Goal: Task Accomplishment & Management: Manage account settings

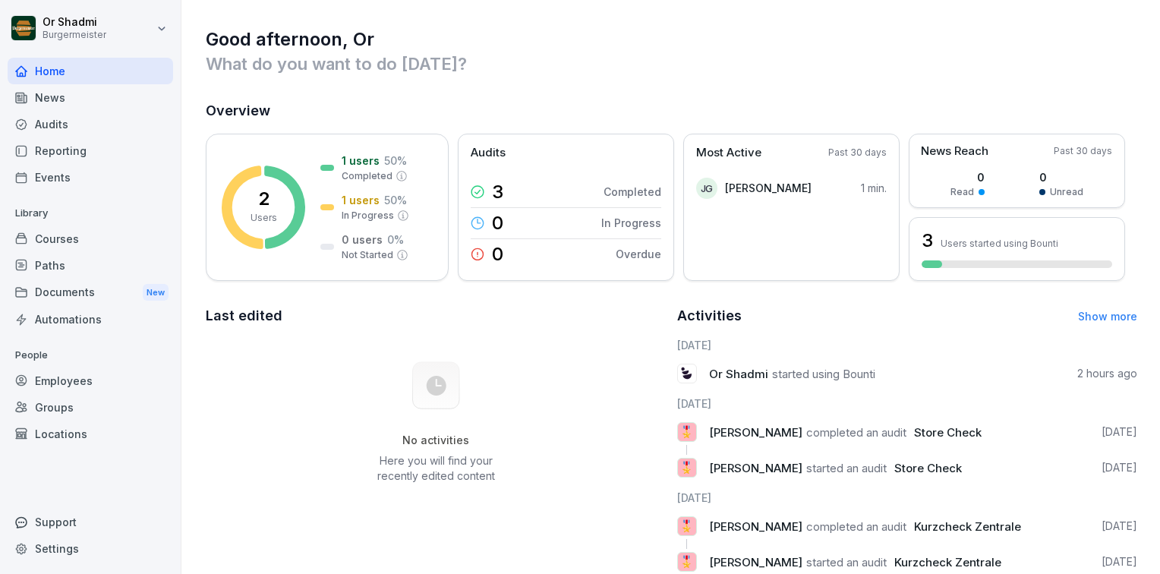
click at [763, 71] on p "What do you want to do [DATE]?" at bounding box center [672, 64] width 932 height 24
click at [74, 377] on div "Employees" at bounding box center [91, 381] width 166 height 27
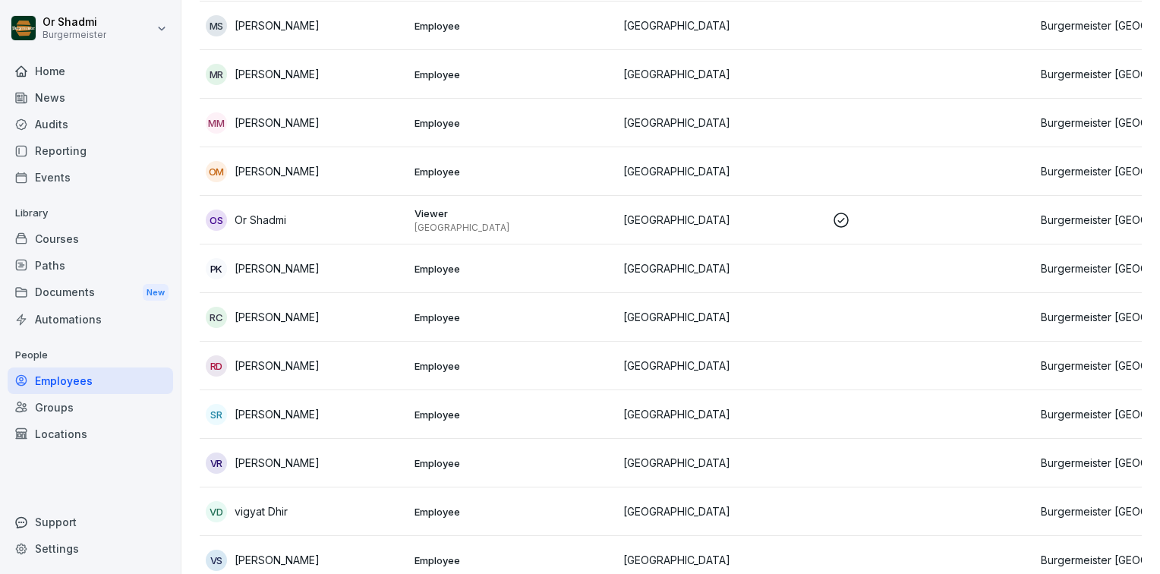
scroll to position [980, 0]
click at [504, 205] on p "Viewer" at bounding box center [513, 212] width 197 height 14
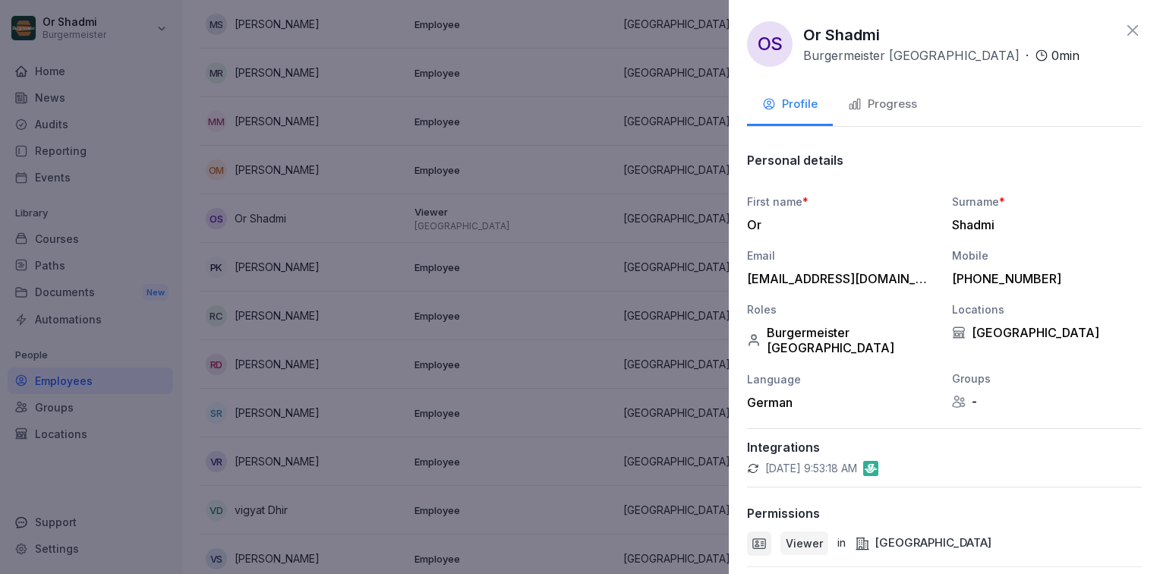
scroll to position [0, 0]
click at [893, 108] on div "Progress" at bounding box center [882, 104] width 69 height 17
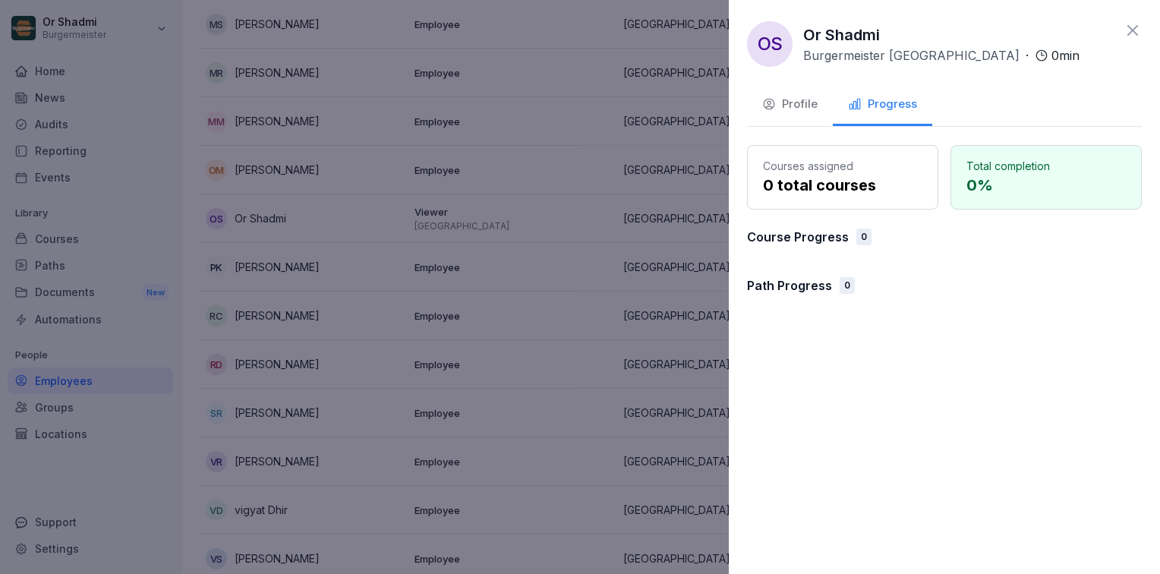
click at [1136, 29] on icon at bounding box center [1133, 30] width 18 height 18
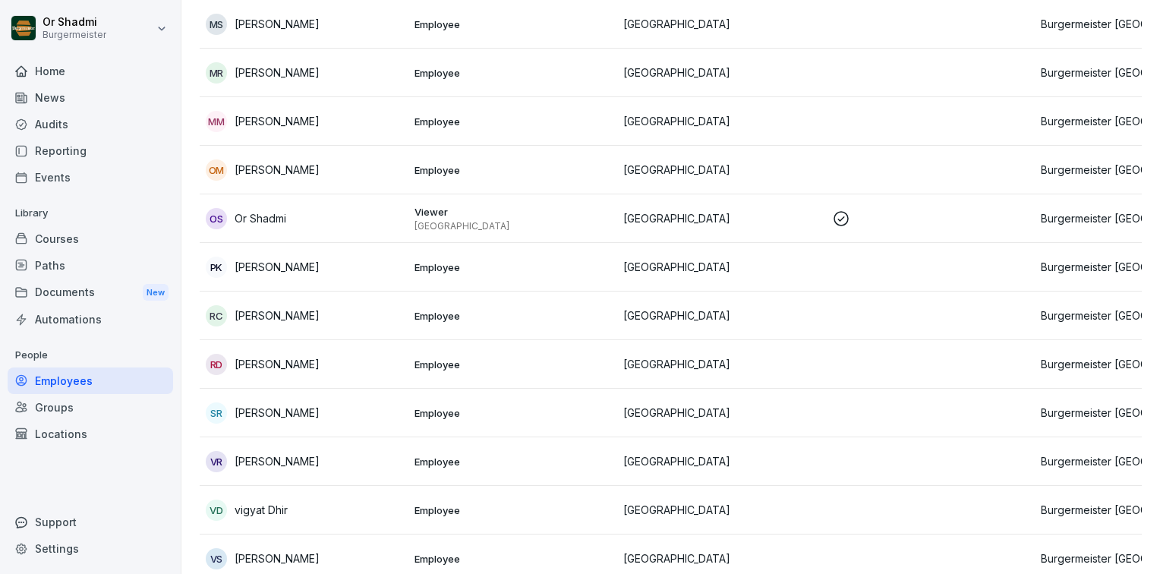
click at [88, 238] on div "Courses" at bounding box center [91, 239] width 166 height 27
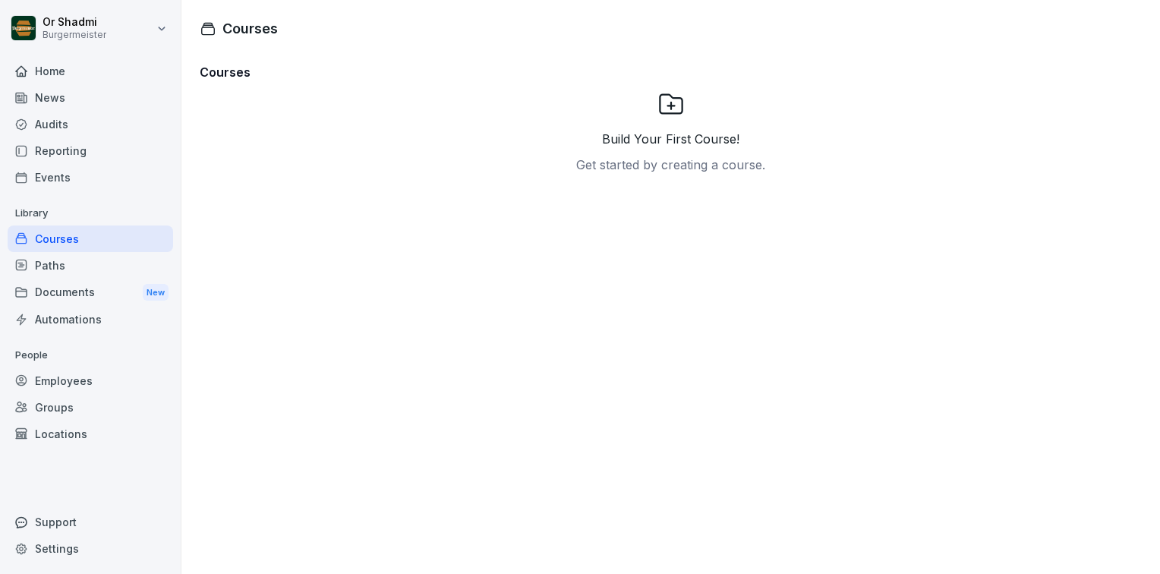
click at [31, 384] on div "Employees" at bounding box center [91, 381] width 166 height 27
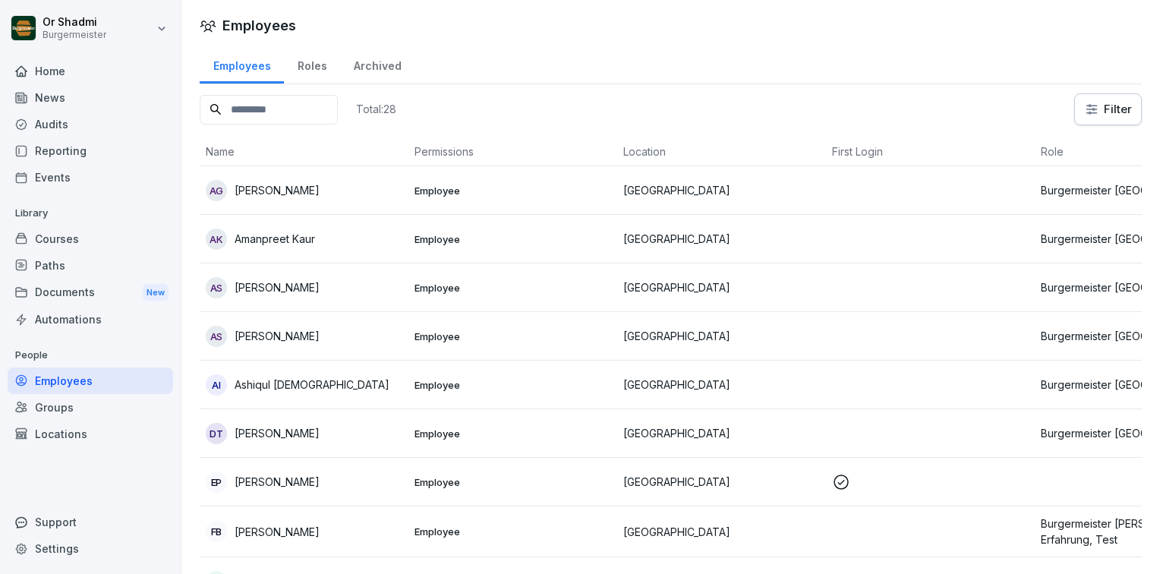
click at [297, 194] on p "[PERSON_NAME]" at bounding box center [277, 190] width 85 height 16
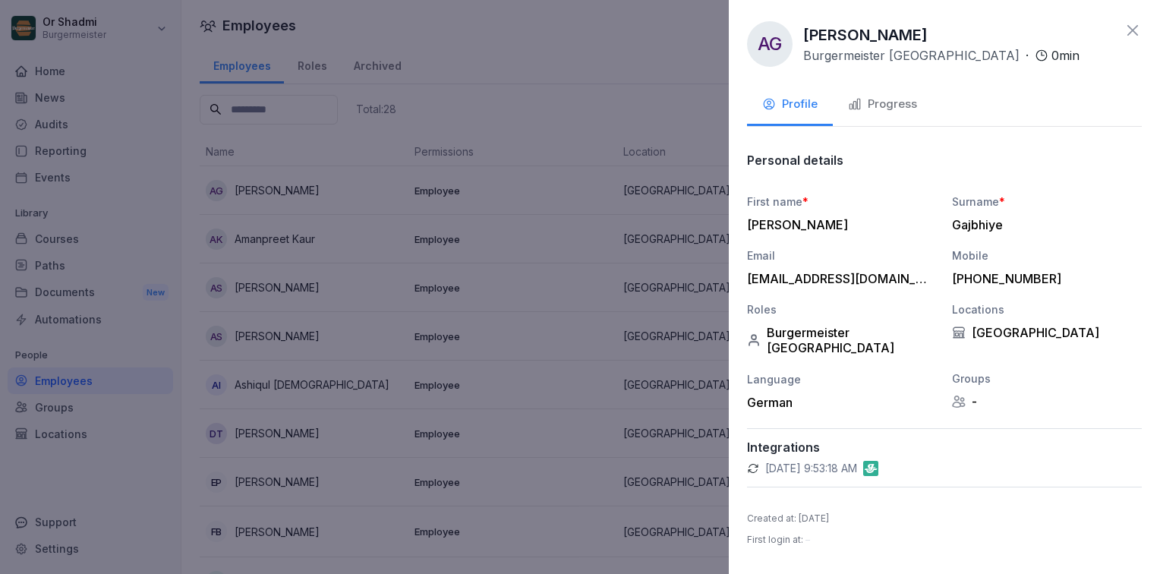
click at [878, 96] on div "Progress" at bounding box center [882, 104] width 69 height 17
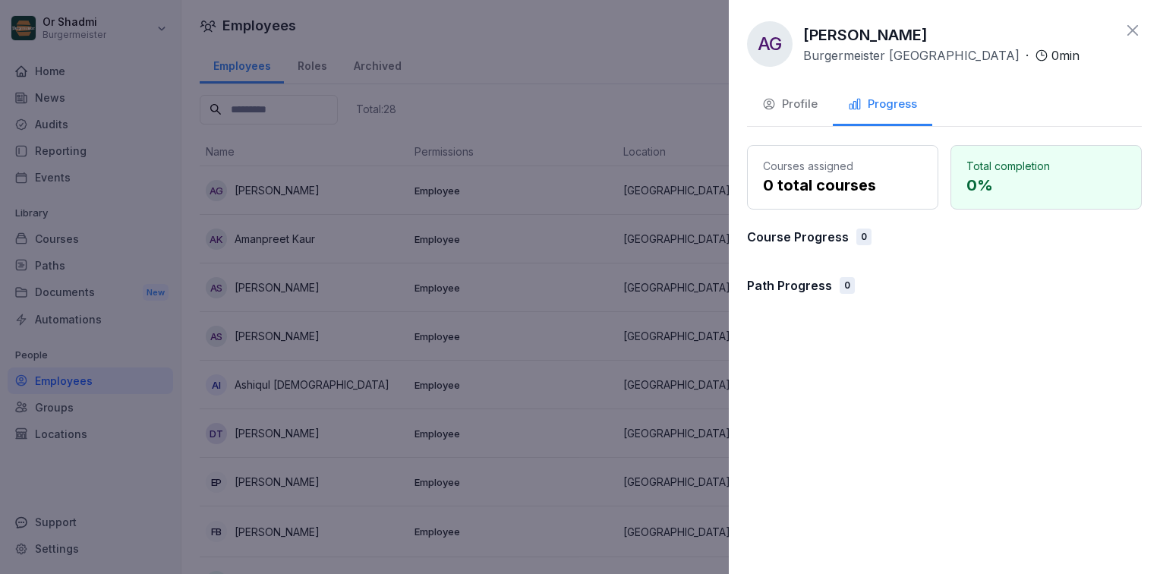
click at [779, 96] on div "Profile" at bounding box center [790, 104] width 55 height 17
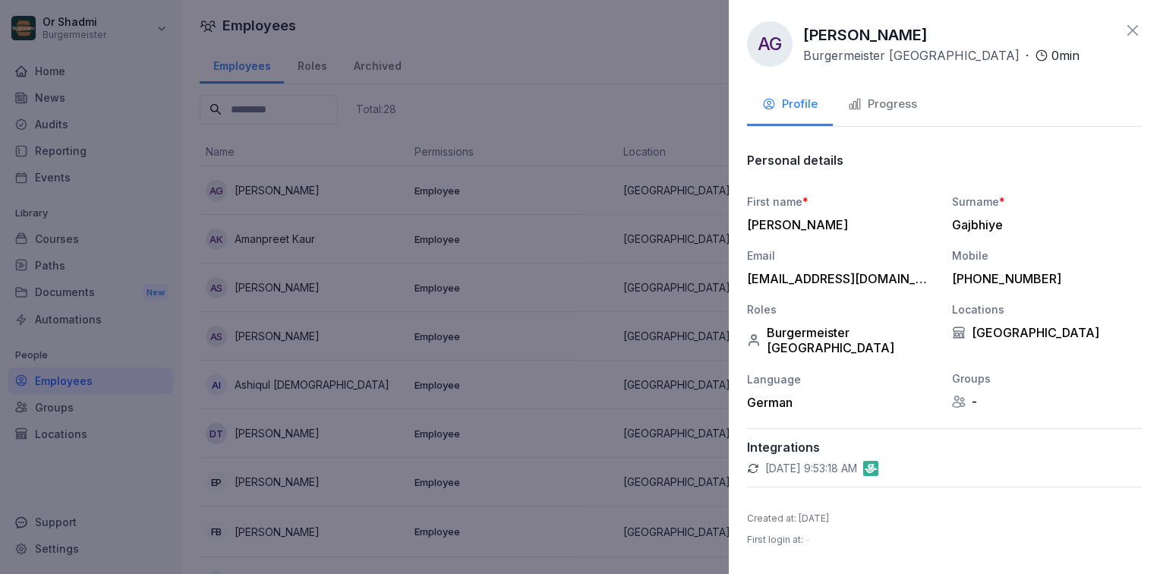
click at [1132, 28] on icon at bounding box center [1133, 30] width 11 height 11
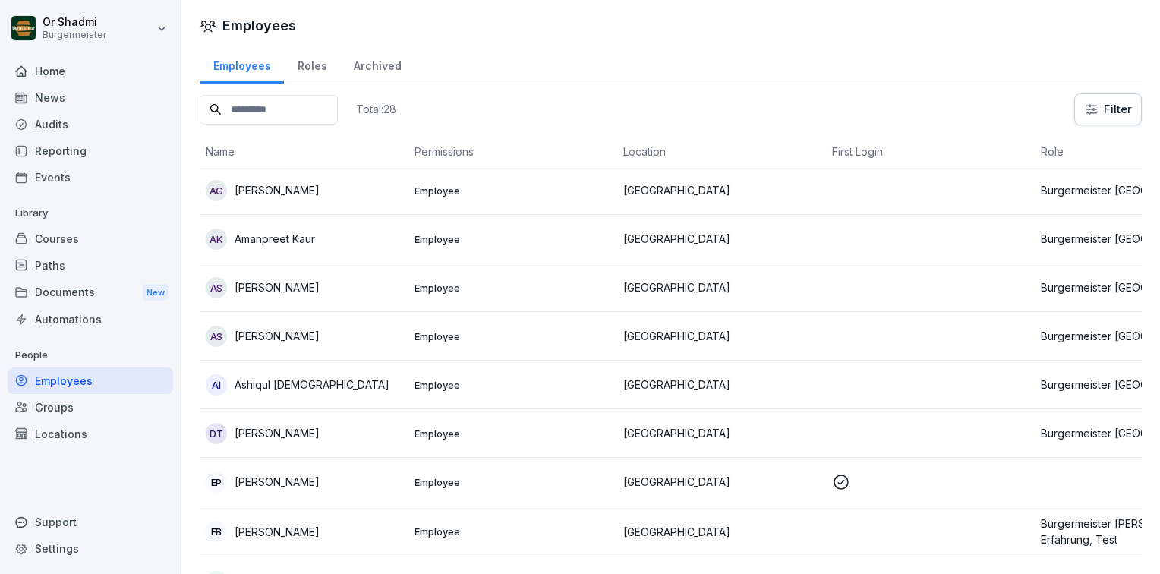
click at [72, 226] on div "Courses" at bounding box center [91, 239] width 166 height 27
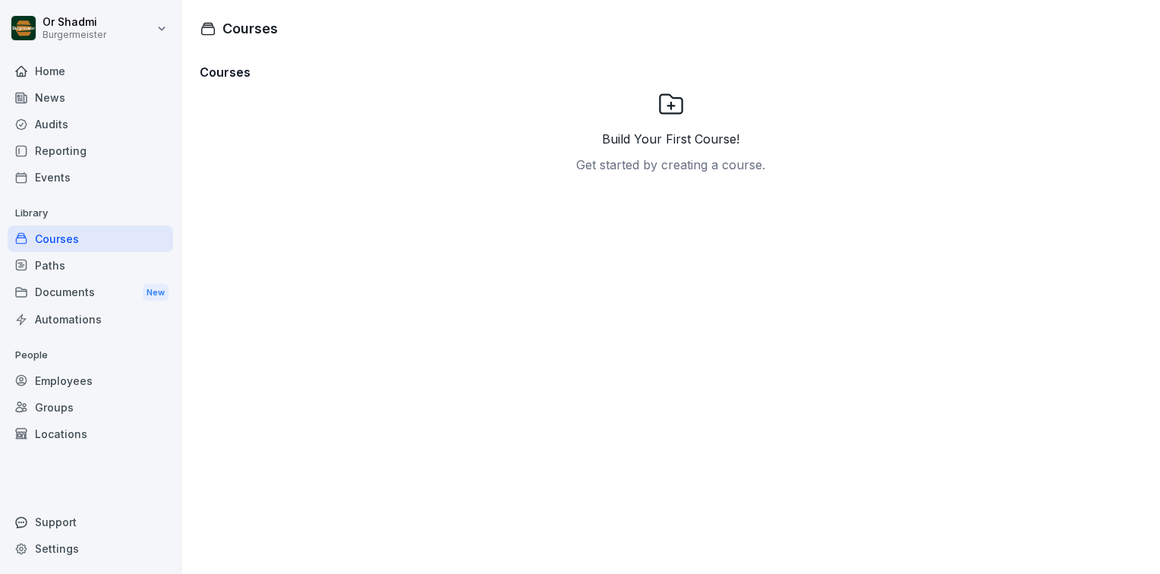
click at [68, 257] on div "Paths" at bounding box center [91, 265] width 166 height 27
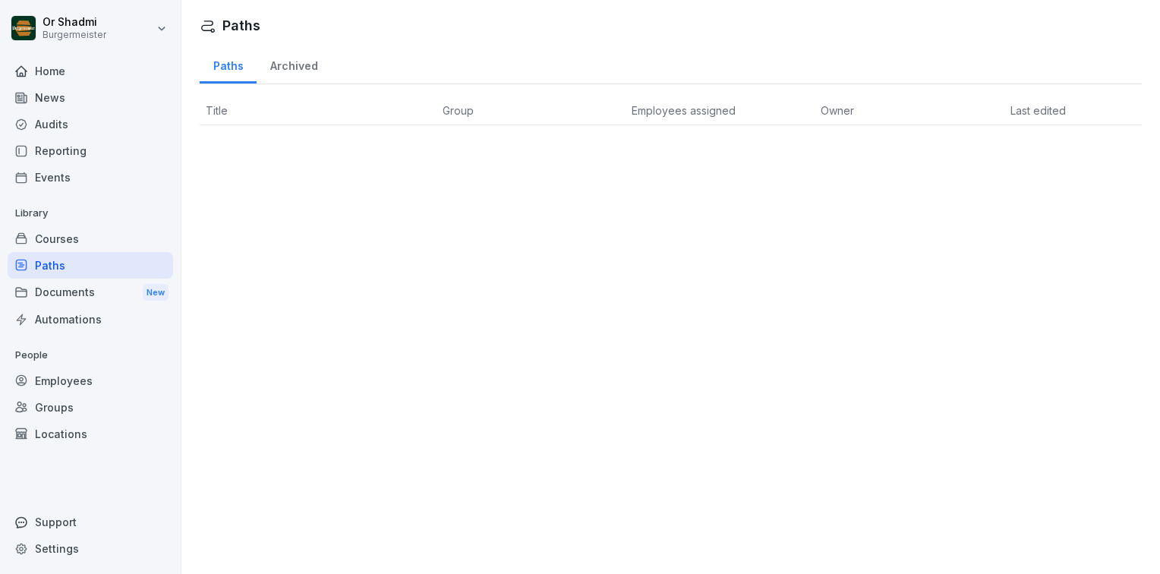
click at [69, 292] on div "Documents New" at bounding box center [91, 293] width 166 height 28
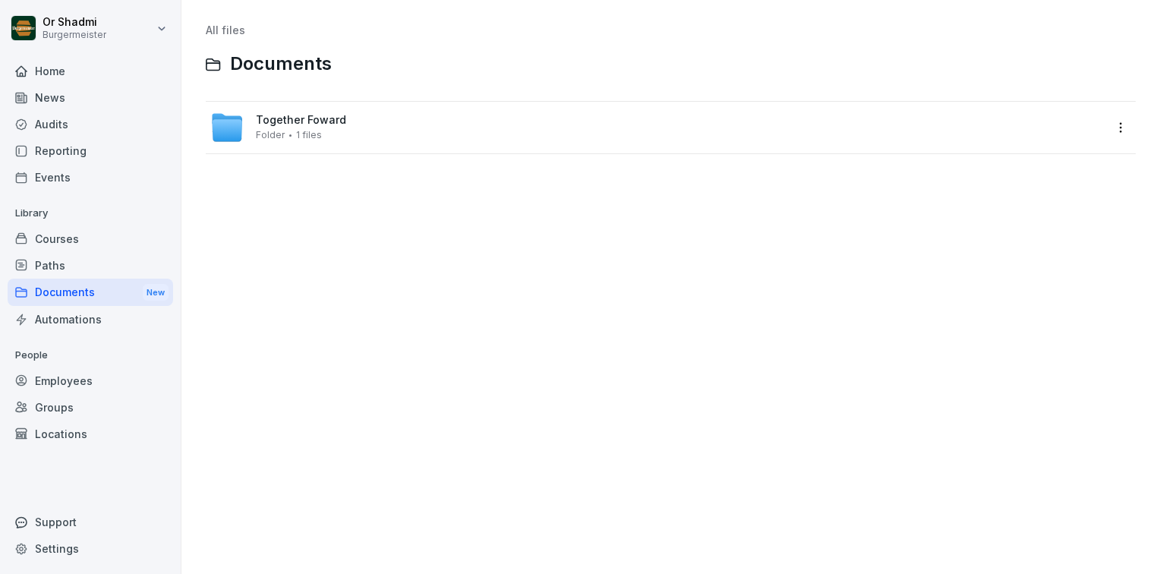
click at [305, 134] on span "1 files" at bounding box center [309, 135] width 26 height 11
click at [83, 324] on div "Automations" at bounding box center [91, 319] width 166 height 27
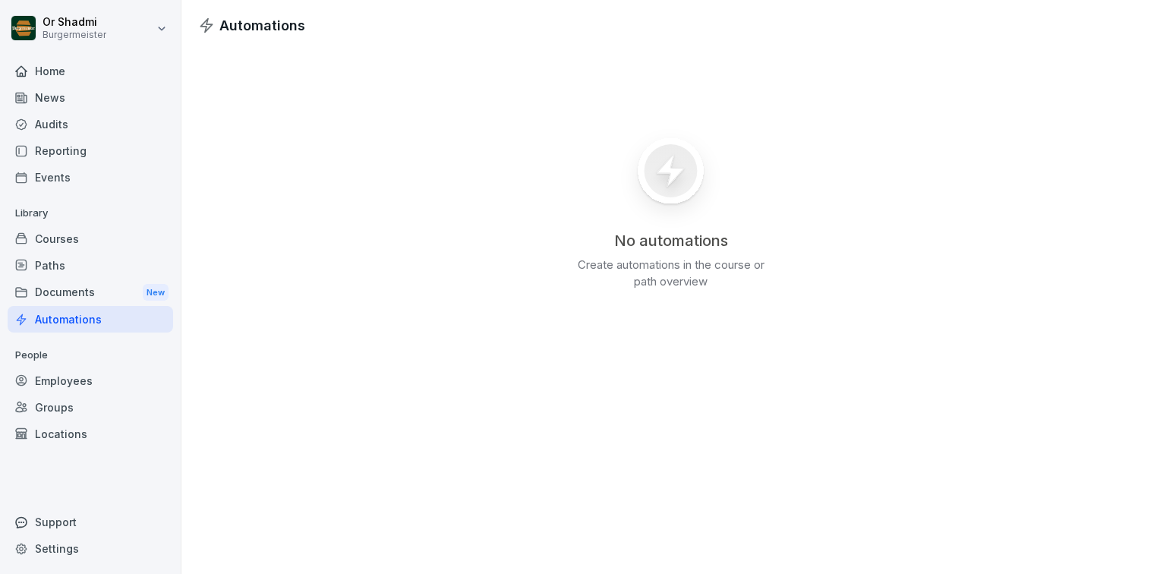
click at [101, 409] on div "Groups" at bounding box center [91, 407] width 166 height 27
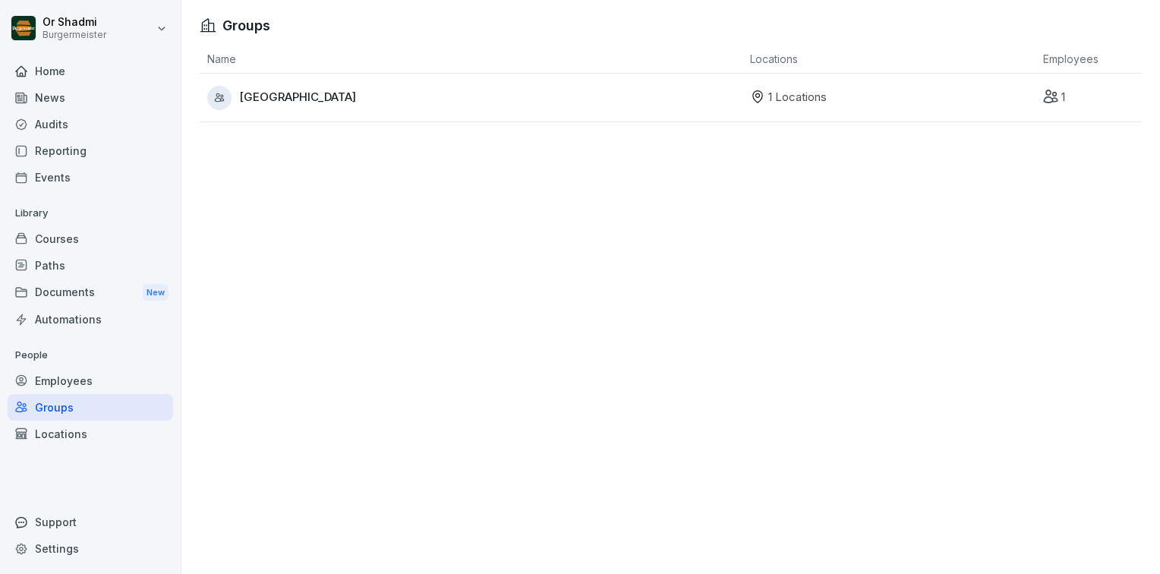
click at [90, 426] on div "Locations" at bounding box center [91, 434] width 166 height 27
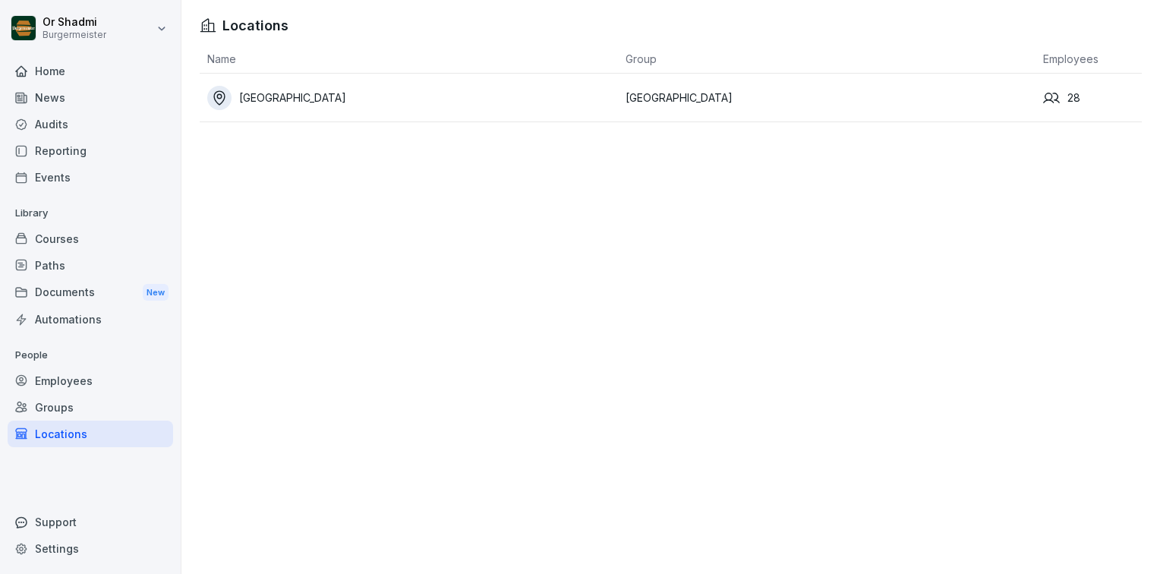
click at [363, 90] on div "Eberswalder" at bounding box center [412, 98] width 411 height 24
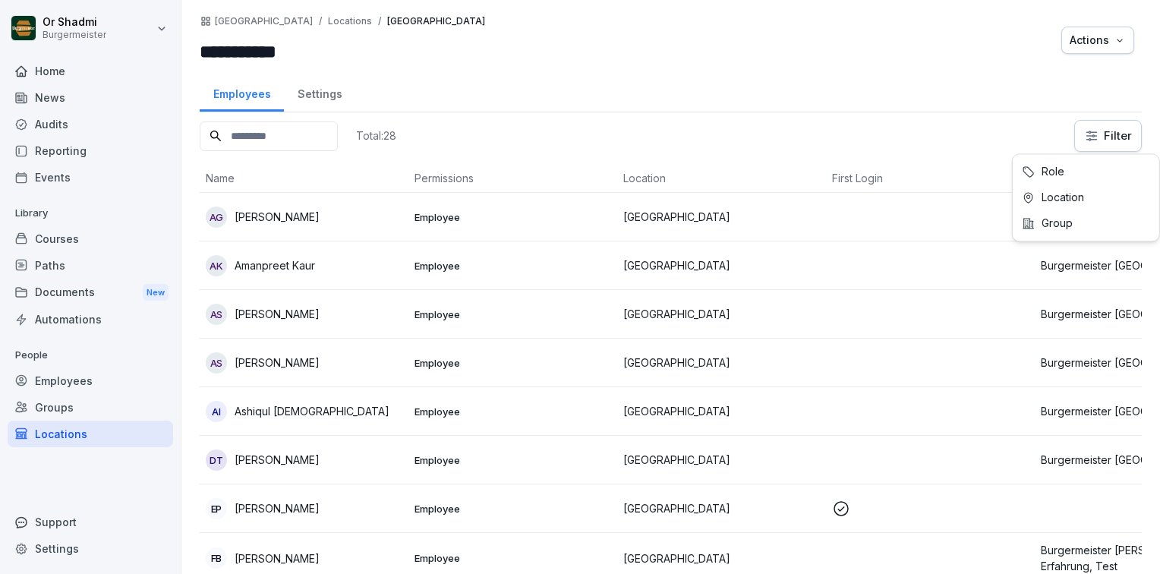
click at [1110, 131] on html "**********" at bounding box center [580, 287] width 1160 height 574
click at [1086, 128] on html "**********" at bounding box center [580, 287] width 1160 height 574
click at [326, 498] on div "EP Emanuela Peric" at bounding box center [304, 508] width 197 height 21
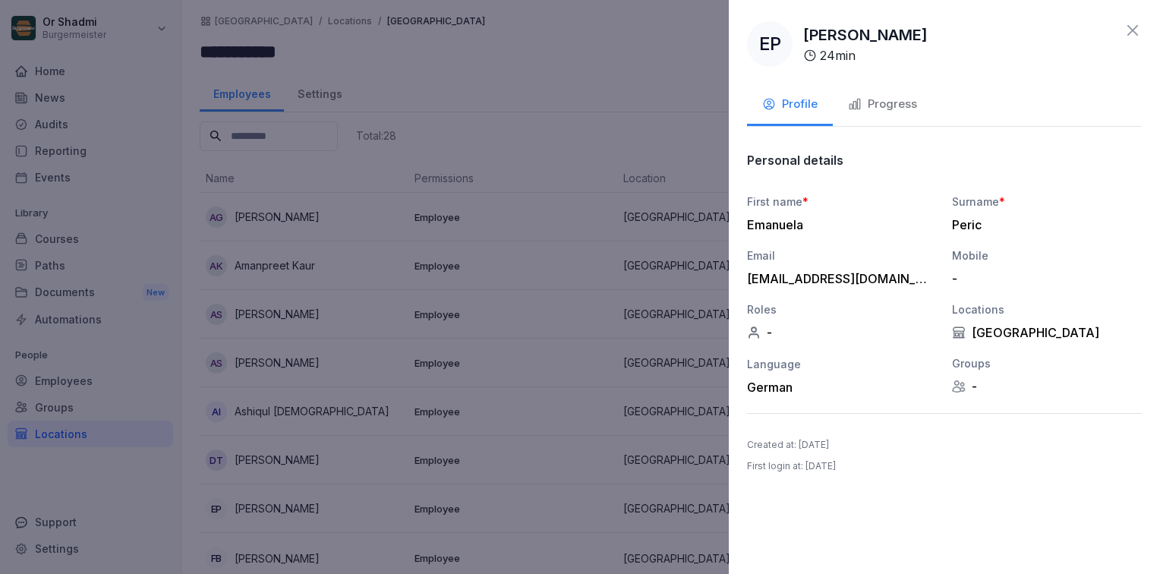
click at [1127, 20] on div "EP Emanuela Peric 24 min Profile Progress Personal details First name * Emanuel…" at bounding box center [944, 287] width 431 height 574
click at [1129, 28] on icon at bounding box center [1133, 30] width 18 height 18
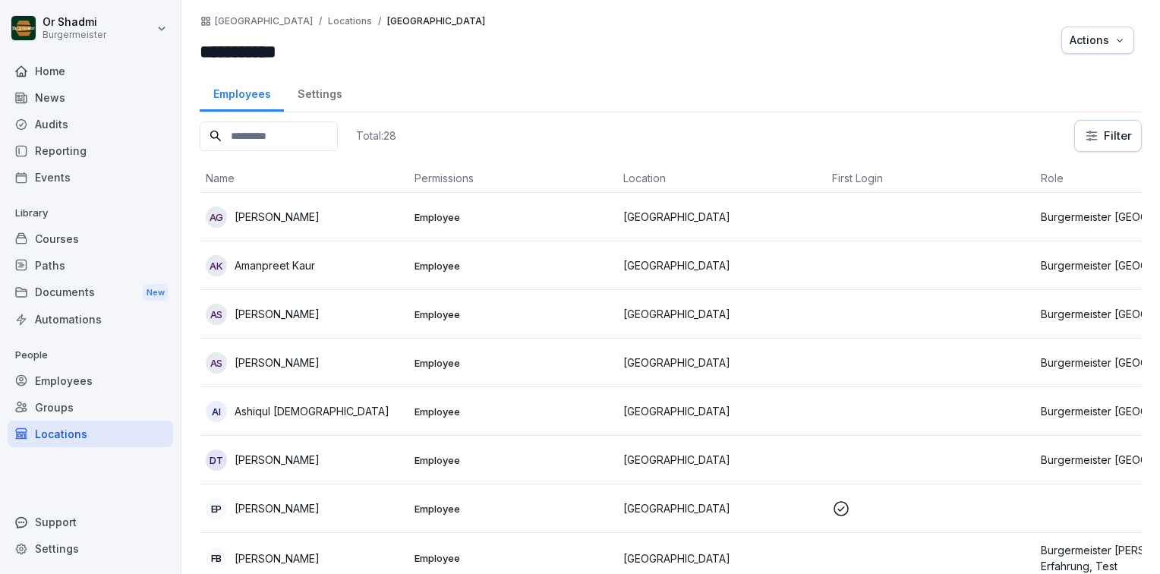
click at [72, 128] on div "Audits" at bounding box center [91, 124] width 166 height 27
click at [55, 115] on div "Audits" at bounding box center [91, 124] width 166 height 27
click at [63, 108] on div "News" at bounding box center [91, 97] width 166 height 27
click at [63, 122] on div "Audits" at bounding box center [91, 124] width 166 height 27
click at [55, 163] on div "Reporting" at bounding box center [91, 150] width 166 height 27
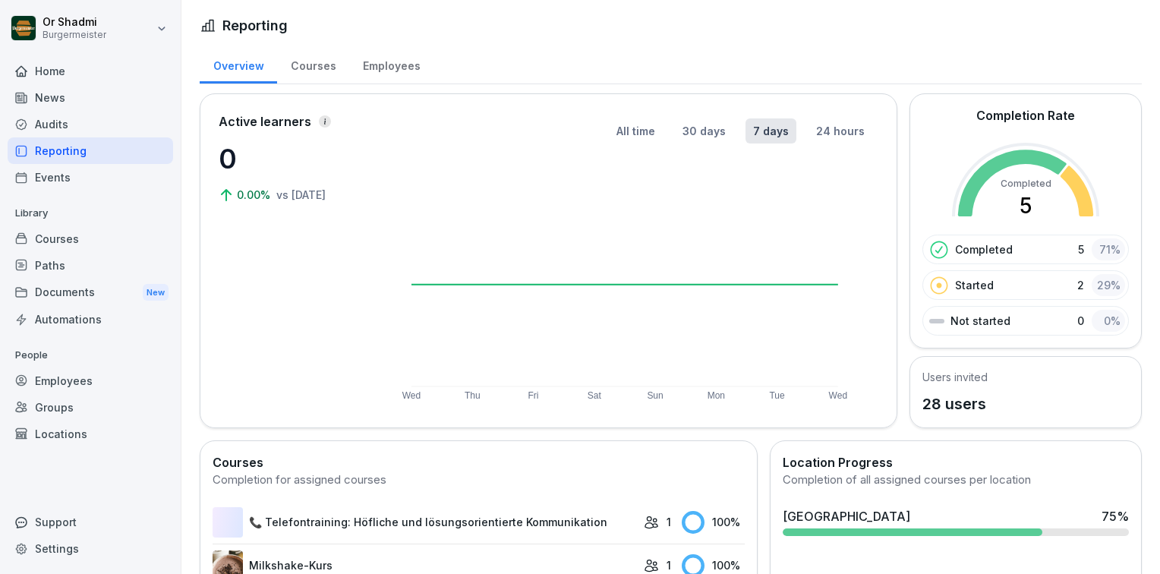
click at [76, 111] on div "Audits" at bounding box center [91, 124] width 166 height 27
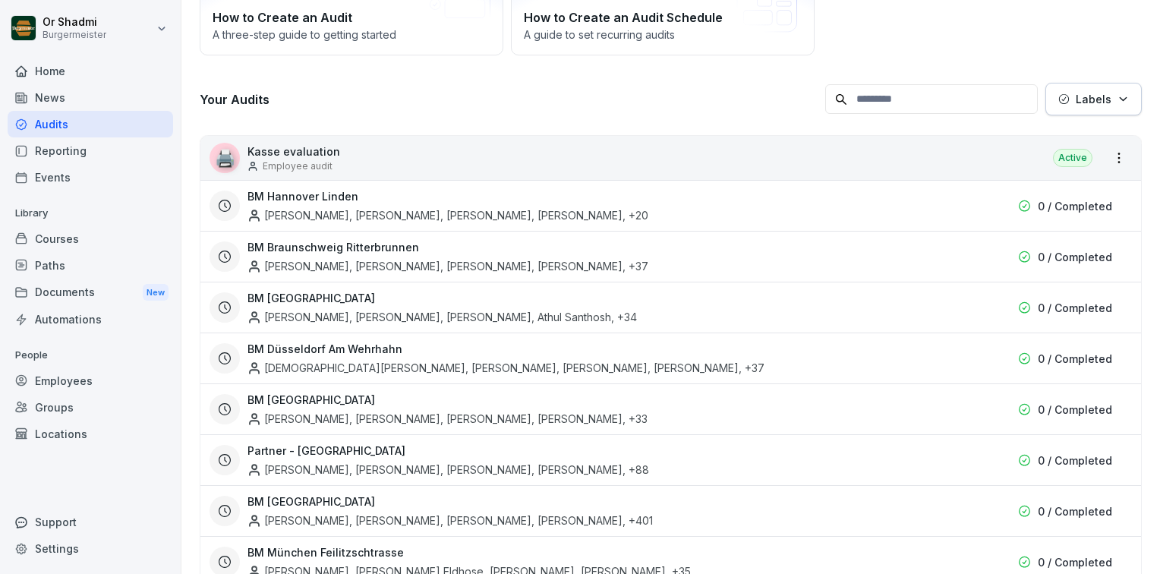
scroll to position [228, 0]
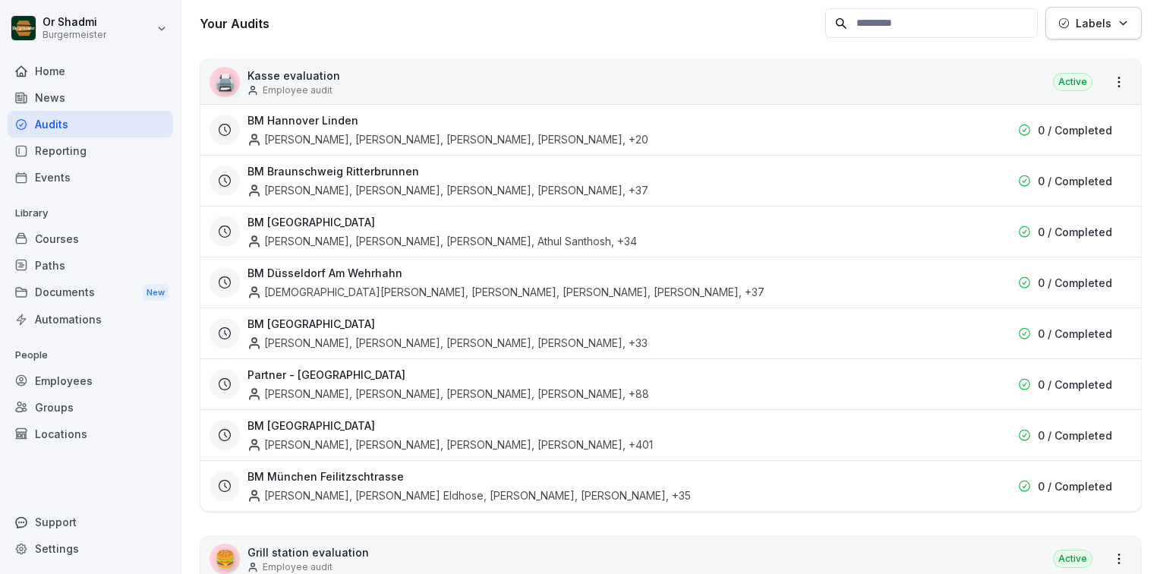
click at [278, 430] on h3 "BM Berlin" at bounding box center [312, 426] width 128 height 16
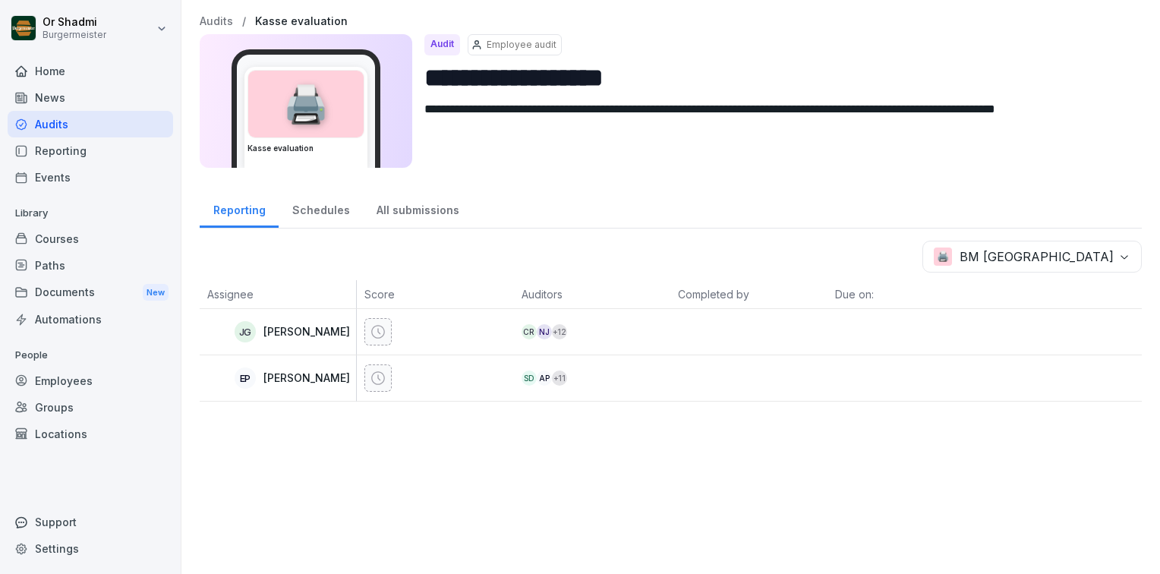
click at [311, 208] on div "Schedules" at bounding box center [321, 208] width 84 height 39
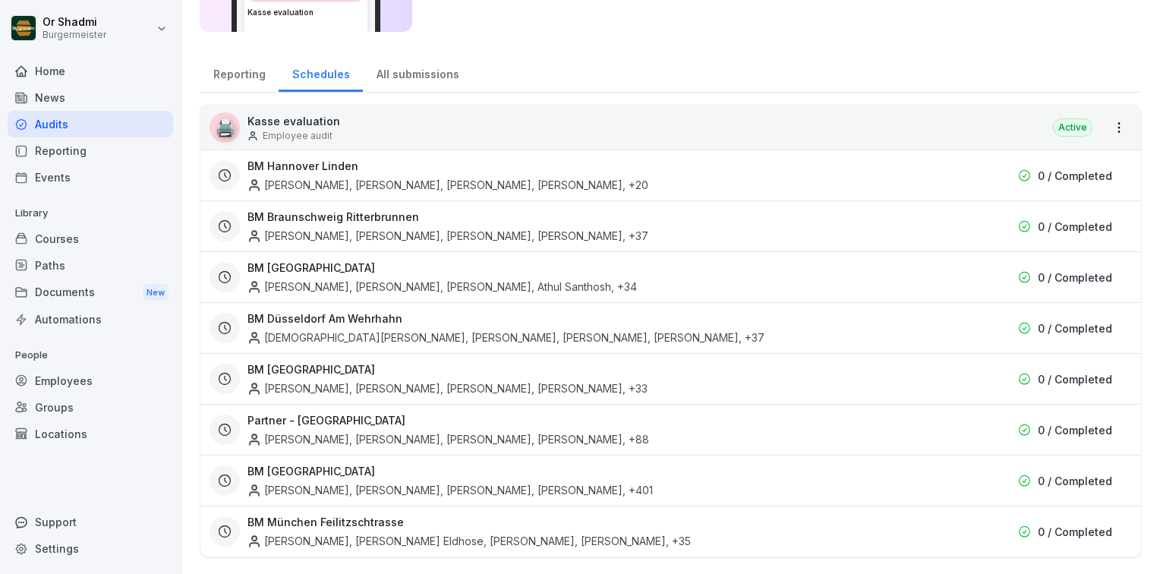
scroll to position [152, 0]
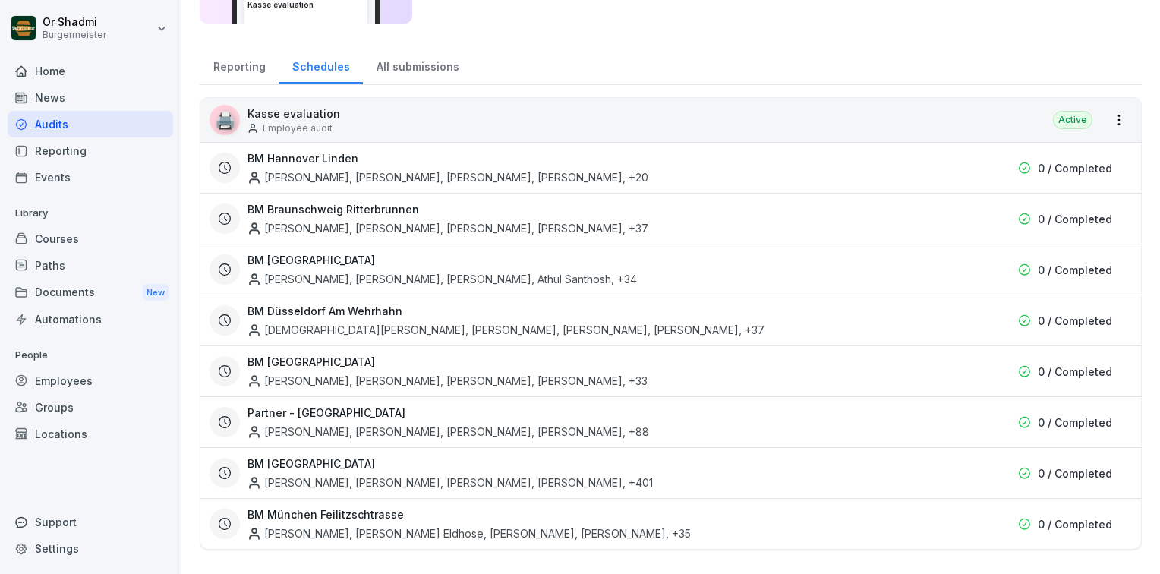
click at [410, 56] on div "All submissions" at bounding box center [417, 65] width 109 height 39
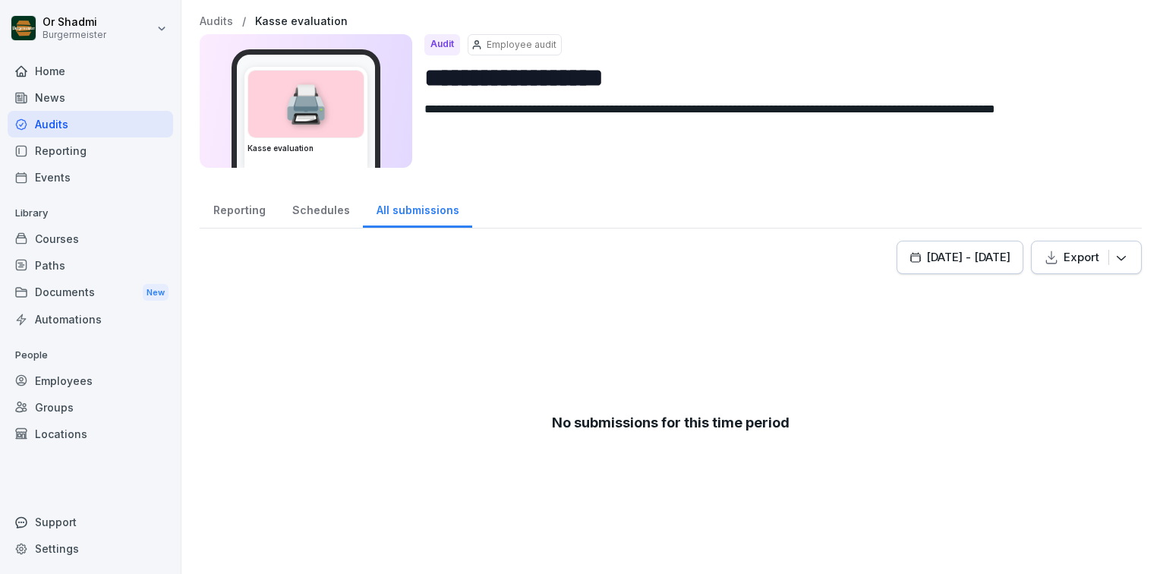
click at [235, 204] on div "Reporting" at bounding box center [239, 208] width 79 height 39
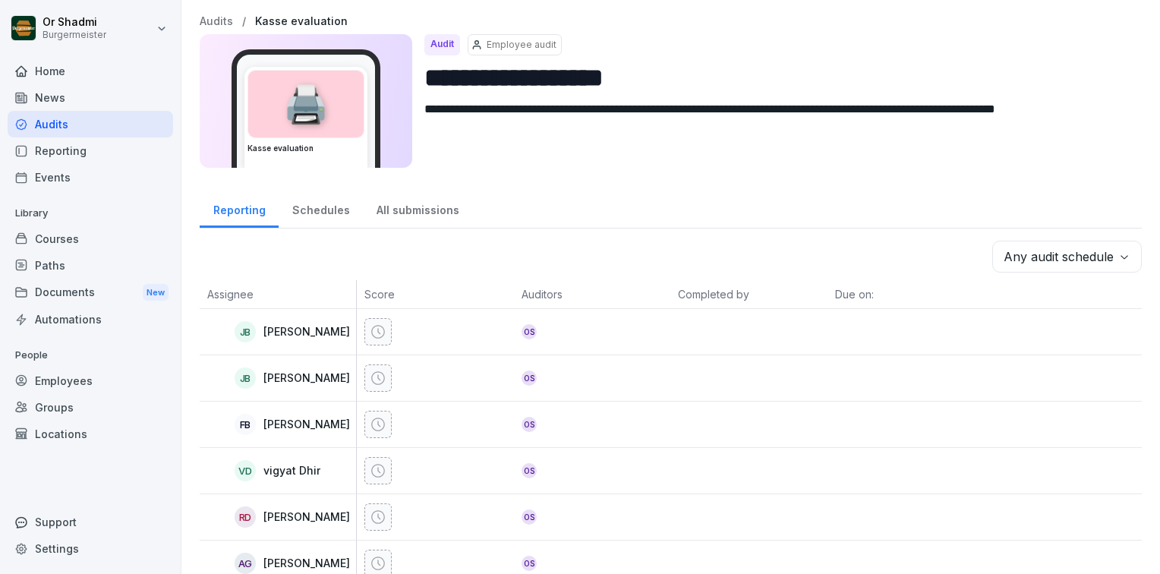
click at [55, 72] on div "Home" at bounding box center [91, 71] width 166 height 27
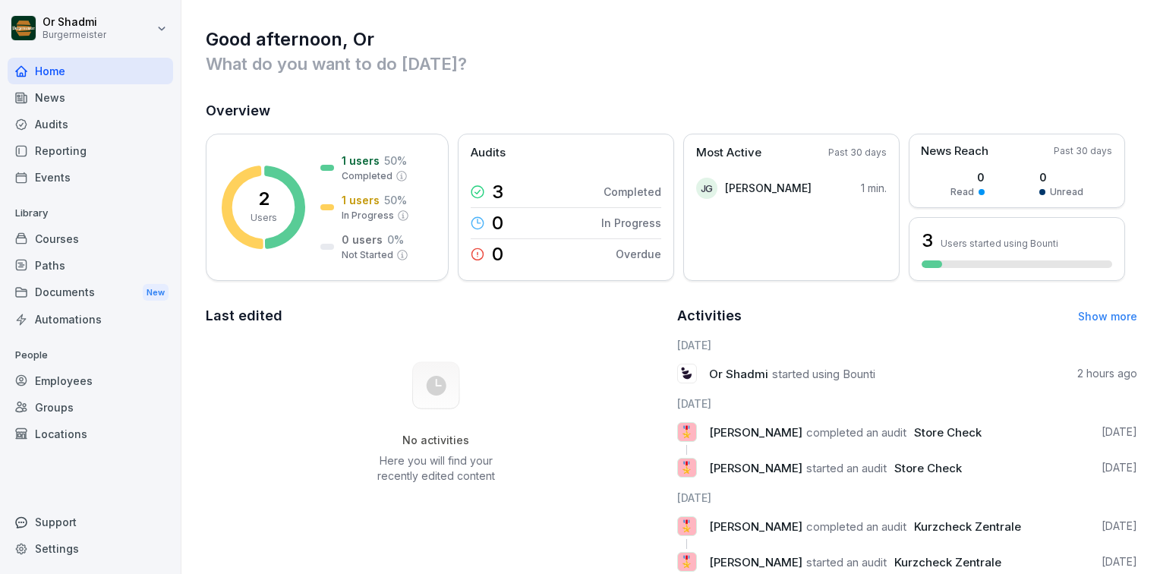
click at [51, 92] on div "News" at bounding box center [91, 97] width 166 height 27
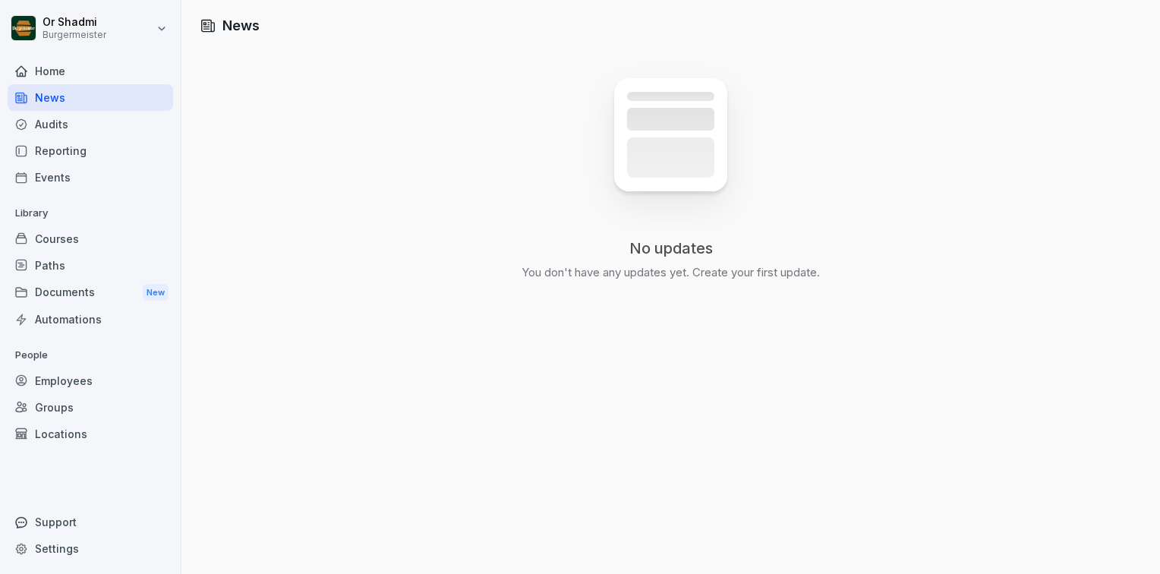
click at [62, 122] on div "Audits" at bounding box center [91, 124] width 166 height 27
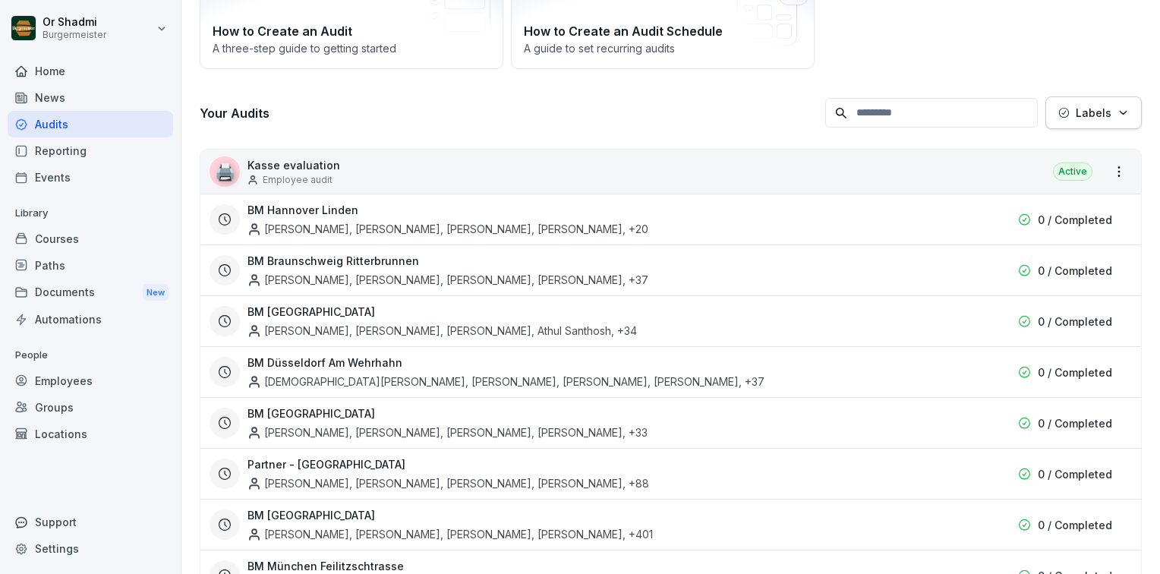
scroll to position [152, 0]
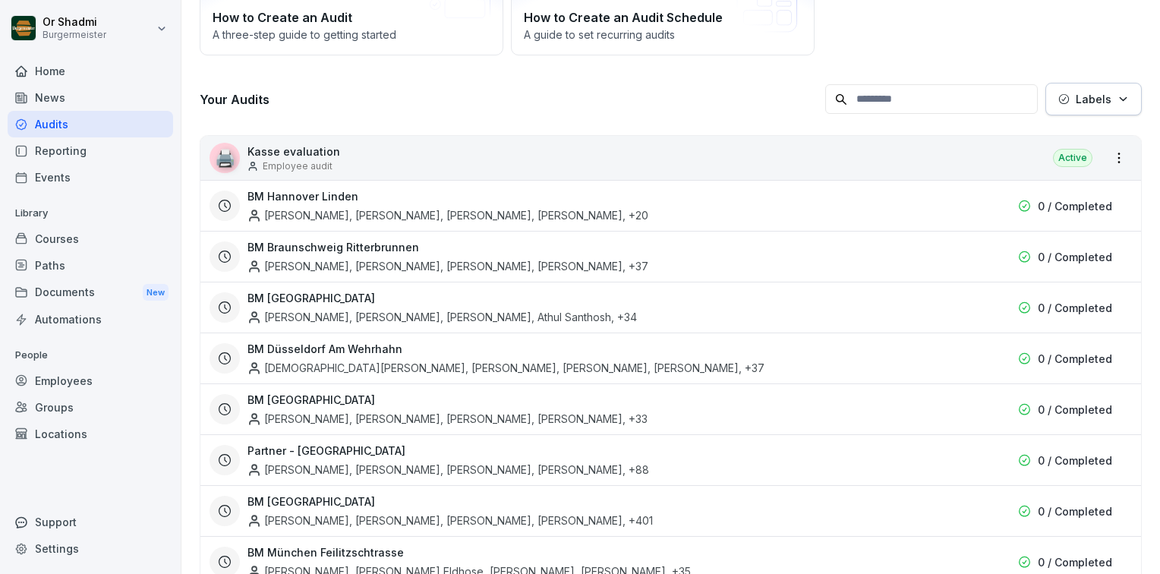
click at [69, 242] on div "Courses" at bounding box center [91, 239] width 166 height 27
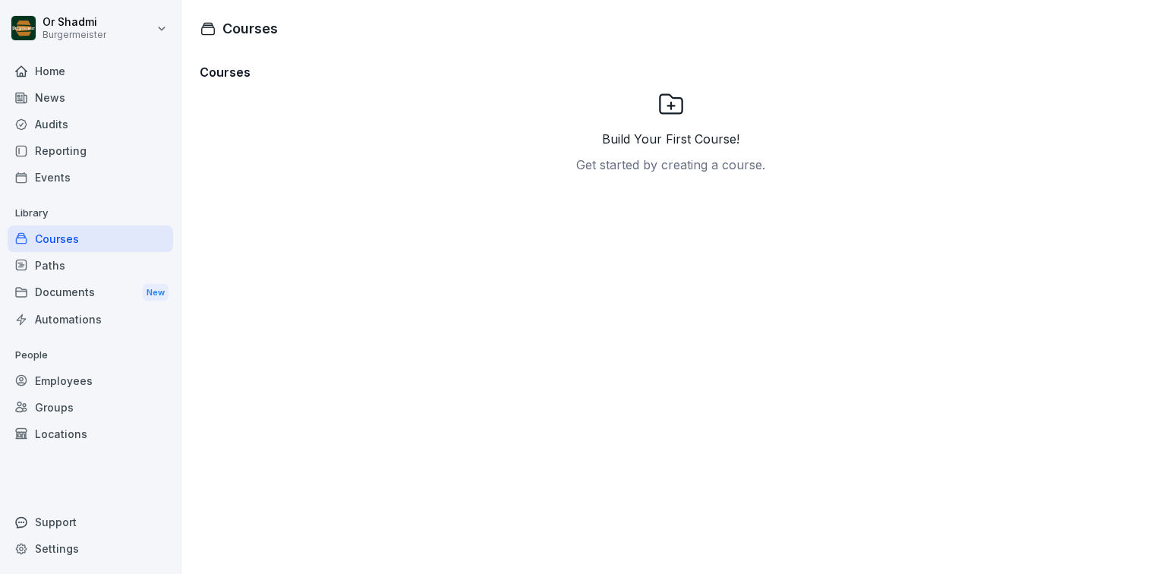
click at [664, 108] on icon at bounding box center [671, 103] width 27 height 27
click at [644, 169] on p "Get started by creating a course." at bounding box center [670, 165] width 189 height 18
click at [643, 143] on p "Build Your First Course!" at bounding box center [670, 139] width 137 height 18
click at [228, 76] on h3 "Courses" at bounding box center [671, 72] width 943 height 18
click at [74, 279] on div "Documents New" at bounding box center [91, 293] width 166 height 28
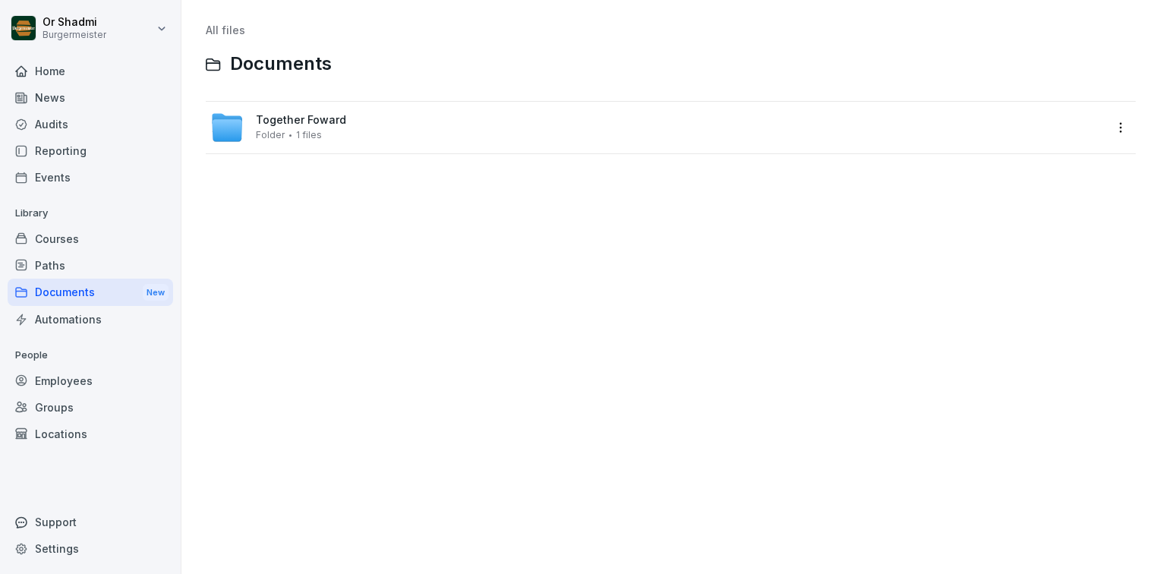
click at [80, 254] on div "Paths" at bounding box center [91, 265] width 166 height 27
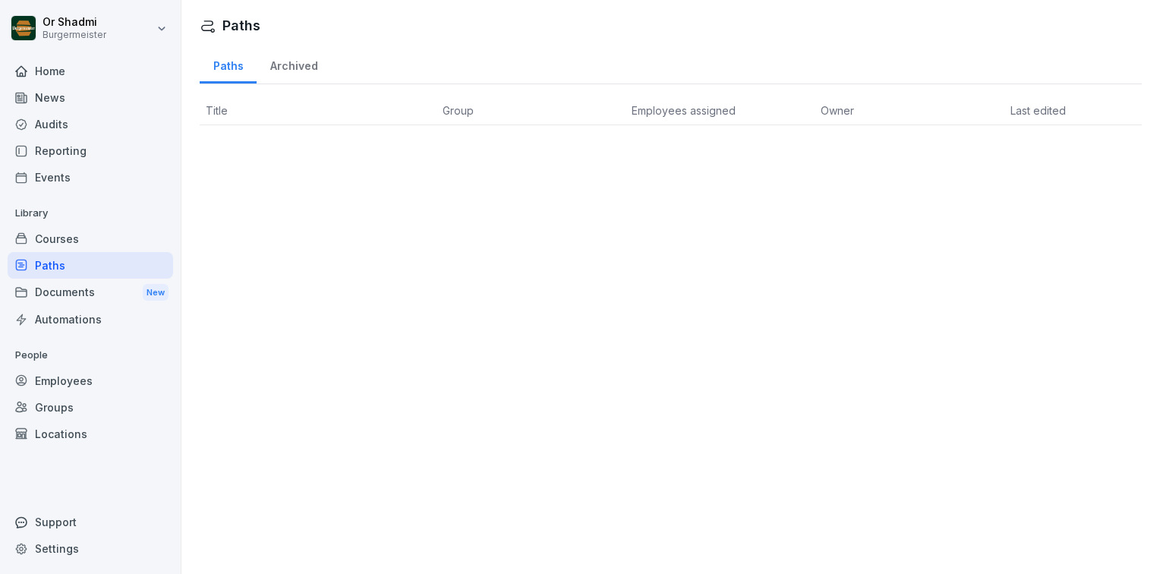
click at [70, 314] on div "Automations" at bounding box center [91, 319] width 166 height 27
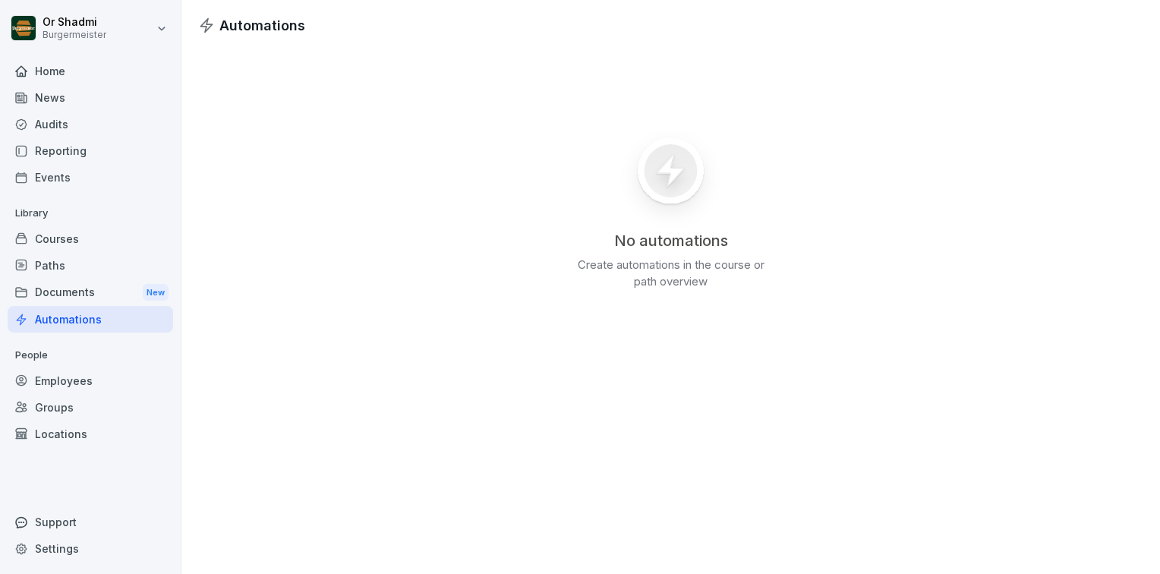
click at [59, 377] on div "Employees" at bounding box center [91, 381] width 166 height 27
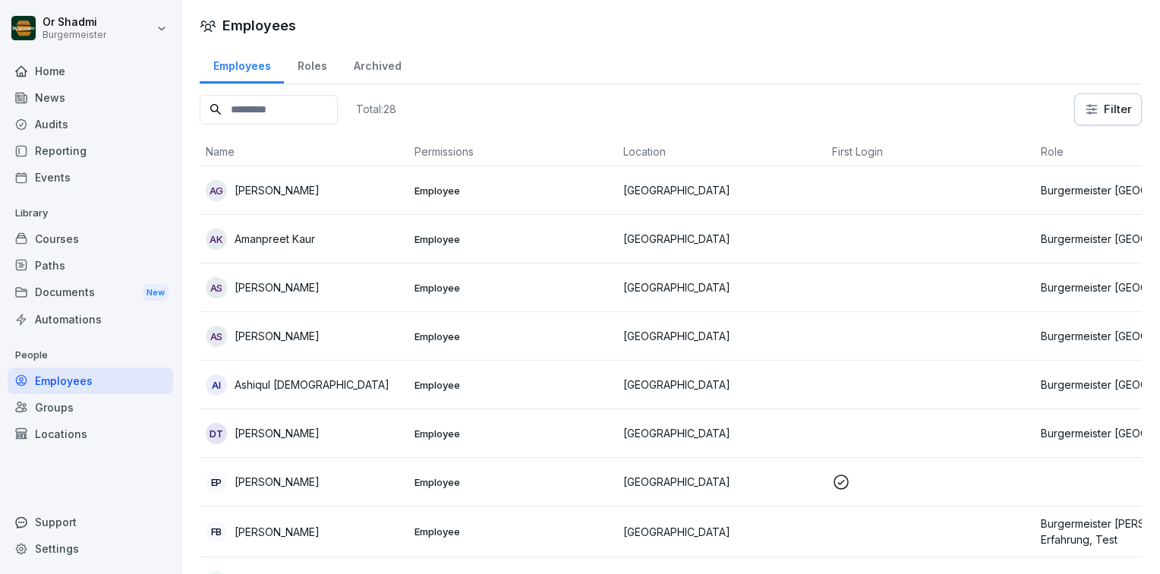
click at [319, 59] on div "Roles" at bounding box center [312, 64] width 56 height 39
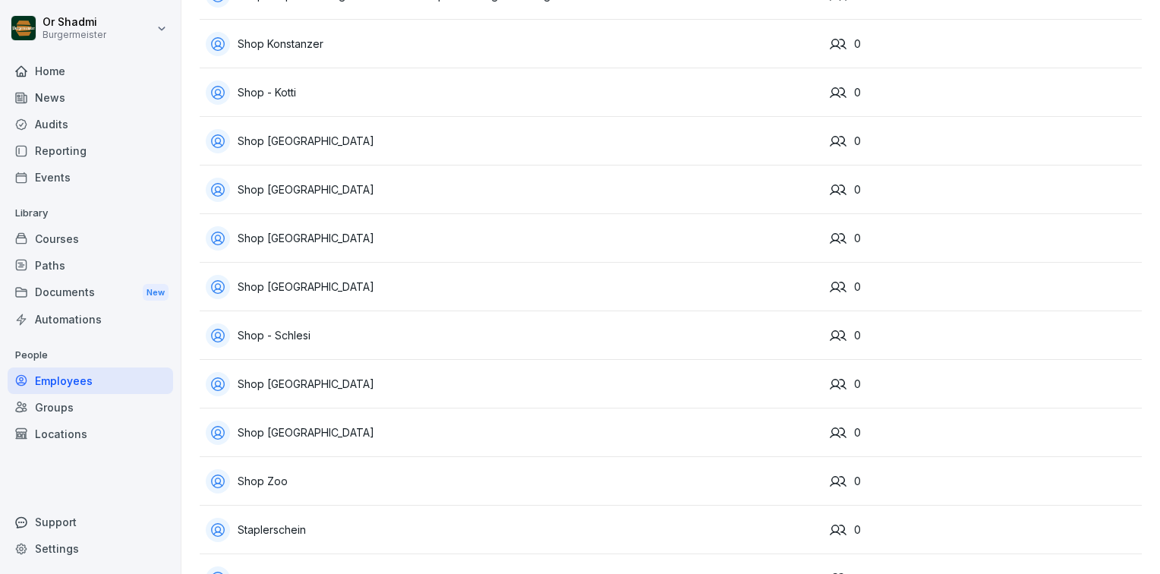
scroll to position [3405, 0]
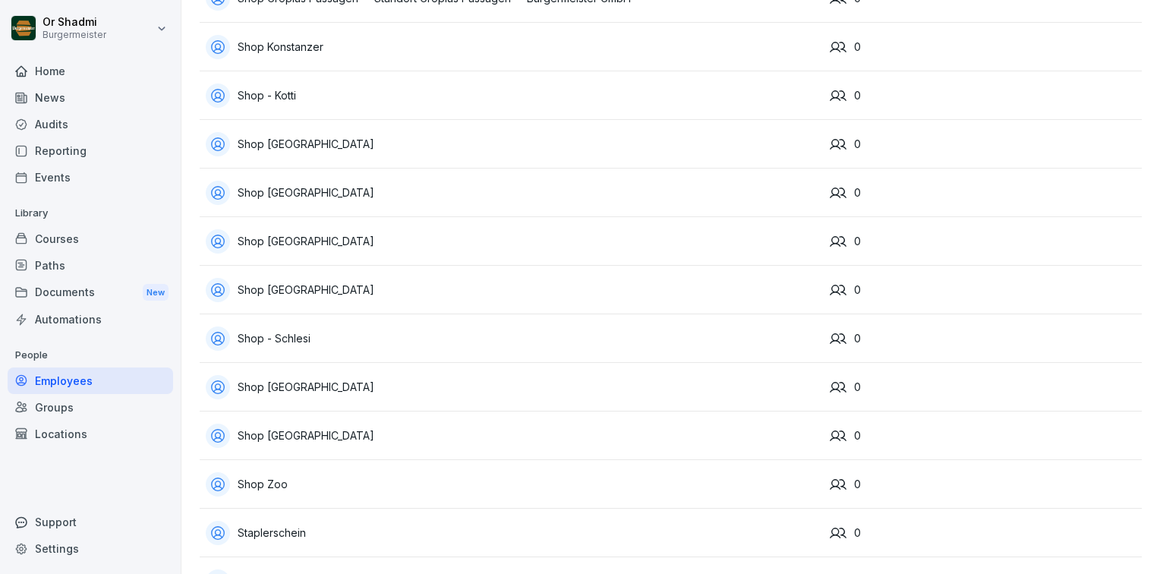
click at [66, 379] on div "Employees" at bounding box center [91, 381] width 166 height 27
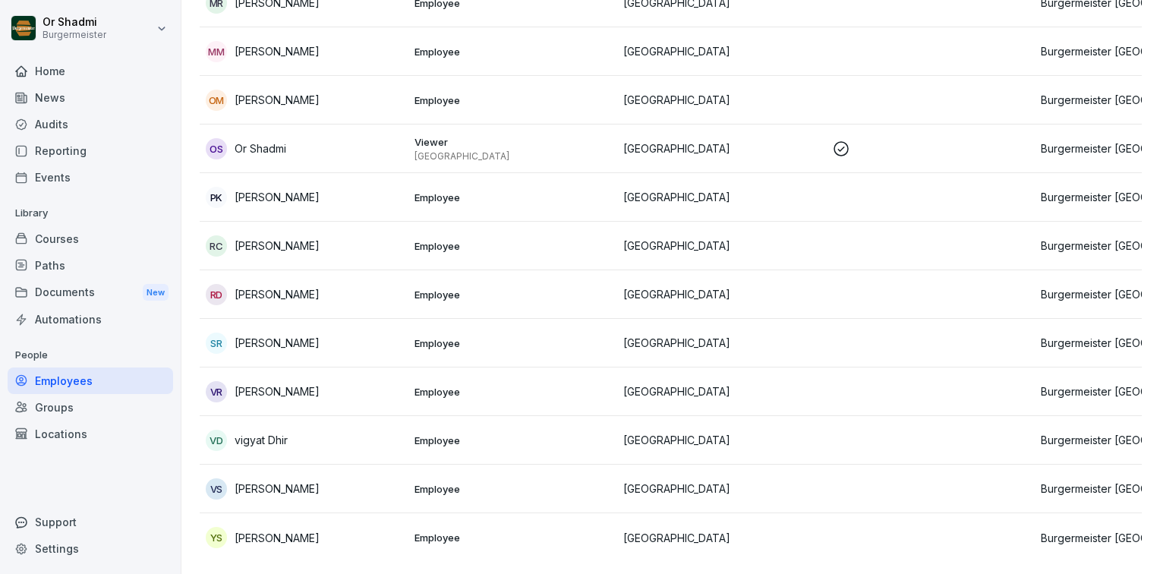
scroll to position [15, 0]
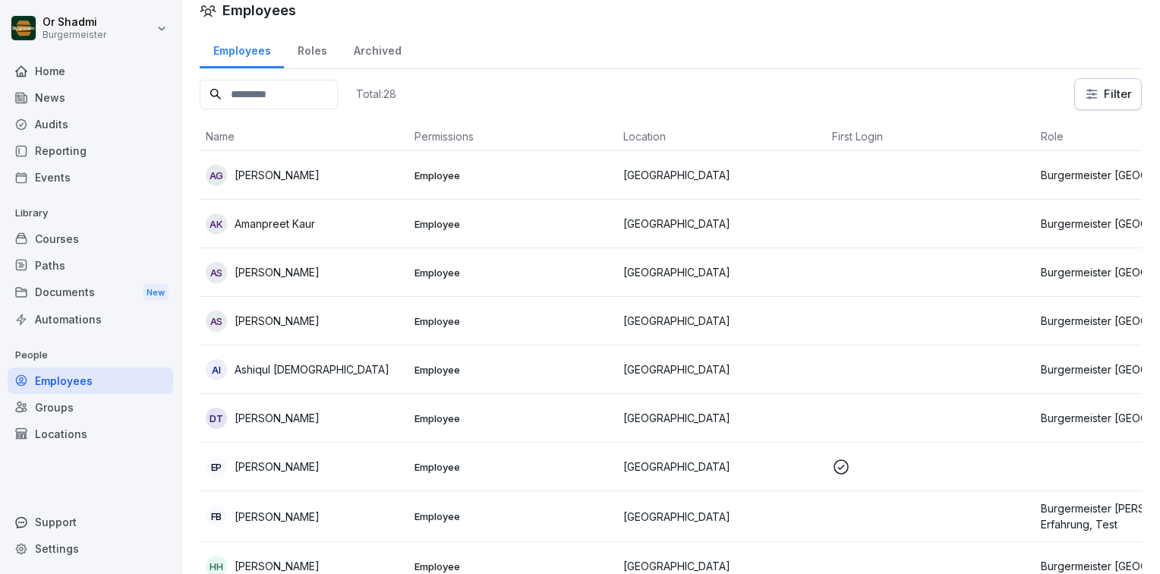
click at [308, 58] on div "Roles" at bounding box center [312, 49] width 56 height 39
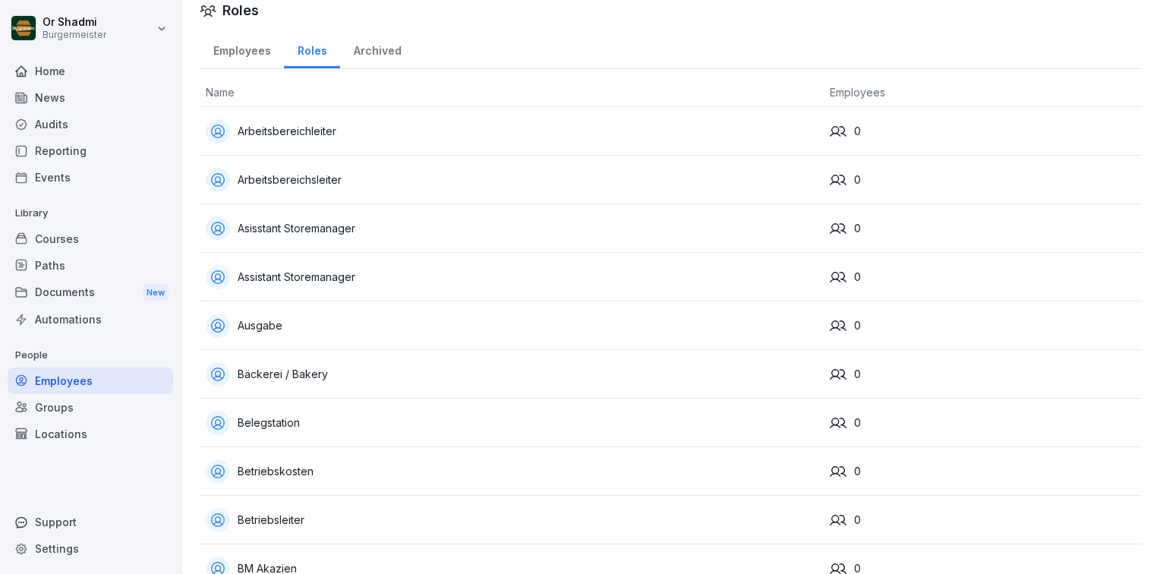
click at [387, 38] on div "Archived" at bounding box center [377, 49] width 74 height 39
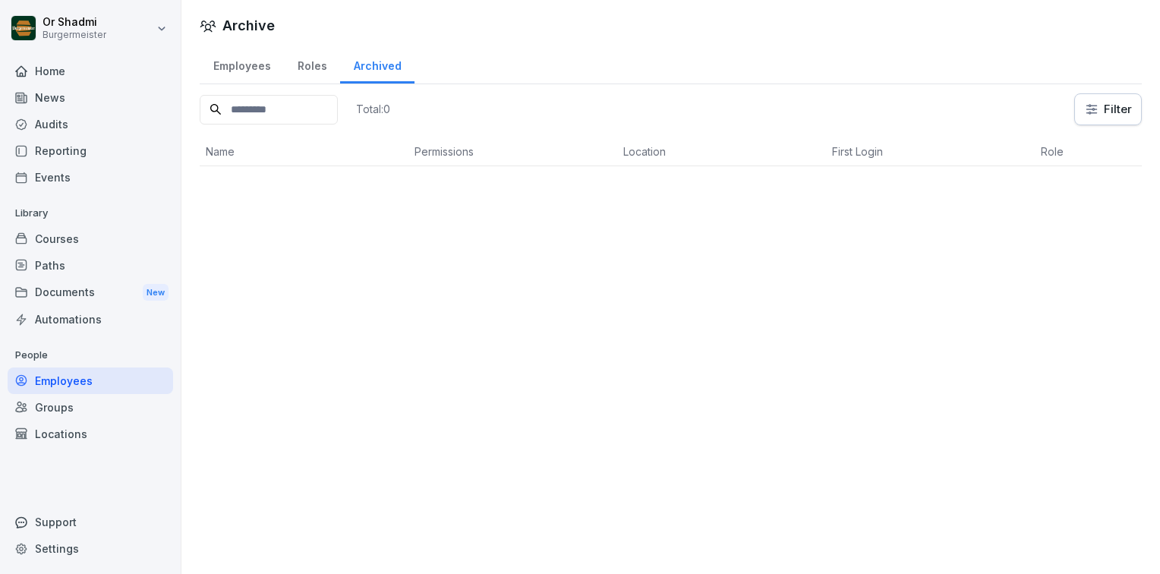
click at [249, 65] on div "Employees" at bounding box center [242, 64] width 84 height 39
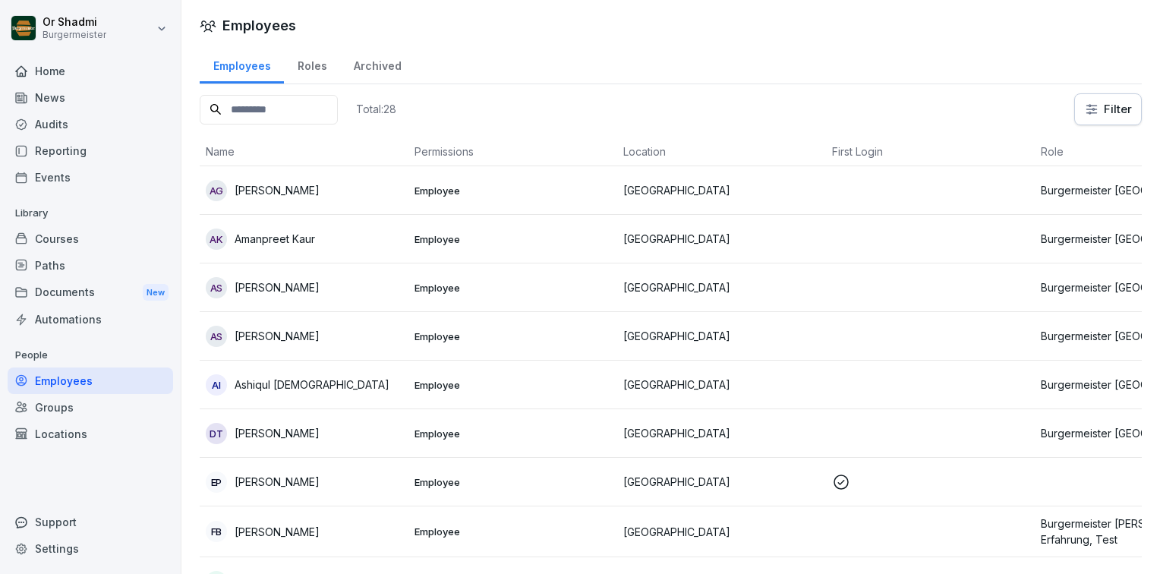
click at [252, 291] on p "Anmol Sharma" at bounding box center [277, 287] width 85 height 16
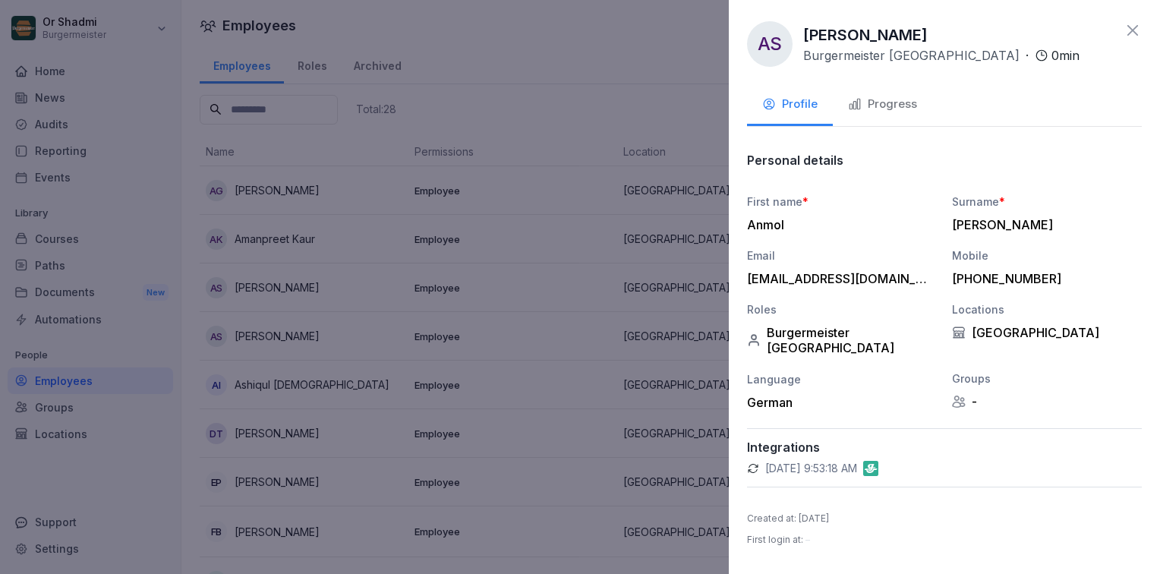
click at [878, 327] on div "Burgermeister Eberswalder" at bounding box center [842, 340] width 190 height 30
click at [892, 105] on div "Progress" at bounding box center [882, 104] width 69 height 17
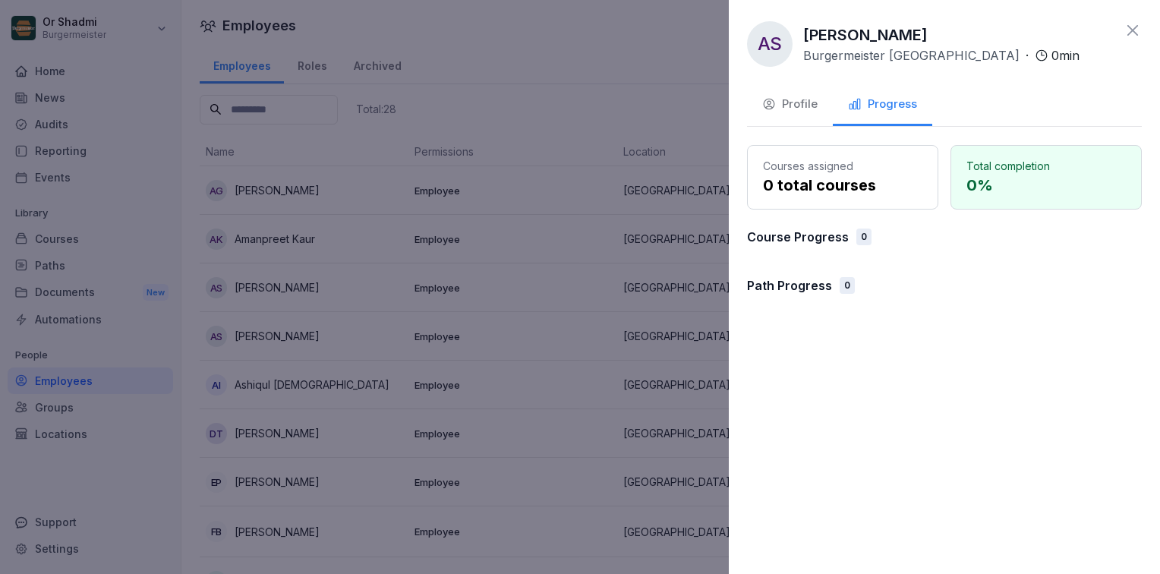
click at [1123, 38] on div "AS Anmol Sharma Burgermeister Eberswalder · 0 min" at bounding box center [944, 44] width 395 height 46
click at [1132, 24] on icon at bounding box center [1133, 30] width 18 height 18
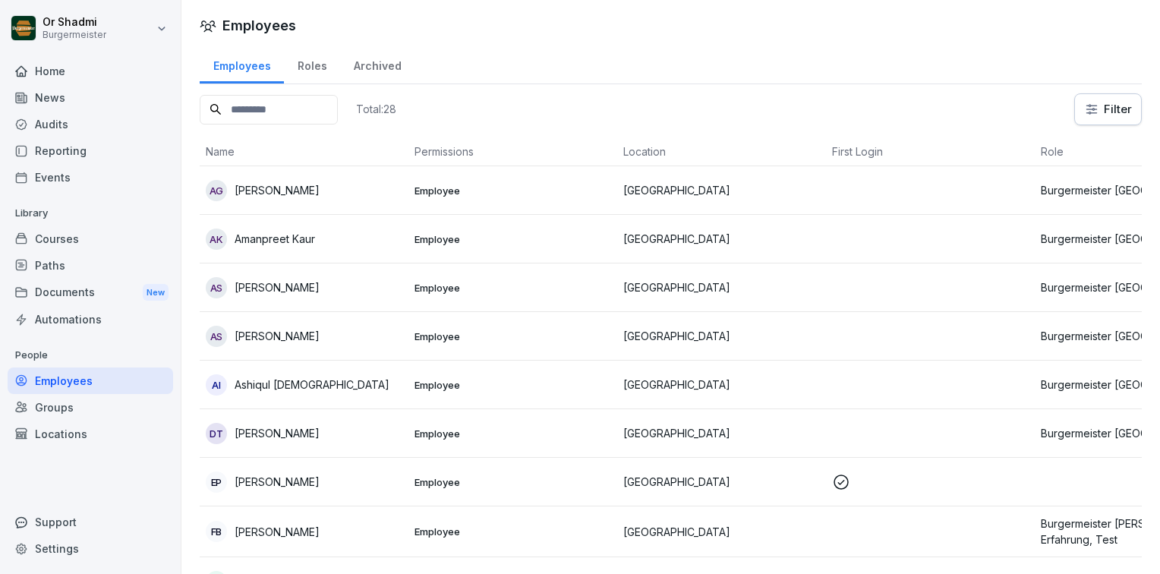
click at [52, 436] on div "Locations" at bounding box center [91, 434] width 166 height 27
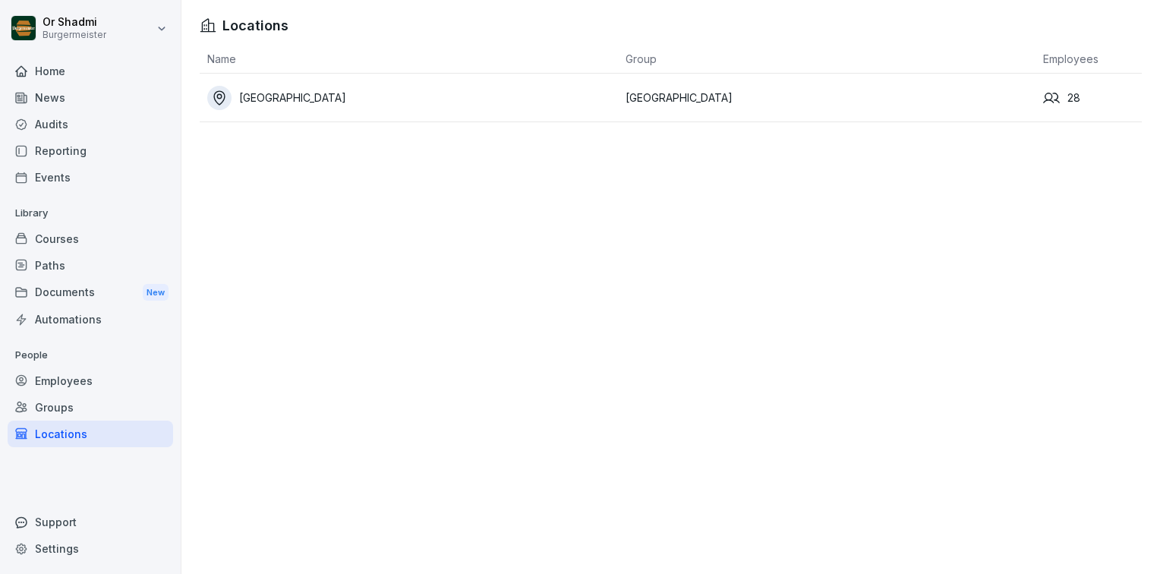
click at [69, 178] on div "Events" at bounding box center [91, 177] width 166 height 27
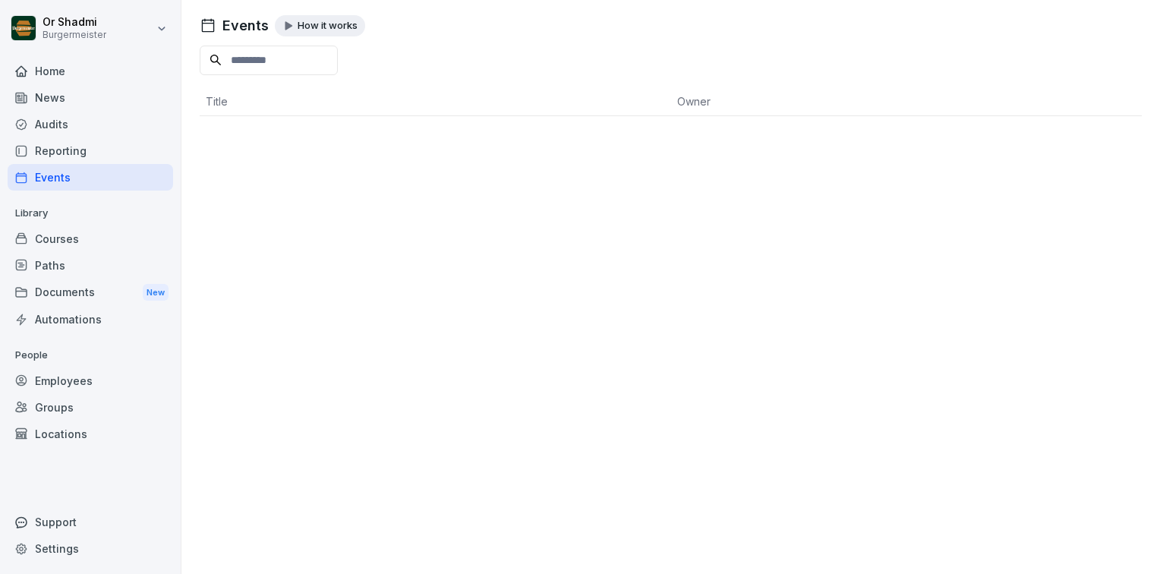
click at [71, 153] on div "Reporting" at bounding box center [91, 150] width 166 height 27
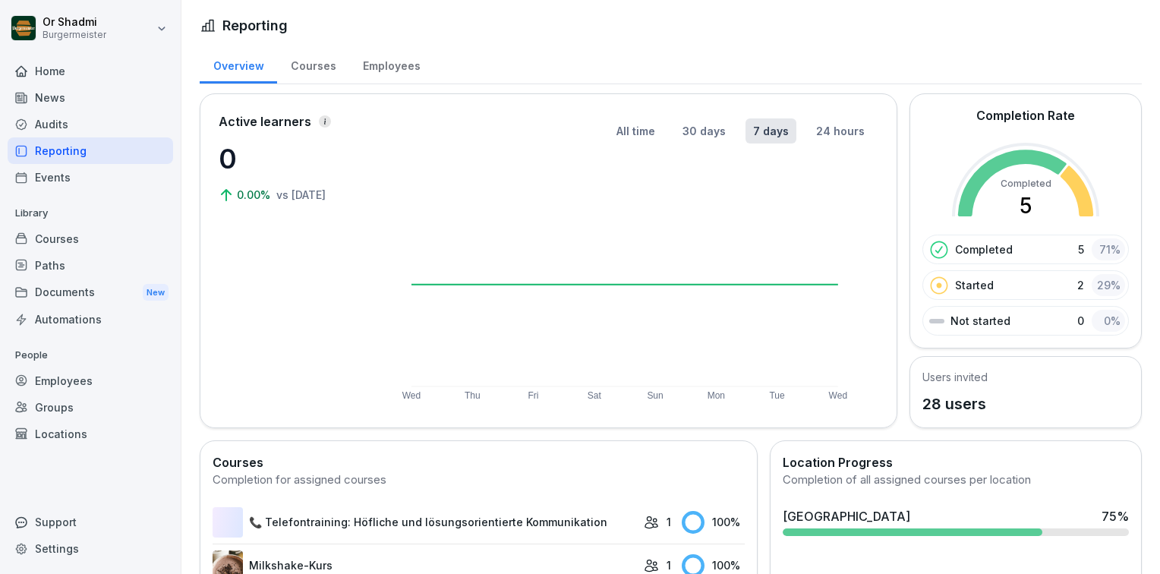
click at [324, 65] on div "Courses" at bounding box center [313, 64] width 72 height 39
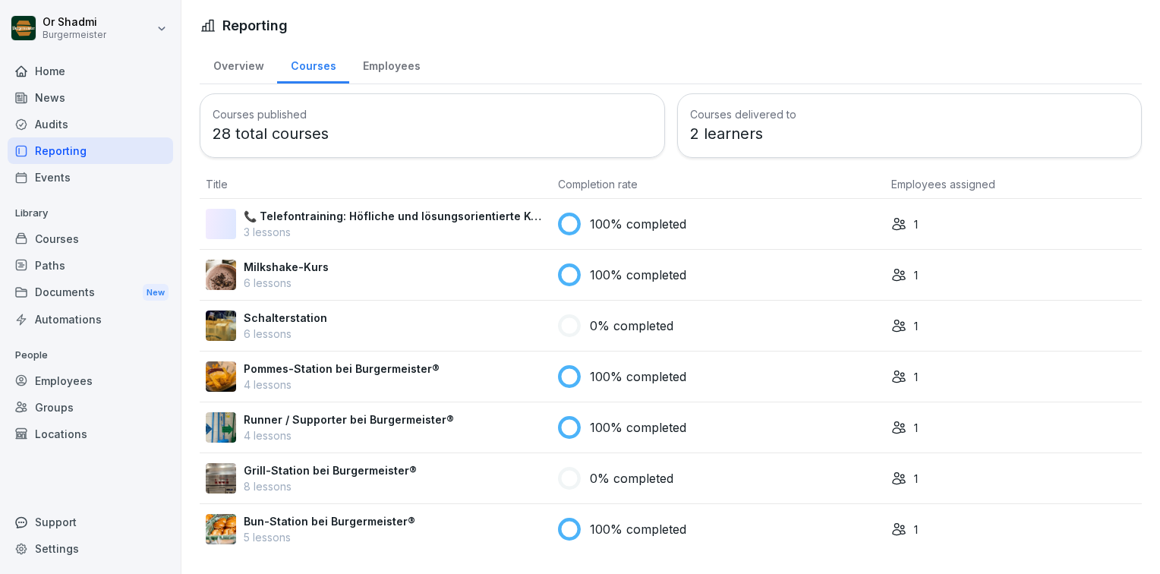
click at [756, 128] on p "2 learners" at bounding box center [910, 133] width 440 height 23
click at [384, 70] on div "Employees" at bounding box center [391, 64] width 84 height 39
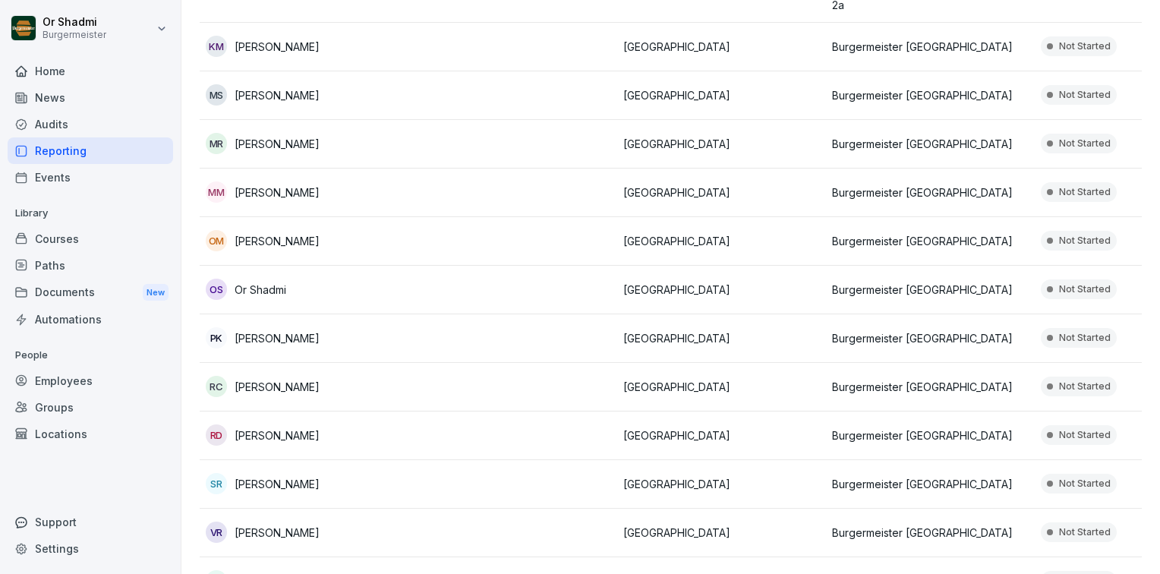
scroll to position [911, 0]
click at [270, 281] on p "Or Shadmi" at bounding box center [261, 289] width 52 height 16
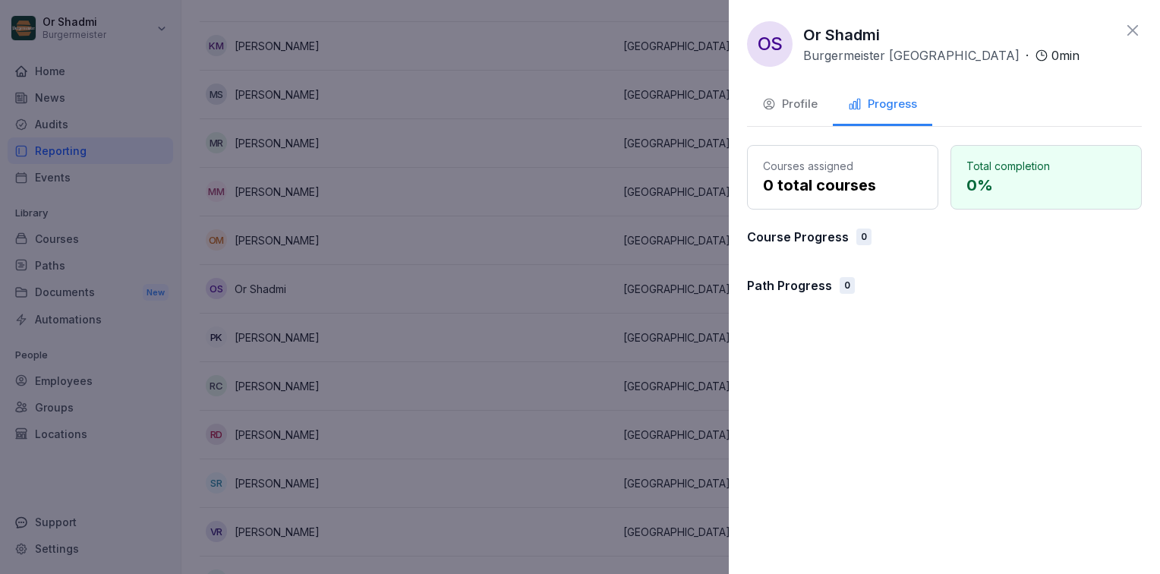
click at [808, 109] on div "Profile" at bounding box center [790, 104] width 55 height 17
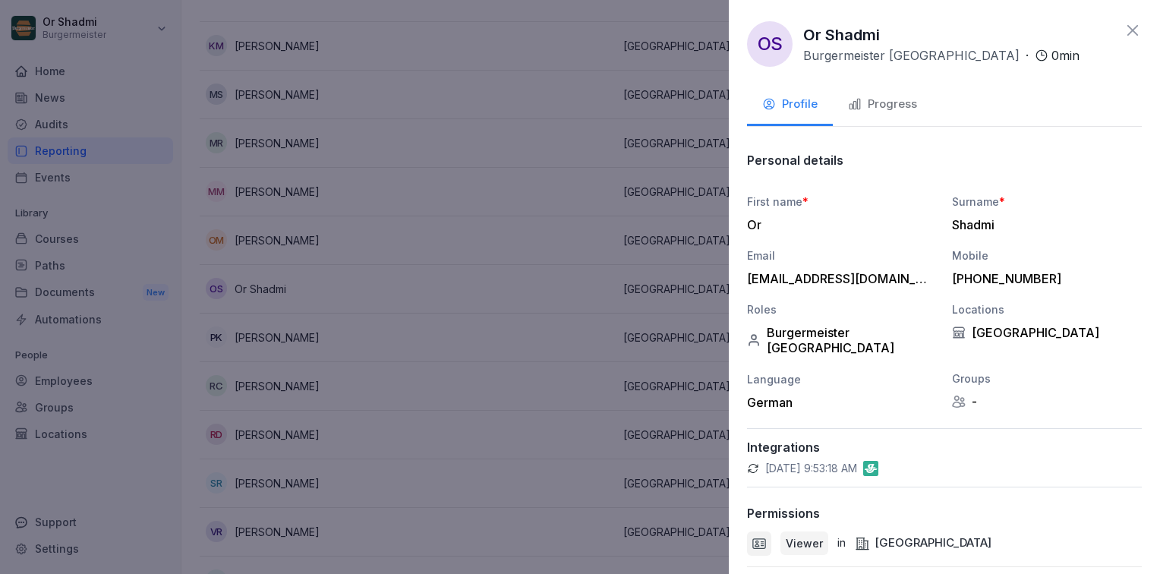
click at [802, 535] on p "Viewer" at bounding box center [804, 543] width 37 height 16
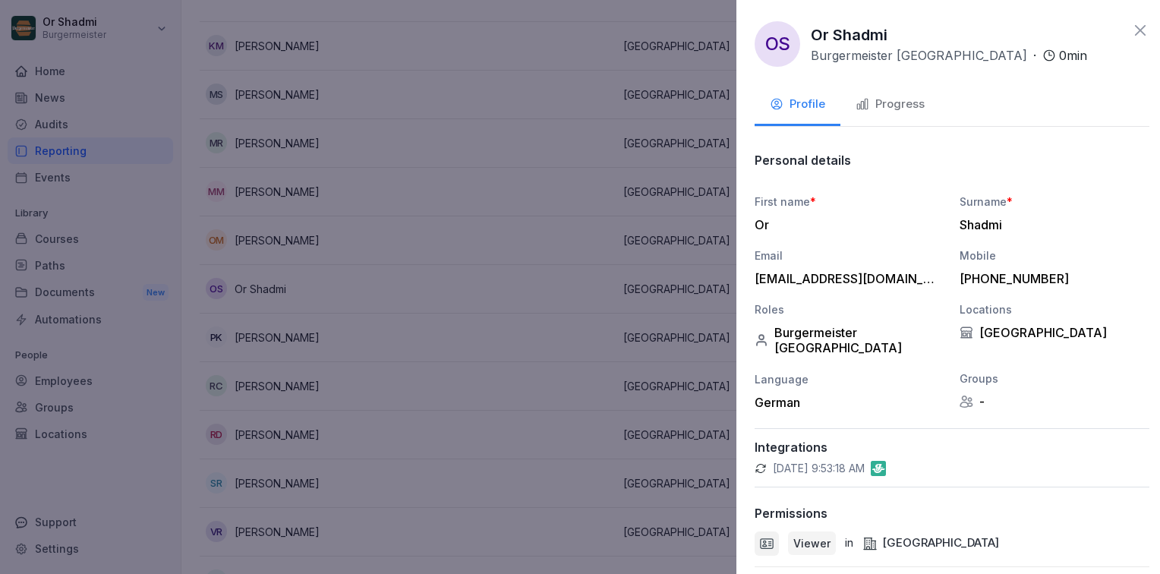
click at [504, 434] on div at bounding box center [580, 287] width 1160 height 574
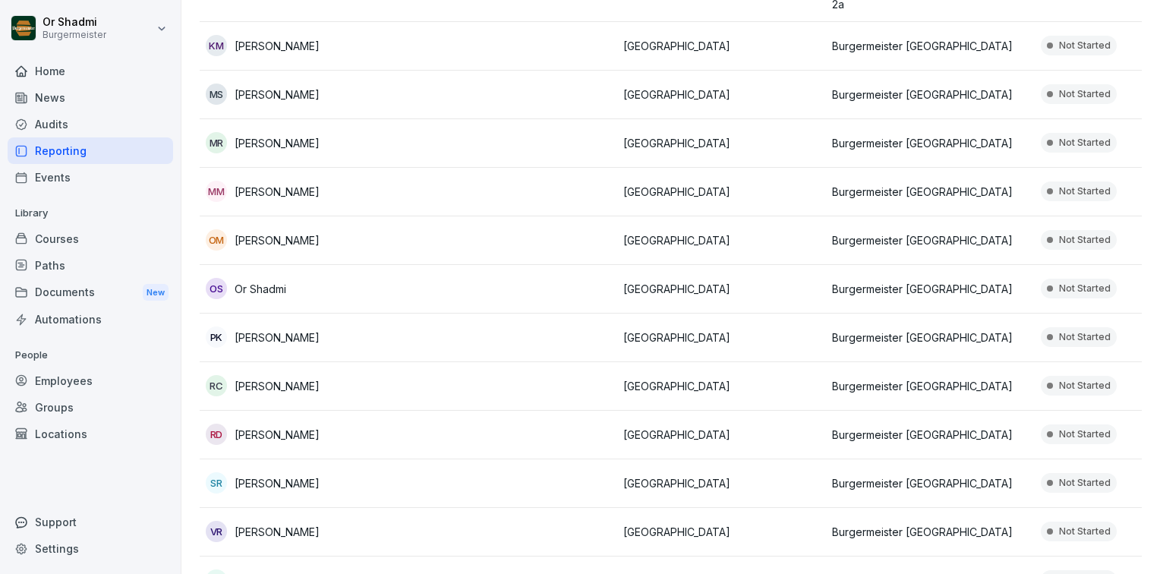
click at [39, 68] on div "Home" at bounding box center [91, 71] width 166 height 27
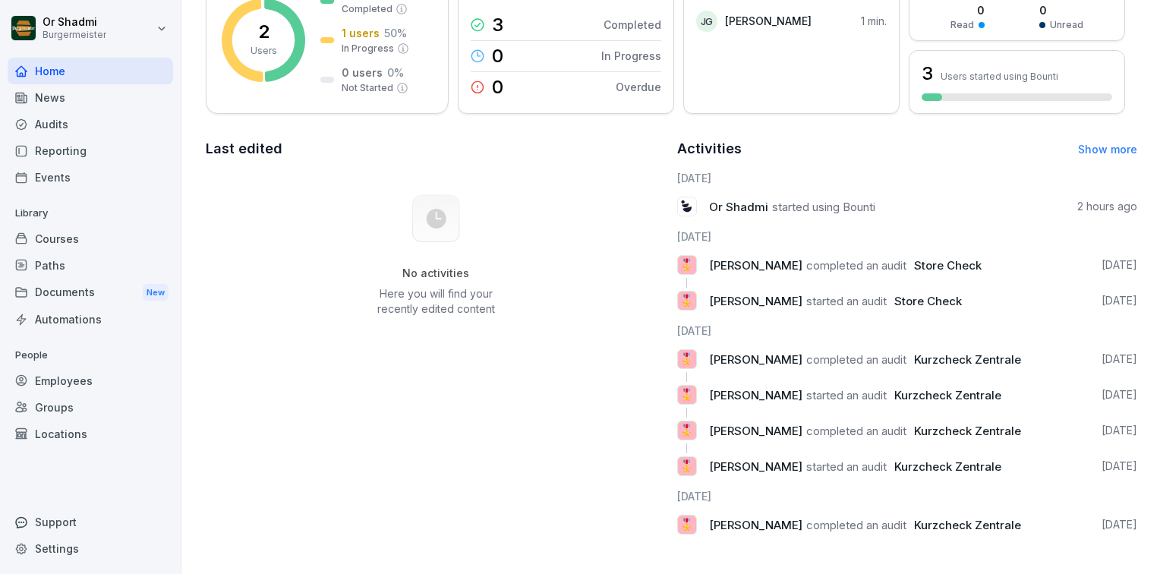
scroll to position [178, 0]
drag, startPoint x: 125, startPoint y: 213, endPoint x: 150, endPoint y: 219, distance: 26.5
click at [141, 217] on p "Library" at bounding box center [91, 213] width 166 height 24
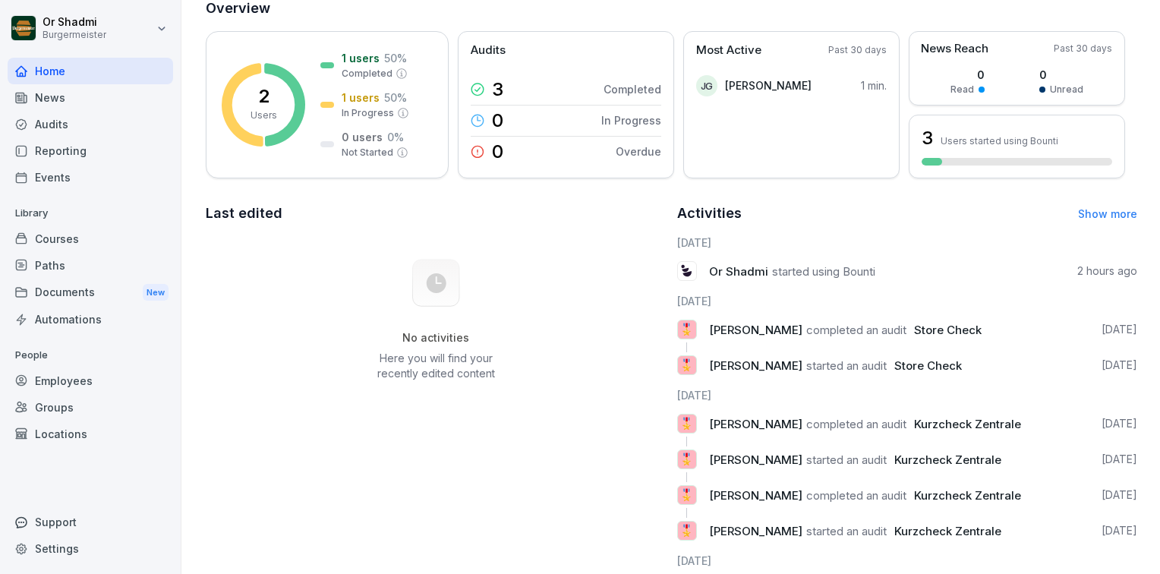
scroll to position [0, 0]
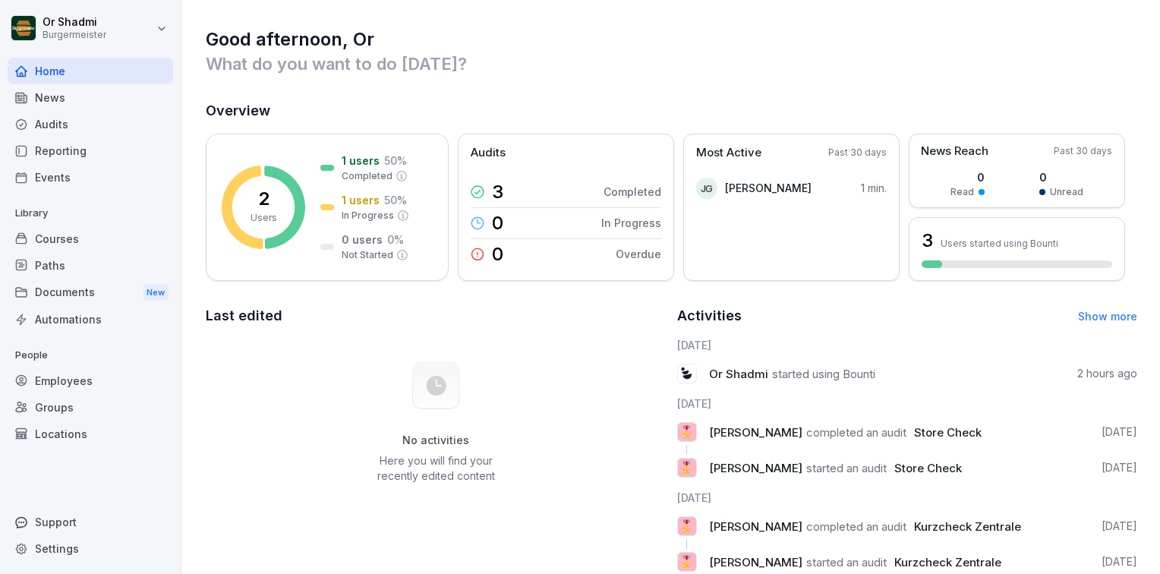
click at [55, 93] on div "News" at bounding box center [91, 97] width 166 height 27
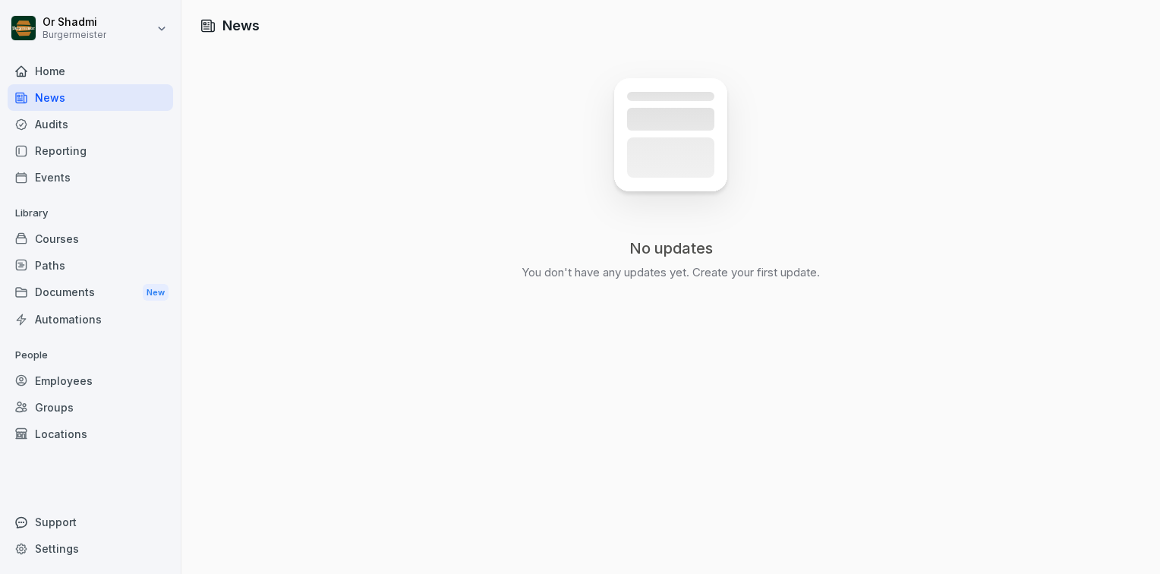
click at [76, 110] on div "News" at bounding box center [91, 97] width 166 height 27
click at [68, 122] on div "Audits" at bounding box center [91, 124] width 166 height 27
click at [68, 131] on div "Audits" at bounding box center [91, 124] width 166 height 27
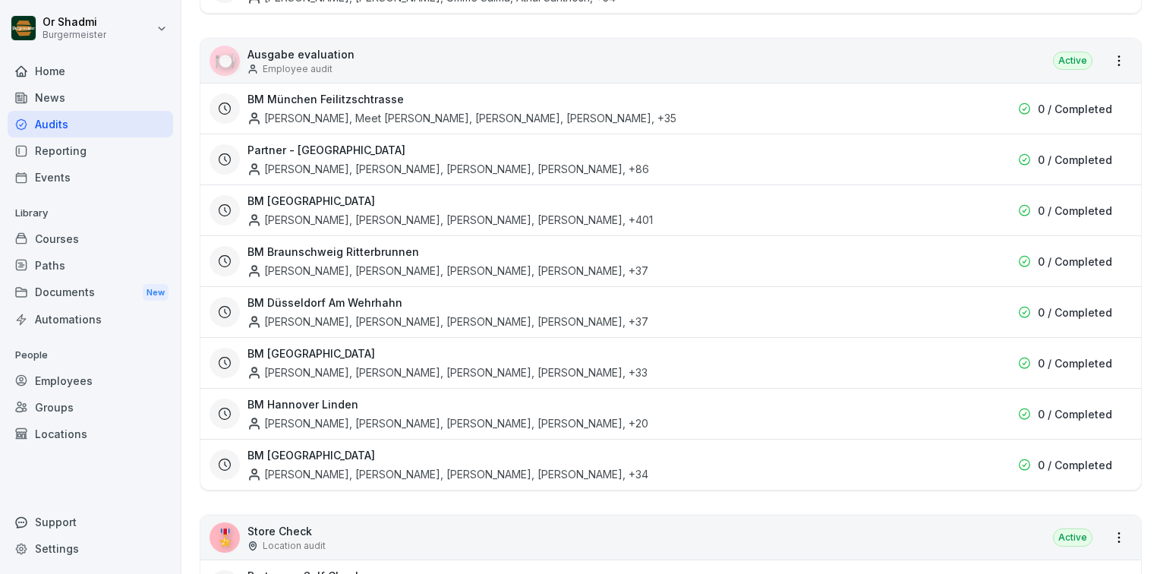
scroll to position [2658, 0]
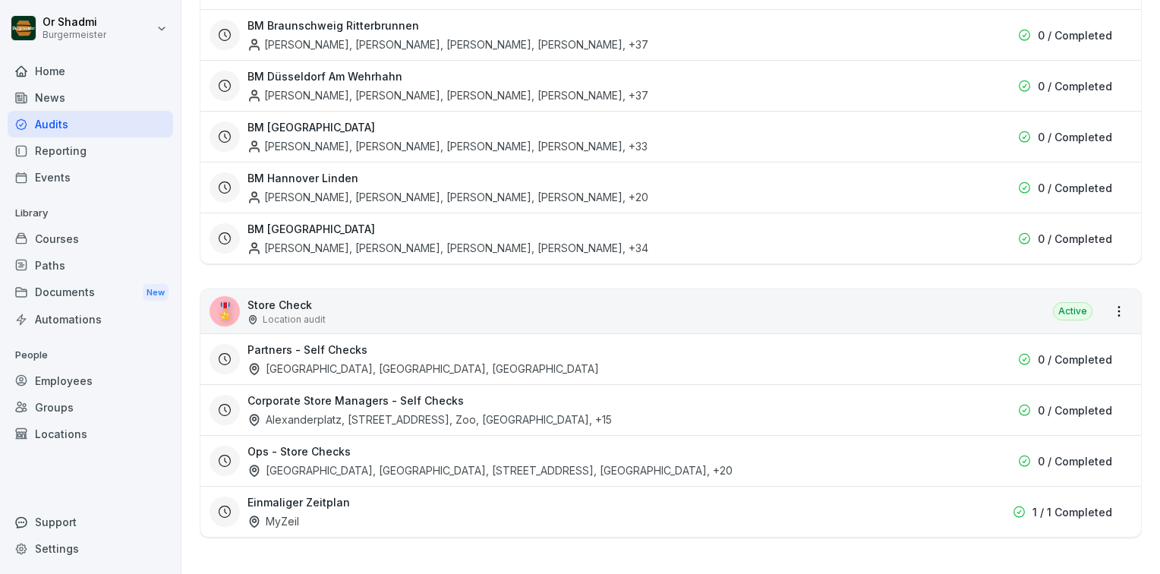
click at [557, 342] on div "Partners - Self Checks Alexanderplatz, Warschauer, Eberswalder" at bounding box center [585, 359] width 675 height 35
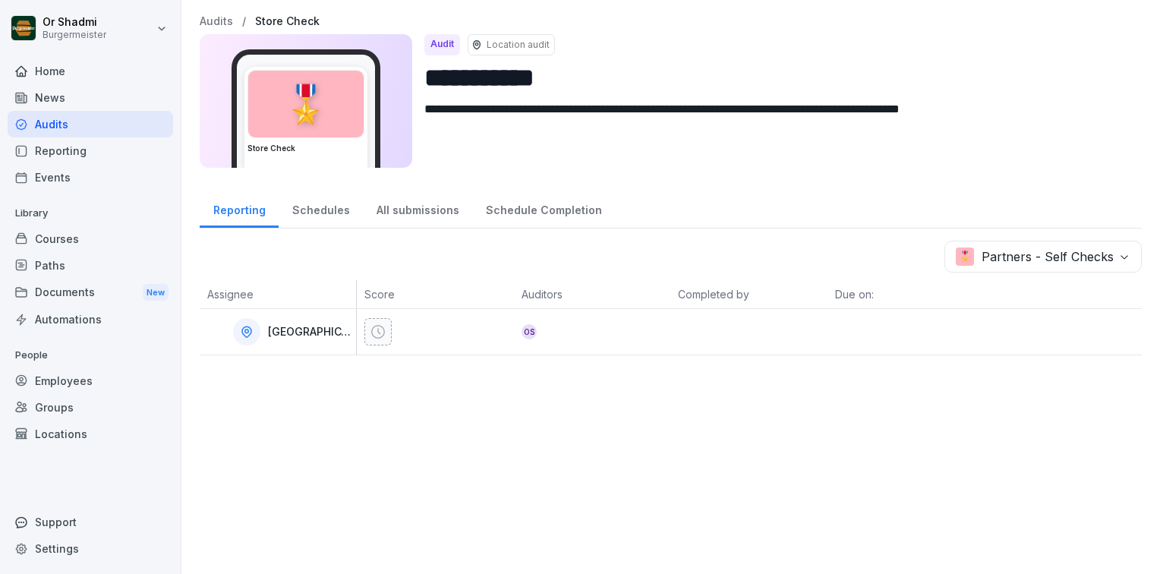
click at [382, 335] on icon at bounding box center [378, 331] width 15 height 15
click at [310, 197] on div "Schedules" at bounding box center [321, 208] width 84 height 39
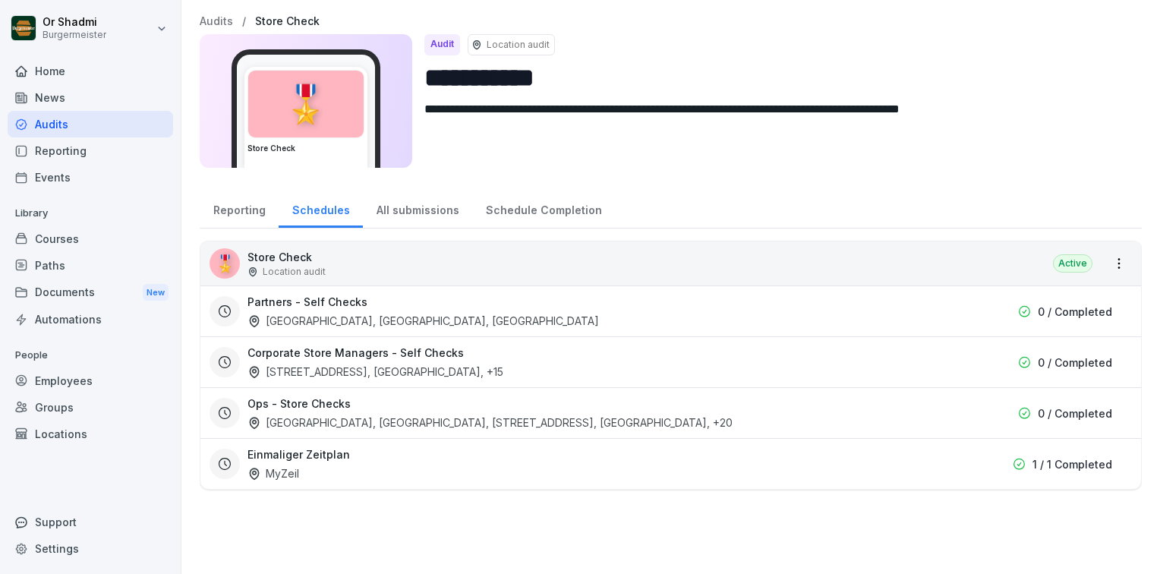
click at [432, 199] on div "All submissions" at bounding box center [417, 208] width 109 height 39
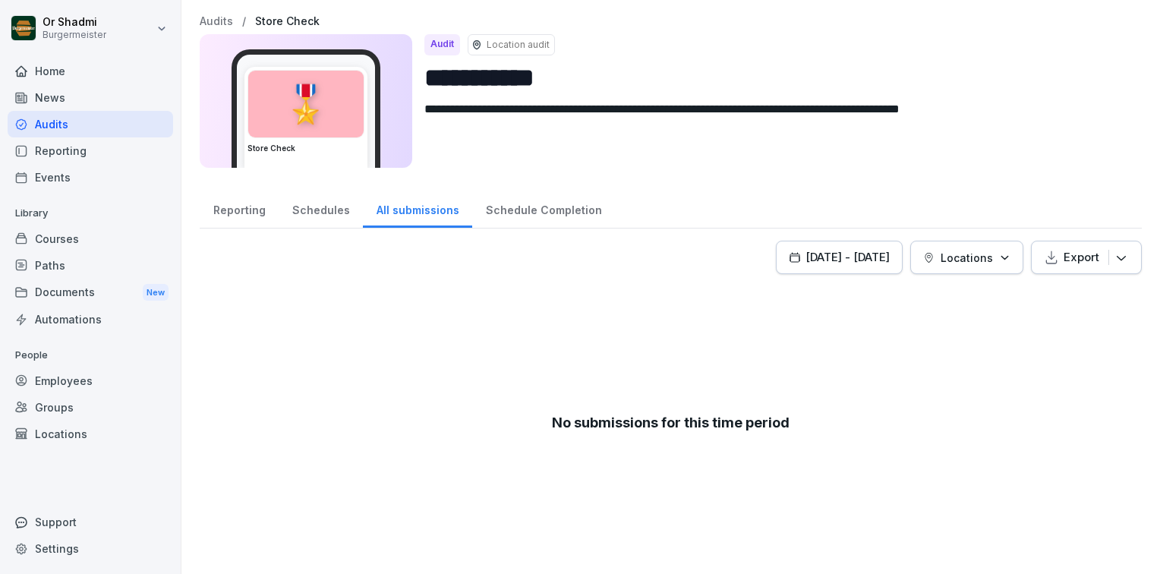
click at [549, 209] on div "Schedule Completion" at bounding box center [543, 208] width 143 height 39
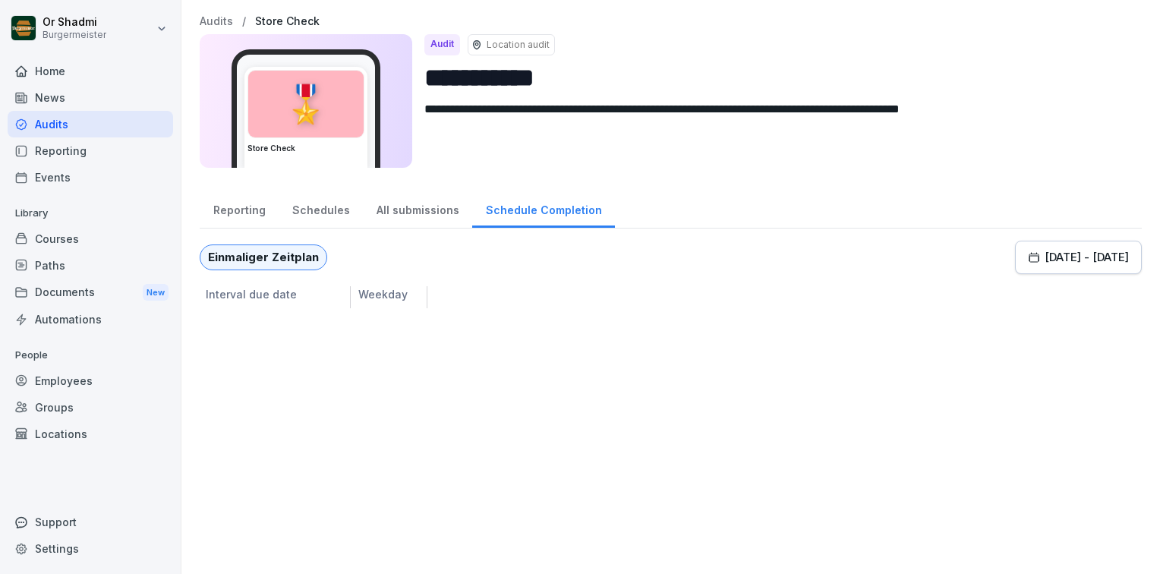
click at [234, 205] on div "Reporting" at bounding box center [239, 208] width 79 height 39
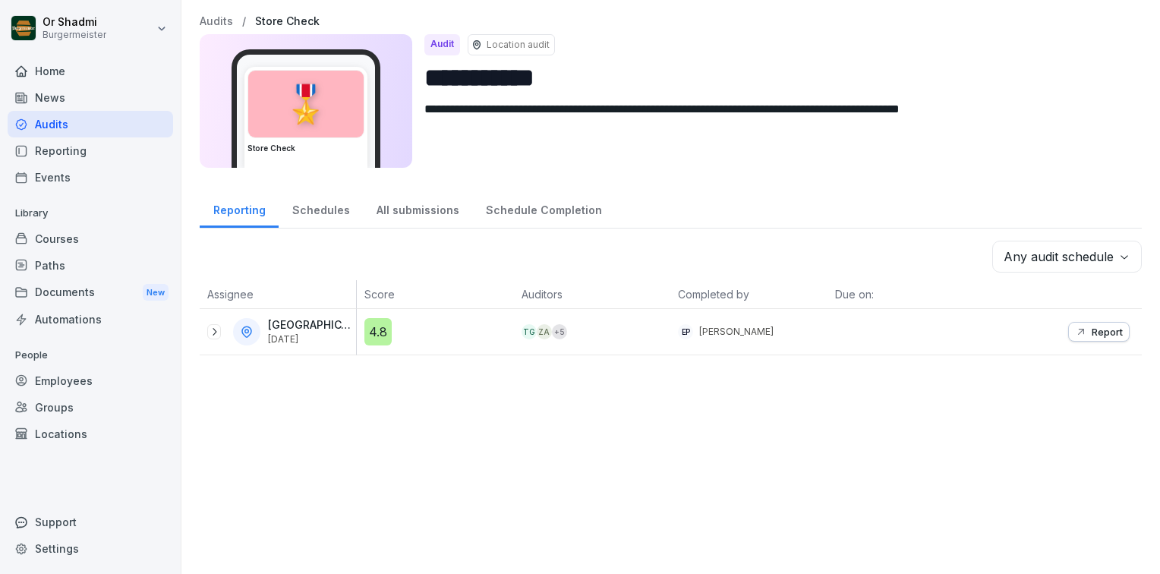
click at [84, 96] on div "News" at bounding box center [91, 97] width 166 height 27
click at [210, 331] on icon at bounding box center [214, 332] width 12 height 12
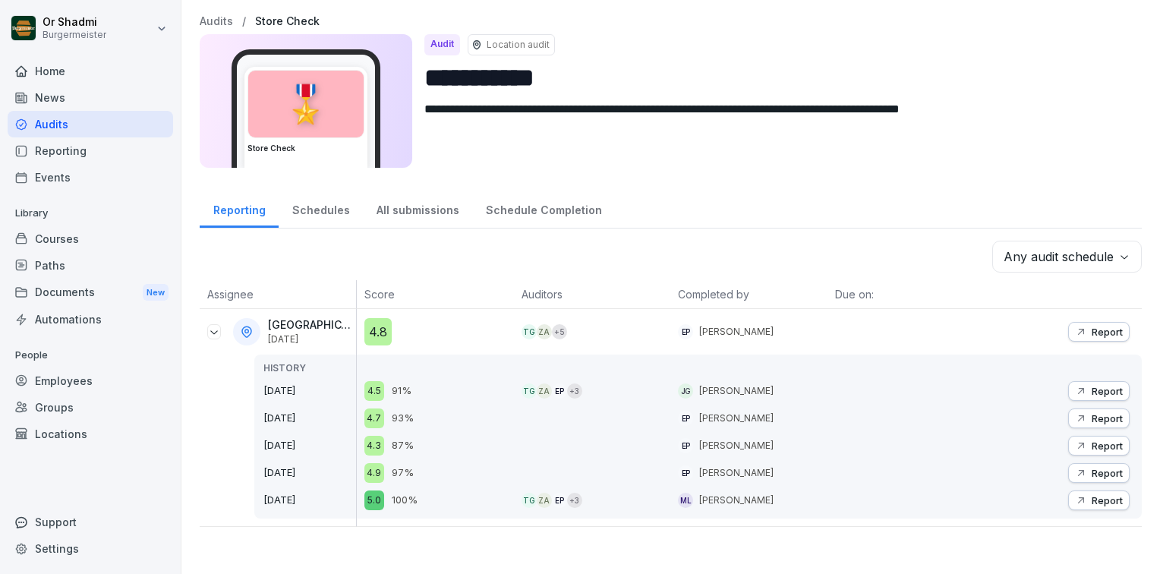
click at [76, 102] on div "News" at bounding box center [91, 97] width 166 height 27
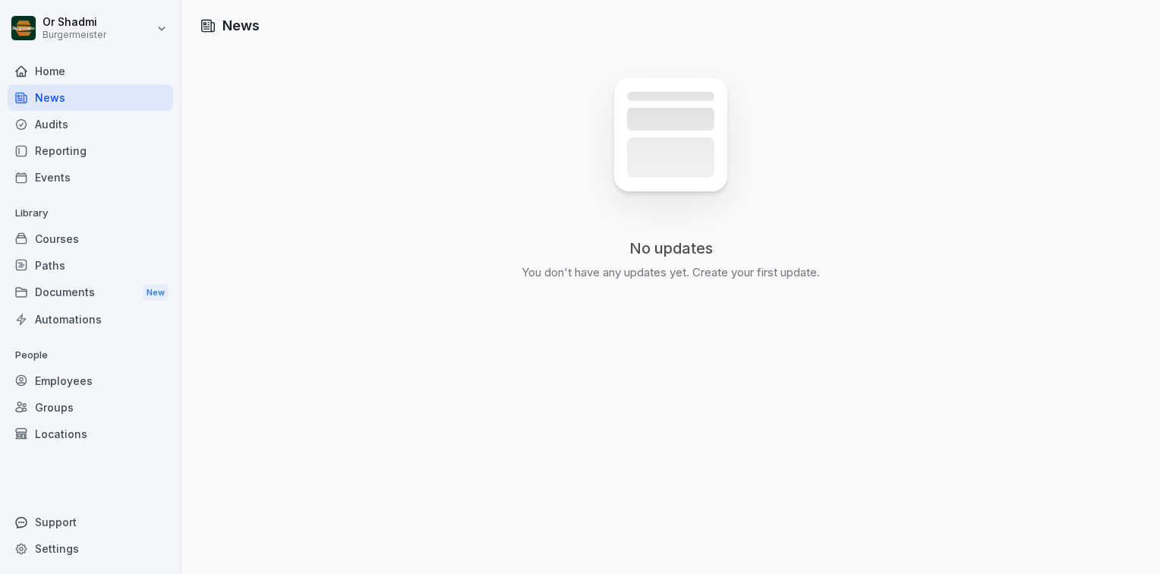
click at [91, 65] on div "Home" at bounding box center [91, 71] width 166 height 27
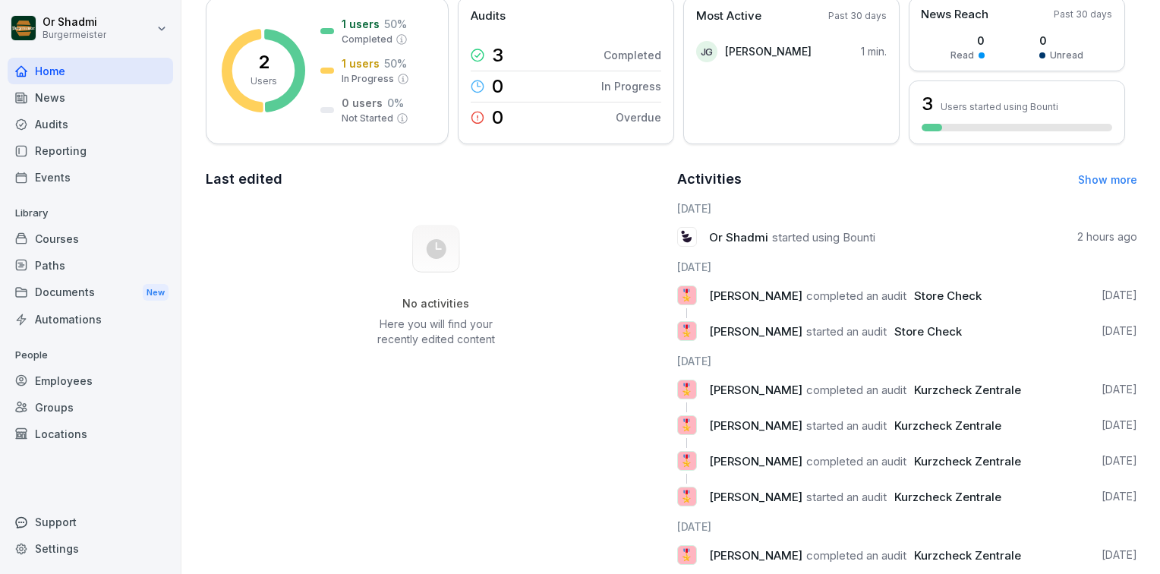
scroll to position [178, 0]
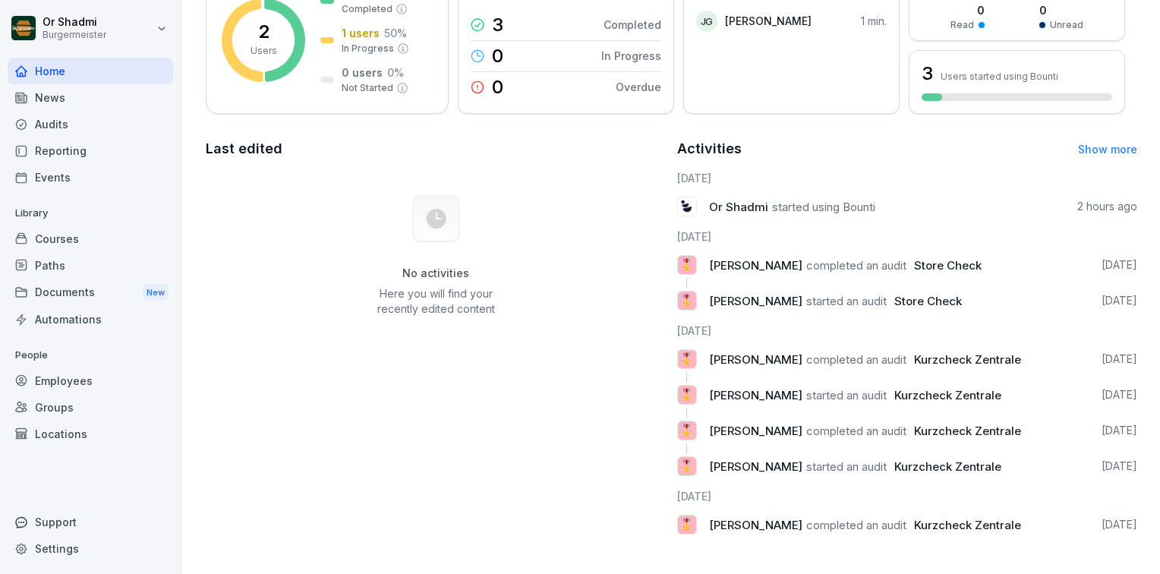
click at [85, 383] on div "Employees" at bounding box center [91, 381] width 166 height 27
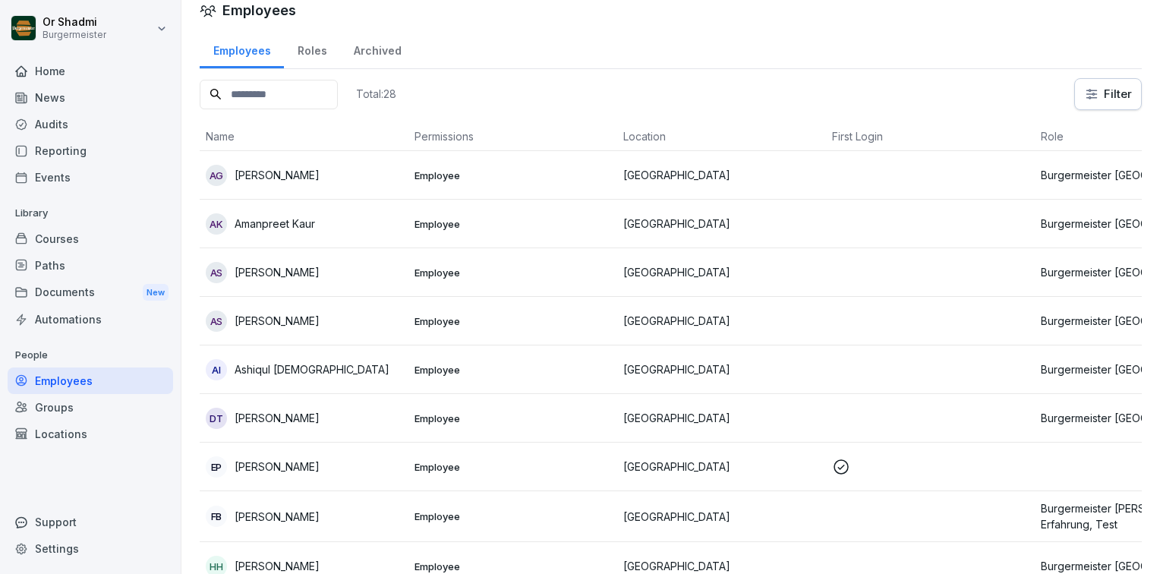
click at [313, 56] on div "Roles" at bounding box center [312, 49] width 56 height 39
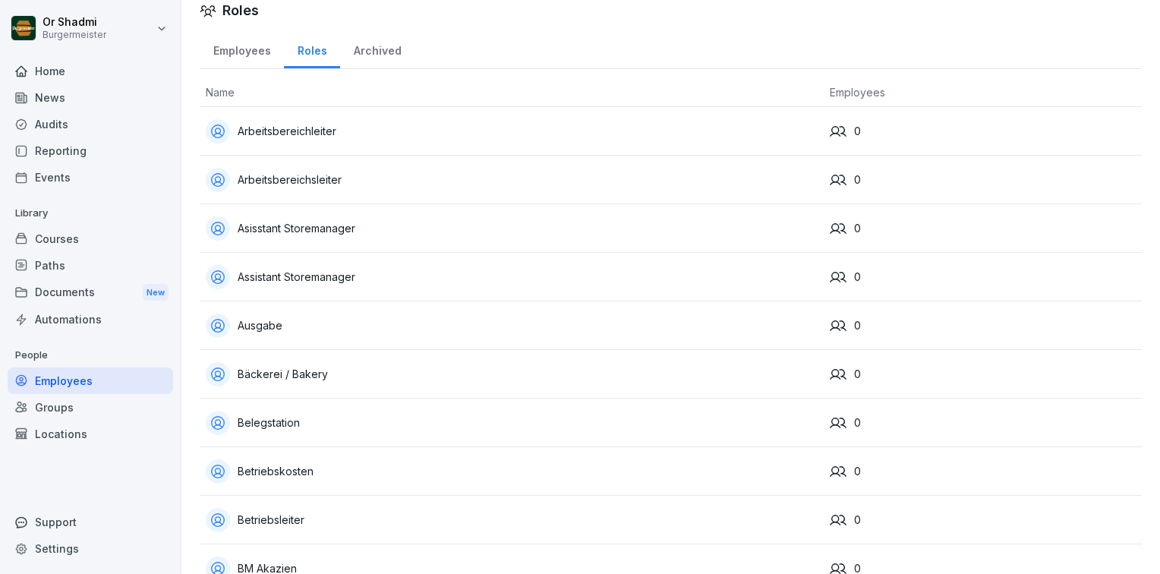
click at [280, 128] on div "Arbeitsbereichleiter" at bounding box center [512, 131] width 612 height 24
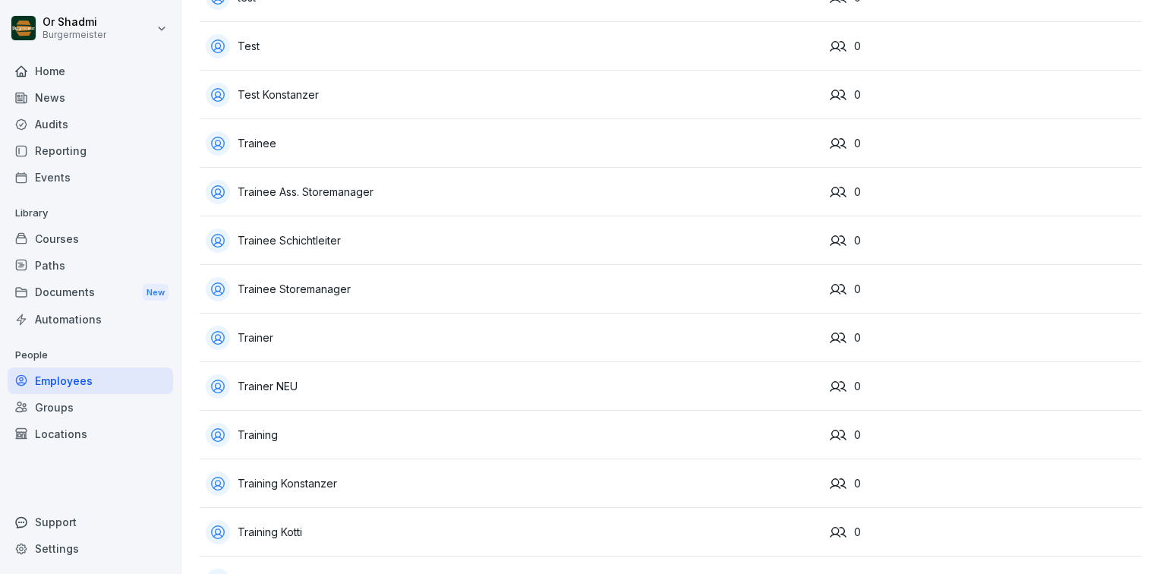
scroll to position [4772, 0]
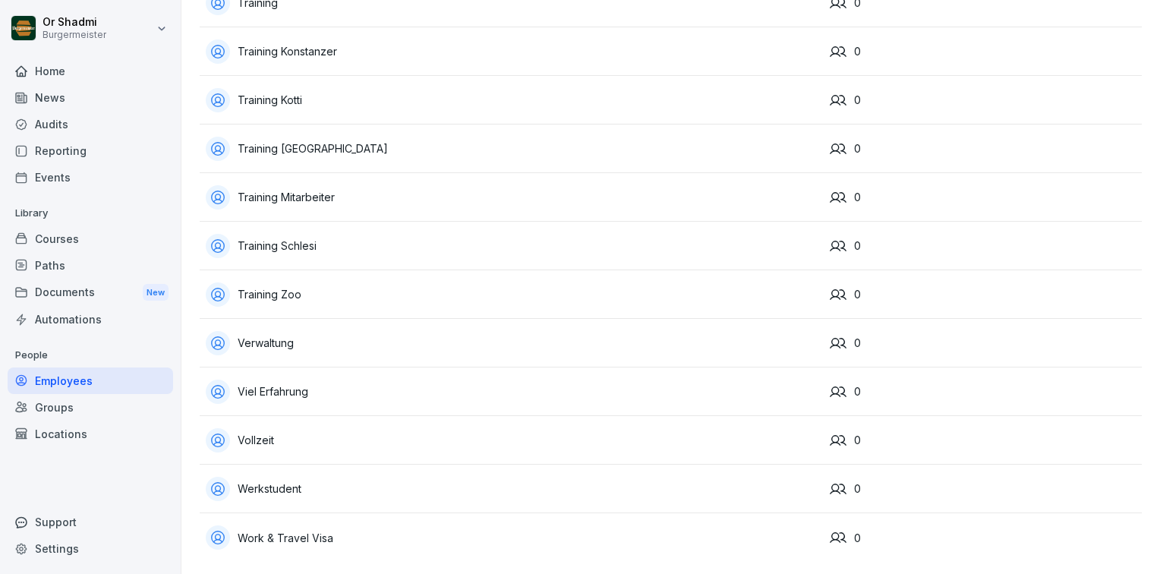
click at [73, 318] on div "Automations" at bounding box center [91, 319] width 166 height 27
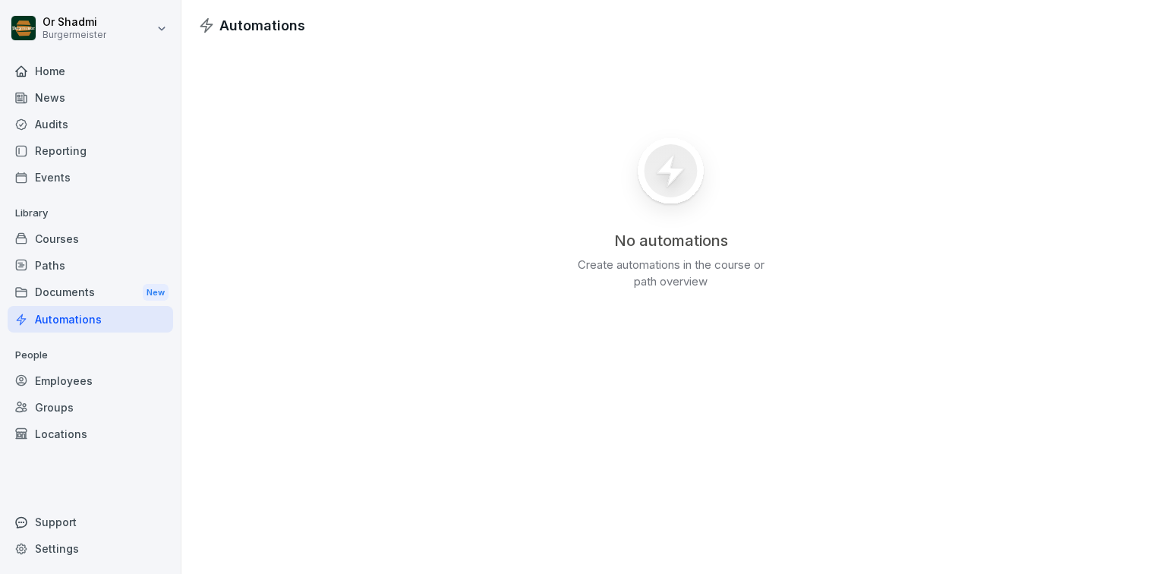
click at [74, 546] on div "Settings" at bounding box center [91, 548] width 166 height 27
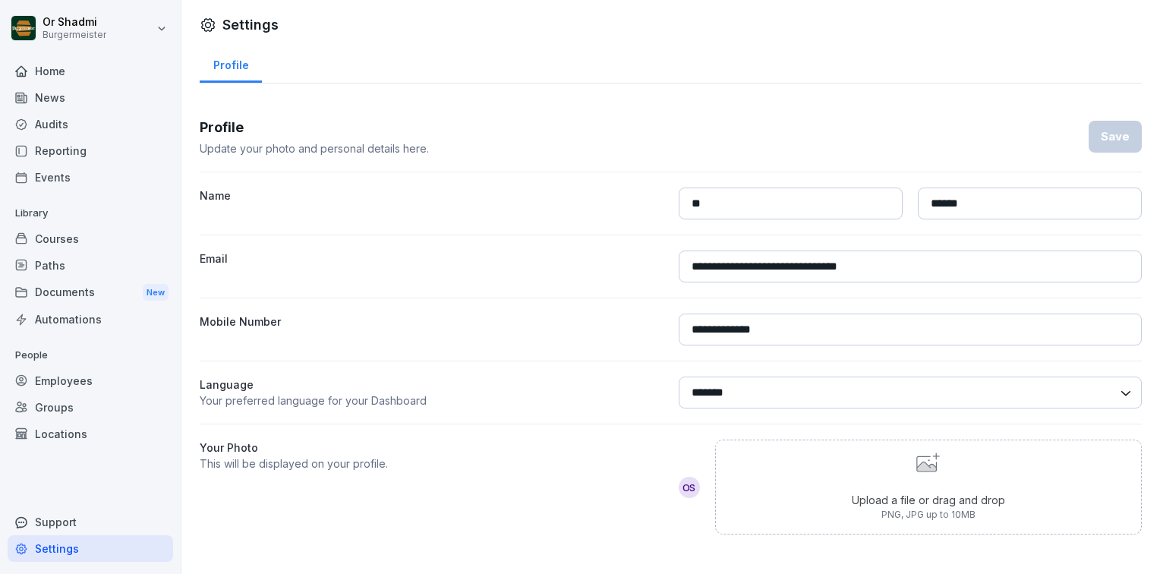
scroll to position [9, 0]
click at [46, 516] on div "Support" at bounding box center [91, 522] width 166 height 27
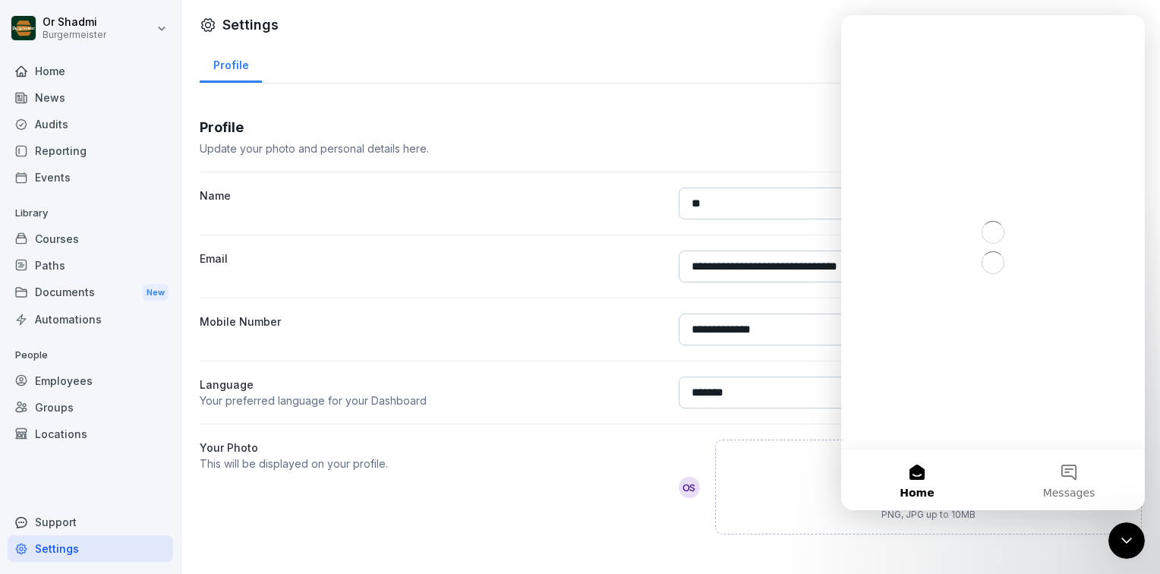
scroll to position [0, 0]
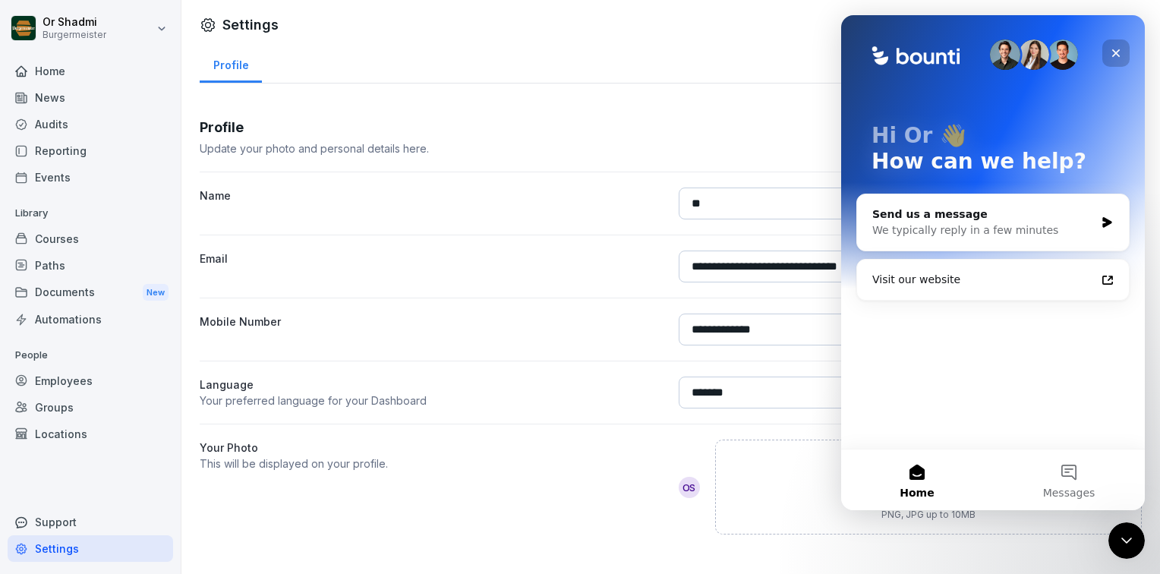
click at [1124, 55] on div "Close" at bounding box center [1116, 52] width 27 height 27
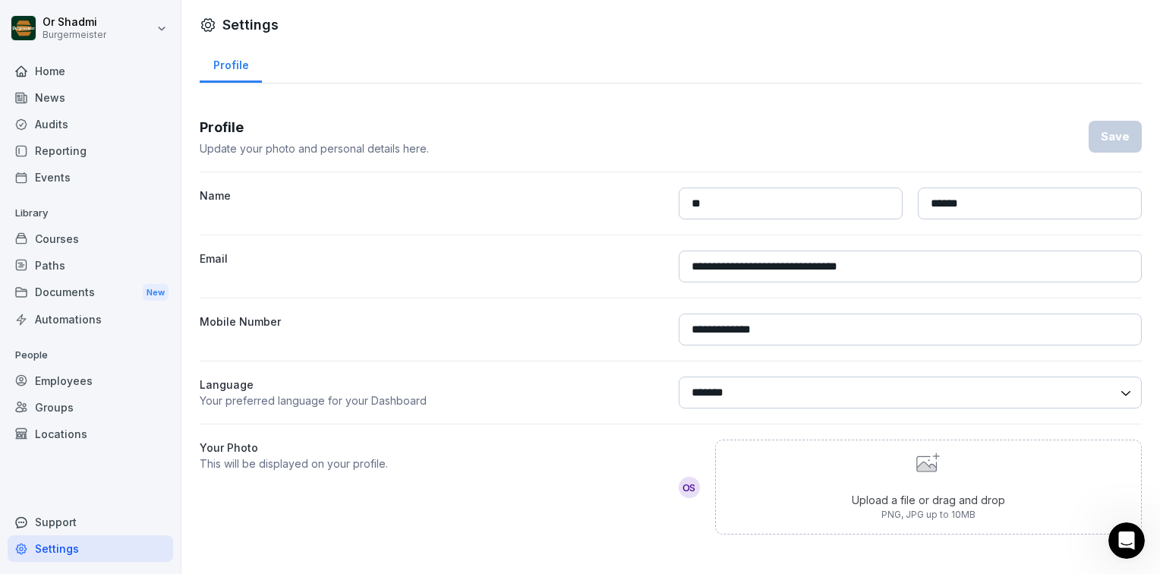
click at [69, 81] on div "Home" at bounding box center [91, 71] width 166 height 27
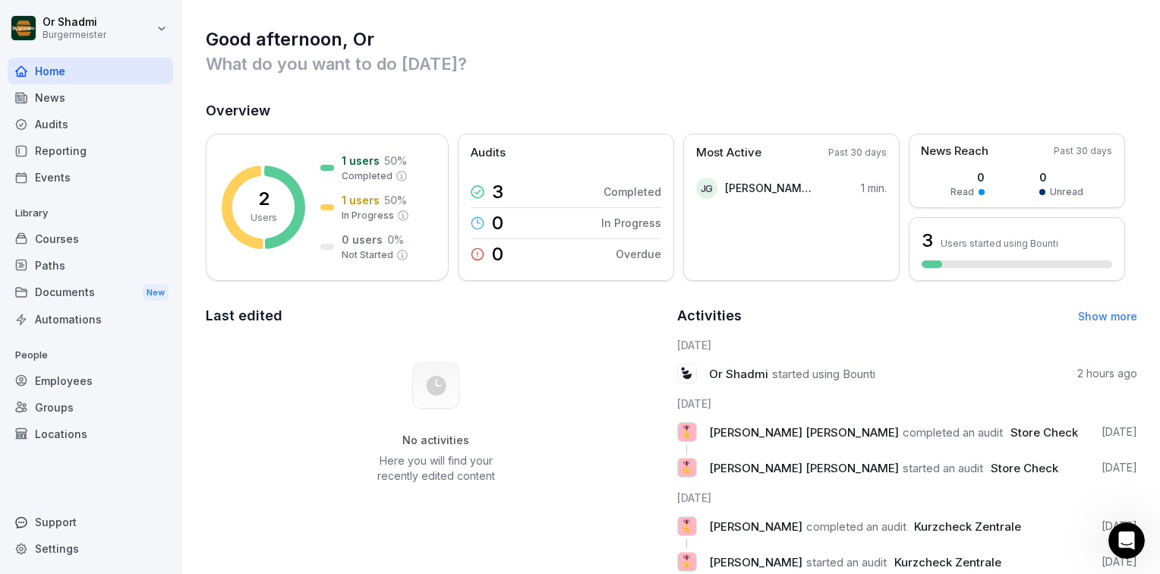
click at [124, 29] on html "Or Shadmi Burgermeister Home News Audits Reporting Events Library Courses Paths…" at bounding box center [580, 287] width 1160 height 574
click at [109, 62] on div "Settings" at bounding box center [97, 68] width 150 height 28
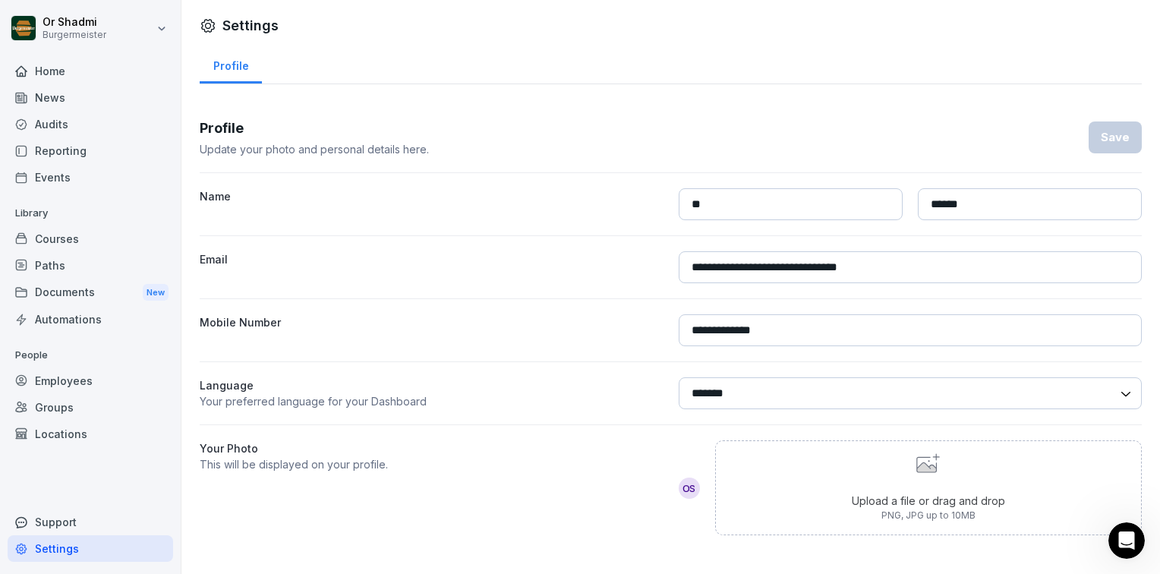
scroll to position [9, 0]
click at [127, 239] on div "Courses" at bounding box center [91, 239] width 166 height 27
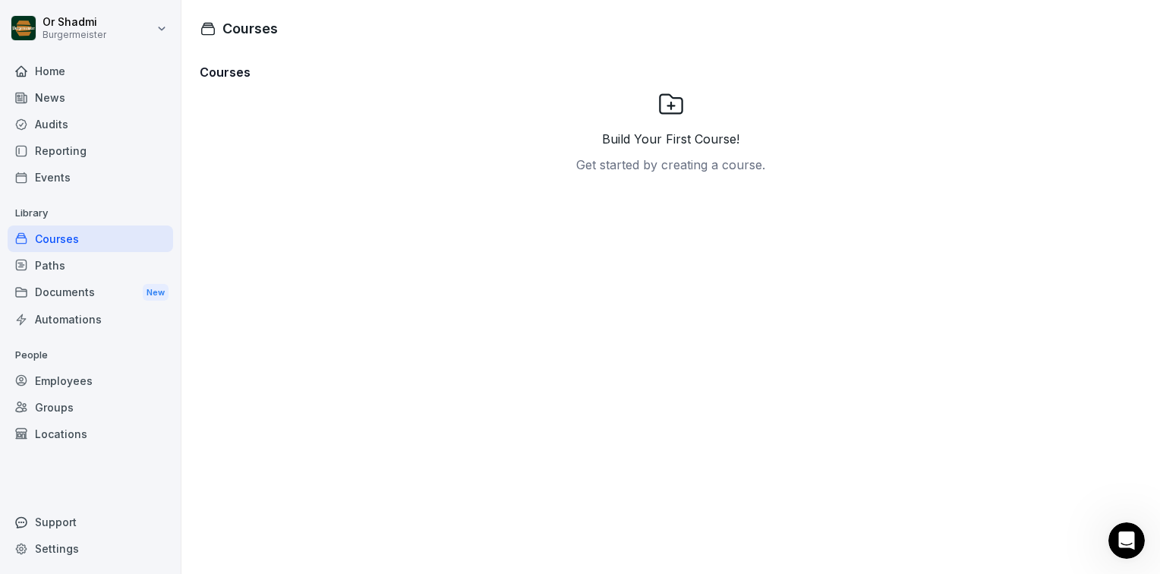
click at [78, 281] on div "Documents New" at bounding box center [91, 293] width 166 height 28
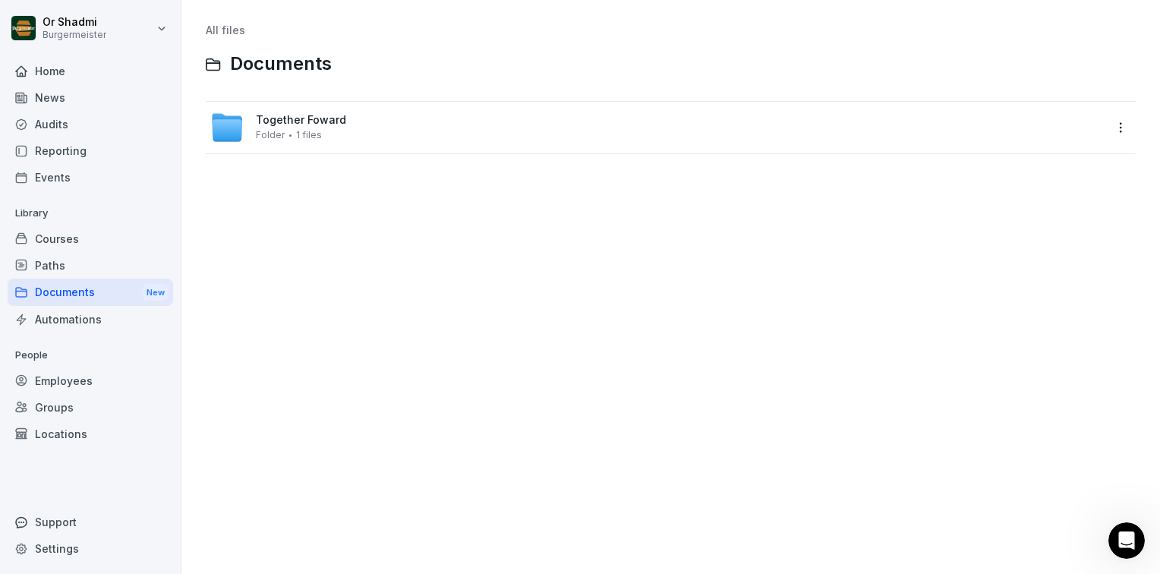
click at [77, 264] on div "Paths" at bounding box center [91, 265] width 166 height 27
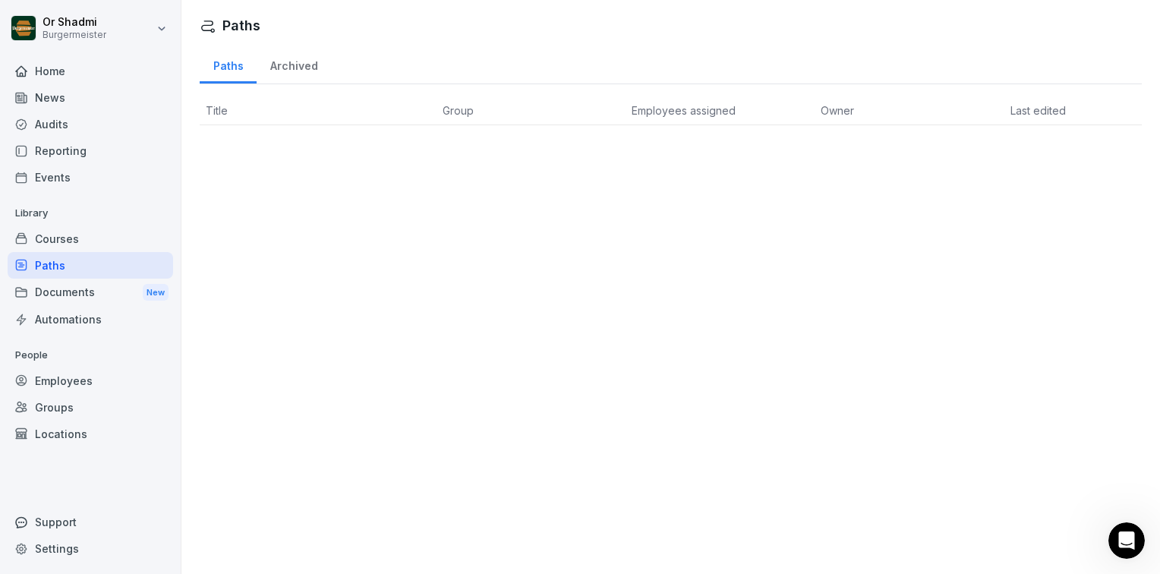
click at [277, 63] on div "Archived" at bounding box center [294, 64] width 74 height 39
click at [243, 67] on div "Paths" at bounding box center [228, 64] width 57 height 39
click at [230, 194] on div "Paths Paths Archived Title Group Employees assigned Owner Last edited" at bounding box center [671, 287] width 979 height 574
click at [88, 380] on div "Employees" at bounding box center [91, 381] width 166 height 27
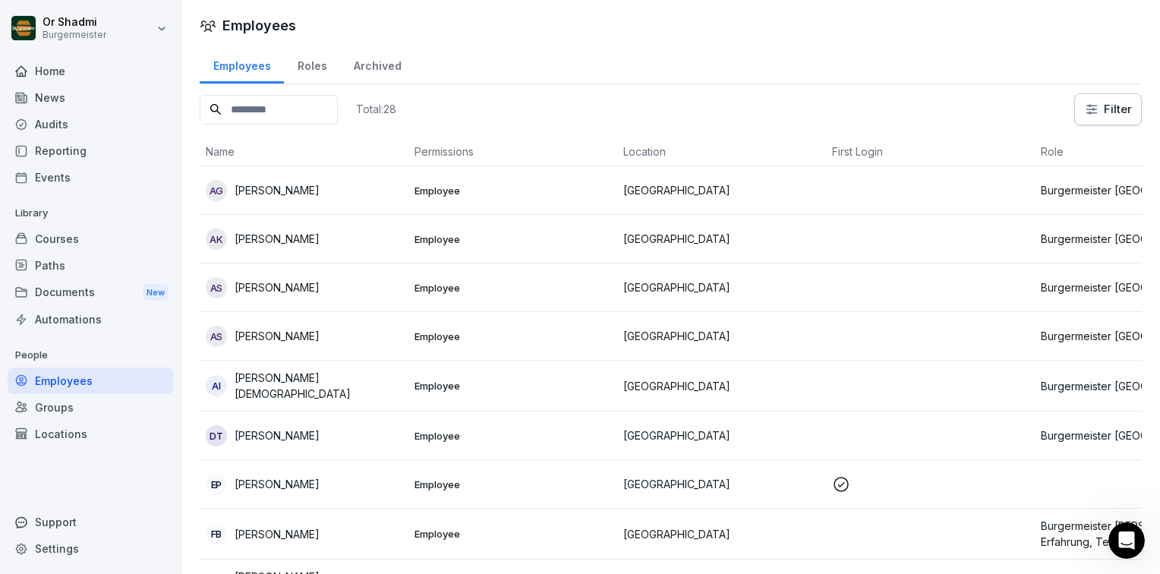
click at [314, 61] on div "Roles" at bounding box center [312, 64] width 56 height 39
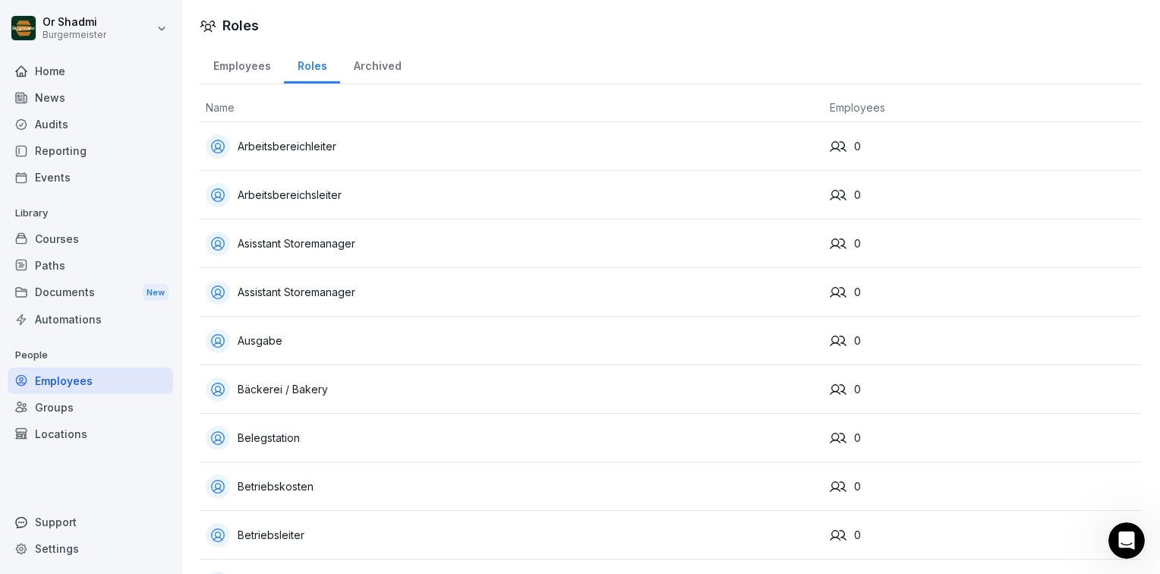
click at [380, 71] on div "Archived" at bounding box center [377, 64] width 74 height 39
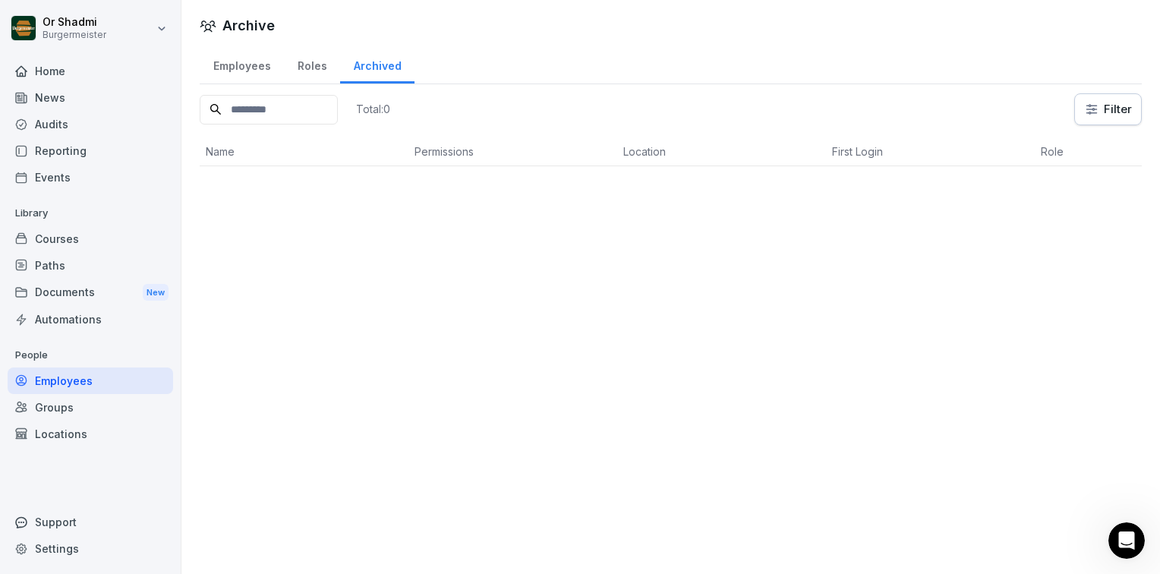
click at [231, 74] on div "Employees" at bounding box center [242, 64] width 84 height 39
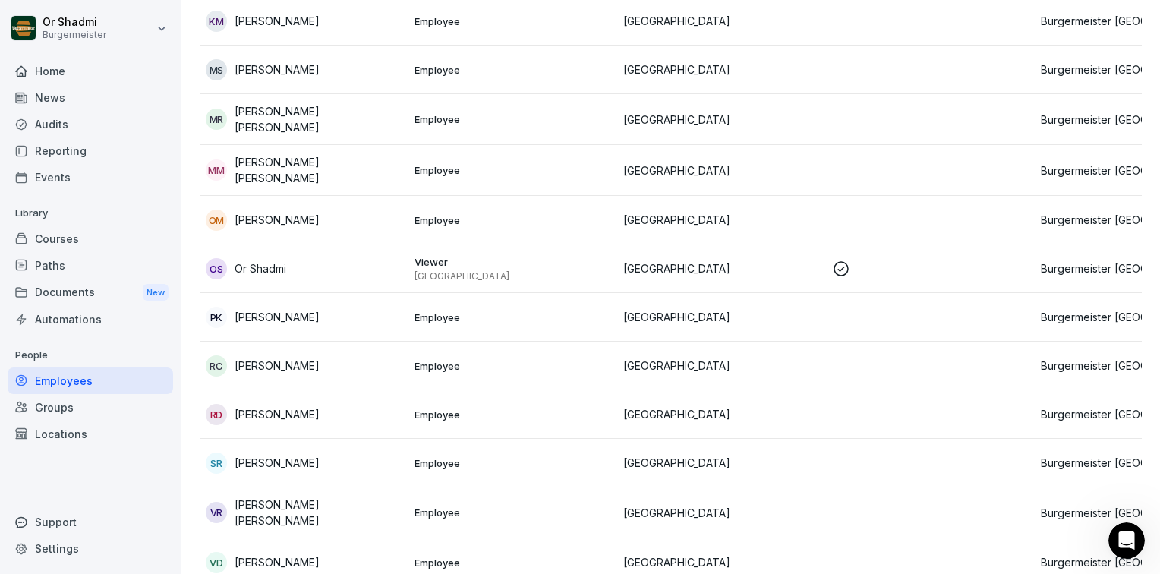
scroll to position [1056, 0]
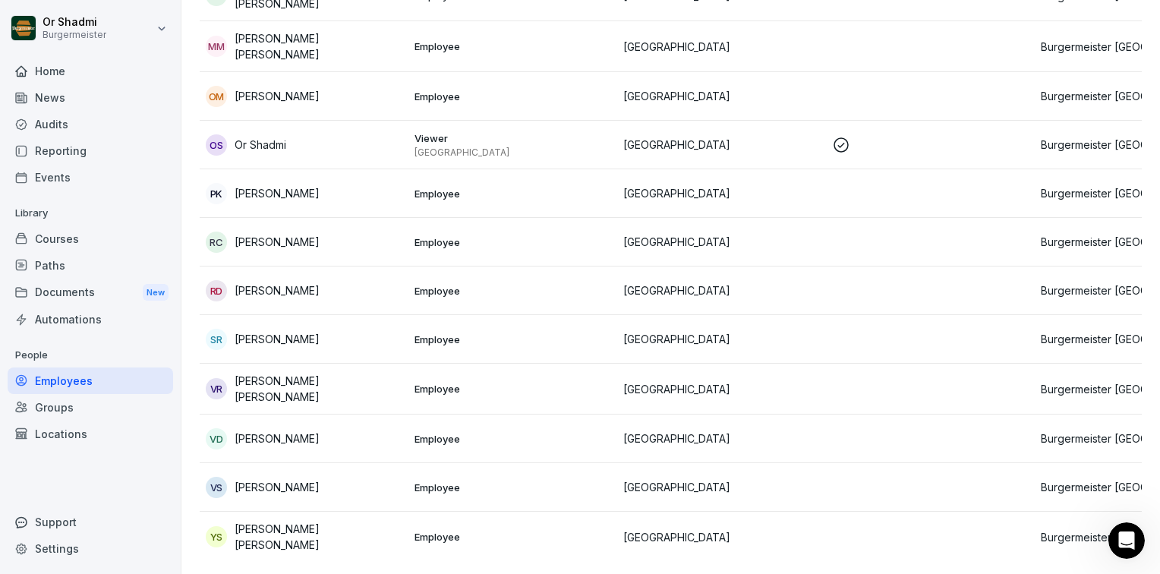
click at [257, 479] on p "Vikramjit Singh" at bounding box center [277, 487] width 85 height 16
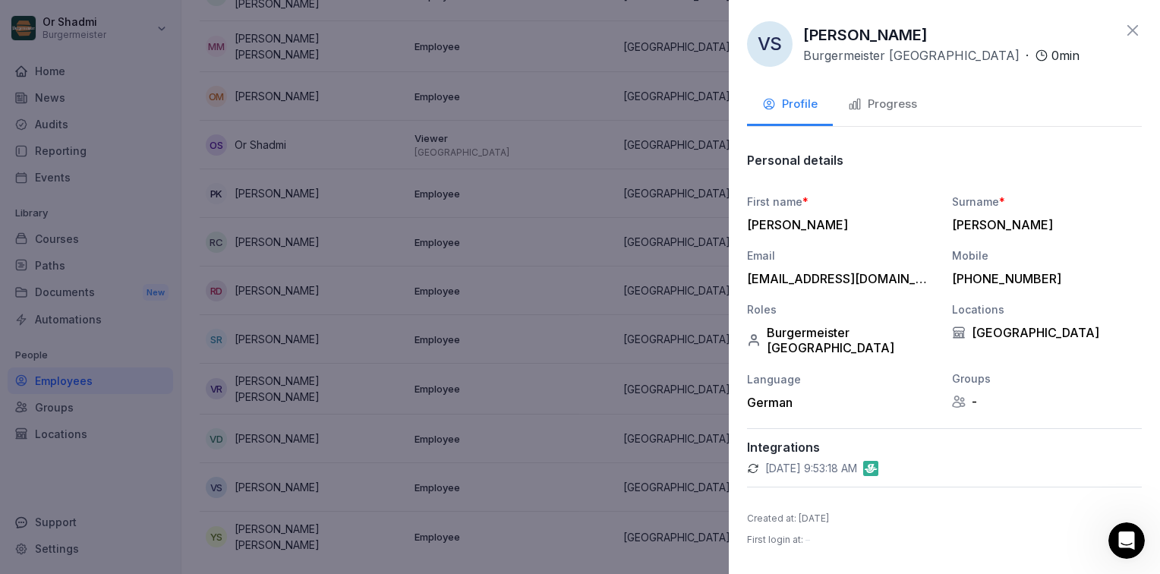
click at [867, 87] on button "Progress" at bounding box center [882, 105] width 99 height 41
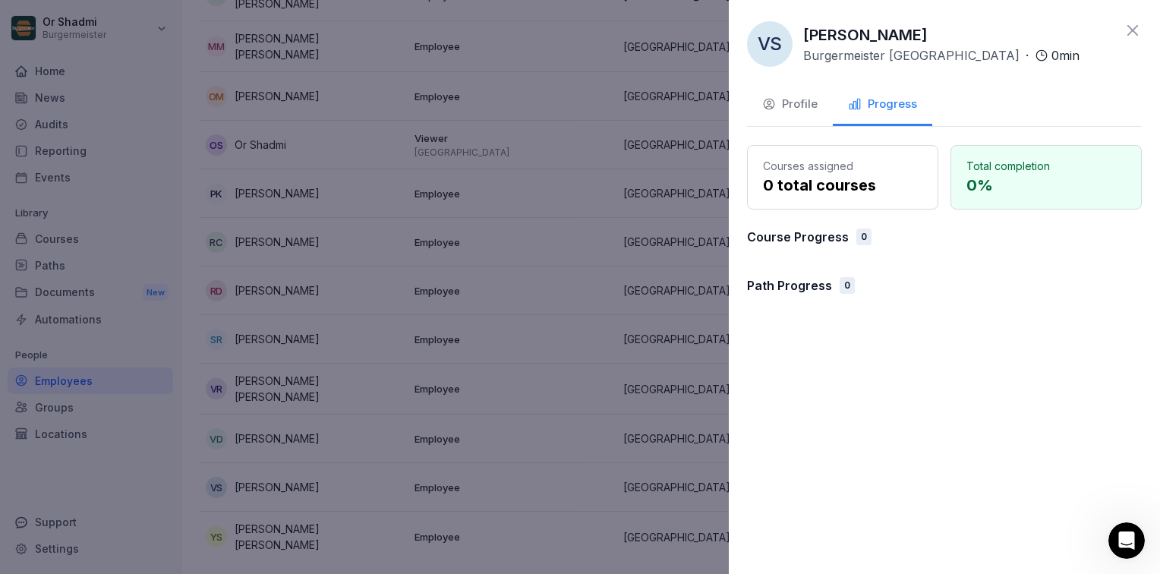
click at [877, 199] on div "Courses assigned 0 total courses" at bounding box center [842, 177] width 191 height 65
click at [872, 192] on p "0 total courses" at bounding box center [842, 185] width 159 height 23
drag, startPoint x: 523, startPoint y: 270, endPoint x: 497, endPoint y: 269, distance: 25.1
click at [519, 269] on div at bounding box center [580, 287] width 1160 height 574
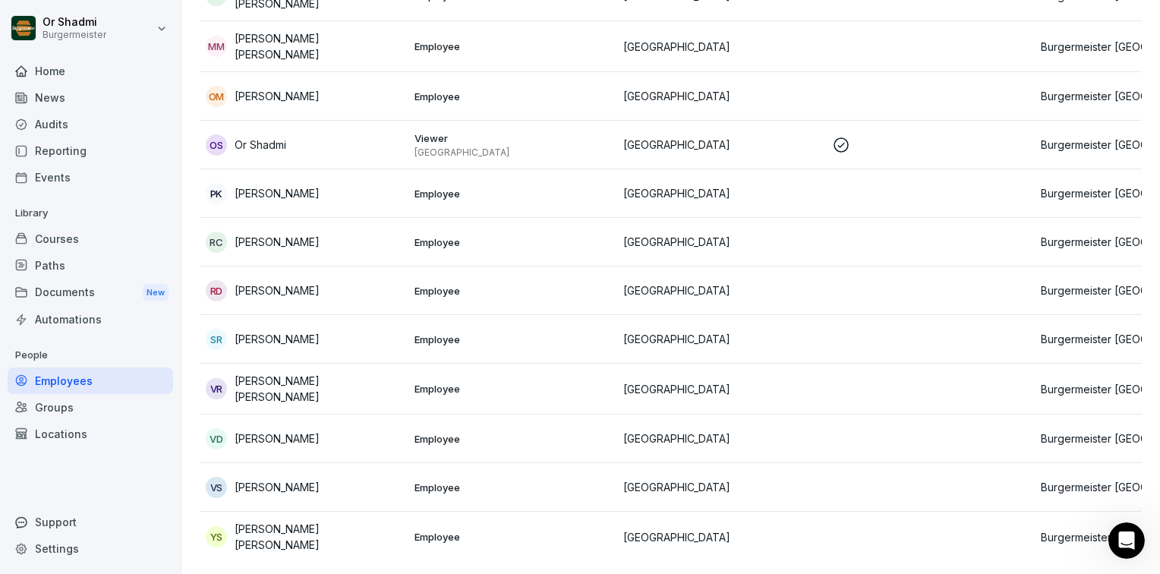
click at [50, 243] on div "Courses" at bounding box center [91, 239] width 166 height 27
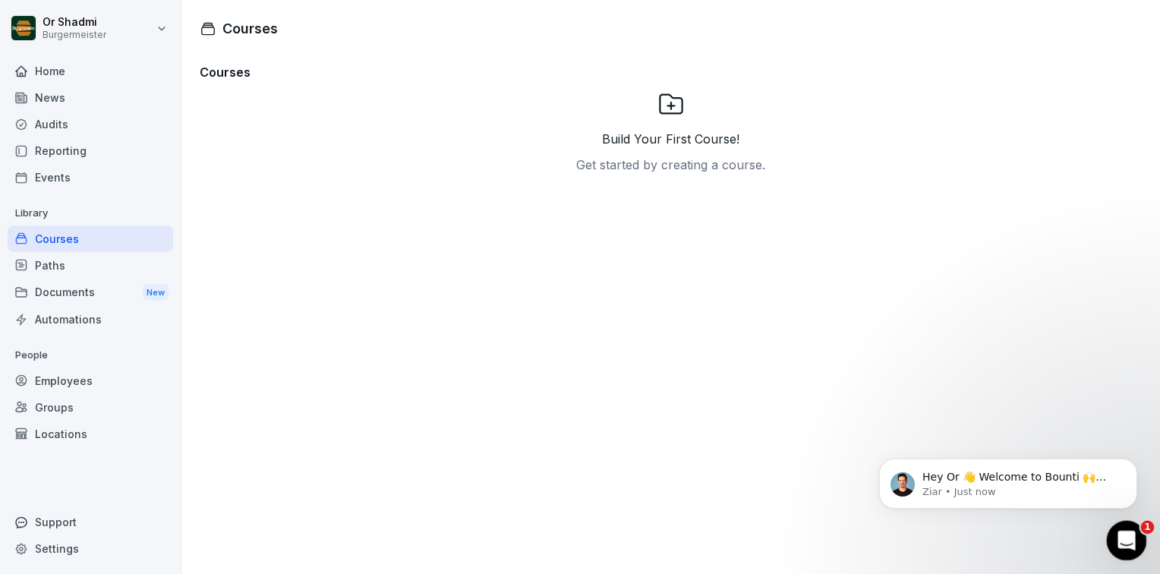
click at [1123, 539] on icon "Open Intercom Messenger" at bounding box center [1125, 538] width 25 height 25
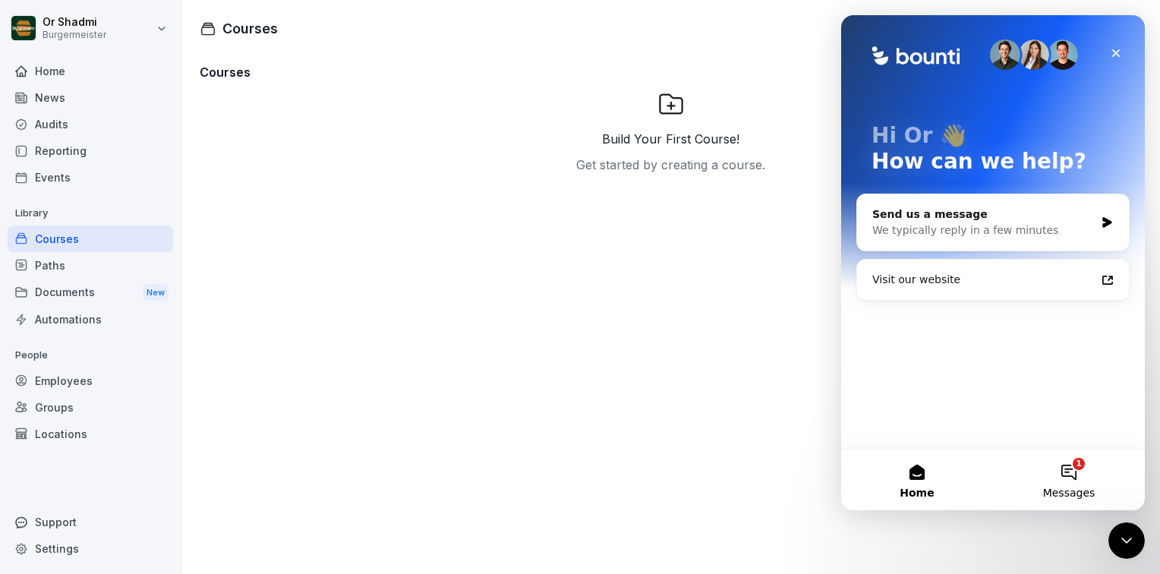
click at [1085, 481] on button "1 Messages" at bounding box center [1069, 480] width 152 height 61
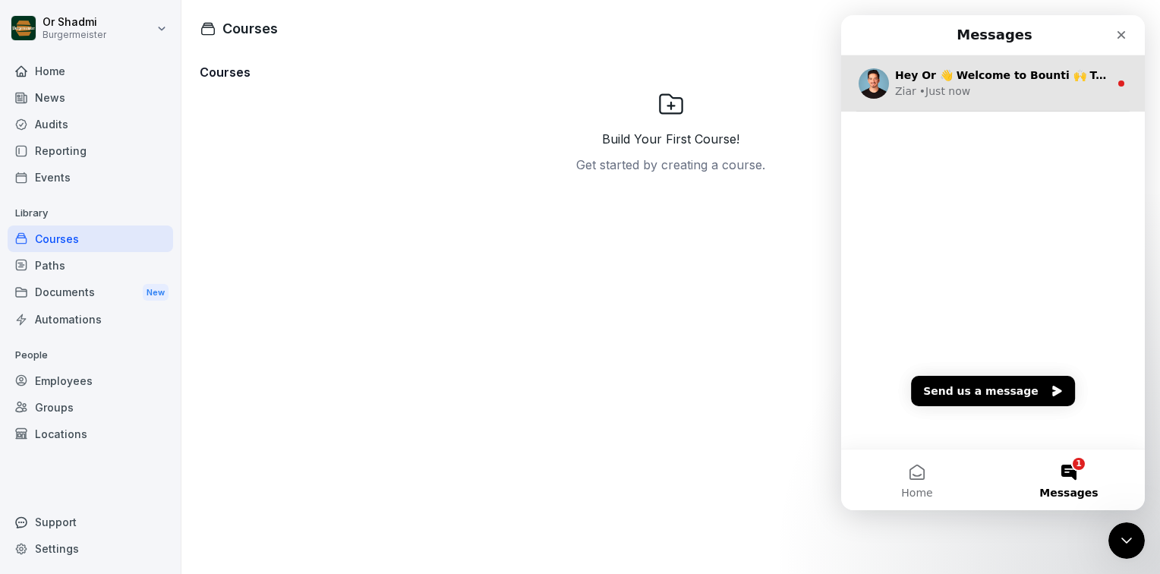
click at [973, 85] on div "Ziar • Just now" at bounding box center [1002, 92] width 214 height 16
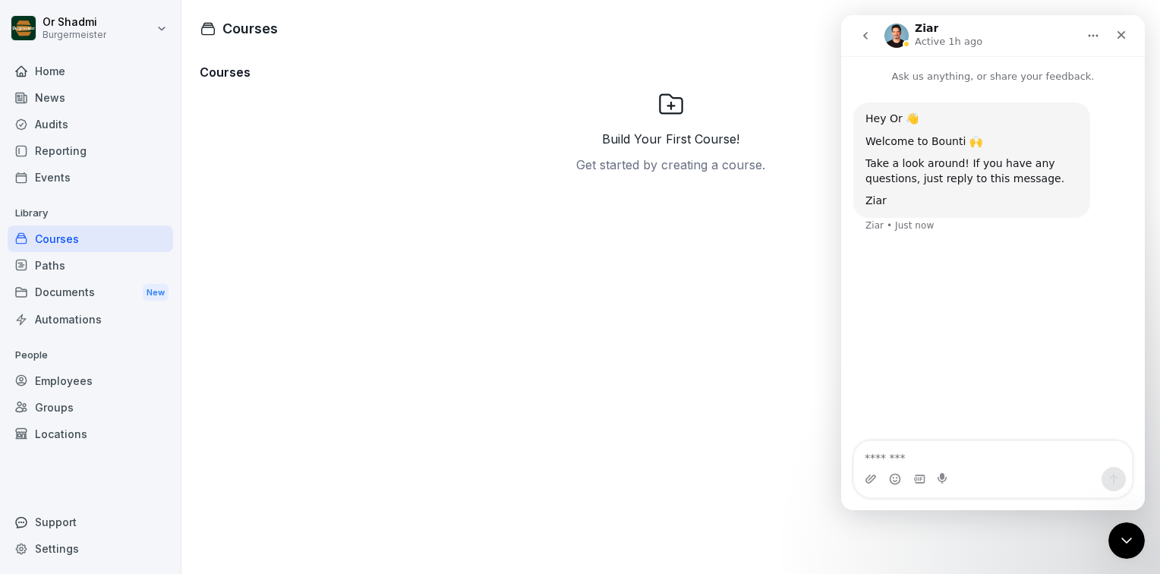
click at [931, 455] on textarea "Message…" at bounding box center [993, 454] width 278 height 26
type textarea "**********"
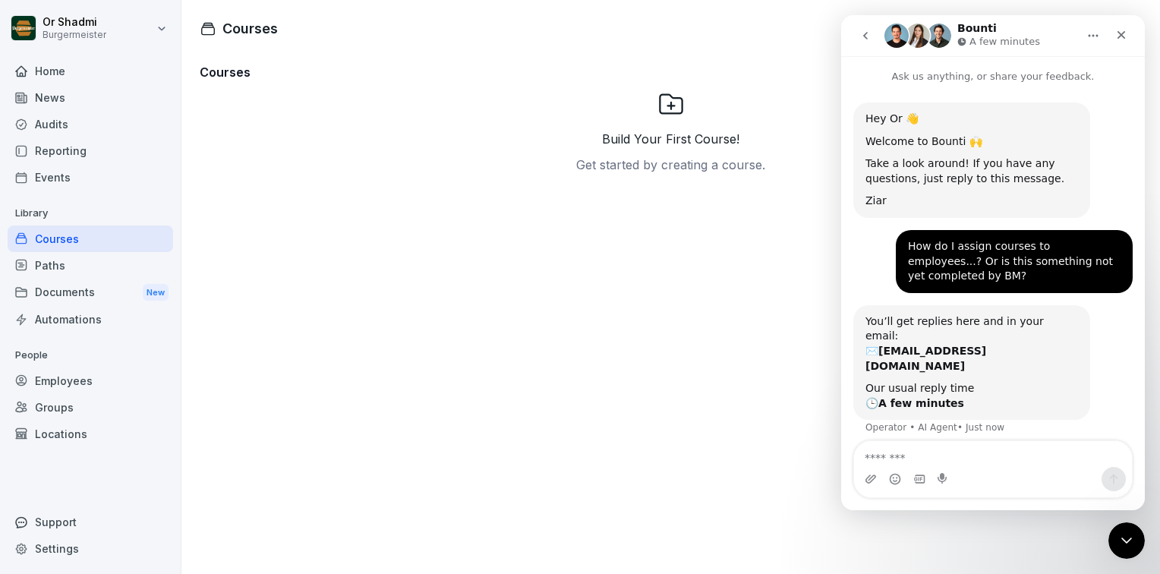
scroll to position [8, 0]
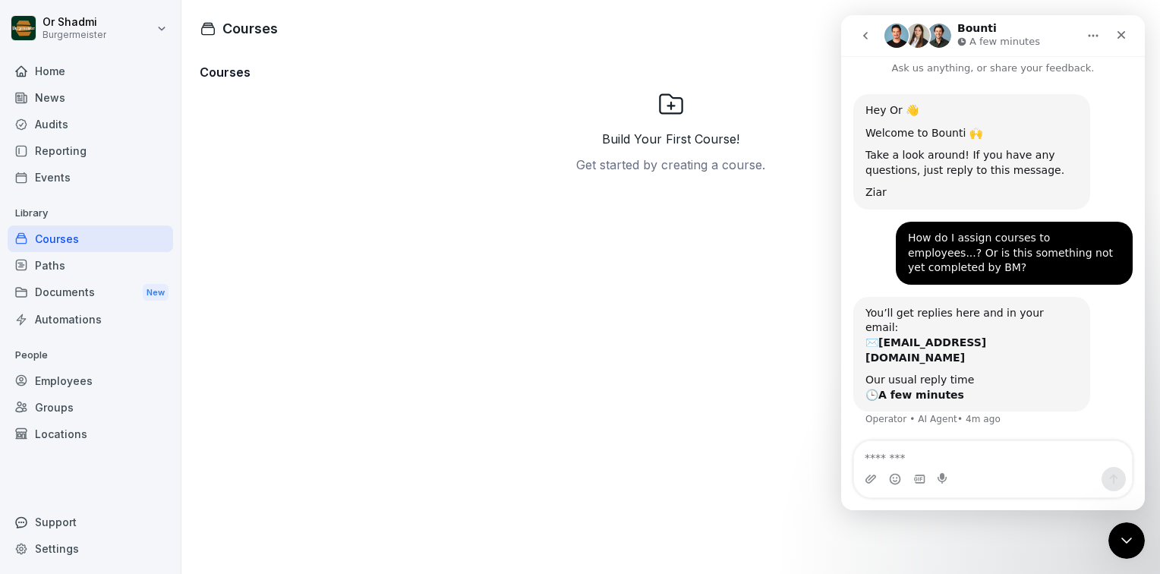
click at [70, 70] on div "Home" at bounding box center [91, 71] width 166 height 27
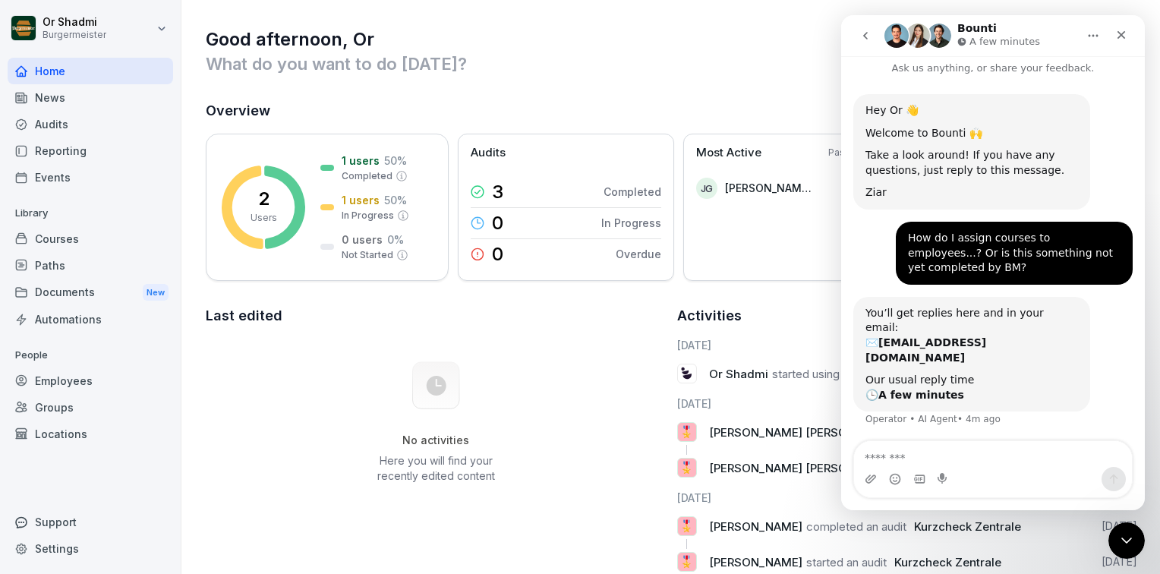
click at [1102, 38] on button "Home" at bounding box center [1093, 35] width 29 height 29
click at [1118, 32] on icon "Close" at bounding box center [1122, 35] width 12 height 12
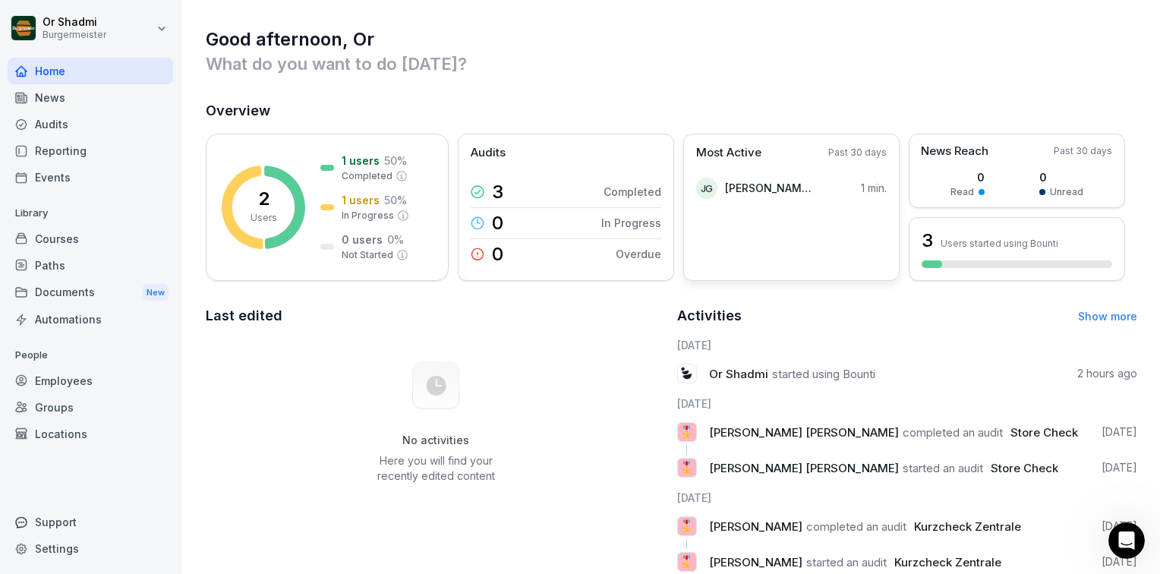
click at [794, 188] on p "[PERSON_NAME] [PERSON_NAME]" at bounding box center [768, 188] width 87 height 16
click at [508, 196] on div "3 Completed" at bounding box center [566, 192] width 191 height 30
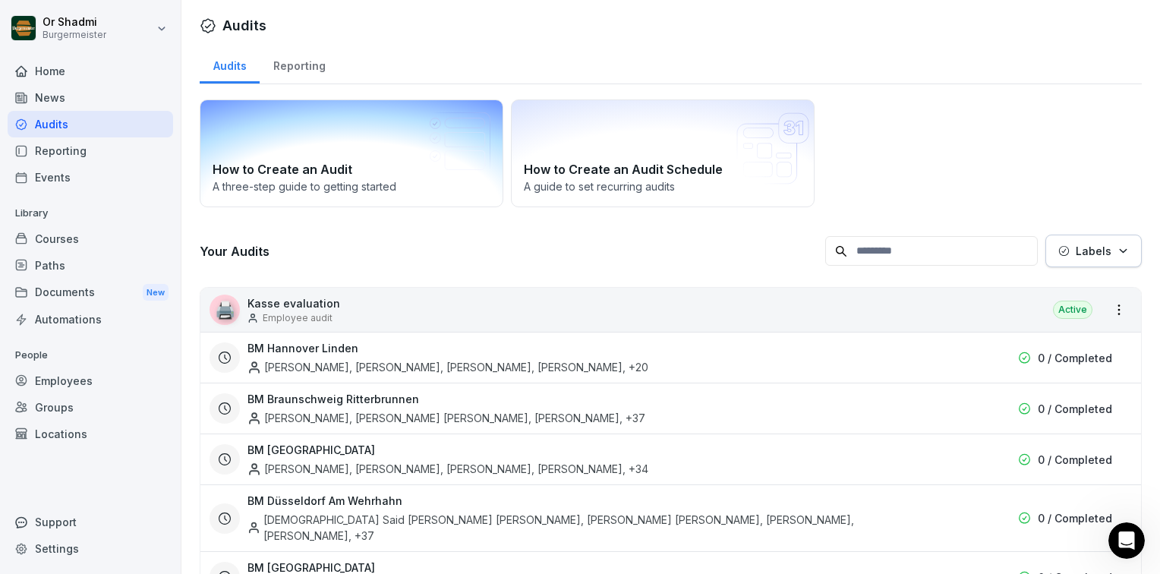
click at [373, 156] on div "How to Create an Audit A three-step guide to getting started" at bounding box center [352, 153] width 304 height 108
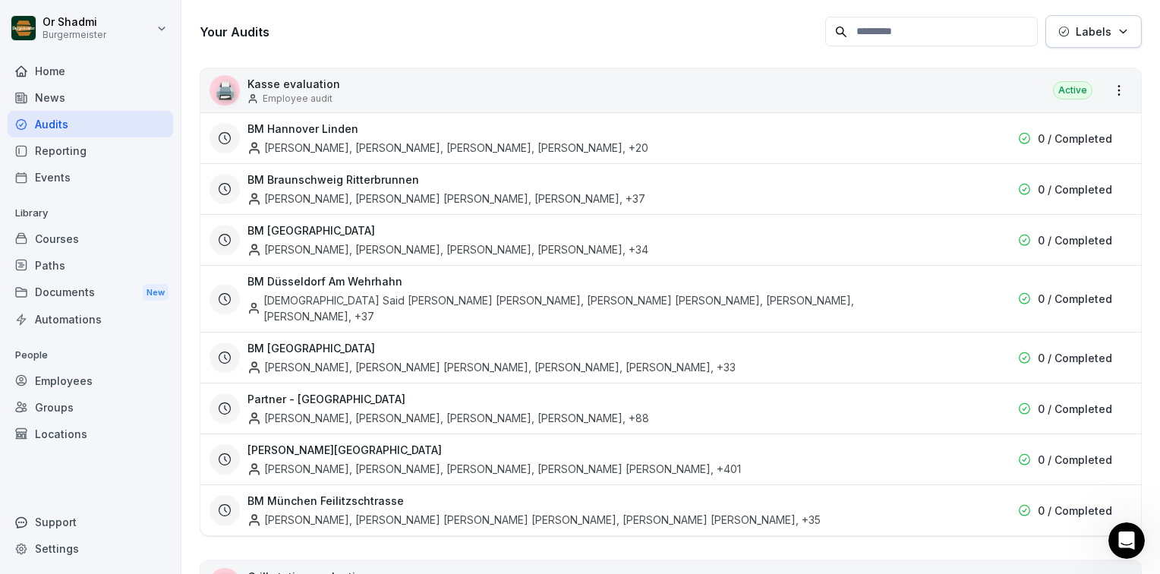
scroll to position [228, 0]
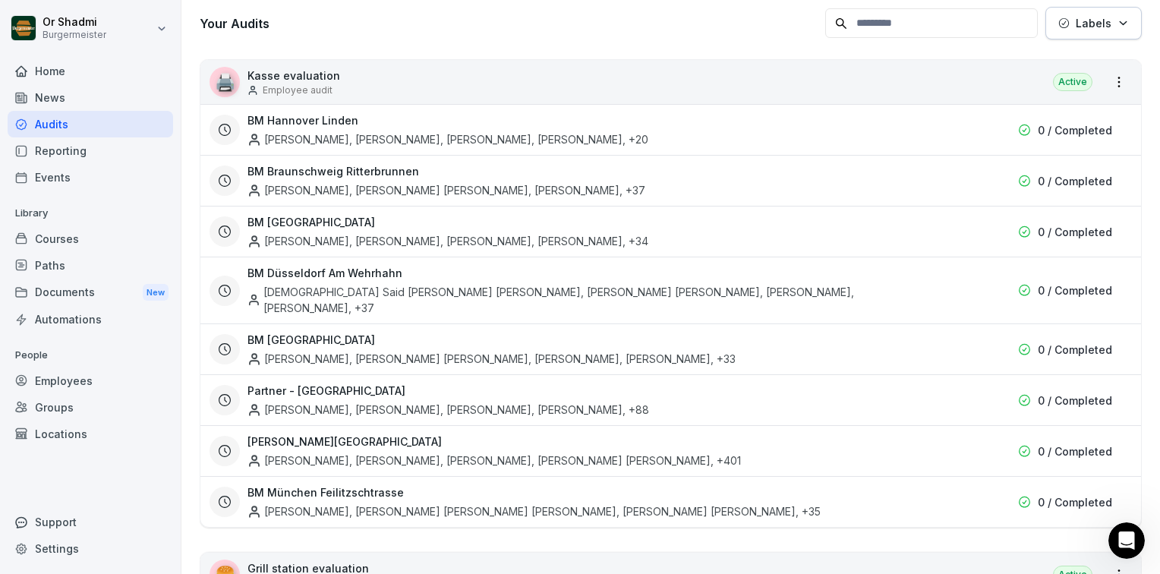
click at [307, 434] on div "BM Berlin Akash Patil, Samyak Anand, Sujal Sujal, Sai Krishna Narne , +401" at bounding box center [585, 451] width 675 height 35
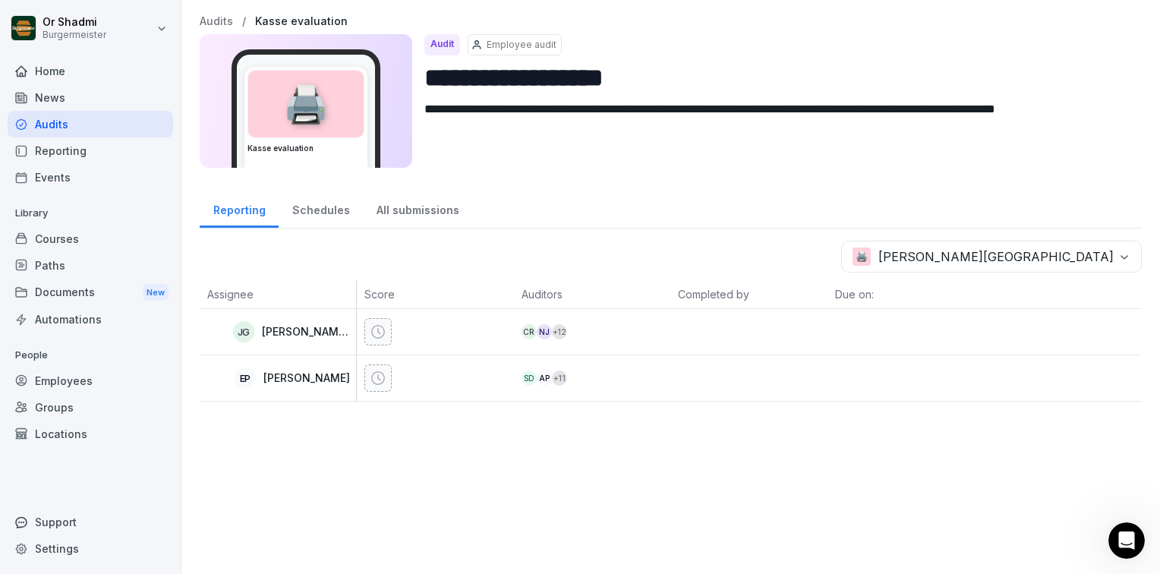
click at [66, 119] on div "Audits" at bounding box center [91, 124] width 166 height 27
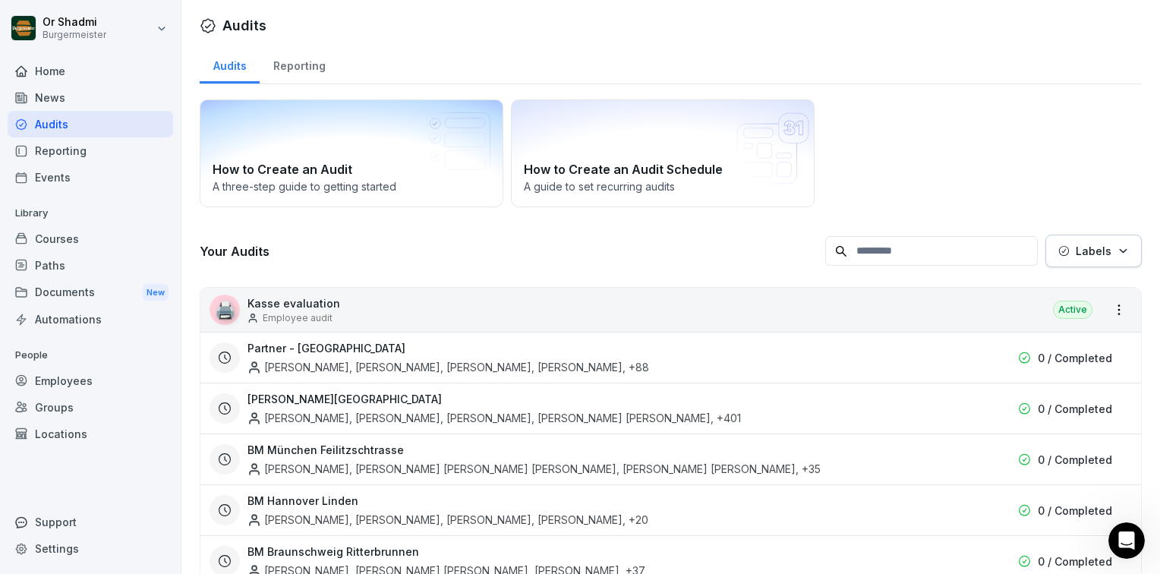
scroll to position [8, 0]
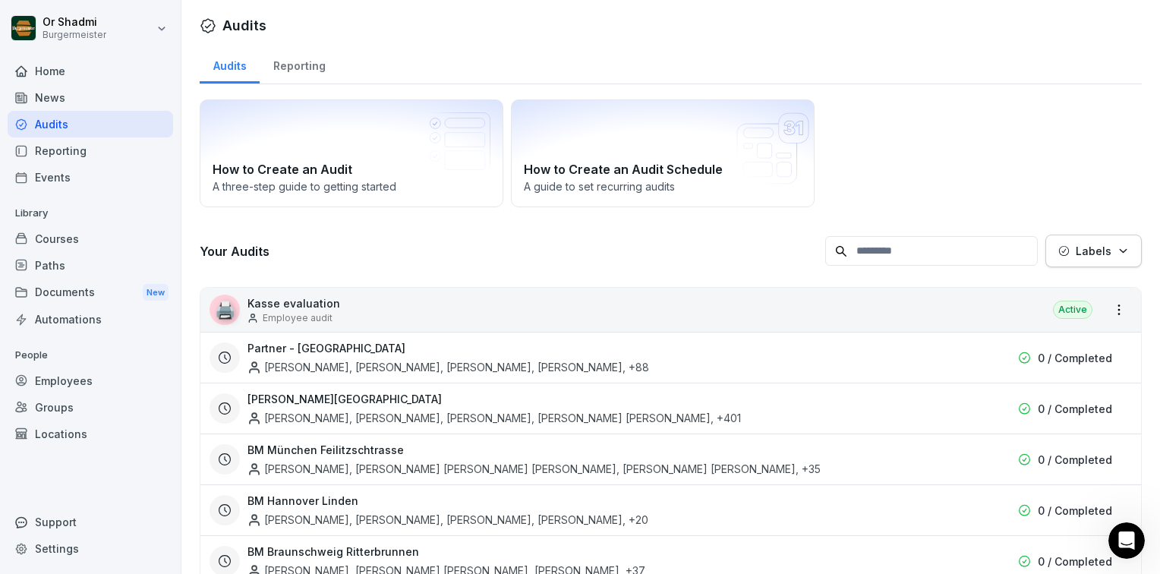
click at [65, 66] on div "Home" at bounding box center [91, 71] width 166 height 27
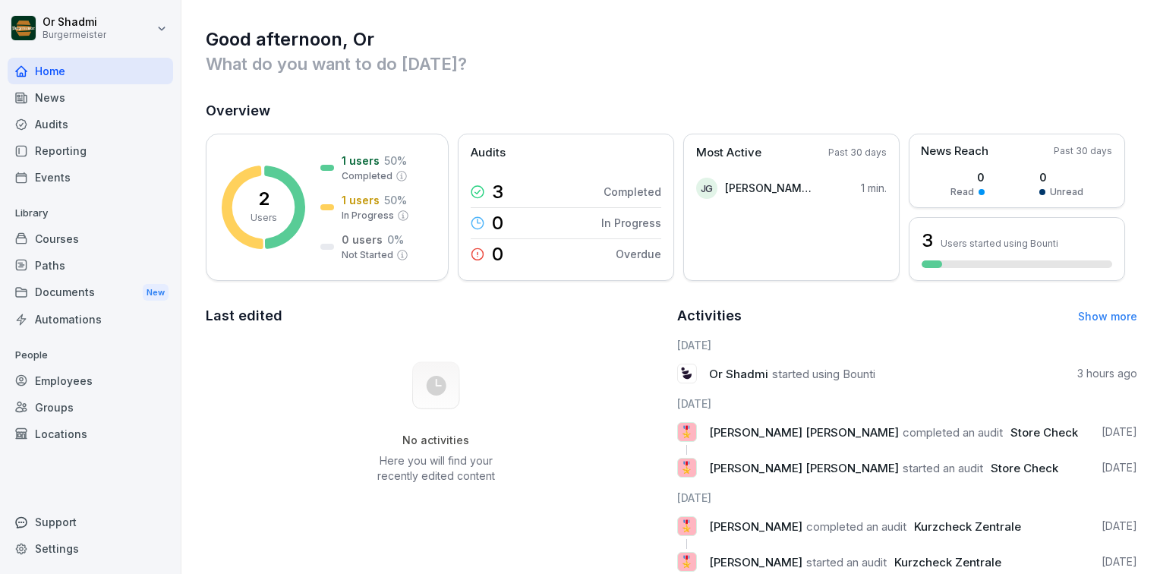
click at [73, 101] on div "News" at bounding box center [91, 97] width 166 height 27
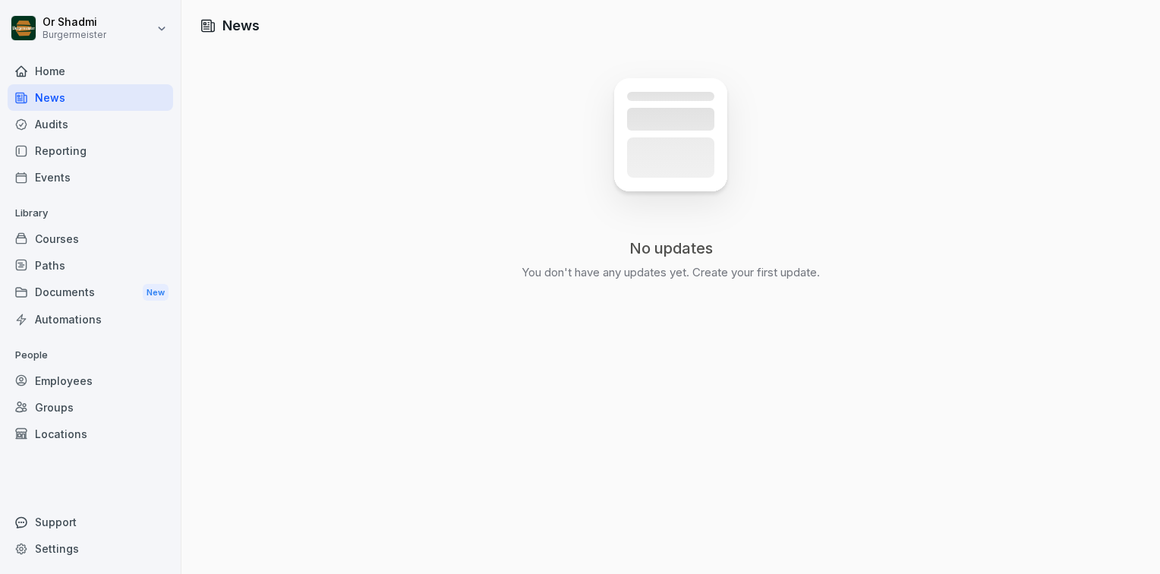
click at [82, 243] on div "Courses" at bounding box center [91, 239] width 166 height 27
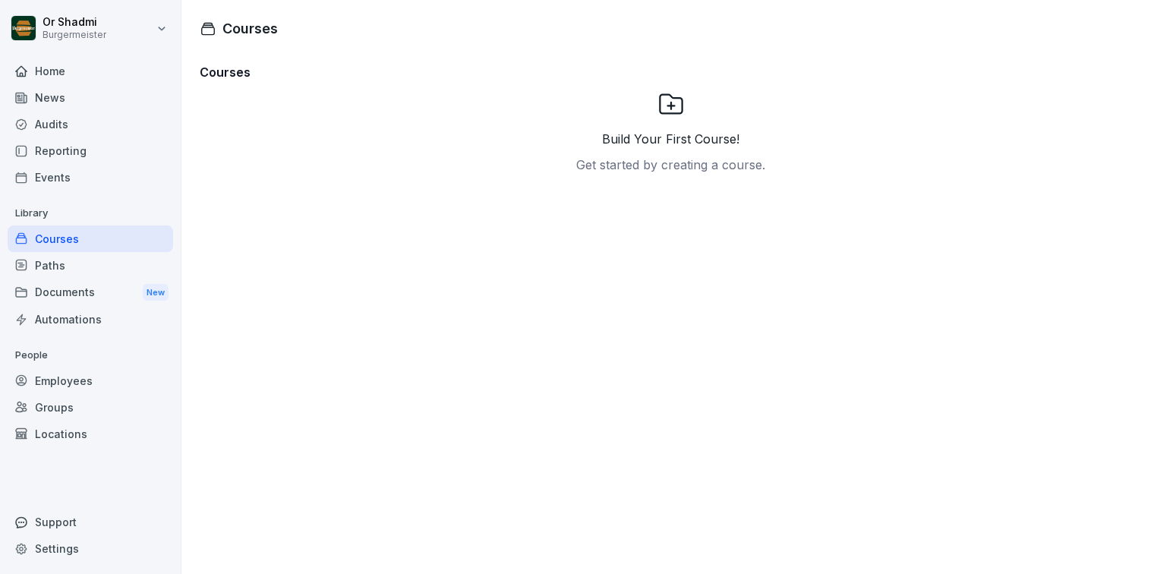
click at [87, 113] on div "Audits" at bounding box center [91, 124] width 166 height 27
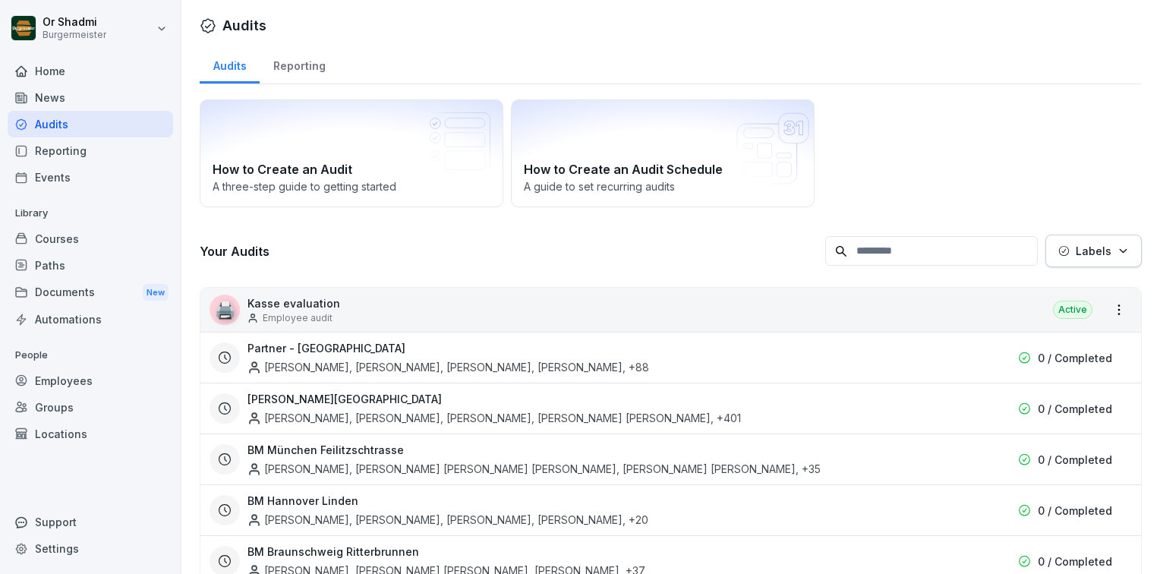
click at [64, 544] on div "Settings" at bounding box center [91, 548] width 166 height 27
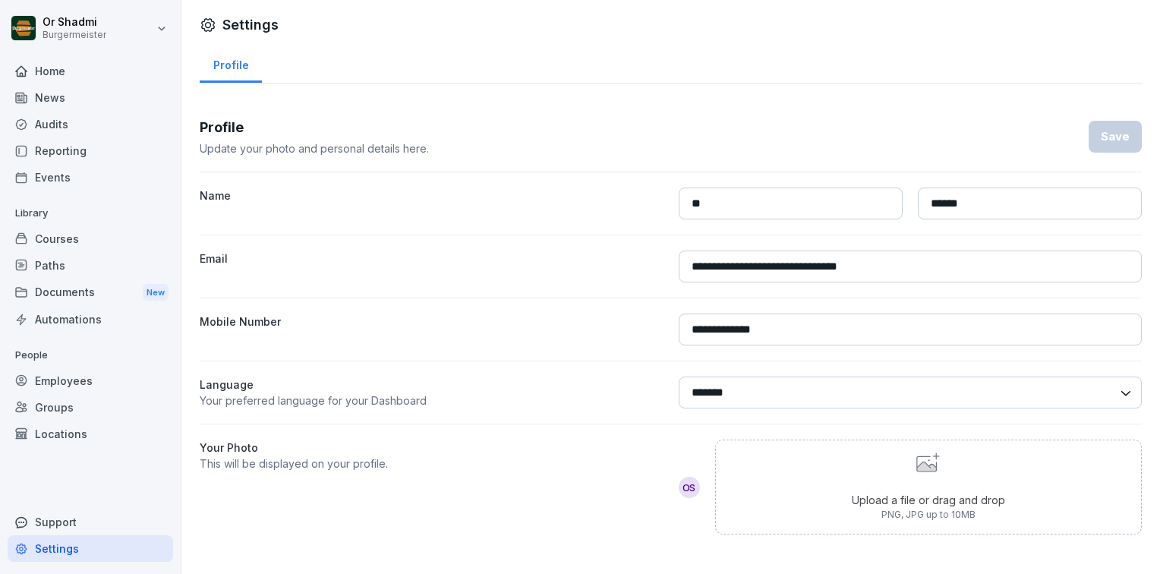
scroll to position [9, 0]
click at [90, 376] on div "Employees" at bounding box center [91, 381] width 166 height 27
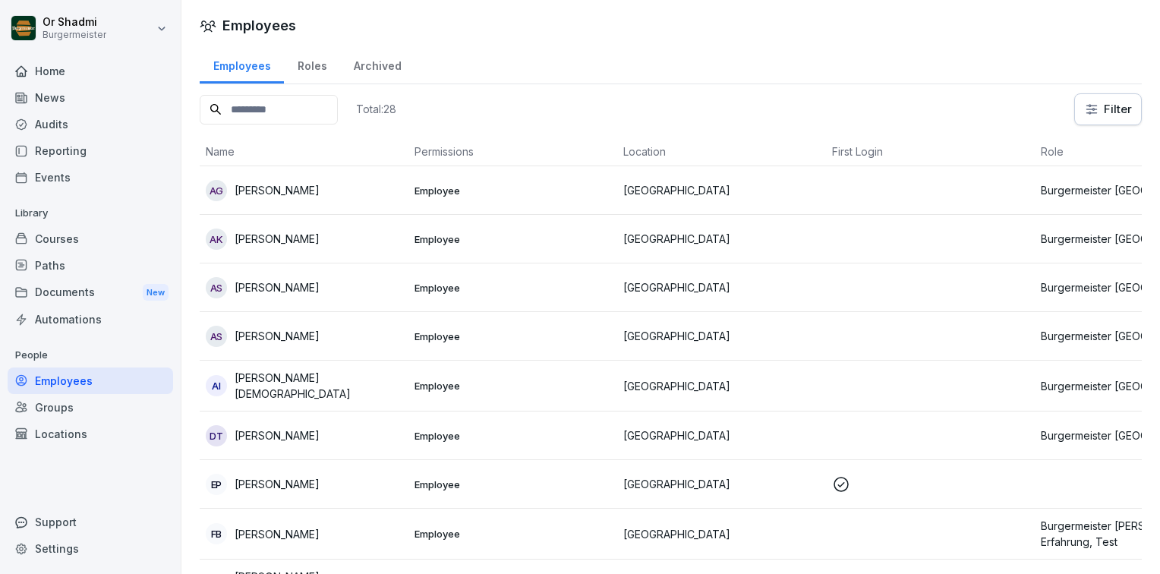
click at [300, 64] on div "Roles" at bounding box center [312, 64] width 56 height 39
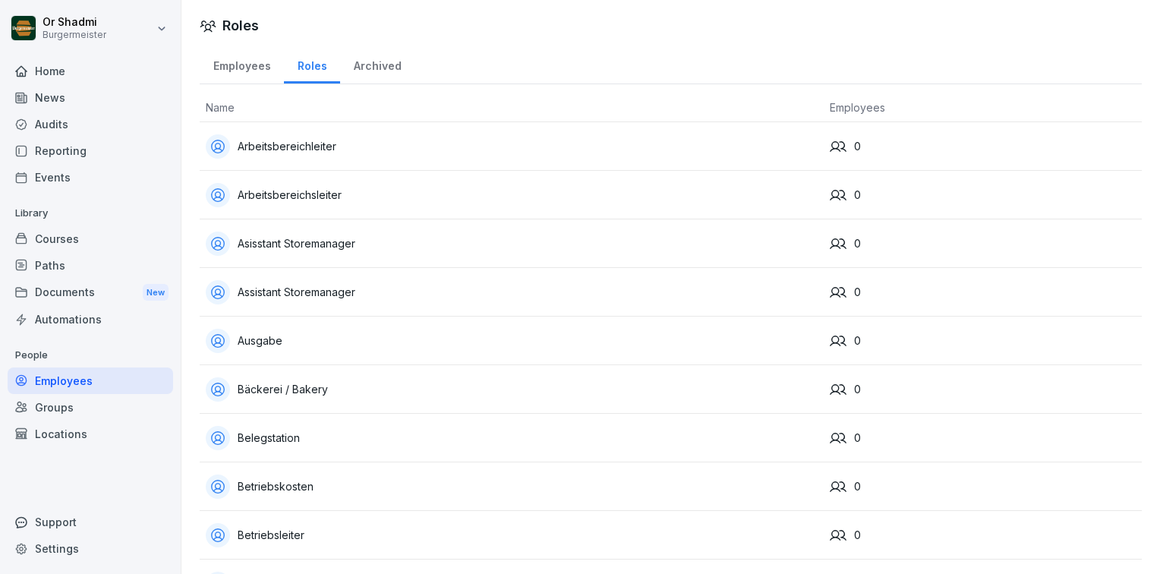
click at [385, 68] on div "Archived" at bounding box center [377, 64] width 74 height 39
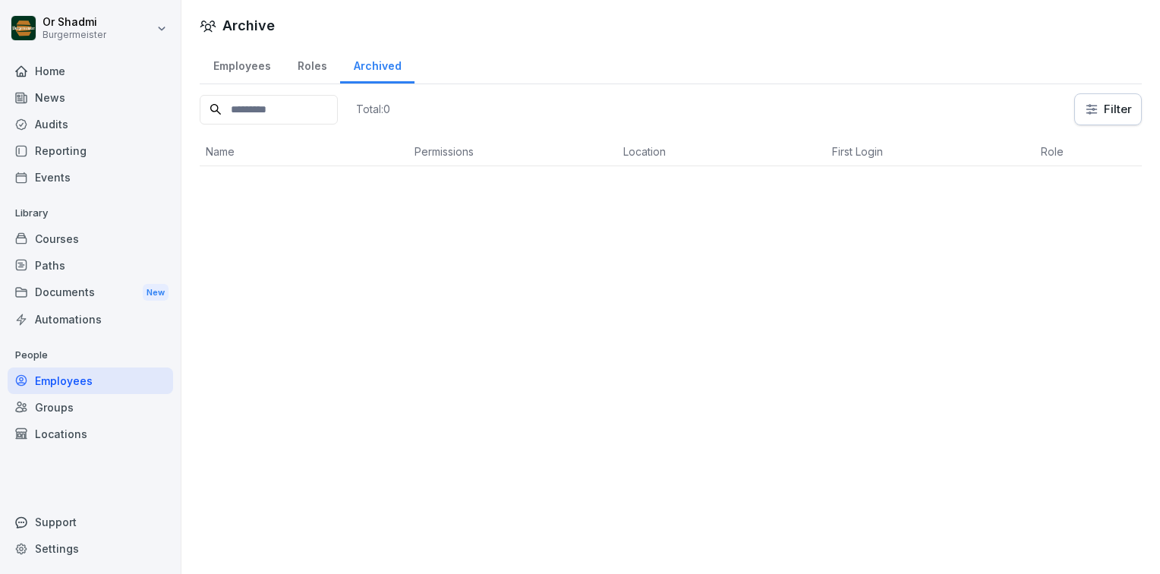
click at [239, 77] on div "Employees" at bounding box center [242, 64] width 84 height 39
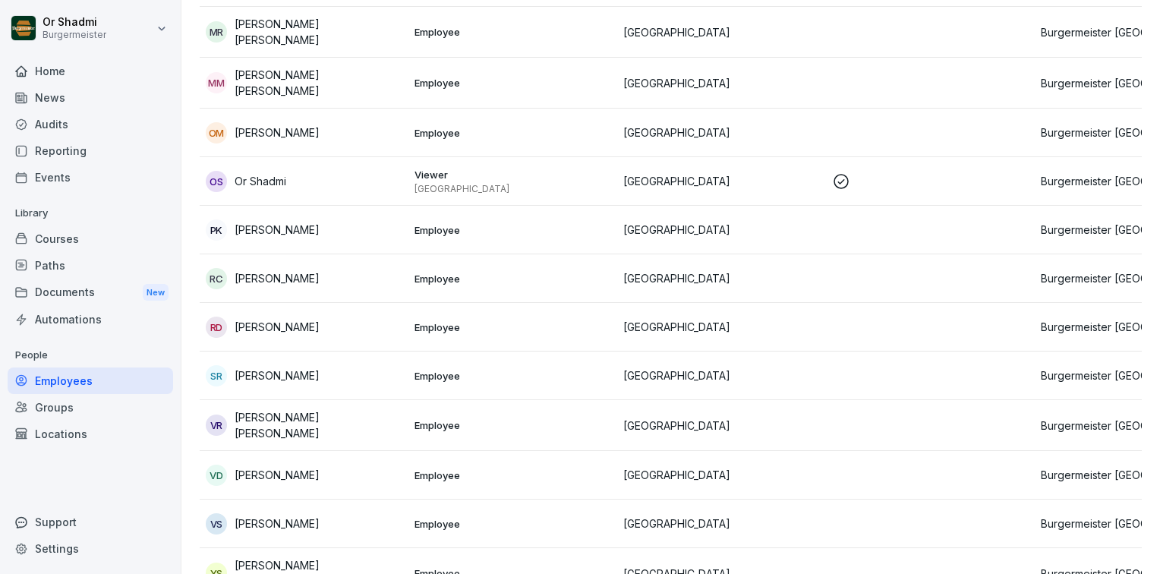
scroll to position [1056, 0]
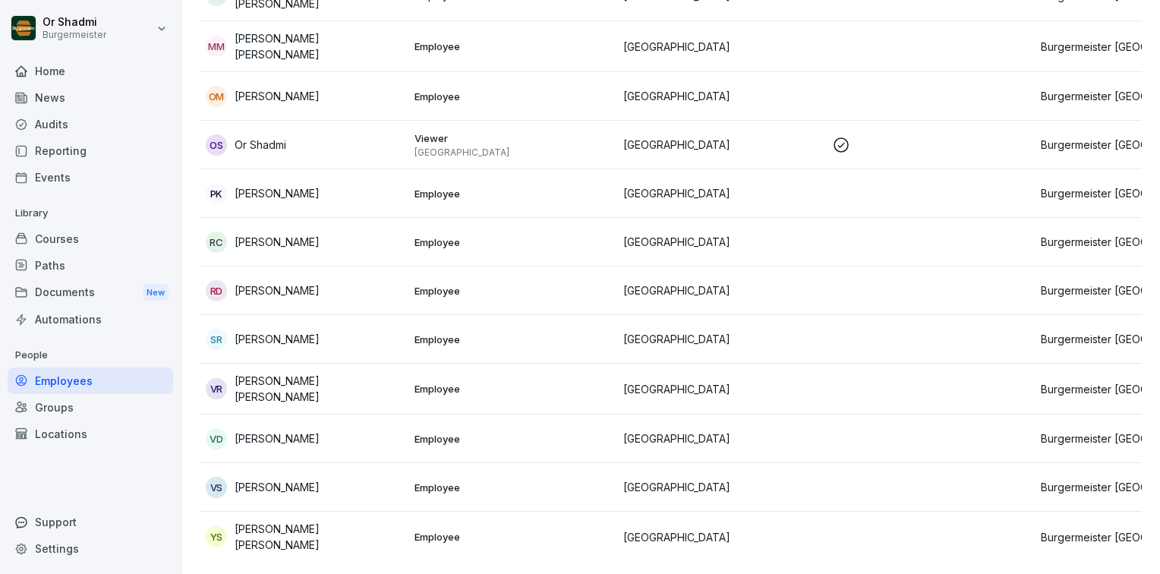
click at [294, 283] on p "[PERSON_NAME]" at bounding box center [277, 291] width 85 height 16
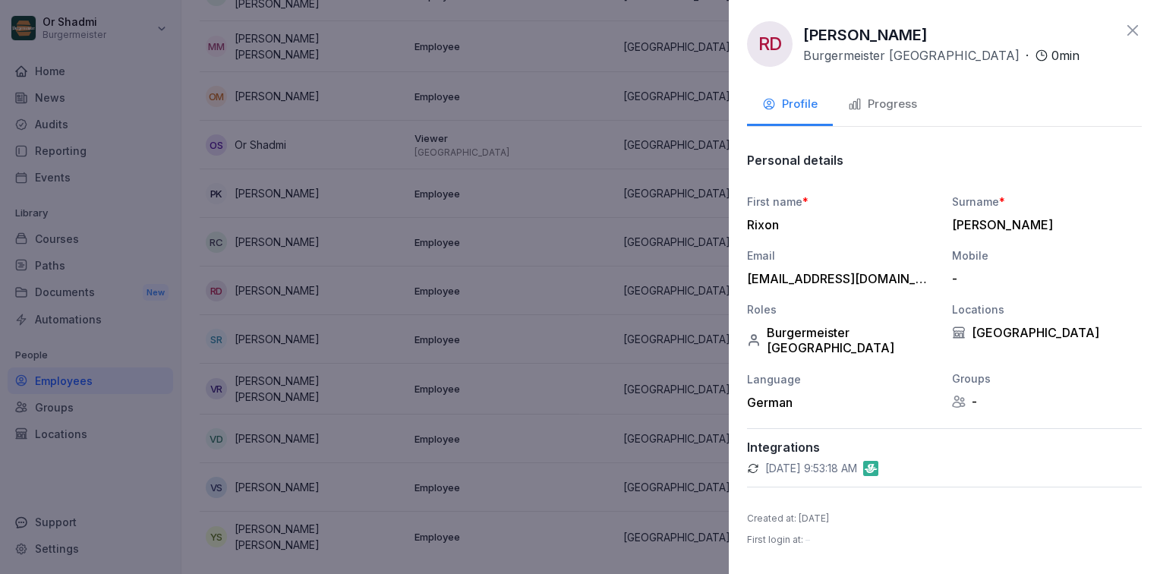
click at [858, 112] on div "Progress" at bounding box center [882, 104] width 69 height 17
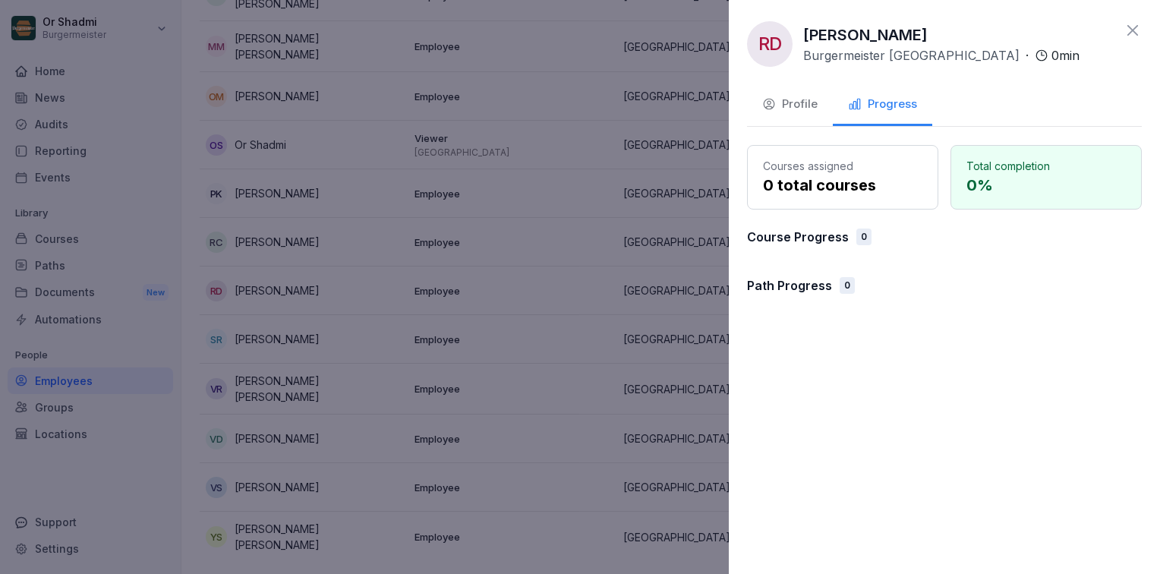
click at [826, 108] on button "Profile" at bounding box center [790, 105] width 86 height 41
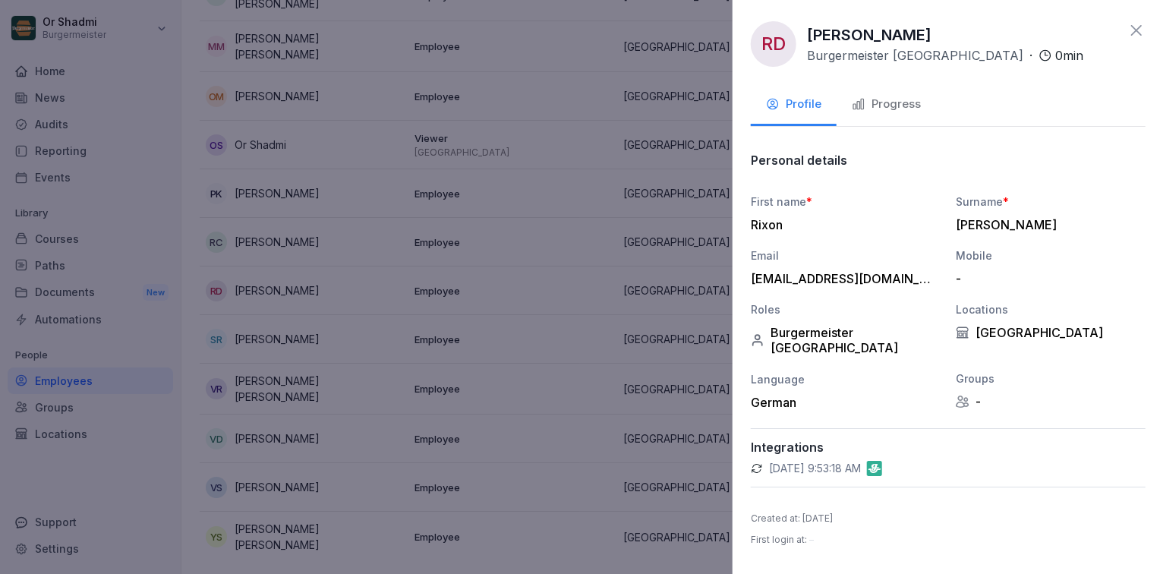
click at [570, 195] on div at bounding box center [580, 287] width 1160 height 574
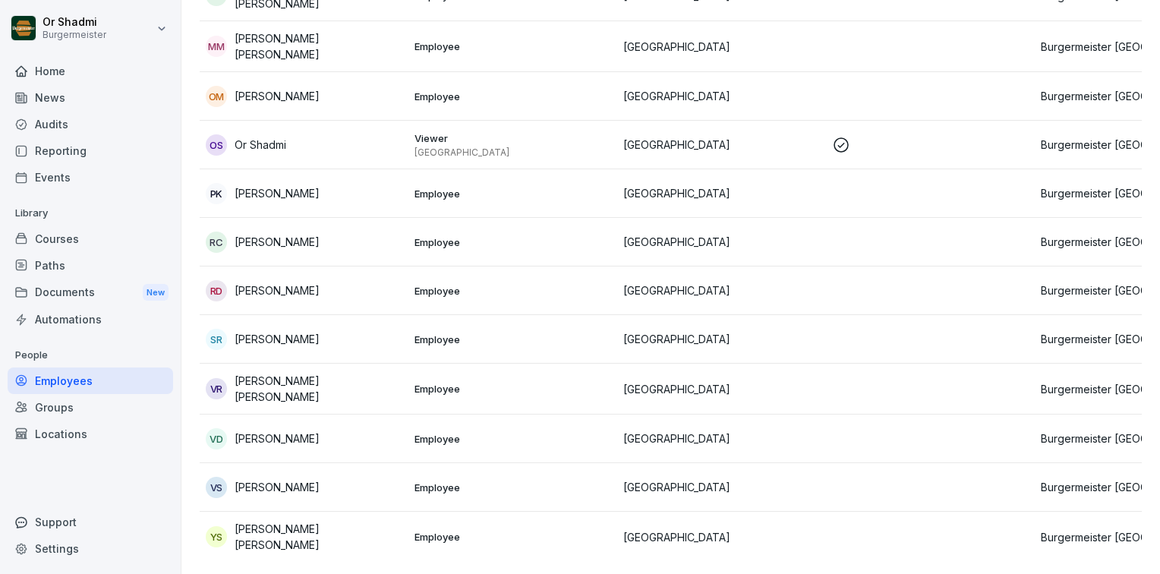
click at [483, 147] on p "[GEOGRAPHIC_DATA]" at bounding box center [513, 153] width 197 height 12
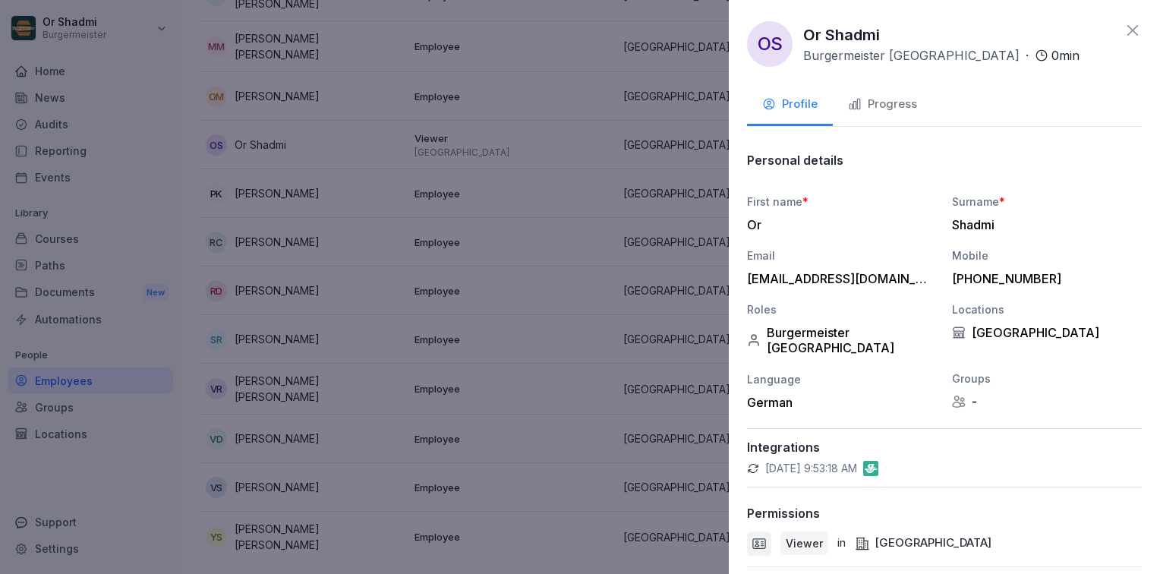
click at [871, 101] on div "Progress" at bounding box center [882, 104] width 69 height 17
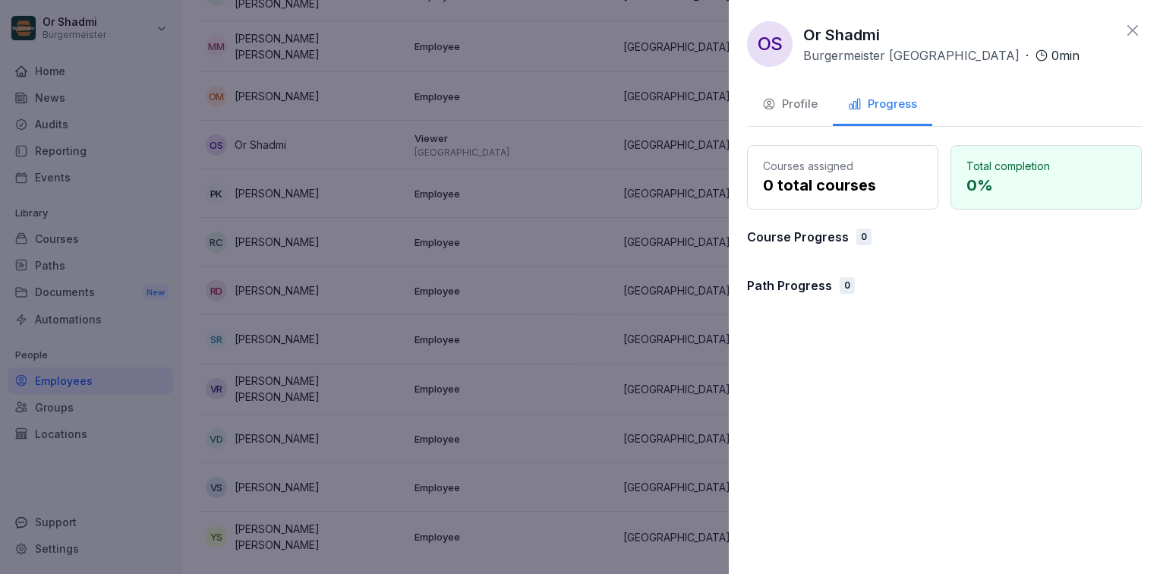
click at [794, 101] on div "Profile" at bounding box center [790, 104] width 55 height 17
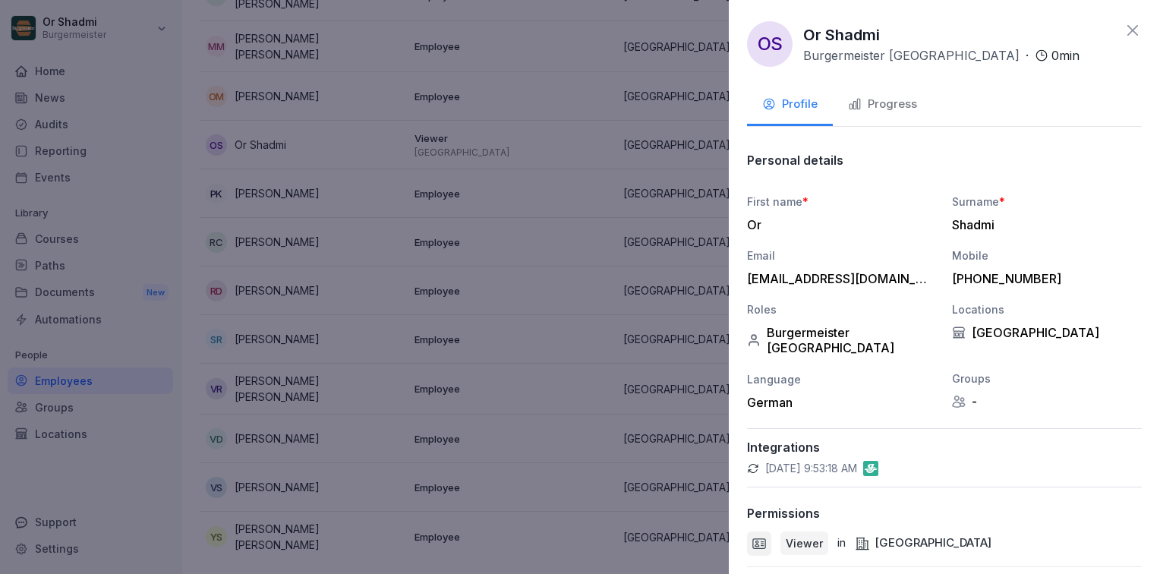
click at [497, 292] on div at bounding box center [580, 287] width 1160 height 574
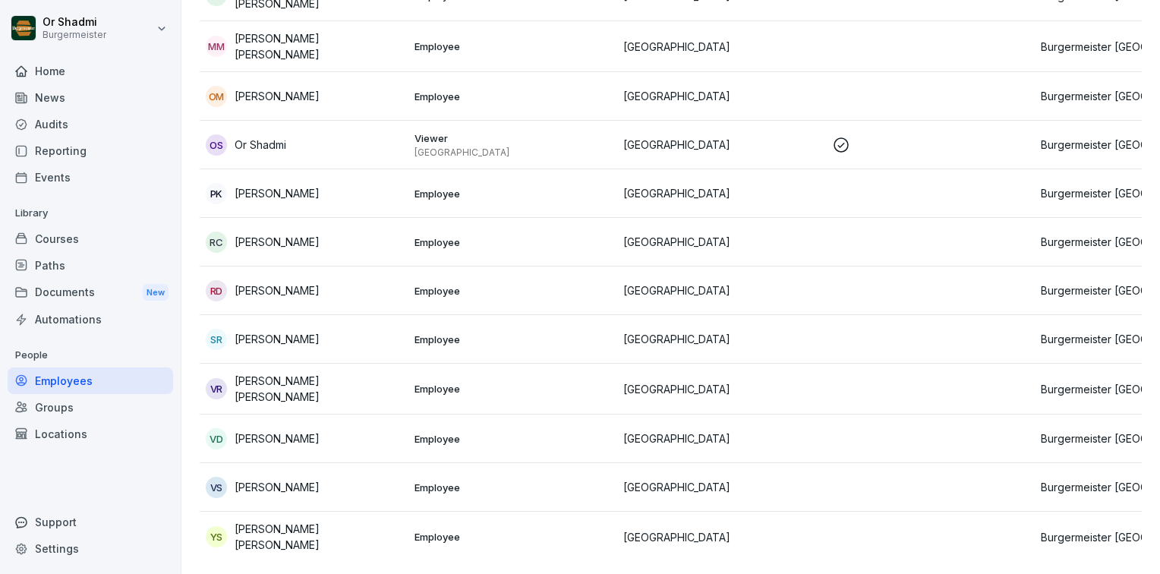
click at [313, 280] on div "RD Rixon Dsouza" at bounding box center [304, 290] width 197 height 21
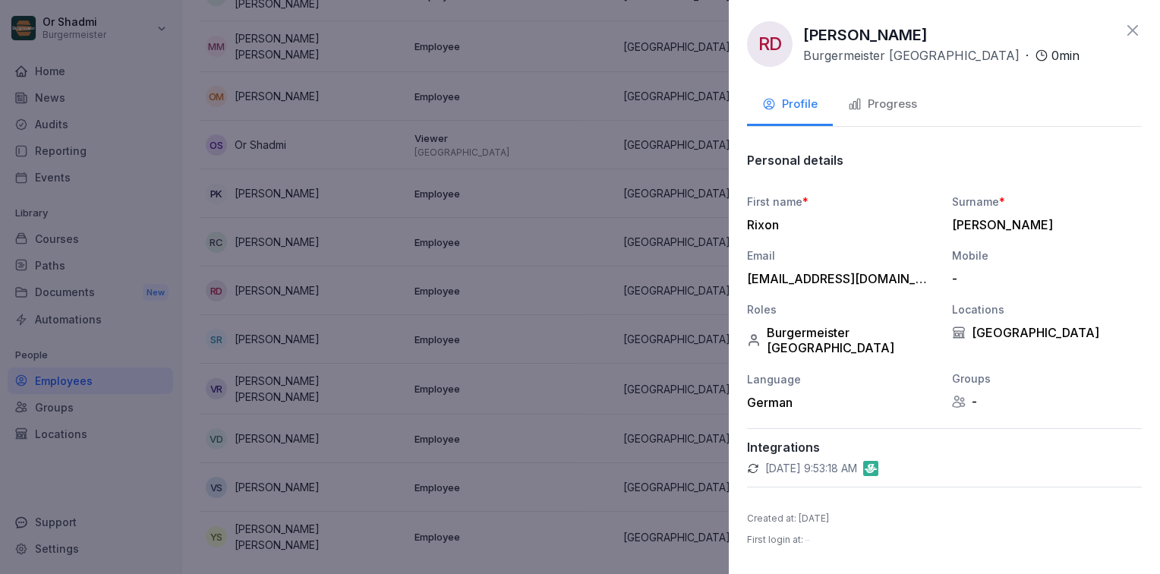
click at [103, 404] on div at bounding box center [580, 287] width 1160 height 574
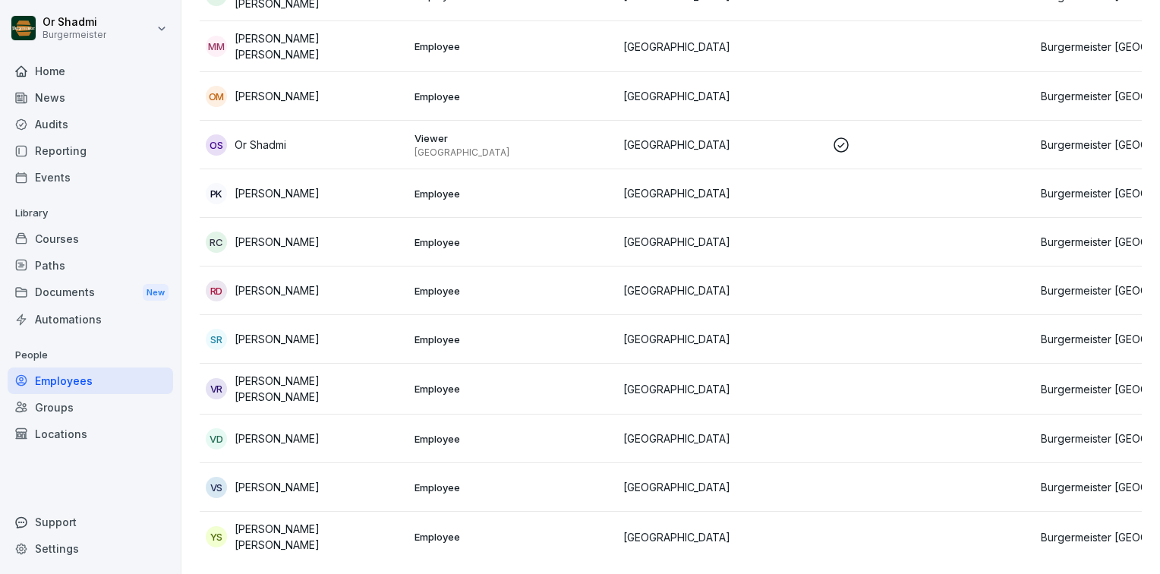
click at [58, 406] on div "Groups" at bounding box center [91, 407] width 166 height 27
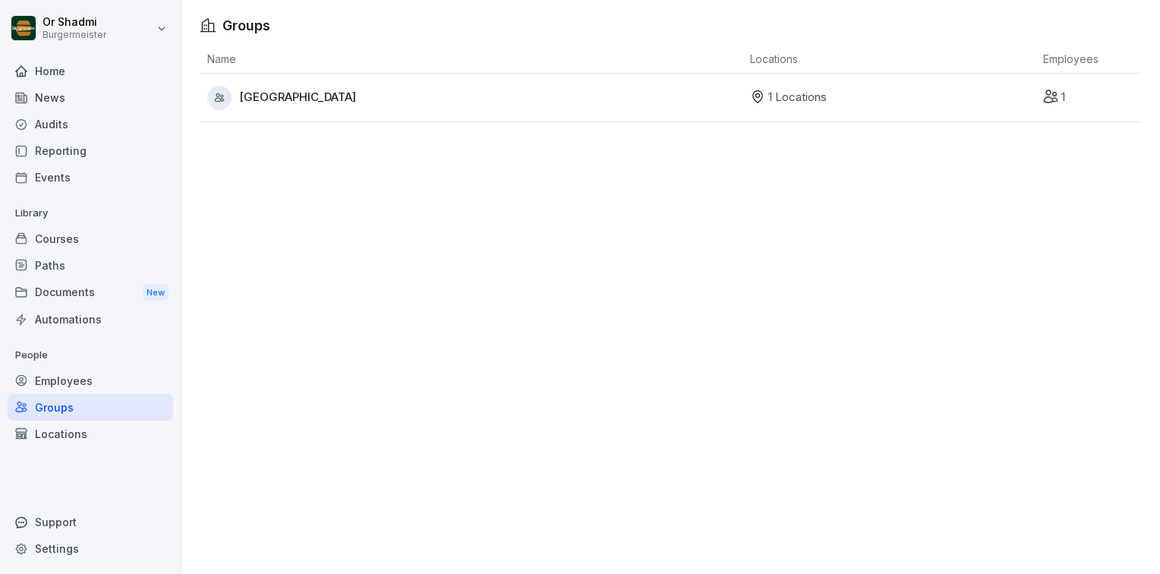
click at [91, 437] on div "Locations" at bounding box center [91, 434] width 166 height 27
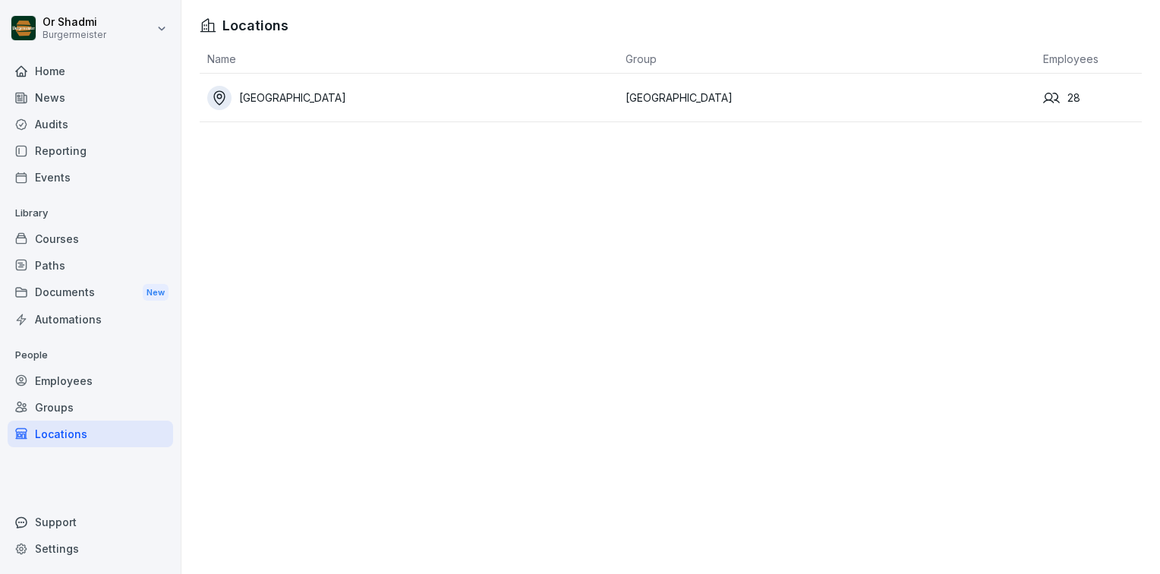
click at [64, 245] on div "Courses" at bounding box center [91, 239] width 166 height 27
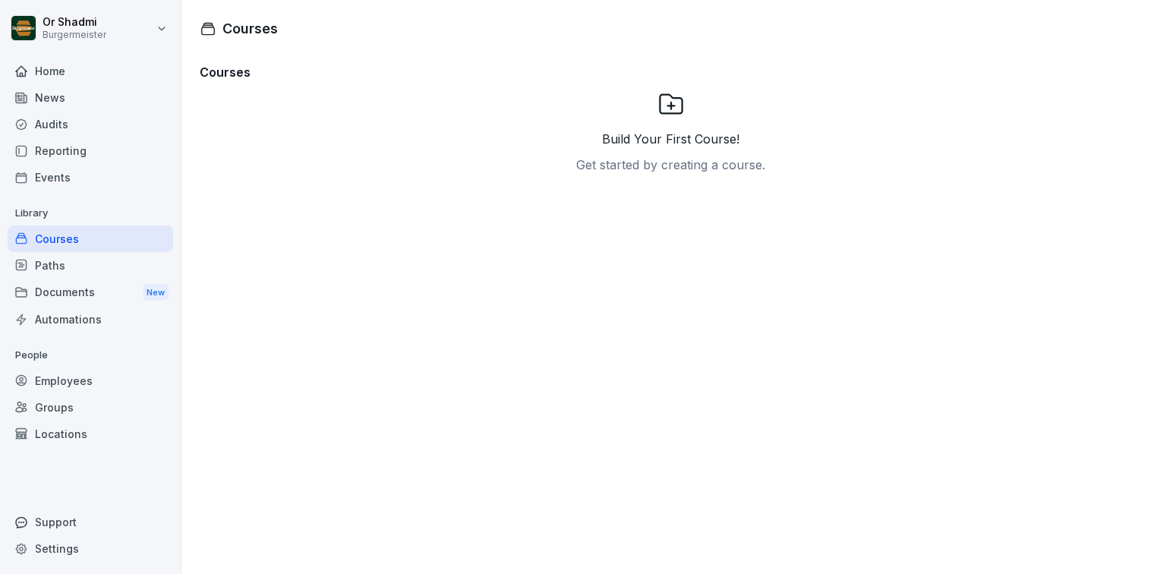
click at [61, 264] on div "Paths" at bounding box center [91, 265] width 166 height 27
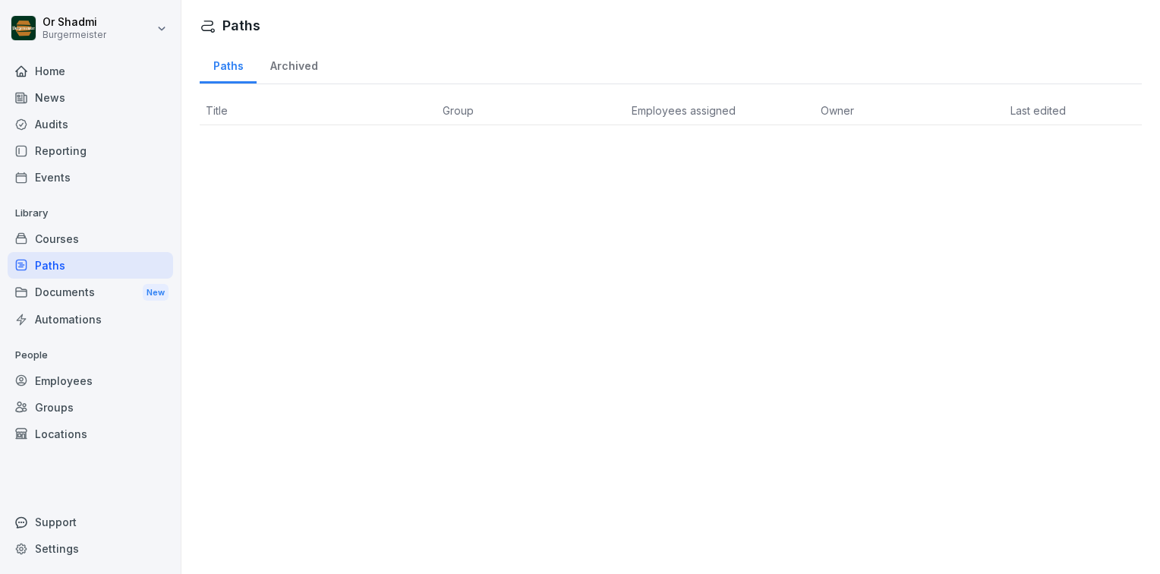
click at [66, 243] on div "Courses" at bounding box center [91, 239] width 166 height 27
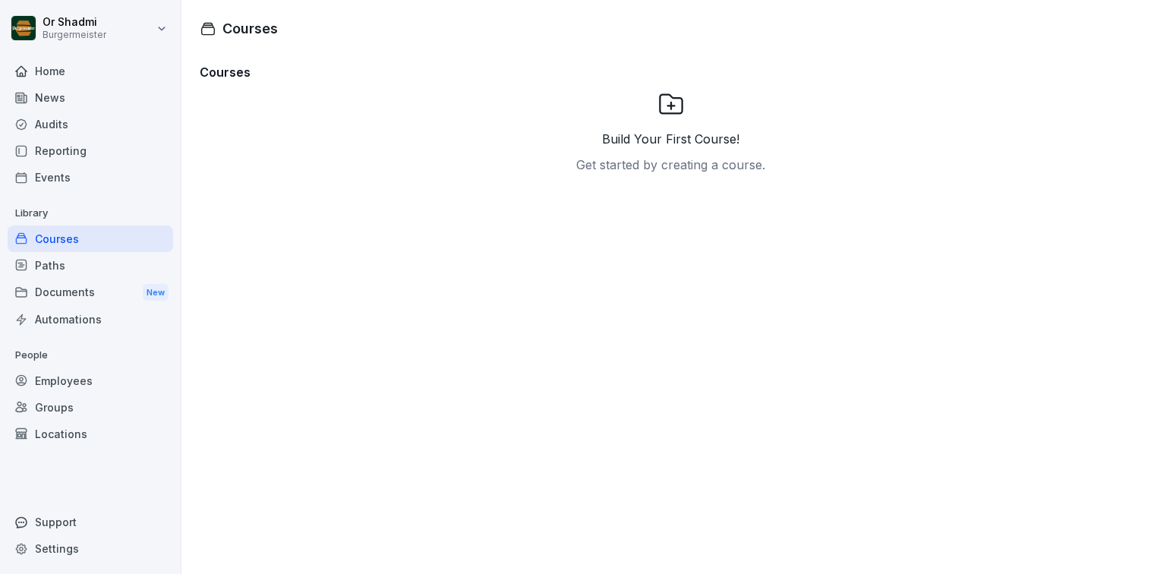
click at [81, 392] on div "Employees" at bounding box center [91, 381] width 166 height 27
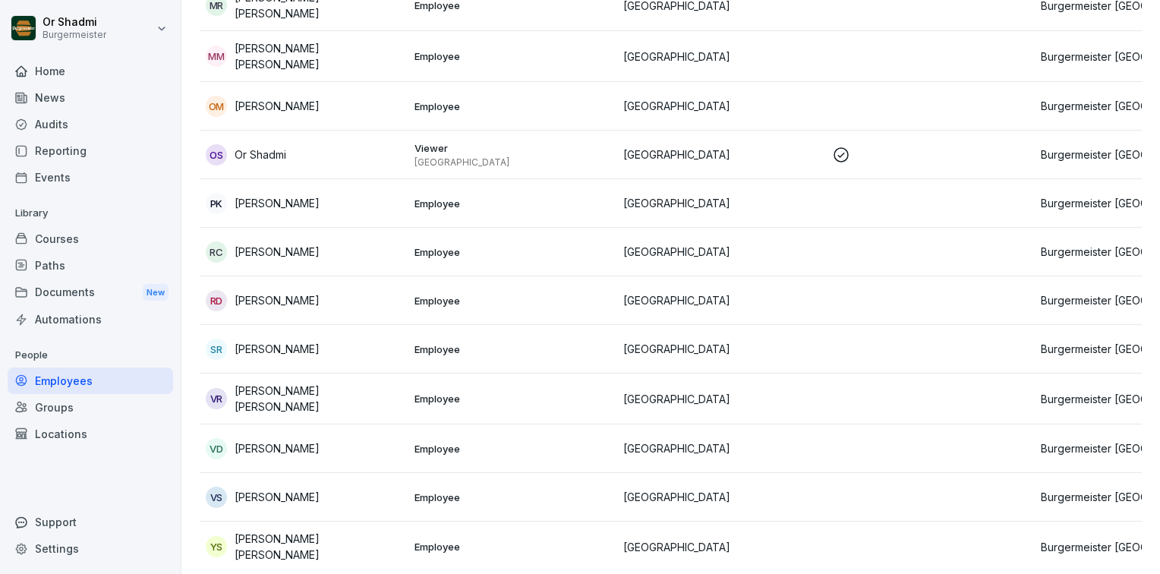
scroll to position [1056, 0]
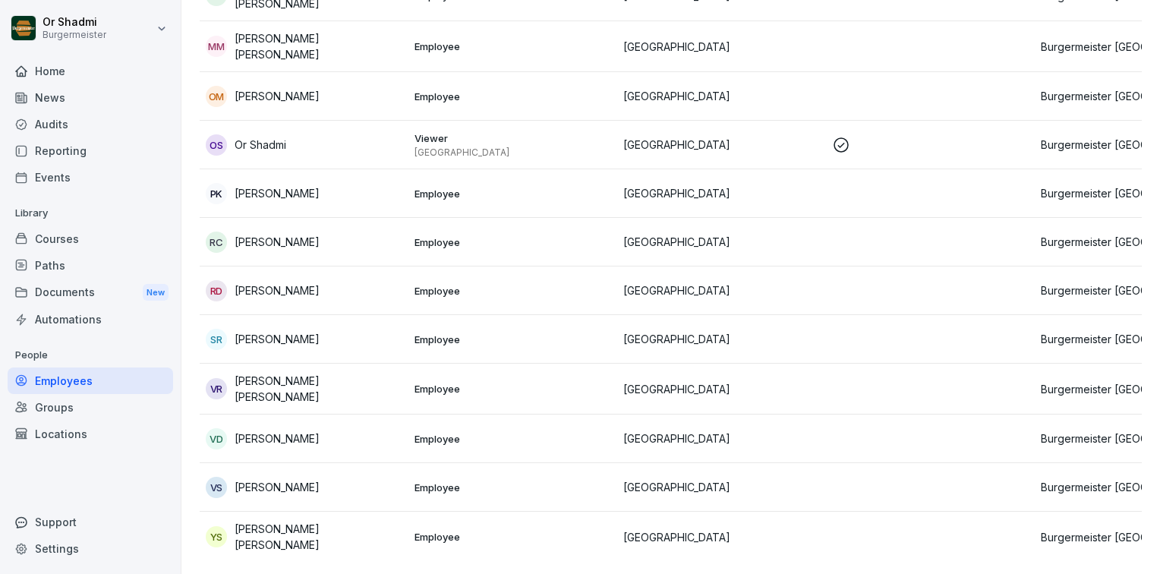
click at [258, 280] on div "RD Rixon Dsouza" at bounding box center [304, 290] width 197 height 21
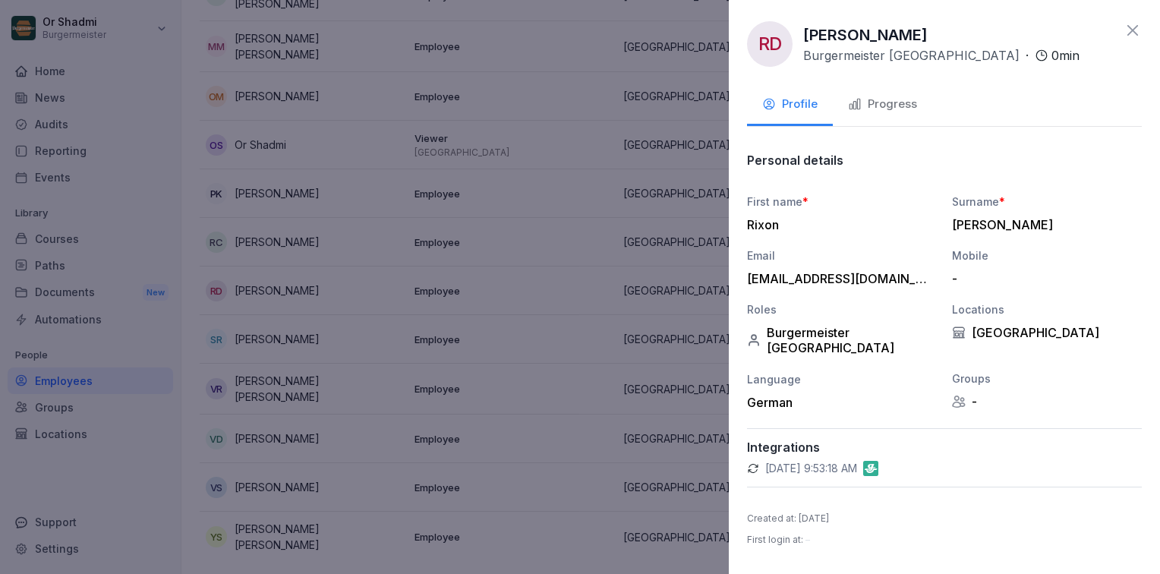
click at [894, 109] on div "Progress" at bounding box center [882, 104] width 69 height 17
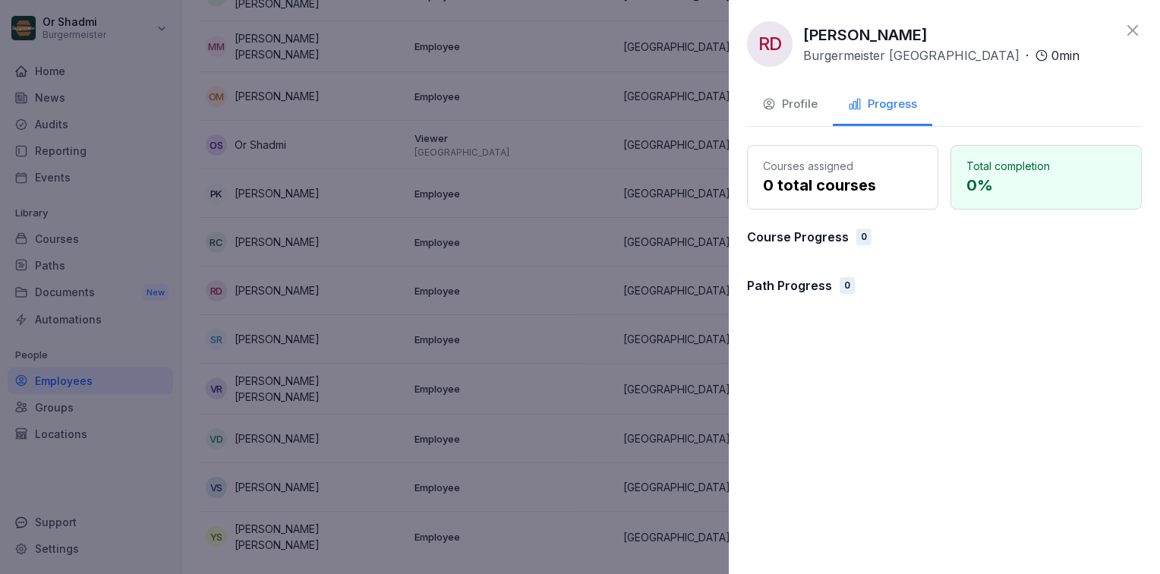
click at [1130, 27] on icon at bounding box center [1133, 30] width 11 height 11
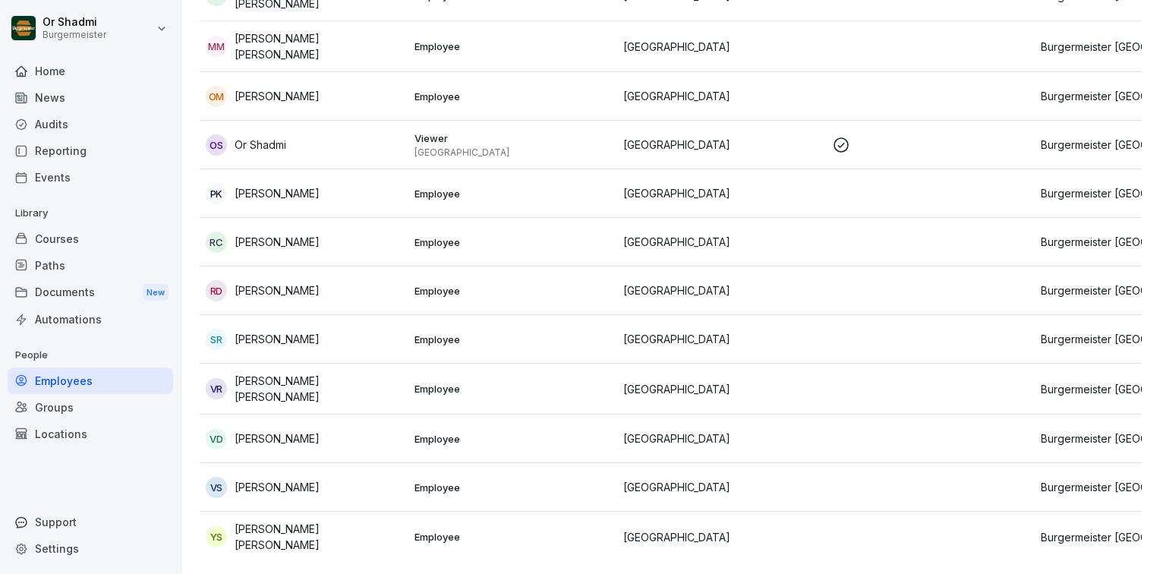
click at [46, 70] on div "Home" at bounding box center [91, 71] width 166 height 27
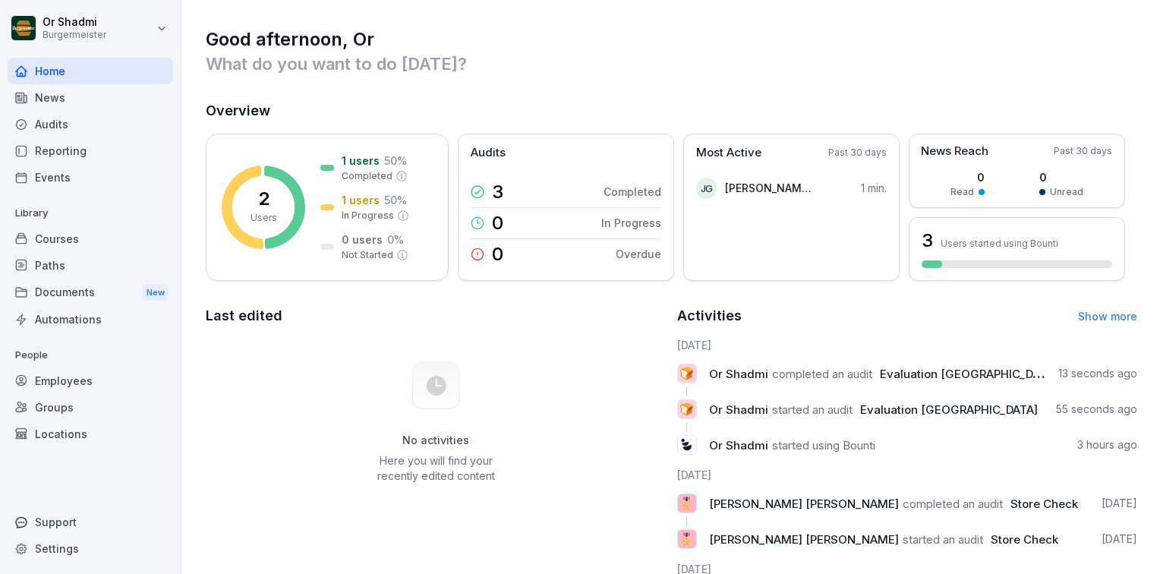
click at [877, 421] on div "🍞 Or Shadmi started an audit Evaluation Bread Station 55 seconds ago" at bounding box center [907, 415] width 461 height 33
click at [881, 384] on div "🍞 Or Shadmi completed an audit Evaluation Bread Station 13 seconds ago" at bounding box center [907, 380] width 461 height 33
click at [57, 235] on div "Courses" at bounding box center [91, 239] width 166 height 27
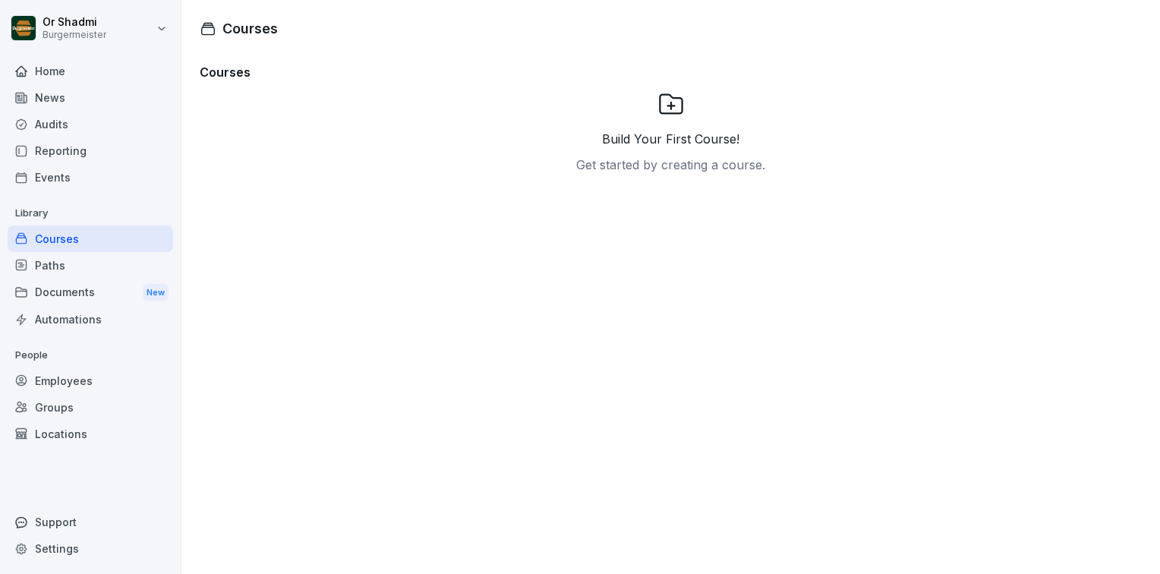
click at [72, 276] on div "Paths" at bounding box center [91, 265] width 166 height 27
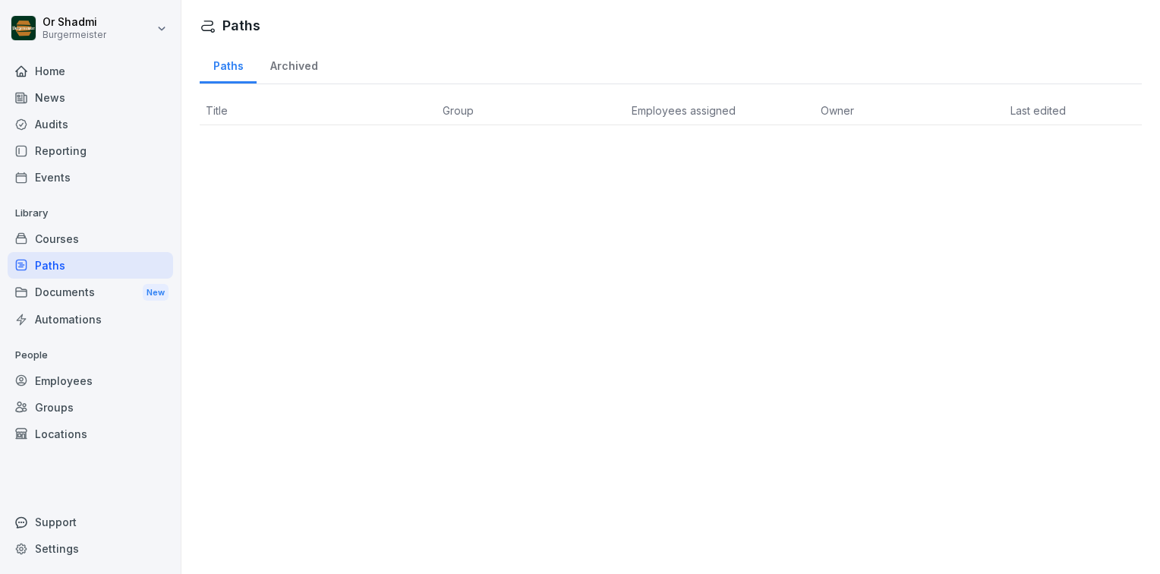
click at [313, 63] on div "Archived" at bounding box center [294, 64] width 74 height 39
click at [227, 68] on div "Paths" at bounding box center [228, 64] width 57 height 39
click at [64, 390] on div "Employees" at bounding box center [91, 381] width 166 height 27
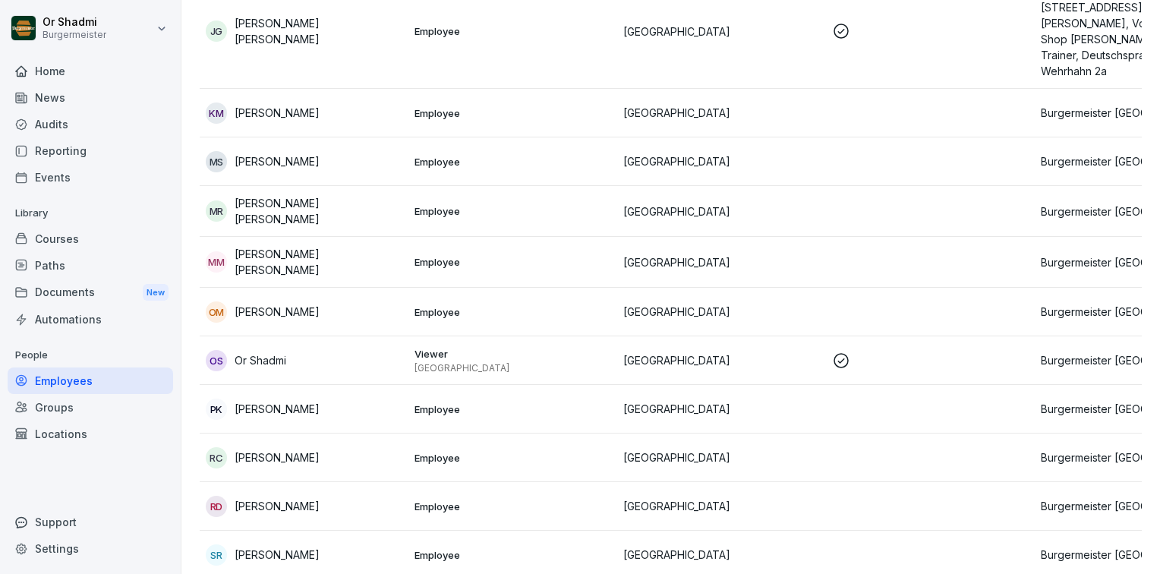
scroll to position [911, 0]
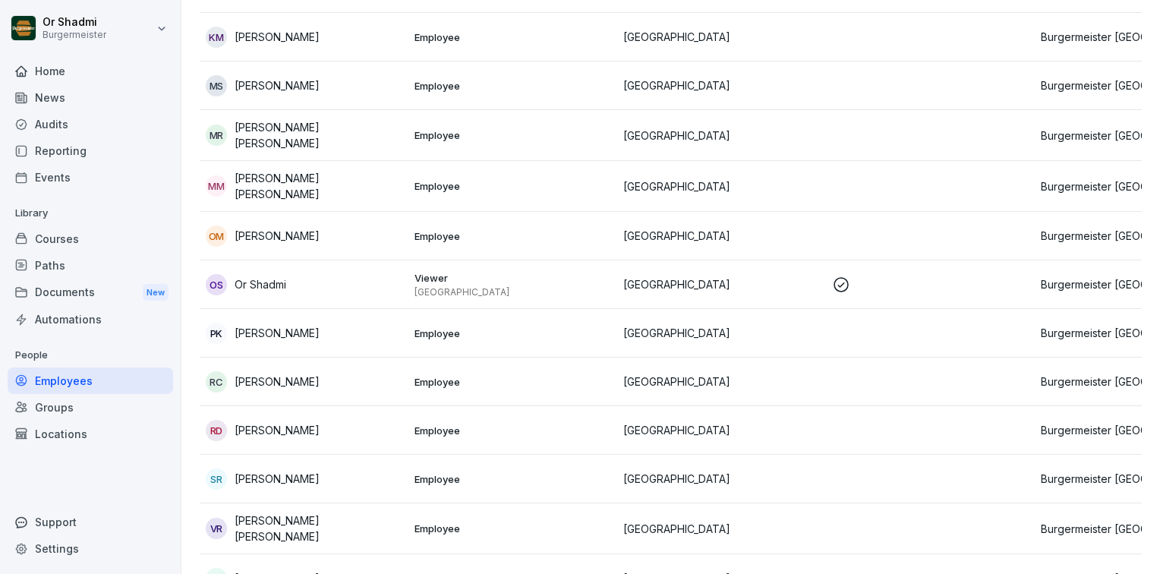
click at [315, 420] on div "RD Rixon Dsouza" at bounding box center [304, 430] width 197 height 21
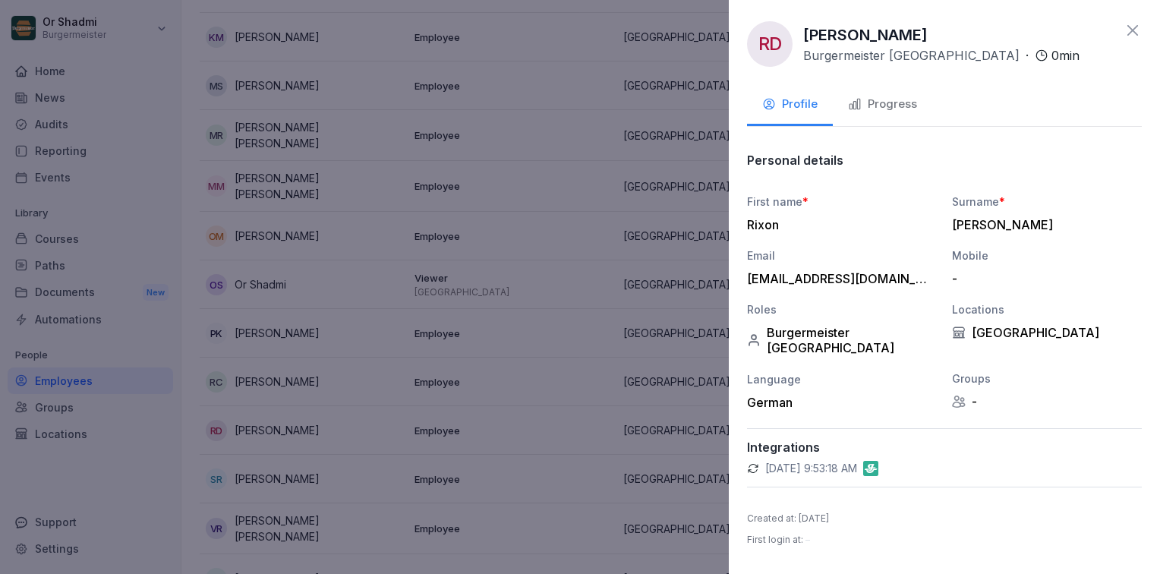
click at [888, 102] on div "Progress" at bounding box center [882, 104] width 69 height 17
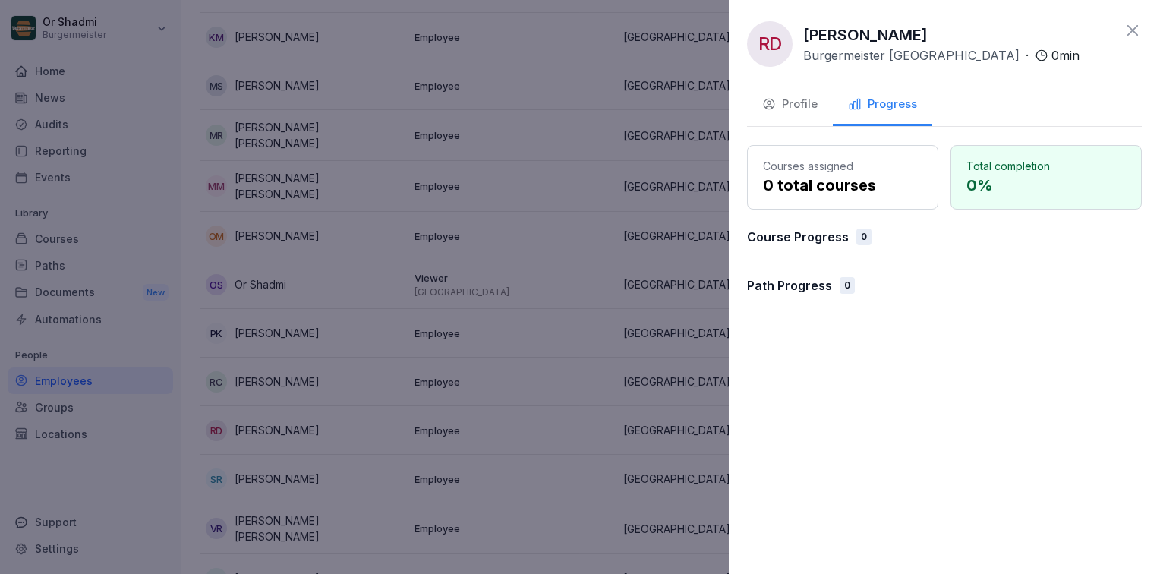
click at [784, 99] on div "Profile" at bounding box center [790, 104] width 55 height 17
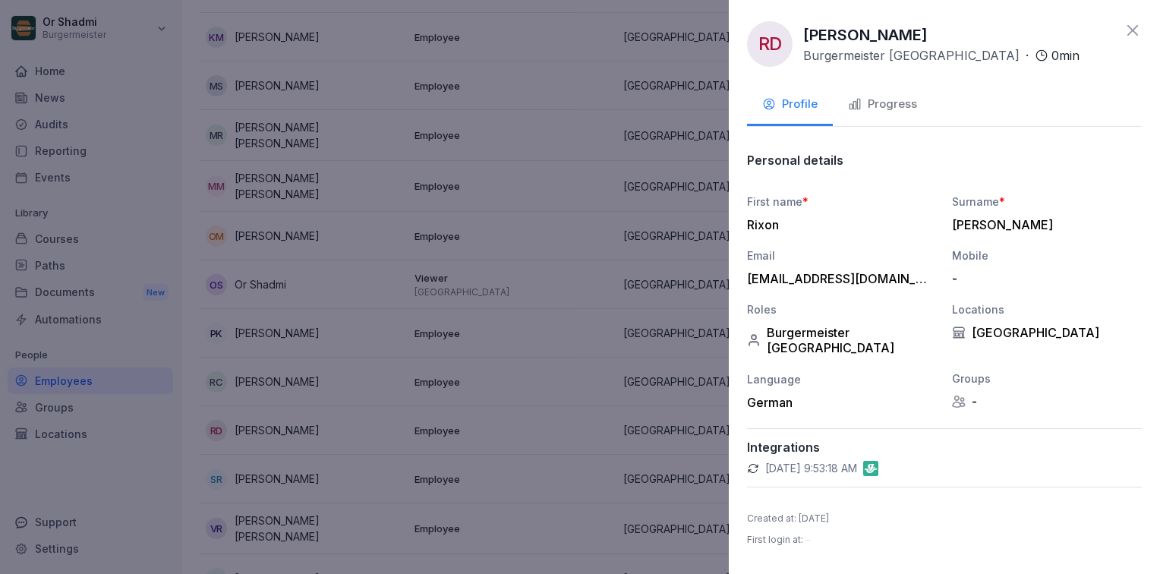
click at [614, 320] on div at bounding box center [580, 287] width 1160 height 574
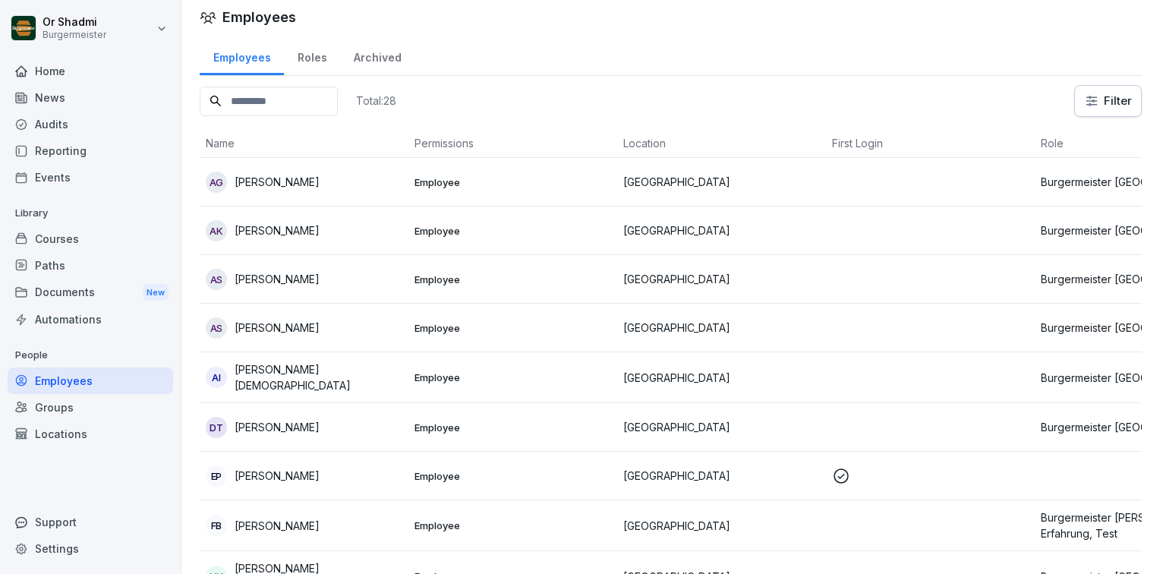
scroll to position [0, 0]
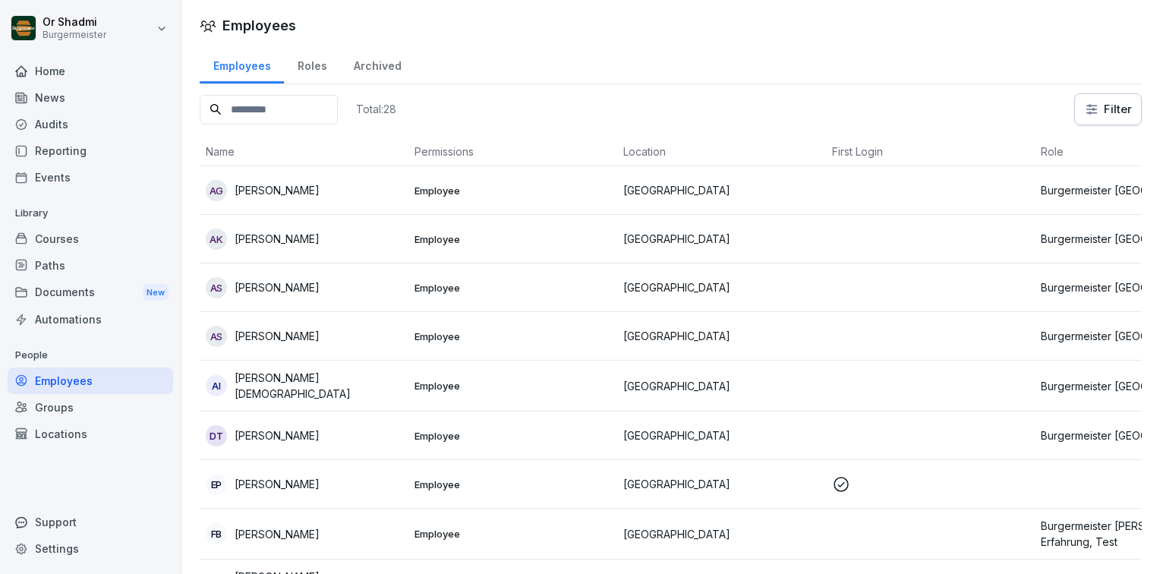
click at [43, 74] on div "Home" at bounding box center [91, 71] width 166 height 27
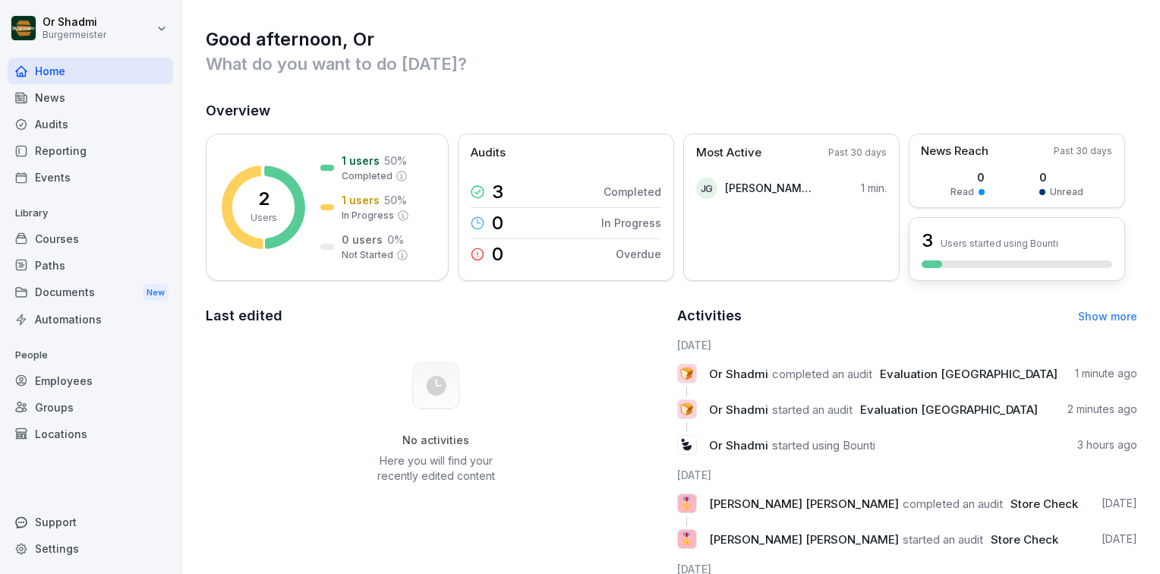
click at [1005, 243] on p "Users started using Bounti" at bounding box center [1000, 243] width 118 height 11
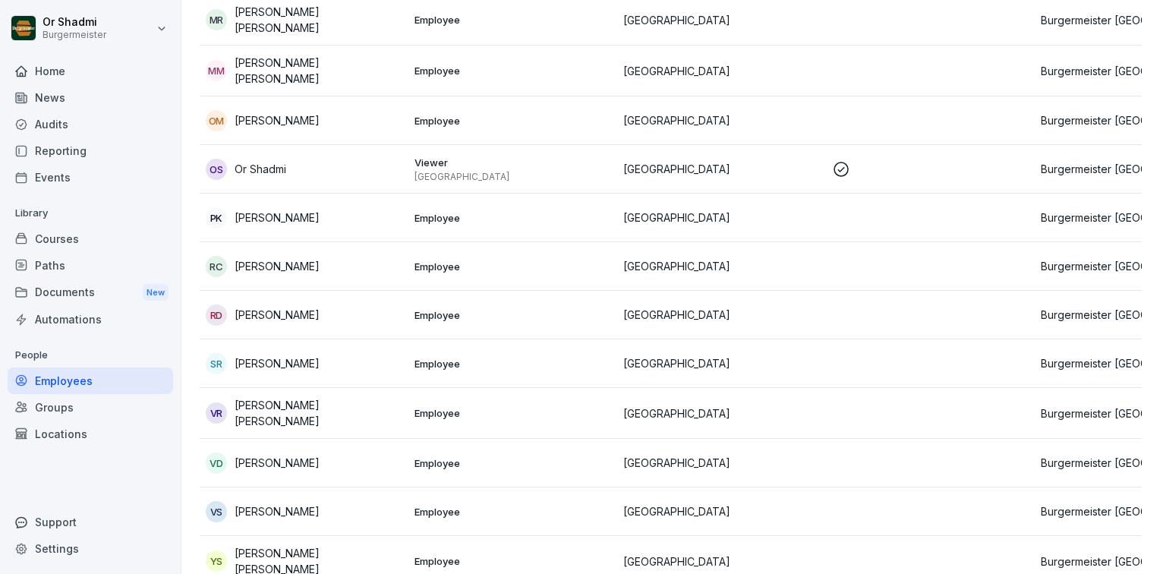
scroll to position [1056, 0]
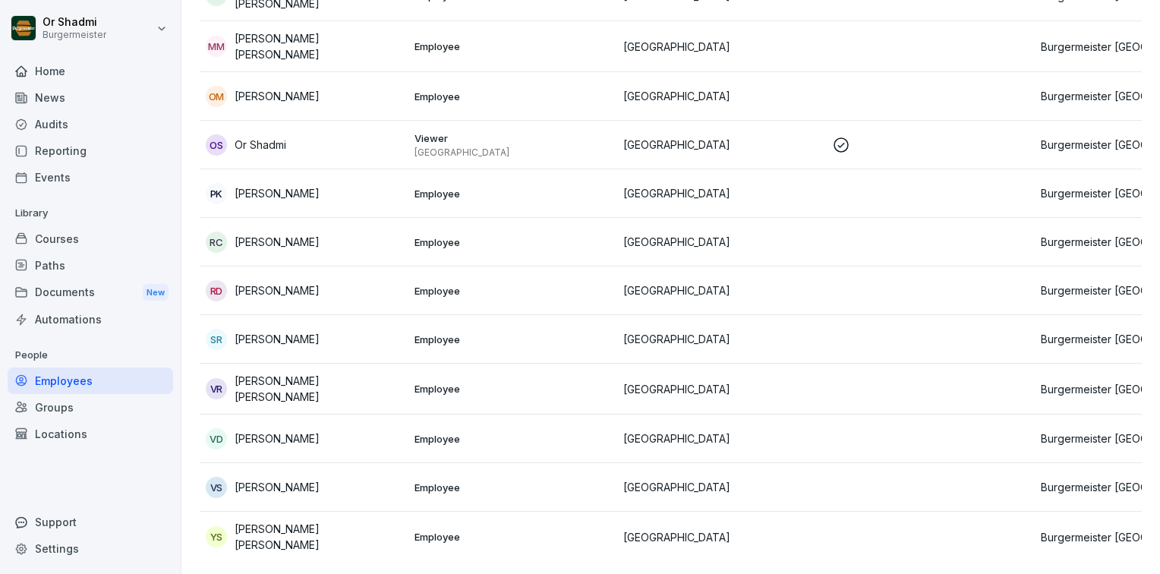
click at [322, 280] on div "RD Rixon Dsouza" at bounding box center [304, 290] width 197 height 21
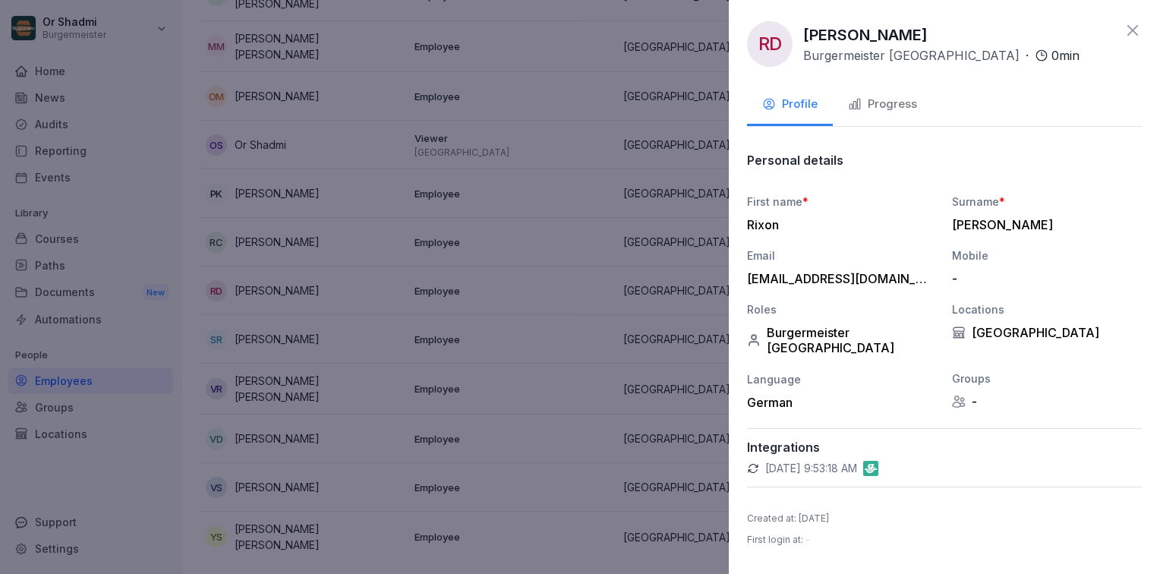
click at [917, 113] on button "Progress" at bounding box center [882, 105] width 99 height 41
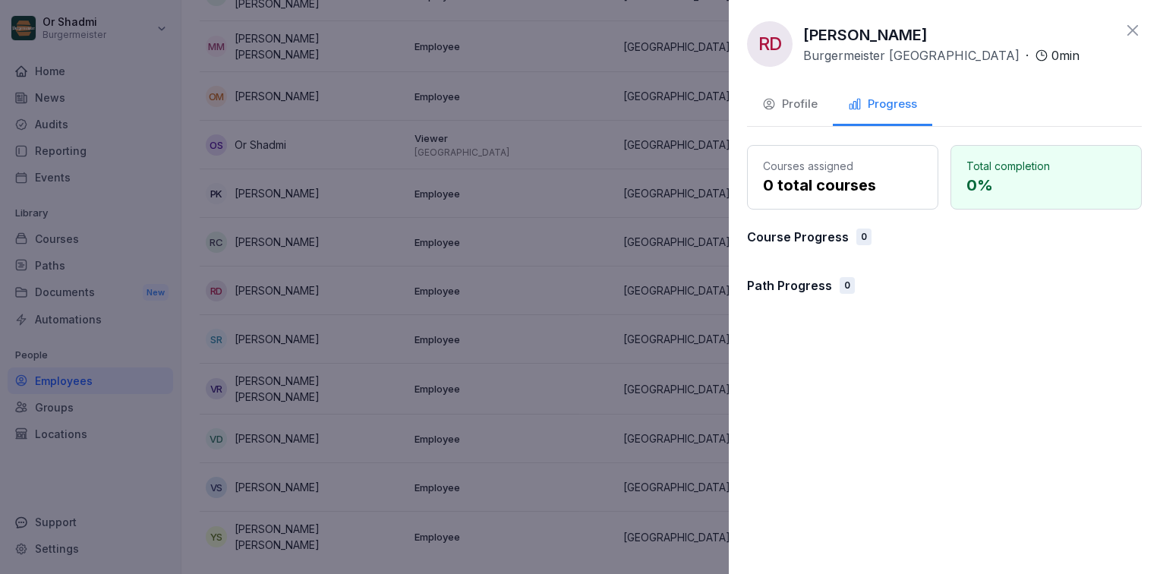
click at [809, 113] on button "Profile" at bounding box center [790, 105] width 86 height 41
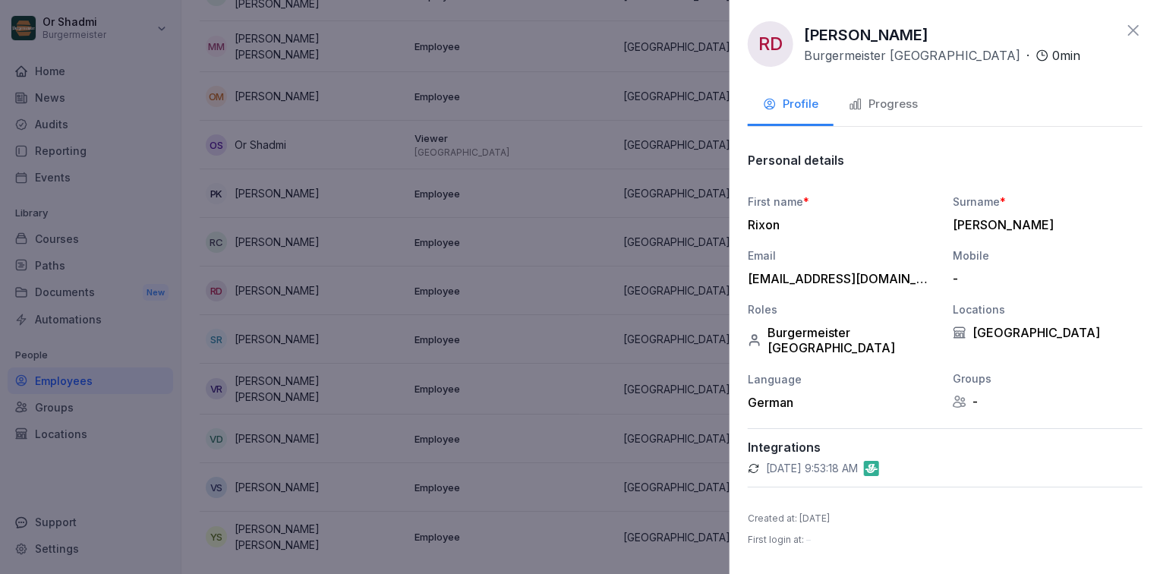
click at [644, 232] on div at bounding box center [580, 287] width 1160 height 574
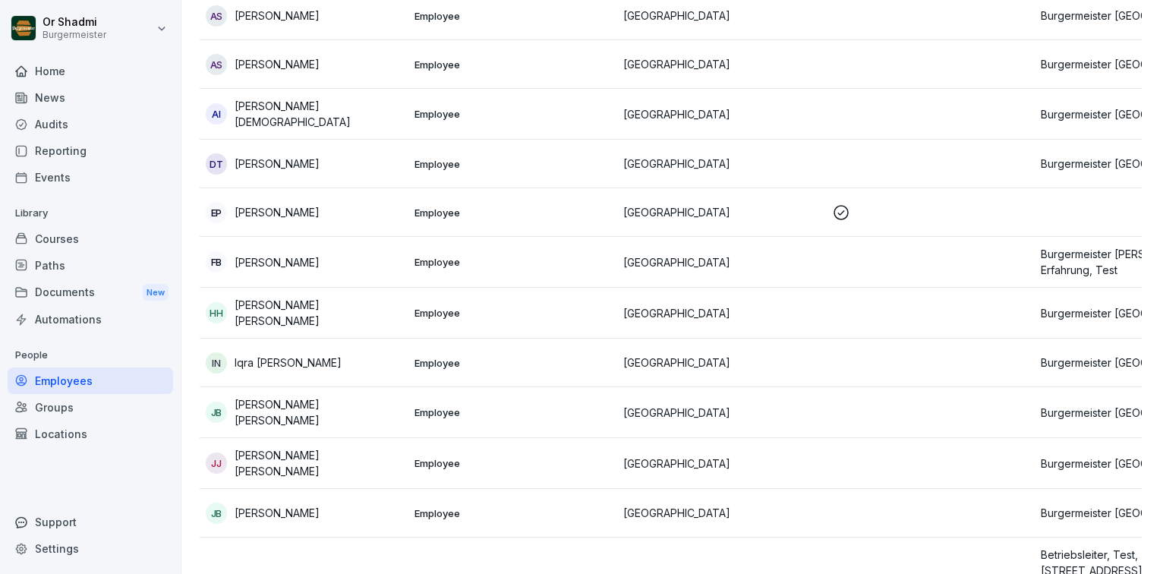
scroll to position [220, 0]
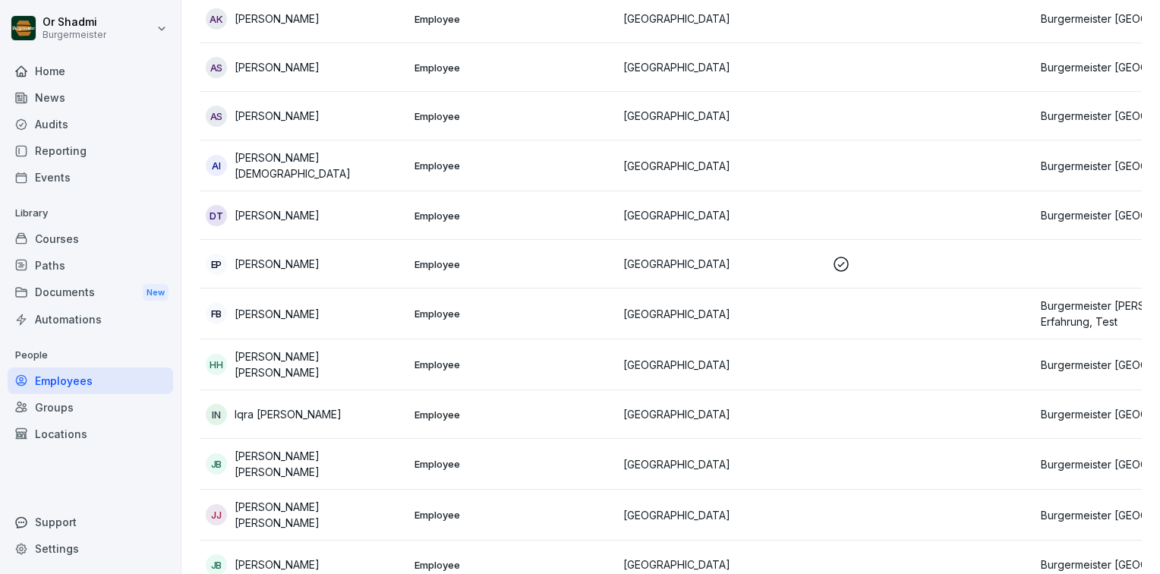
click at [51, 74] on div "Home" at bounding box center [91, 71] width 166 height 27
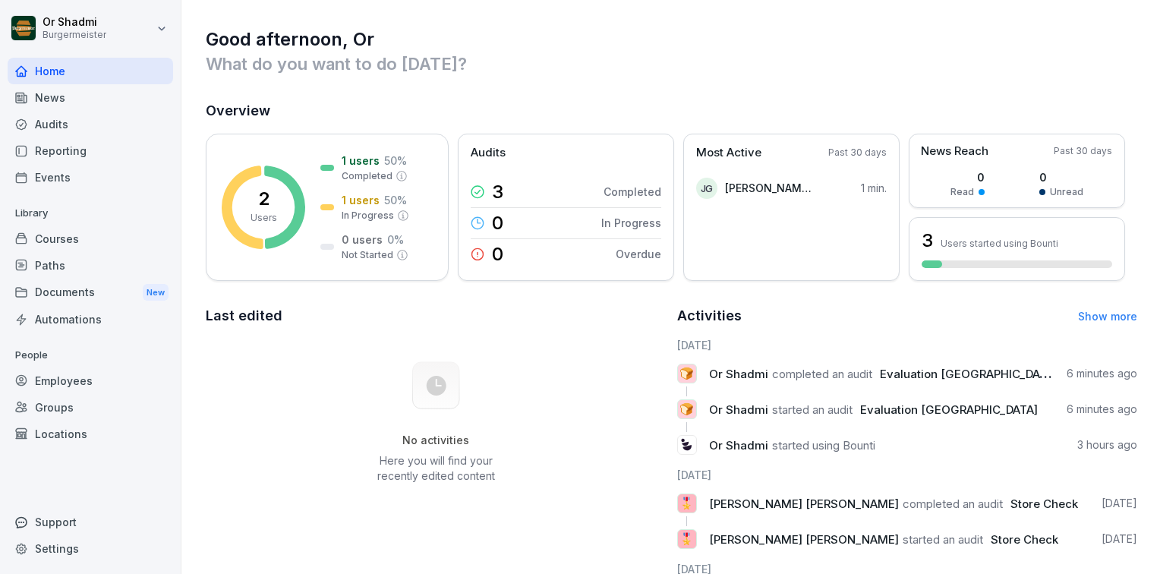
click at [54, 526] on div "Support" at bounding box center [91, 522] width 166 height 27
click at [1116, 542] on div "Open Intercom Messenger" at bounding box center [1127, 541] width 40 height 40
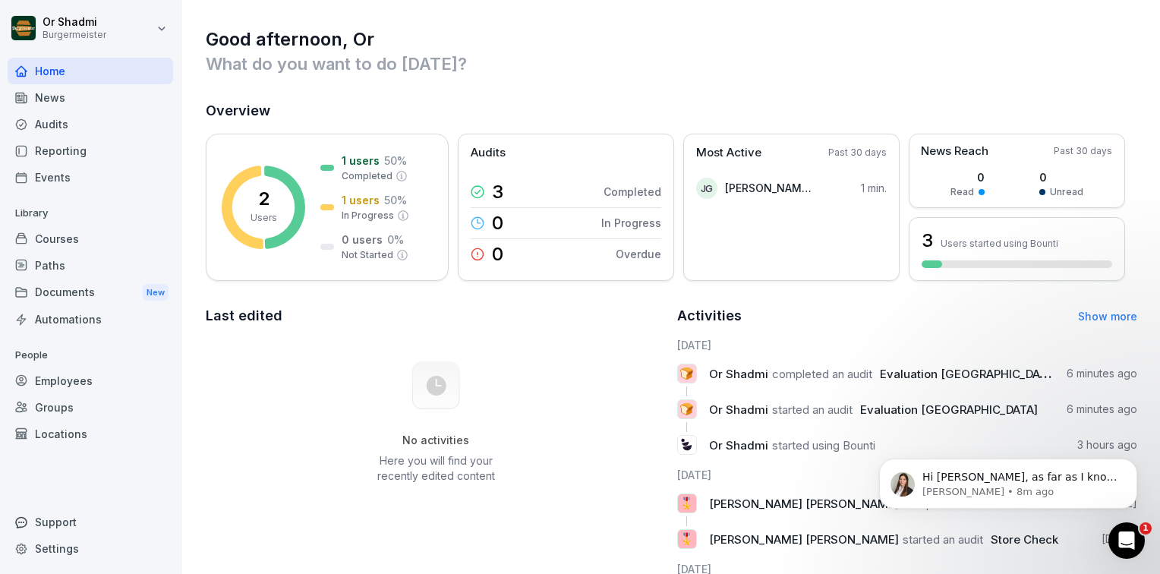
click at [1129, 545] on icon "Open Intercom Messenger" at bounding box center [1127, 541] width 25 height 25
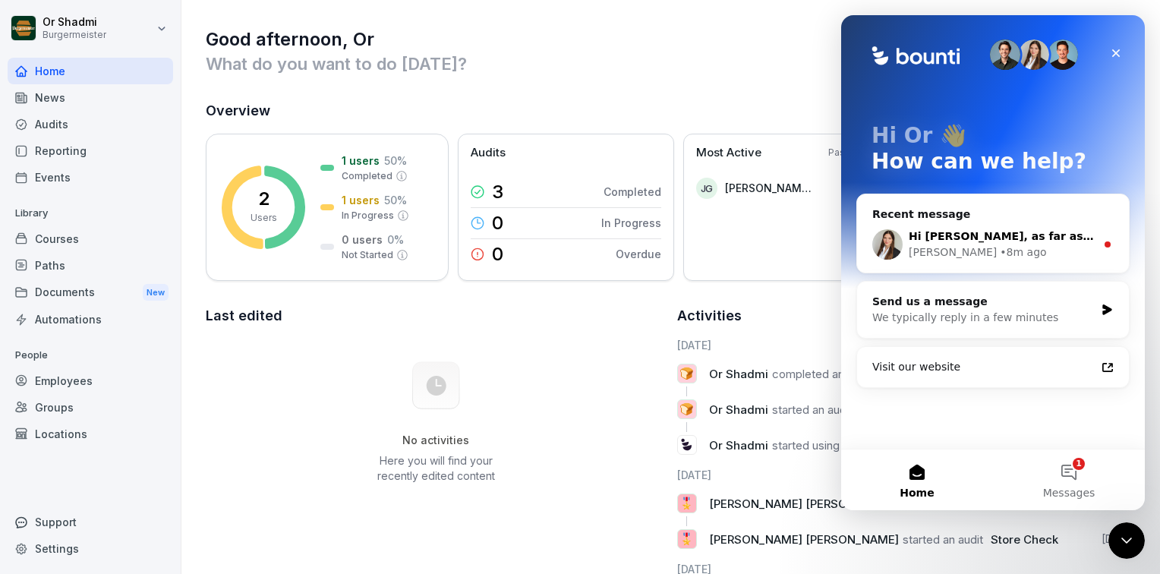
click at [999, 246] on div "Miriam • 8m ago" at bounding box center [1002, 253] width 187 height 16
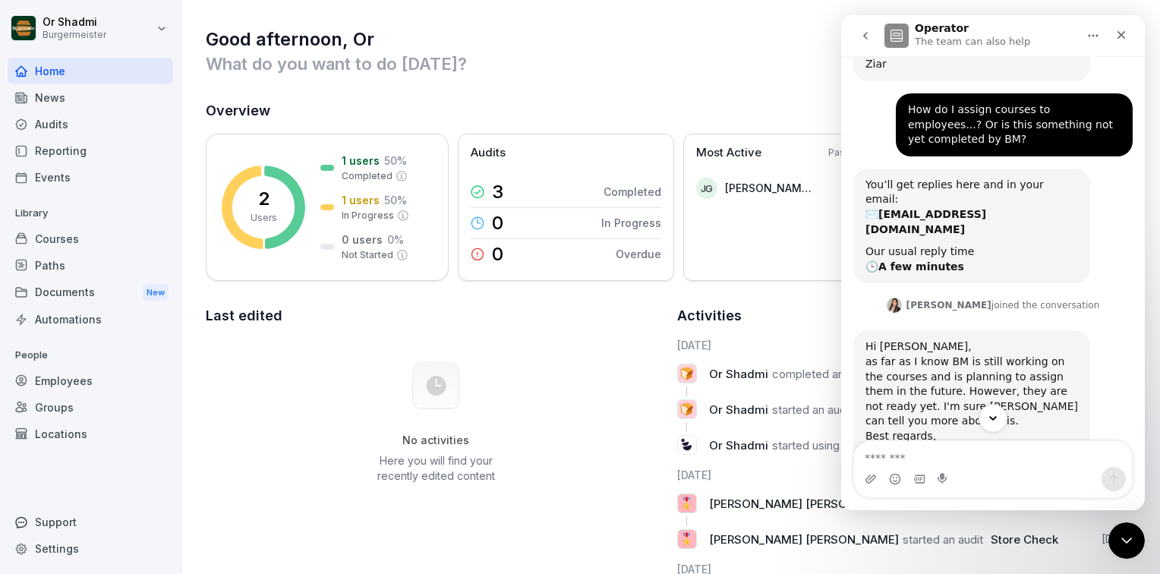
scroll to position [135, 0]
click at [958, 470] on div "Intercom messenger" at bounding box center [993, 479] width 278 height 24
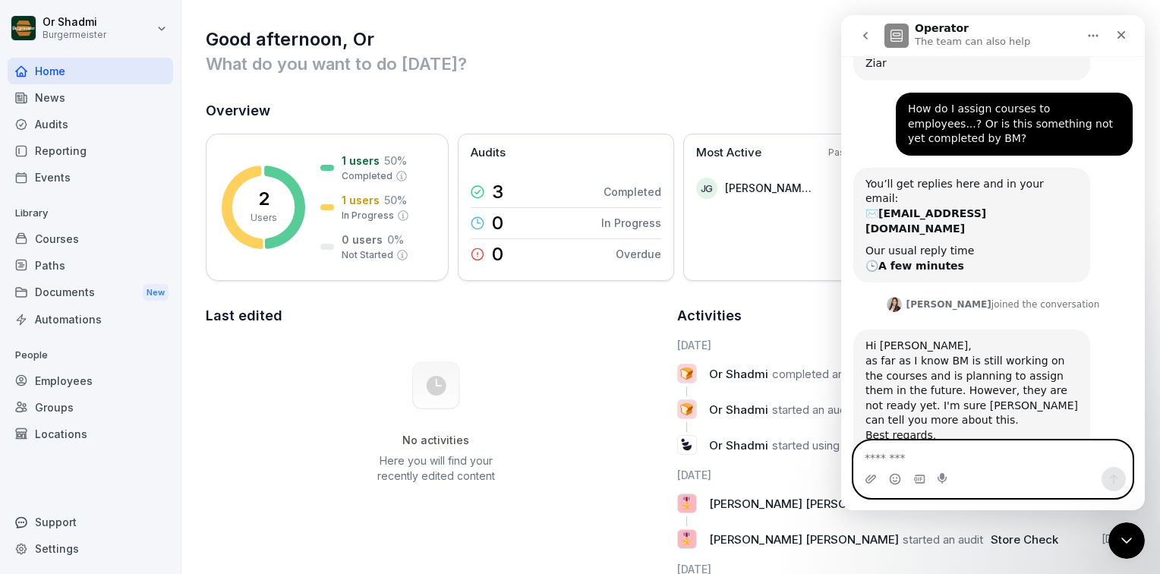
click at [914, 451] on textarea "Message…" at bounding box center [993, 454] width 278 height 26
type textarea "**********"
click at [1105, 479] on button "Send a message…" at bounding box center [1114, 479] width 24 height 24
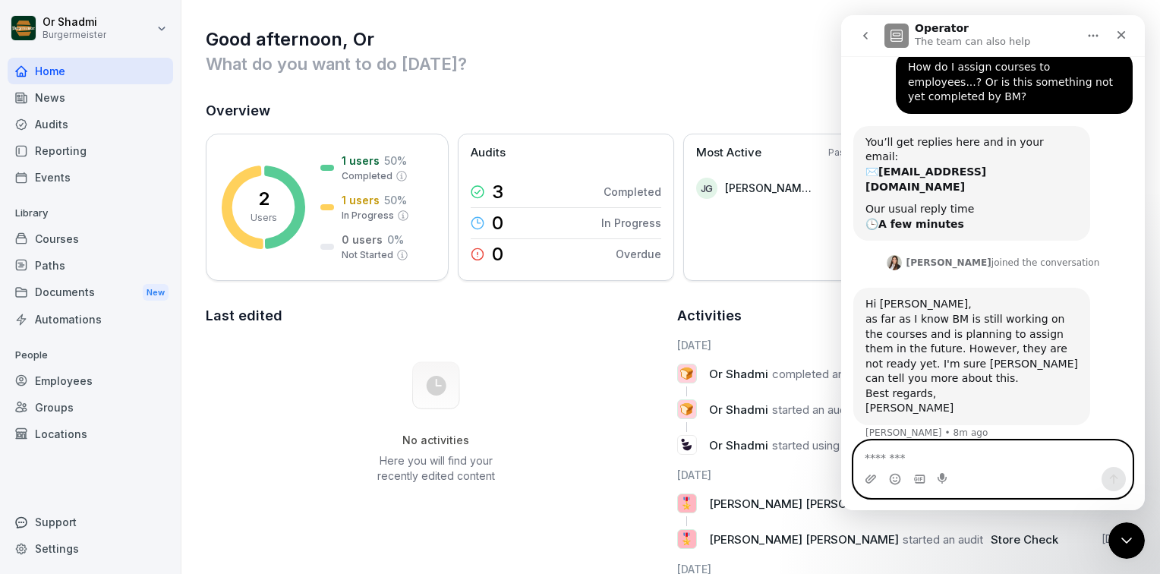
scroll to position [181, 0]
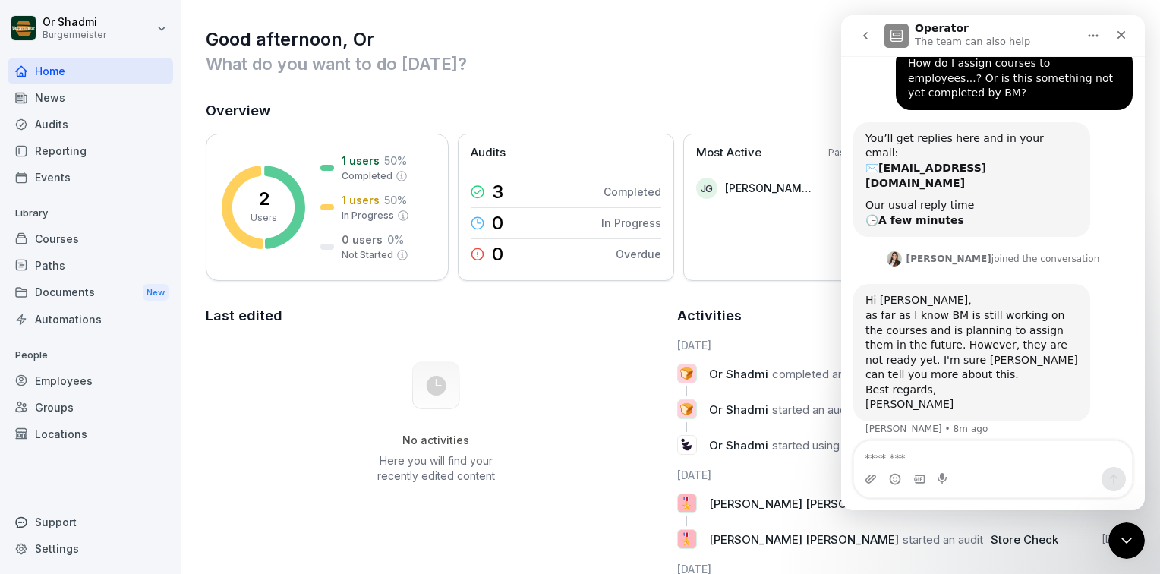
click at [599, 352] on div "No activities Here you will find your recently edited content" at bounding box center [436, 422] width 461 height 171
click at [694, 56] on p "What do you want to do [DATE]?" at bounding box center [672, 64] width 932 height 24
click at [1124, 36] on icon "Close" at bounding box center [1122, 35] width 12 height 12
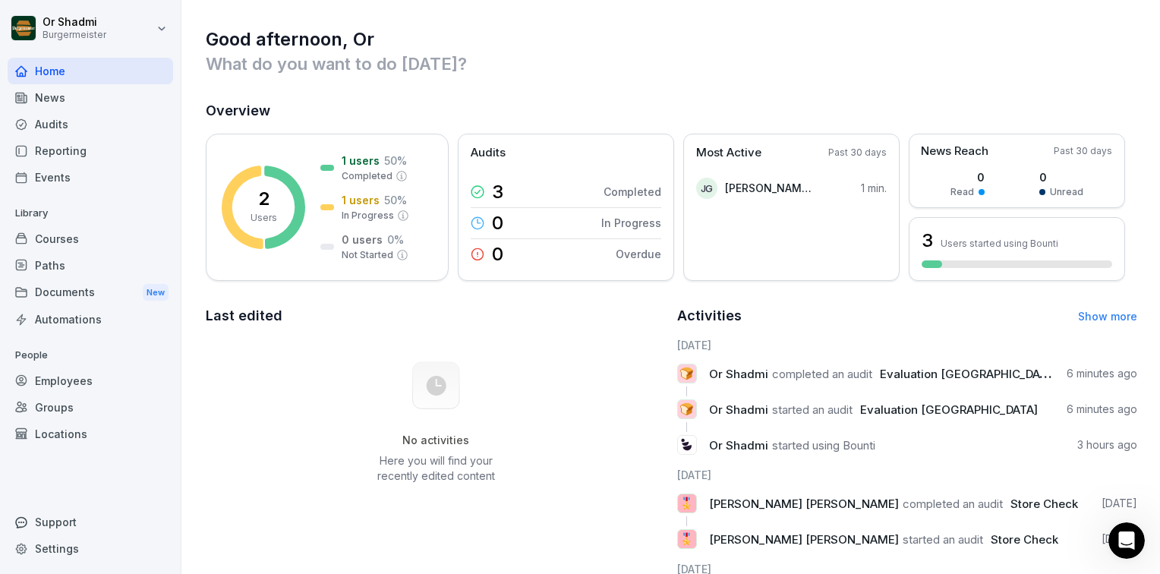
scroll to position [180, 0]
click at [84, 434] on div "Locations" at bounding box center [91, 434] width 166 height 27
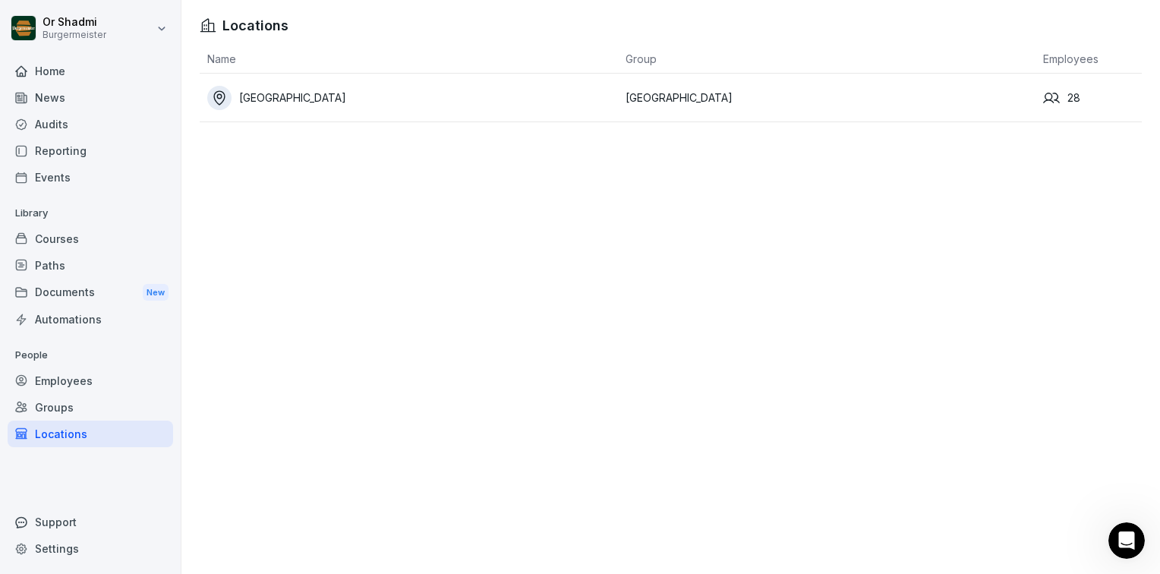
click at [706, 95] on td "[GEOGRAPHIC_DATA]" at bounding box center [827, 98] width 418 height 49
click at [674, 97] on td "[GEOGRAPHIC_DATA]" at bounding box center [827, 98] width 418 height 49
click at [57, 382] on div "Employees" at bounding box center [91, 381] width 166 height 27
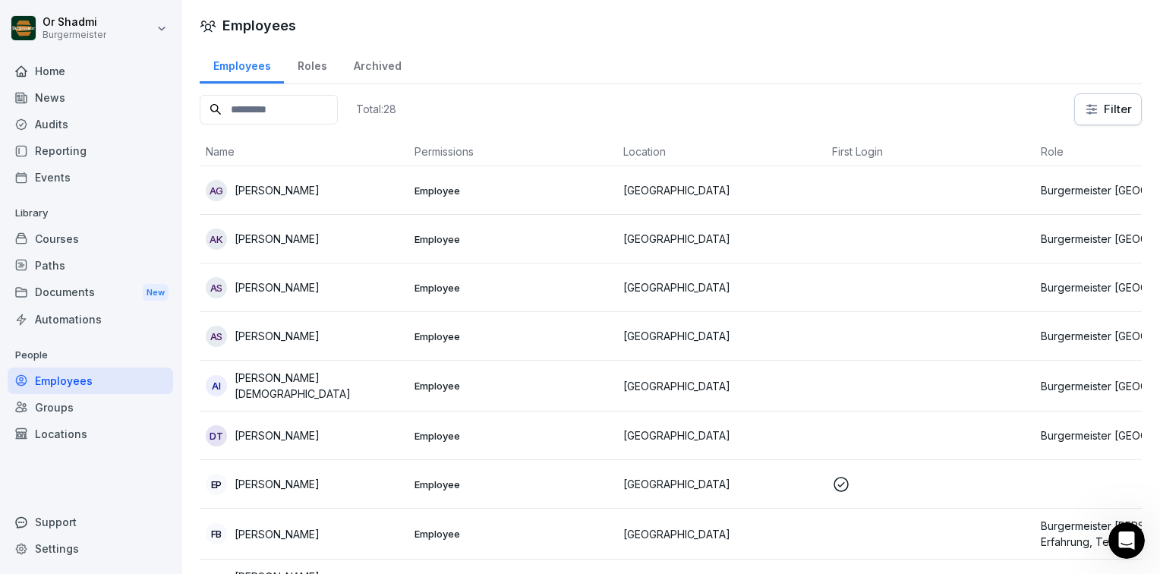
click at [266, 191] on p "[PERSON_NAME]" at bounding box center [277, 190] width 85 height 16
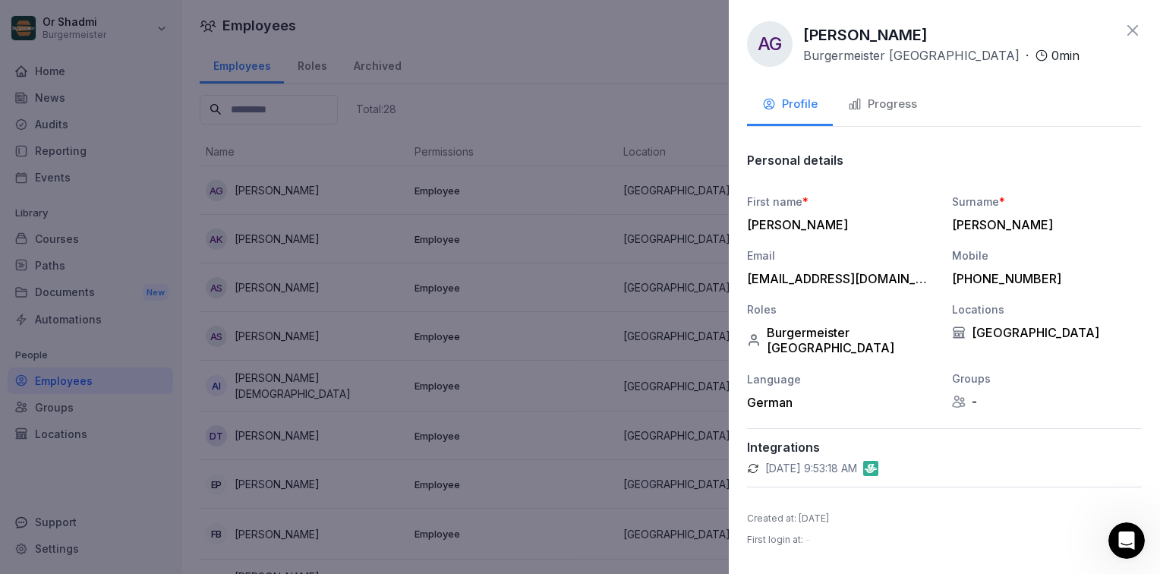
click at [886, 99] on div "Progress" at bounding box center [882, 104] width 69 height 17
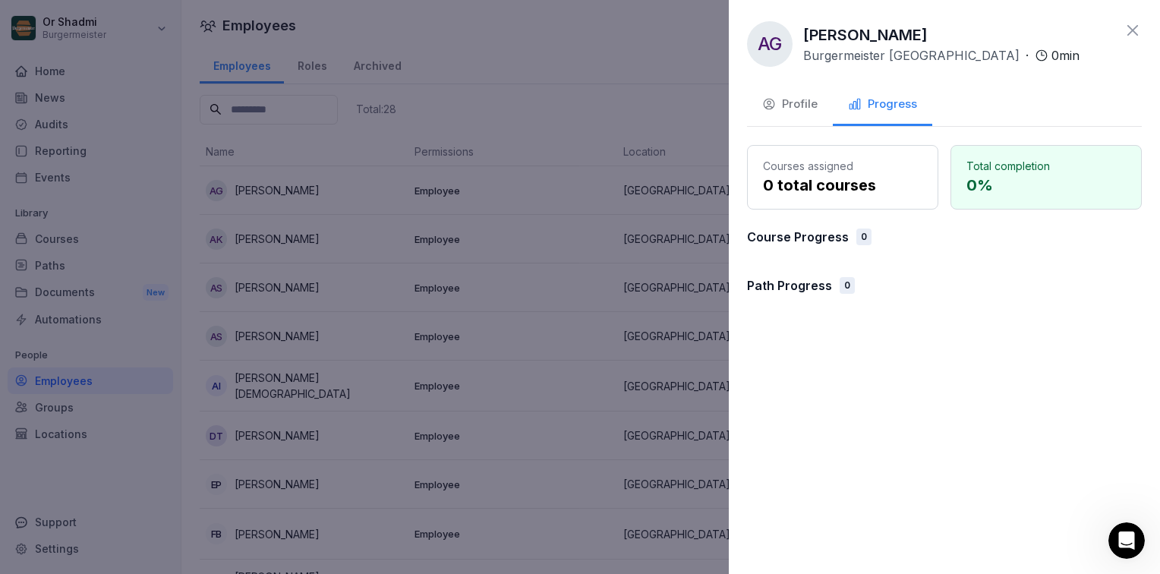
click at [781, 105] on div "Profile" at bounding box center [790, 104] width 55 height 17
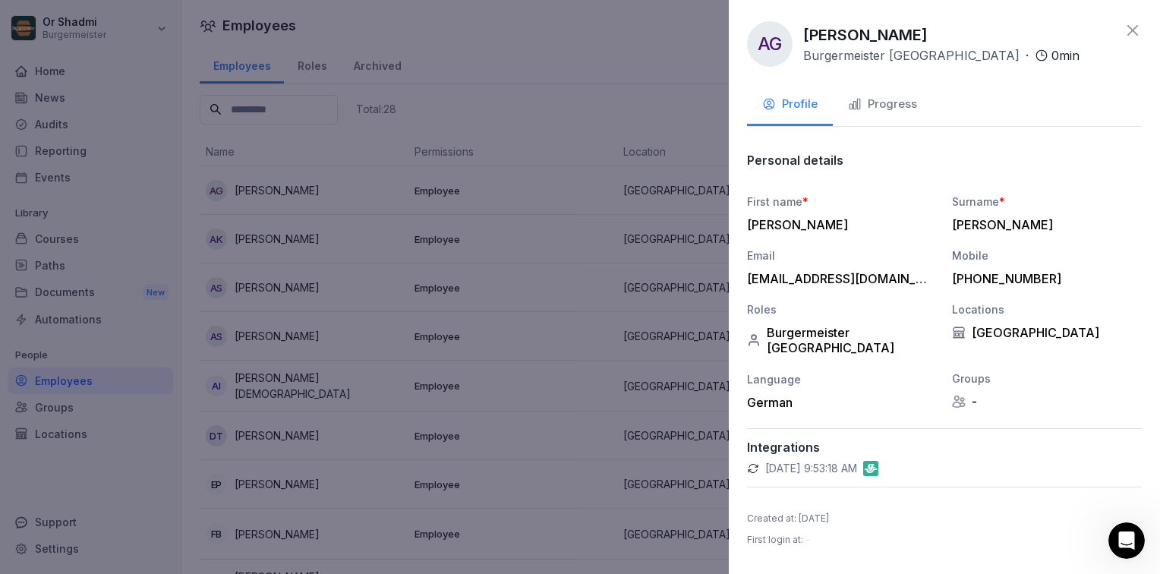
click at [1139, 35] on icon at bounding box center [1133, 30] width 18 height 18
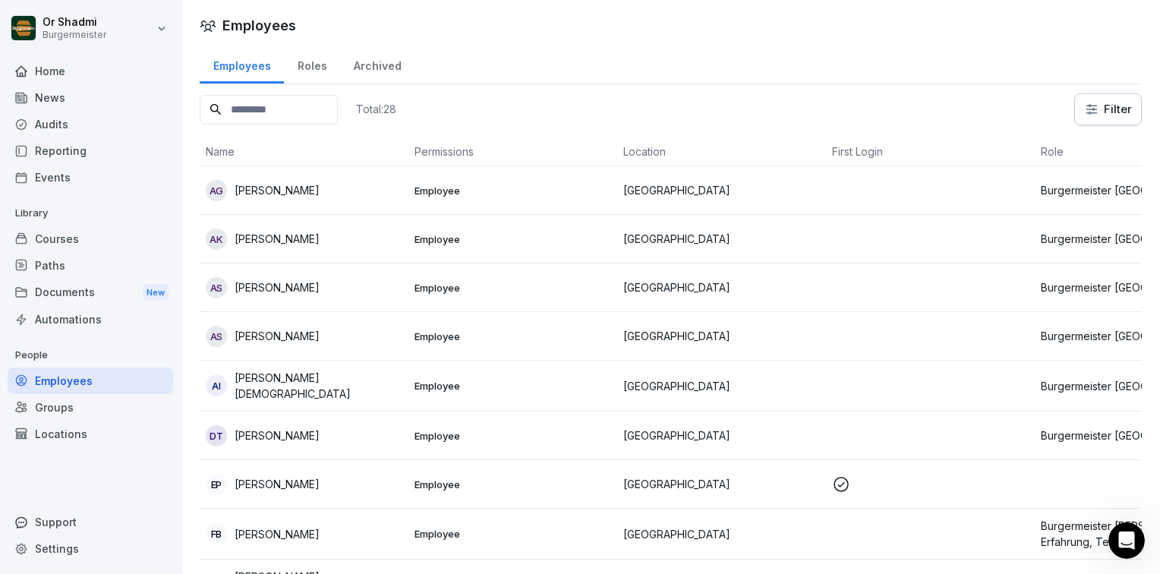
click at [373, 67] on div "Archived" at bounding box center [377, 64] width 74 height 39
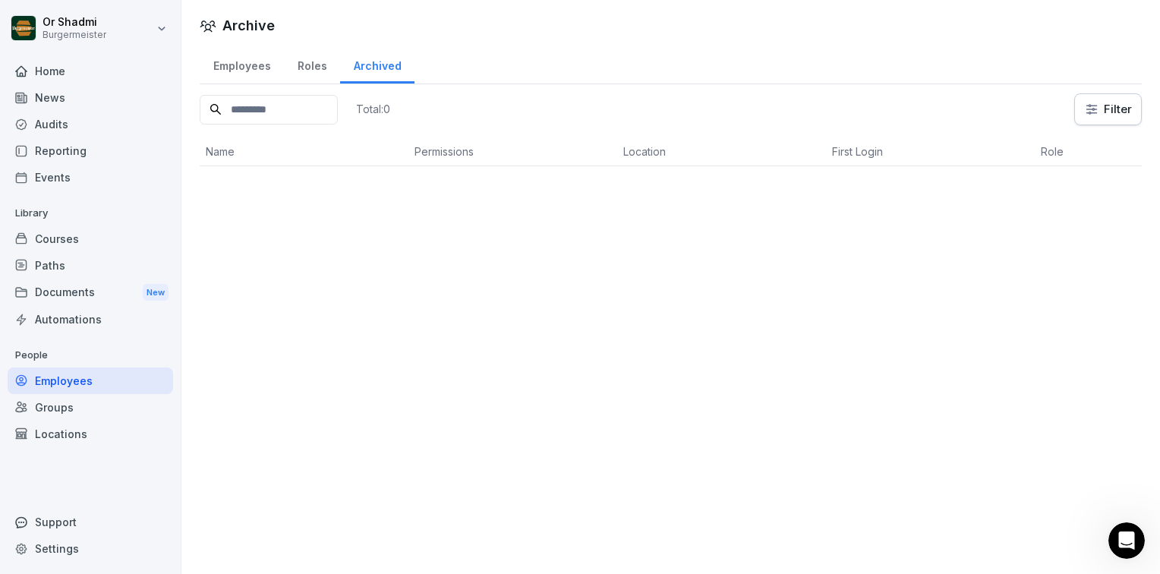
click at [298, 74] on div "Roles" at bounding box center [312, 64] width 56 height 39
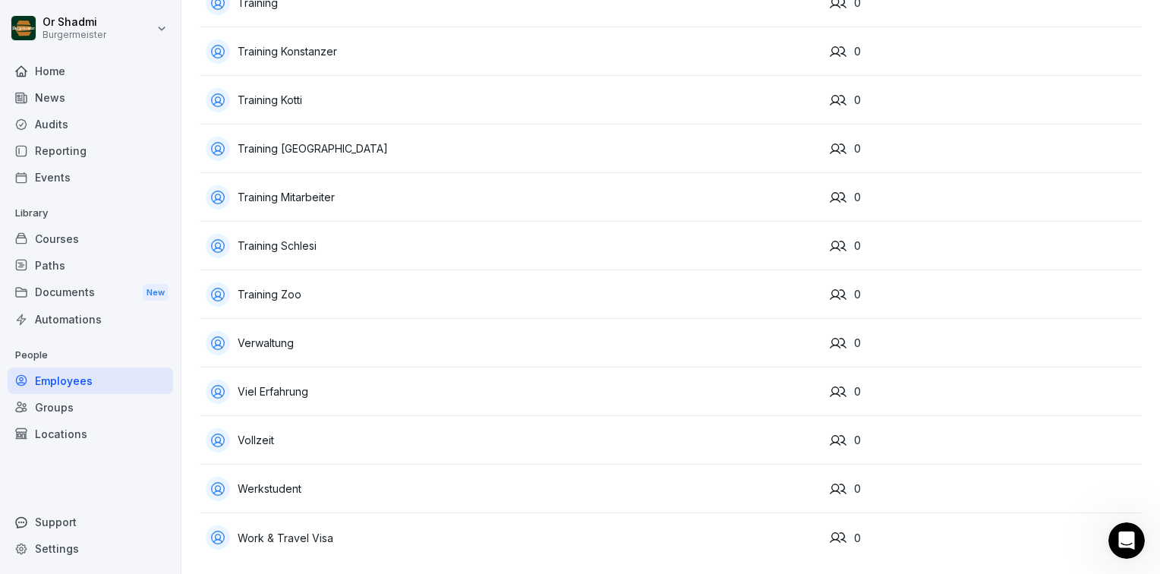
scroll to position [4772, 0]
click at [50, 162] on div "Reporting" at bounding box center [91, 150] width 166 height 27
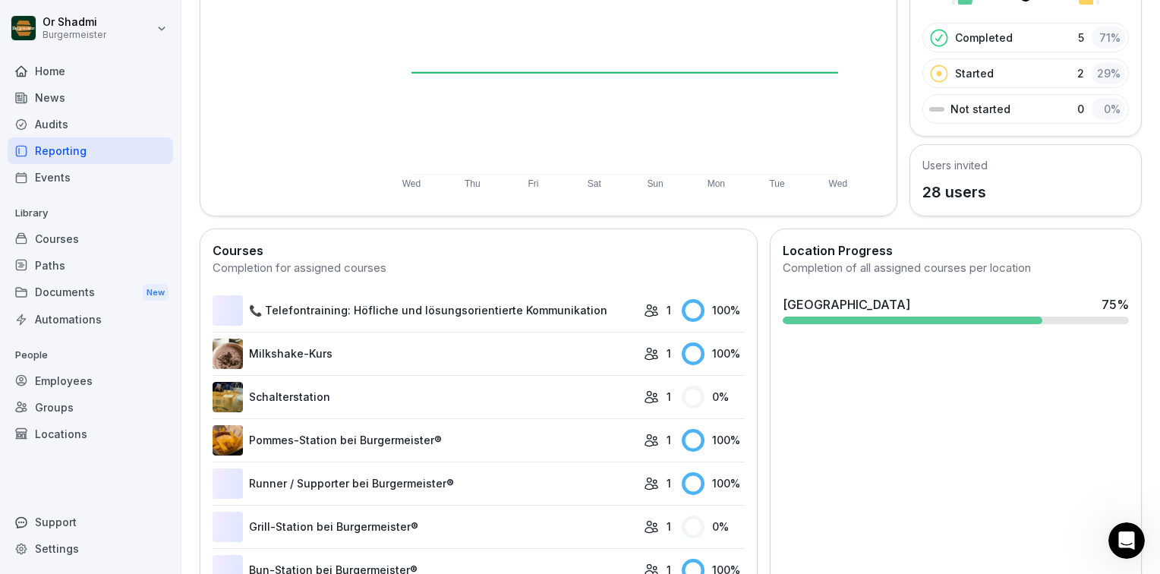
scroll to position [263, 0]
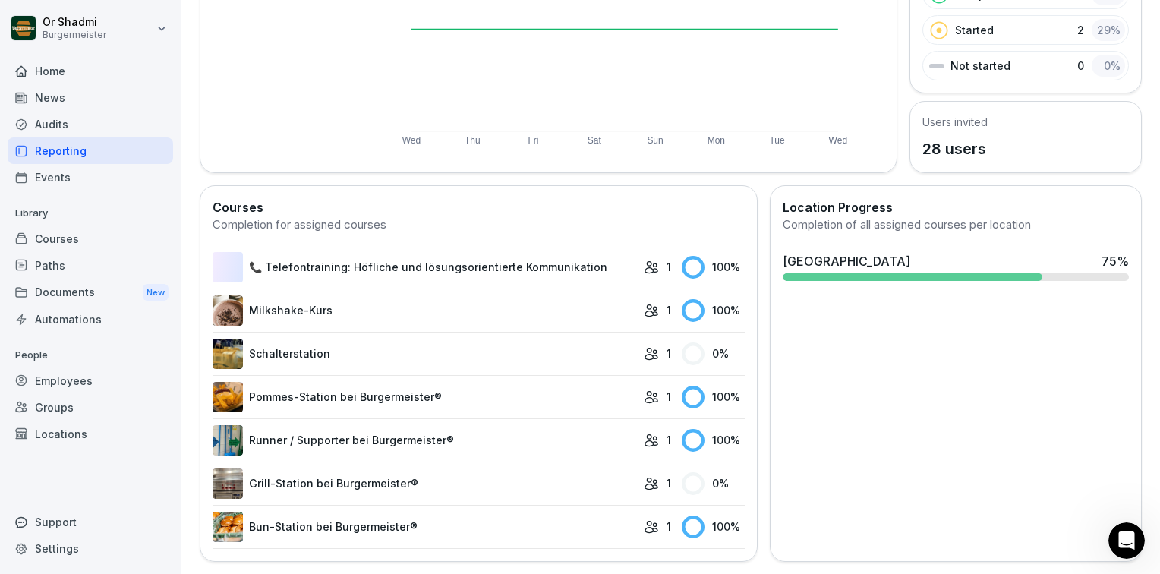
click at [289, 300] on link "Milkshake-Kurs" at bounding box center [425, 310] width 424 height 30
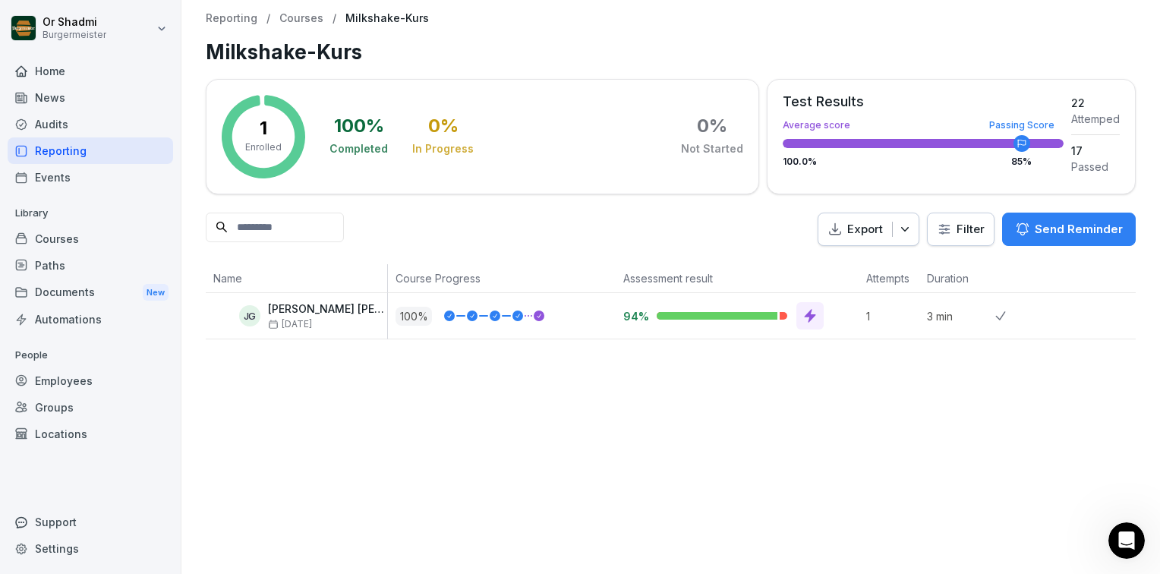
click at [339, 311] on p "[PERSON_NAME]" at bounding box center [327, 309] width 119 height 13
click at [471, 314] on icon at bounding box center [473, 315] width 8 height 9
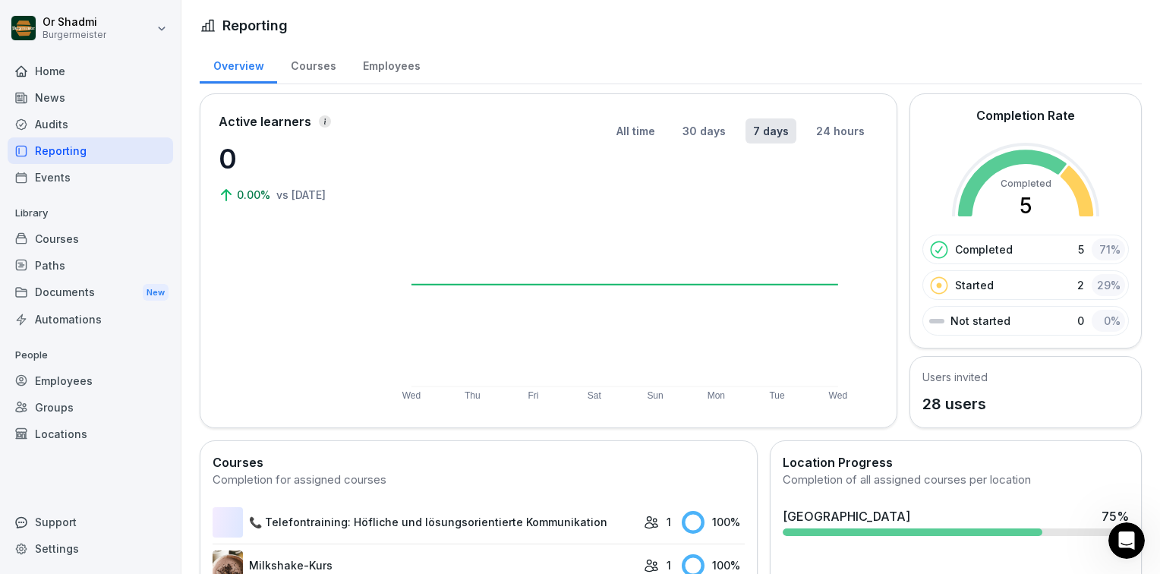
click at [341, 59] on div "Courses" at bounding box center [313, 64] width 72 height 39
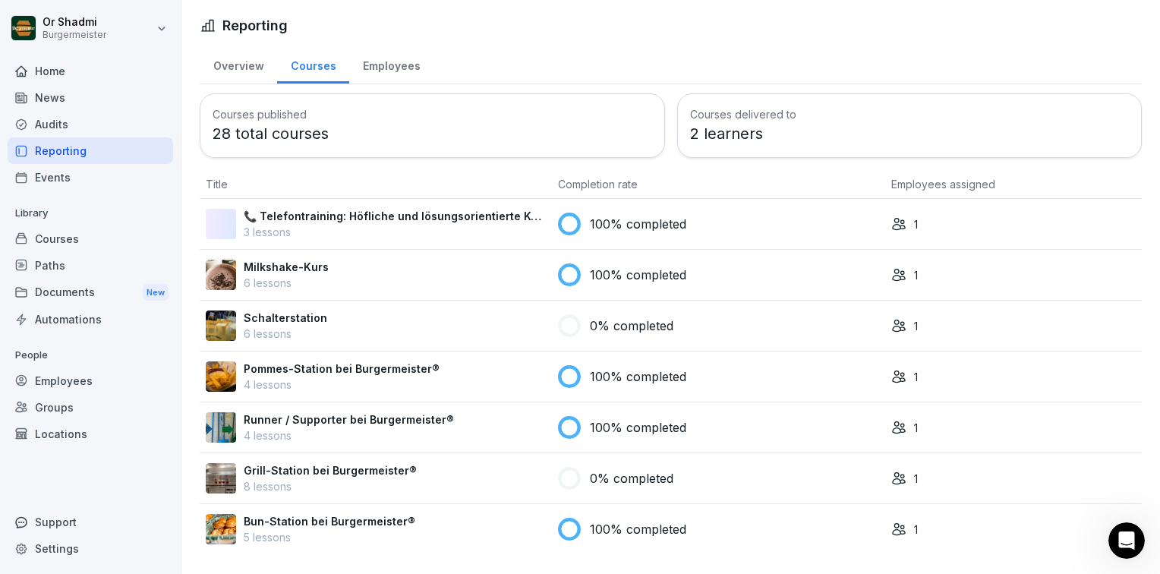
scroll to position [3, 0]
click at [693, 125] on p "2 learners" at bounding box center [910, 133] width 440 height 23
drag, startPoint x: 693, startPoint y: 125, endPoint x: 485, endPoint y: 122, distance: 207.3
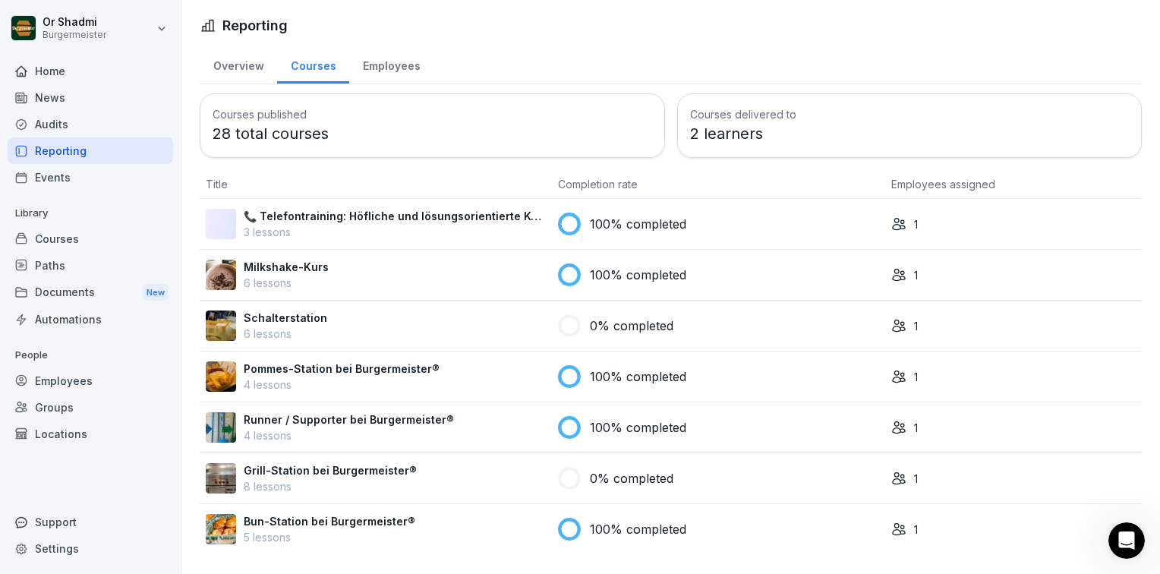
click at [485, 122] on p "28 total courses" at bounding box center [433, 133] width 440 height 23
click at [377, 126] on p "28 total courses" at bounding box center [433, 133] width 440 height 23
click at [380, 320] on div "Schalterstation 6 lessons" at bounding box center [376, 326] width 340 height 32
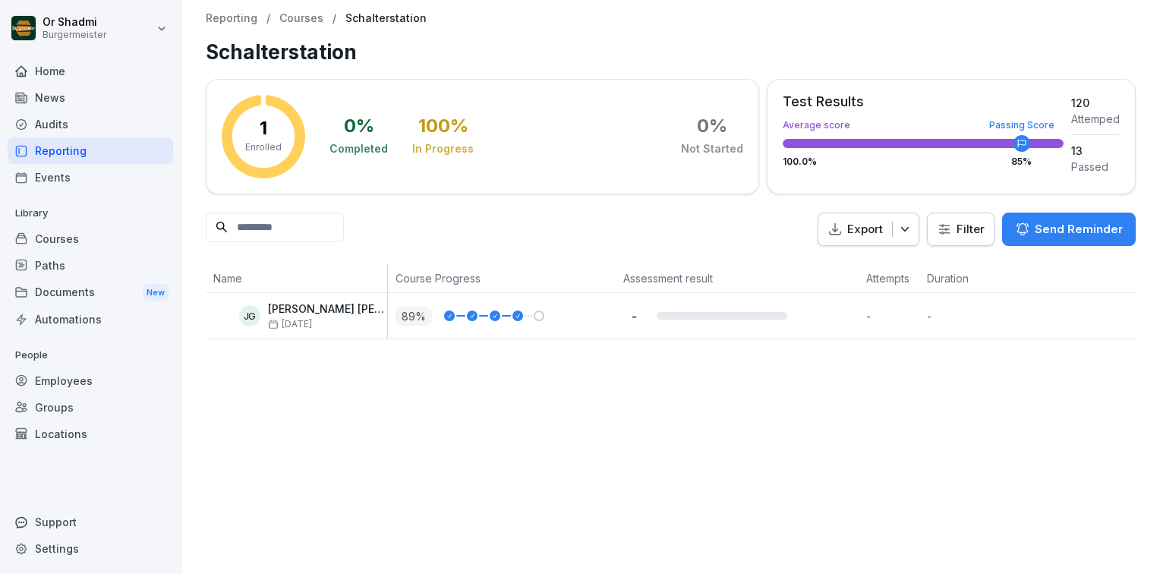
click at [279, 12] on p "Courses" at bounding box center [301, 18] width 44 height 13
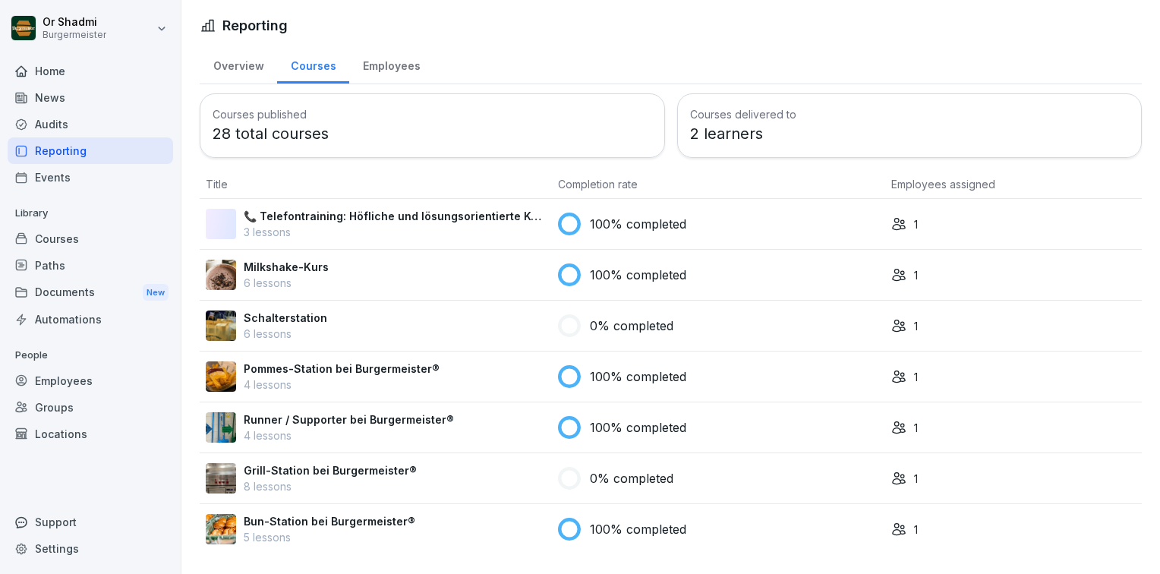
click at [374, 76] on div "Employees" at bounding box center [391, 64] width 84 height 39
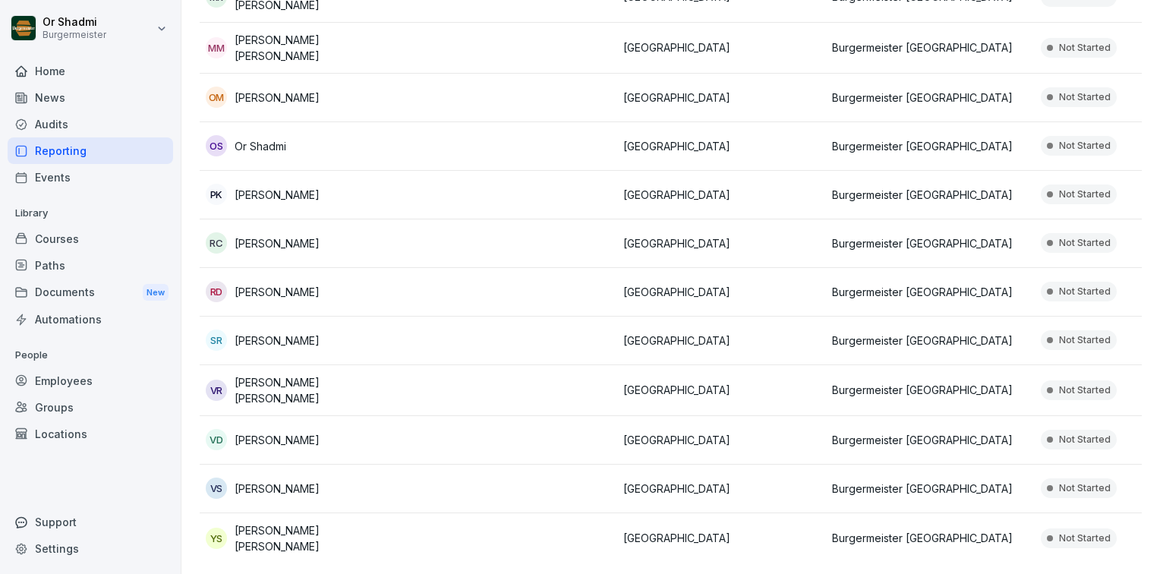
scroll to position [1057, 0]
click at [346, 279] on div "RD Rixon Dsouza" at bounding box center [304, 289] width 197 height 21
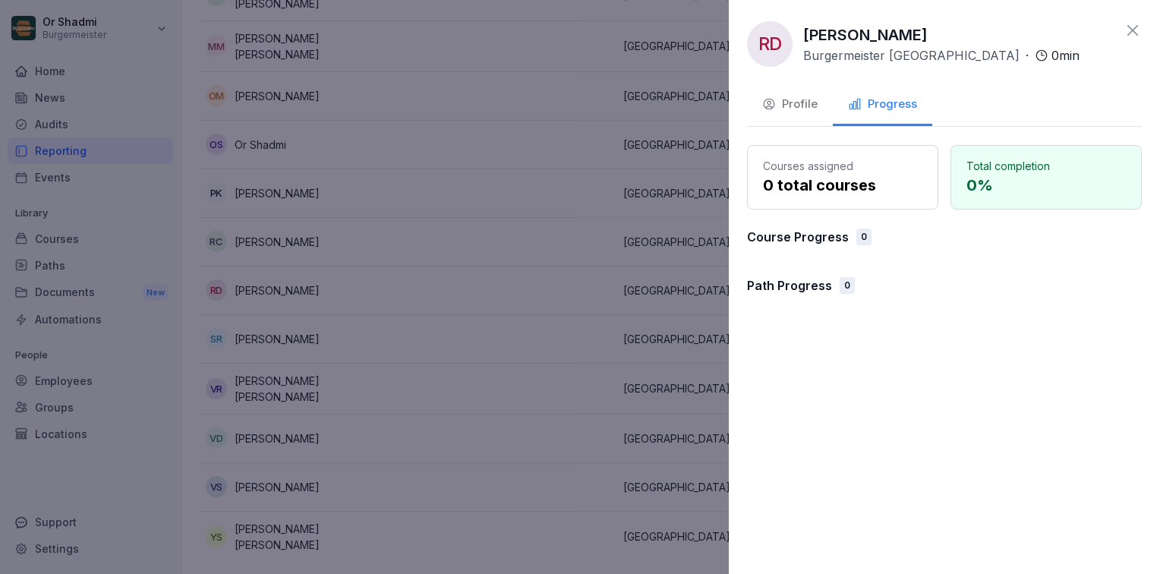
click at [801, 112] on div "Profile" at bounding box center [790, 104] width 55 height 17
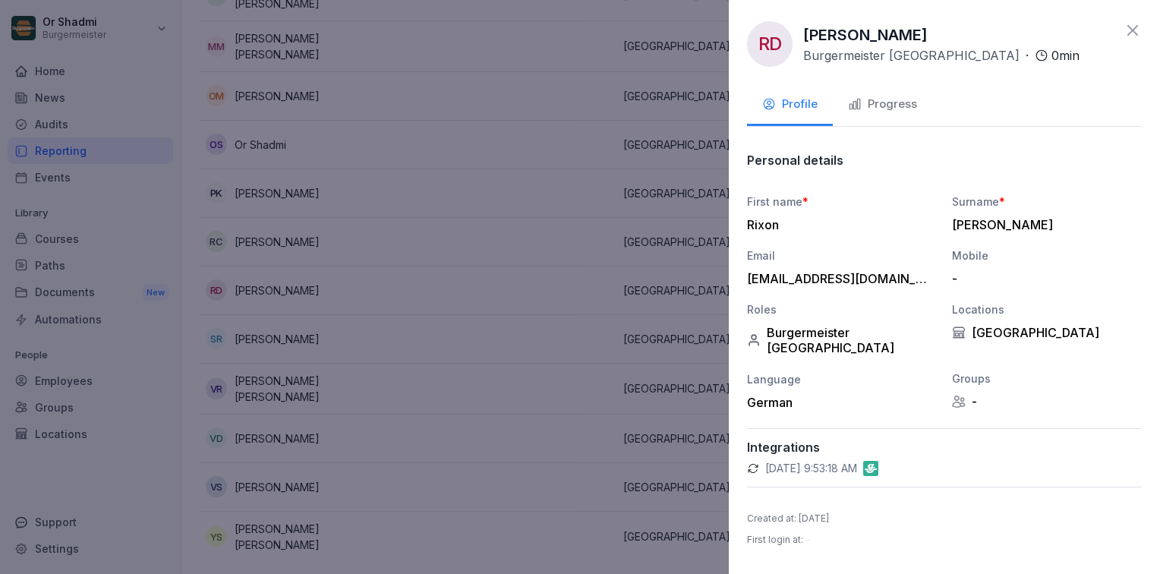
click at [874, 108] on div "Progress" at bounding box center [882, 104] width 69 height 17
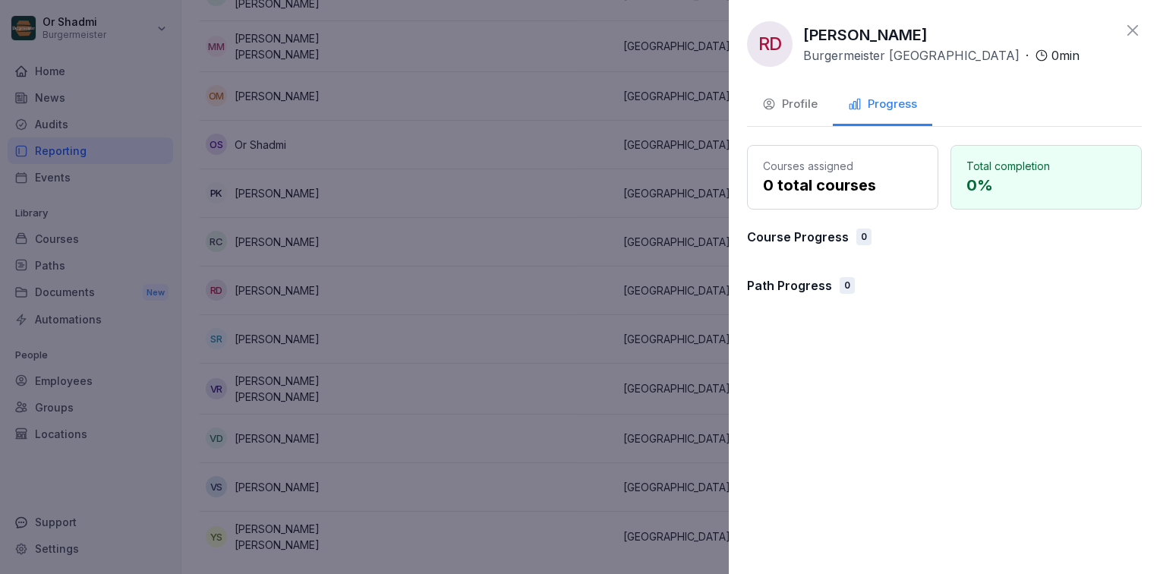
click at [525, 314] on div at bounding box center [580, 287] width 1160 height 574
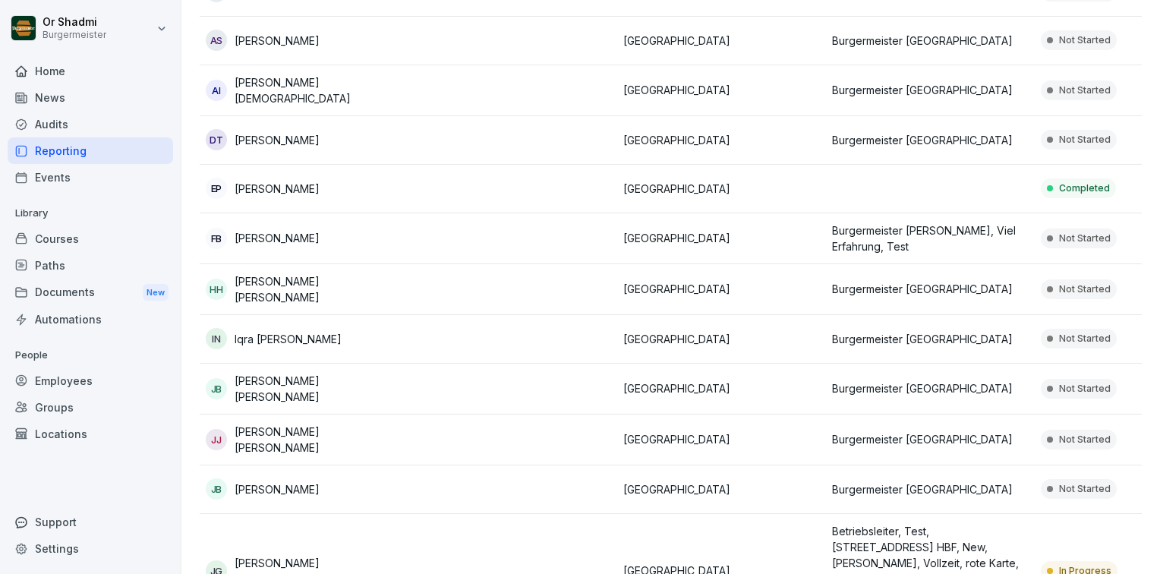
scroll to position [0, 0]
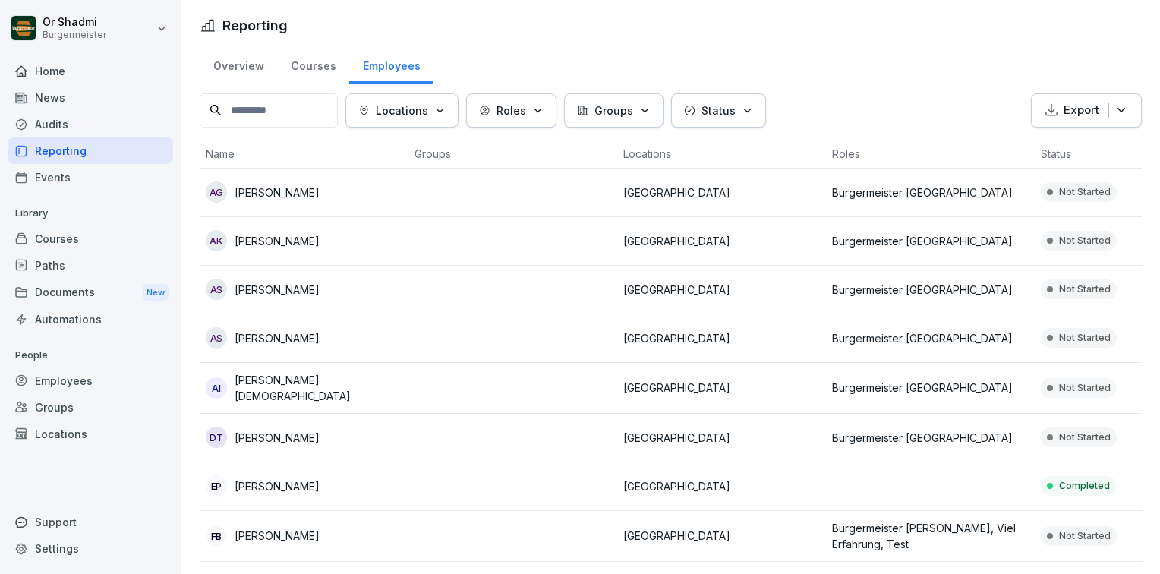
click at [324, 58] on div "Courses" at bounding box center [313, 64] width 72 height 39
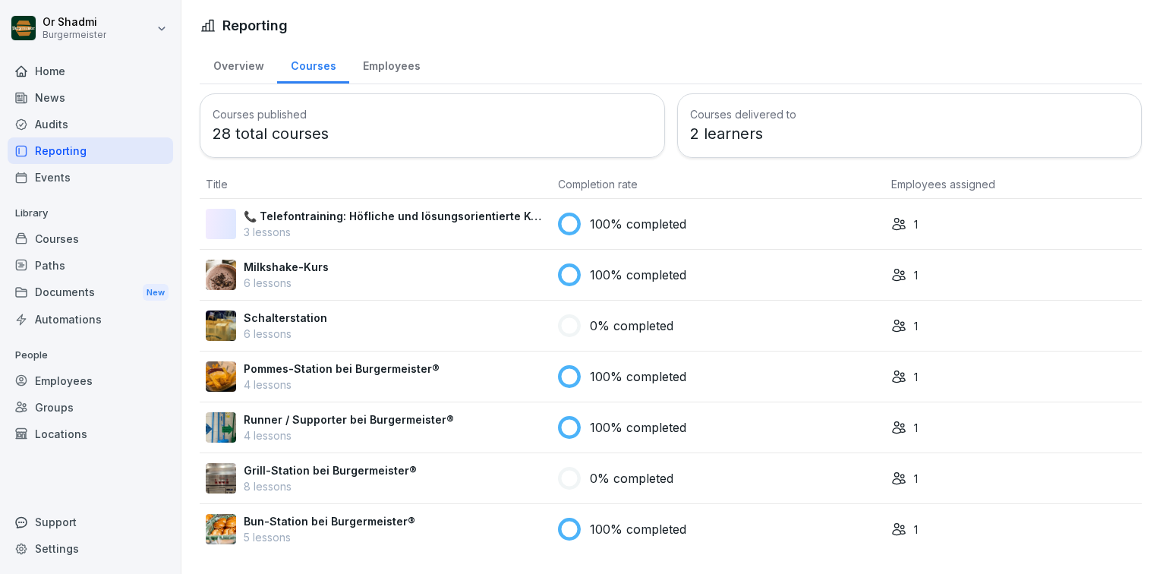
scroll to position [3, 0]
click at [82, 318] on div "Automations" at bounding box center [91, 319] width 166 height 27
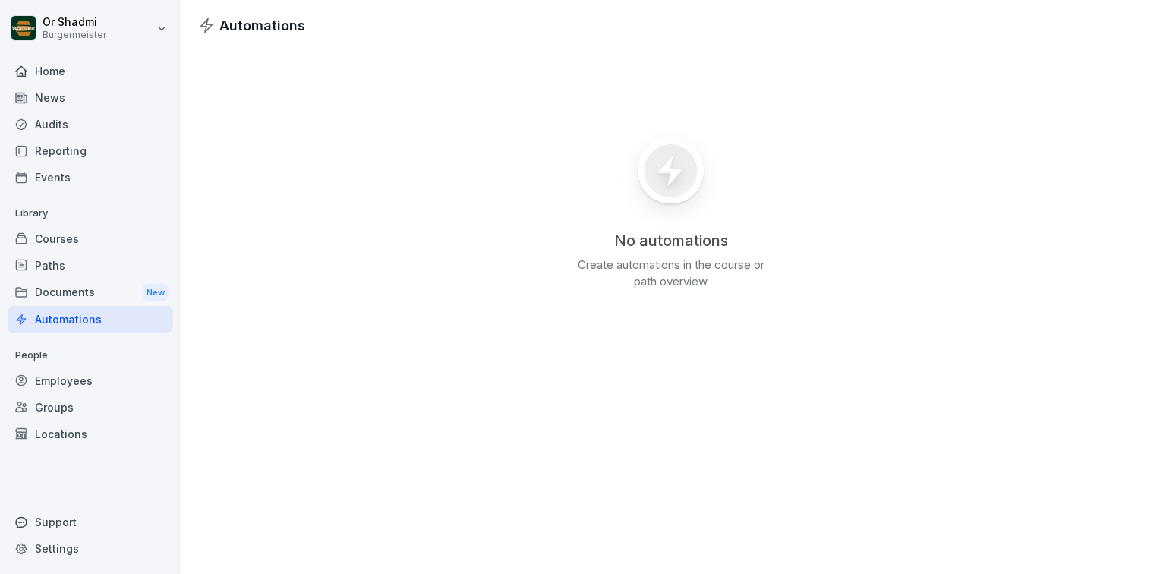
click at [110, 235] on div "Courses" at bounding box center [91, 239] width 166 height 27
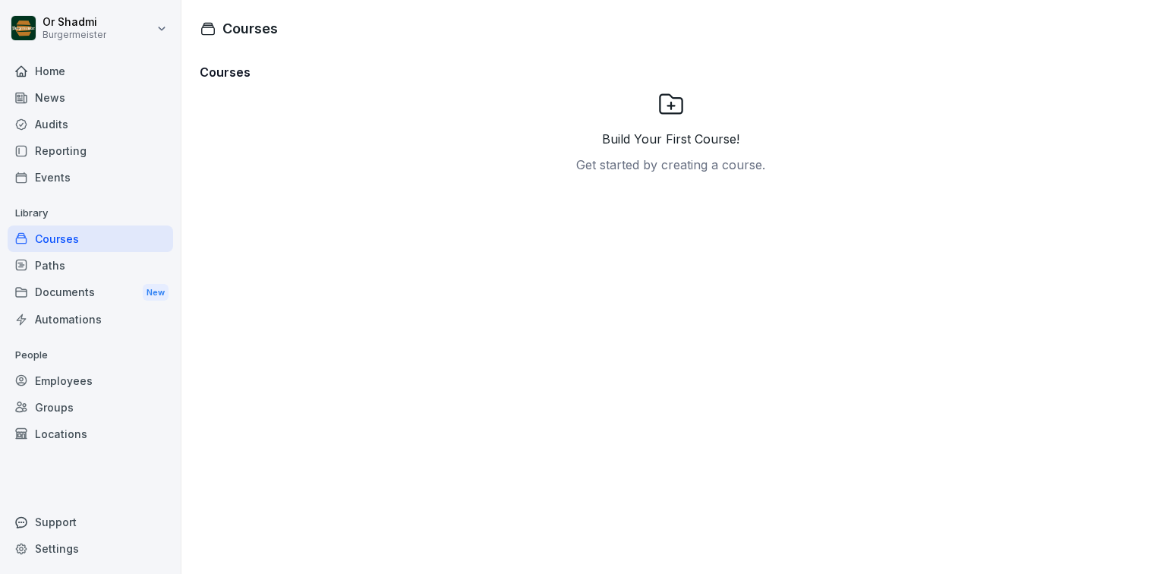
click at [52, 58] on div "Home" at bounding box center [91, 71] width 166 height 27
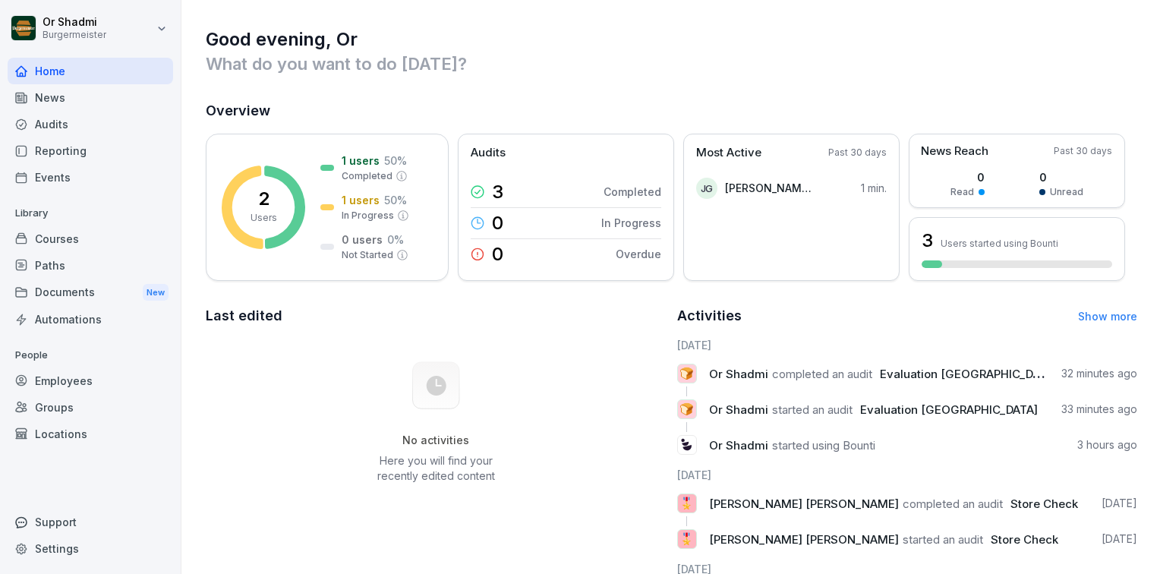
click at [173, 7] on div "Or Shadmi Burgermeister Home News Audits Reporting Events Library Courses Paths…" at bounding box center [91, 287] width 182 height 574
click at [163, 20] on html "Or Shadmi Burgermeister Home News Audits Reporting Events Library Courses Paths…" at bounding box center [580, 287] width 1160 height 574
click at [128, 71] on div "Settings" at bounding box center [97, 68] width 150 height 28
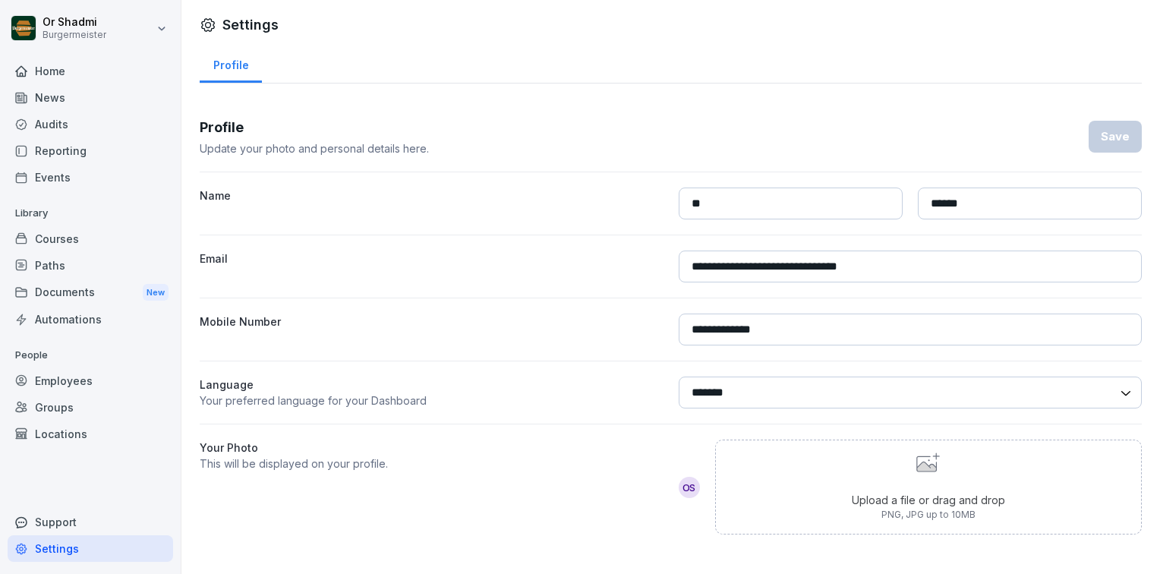
scroll to position [9, 0]
click at [925, 471] on div "Upload a file or drag and drop PNG, JPG up to 10MB" at bounding box center [928, 487] width 153 height 69
click at [890, 454] on div "Upload a file or drag and drop PNG, JPG up to 10MB" at bounding box center [928, 487] width 153 height 69
type input "**********"
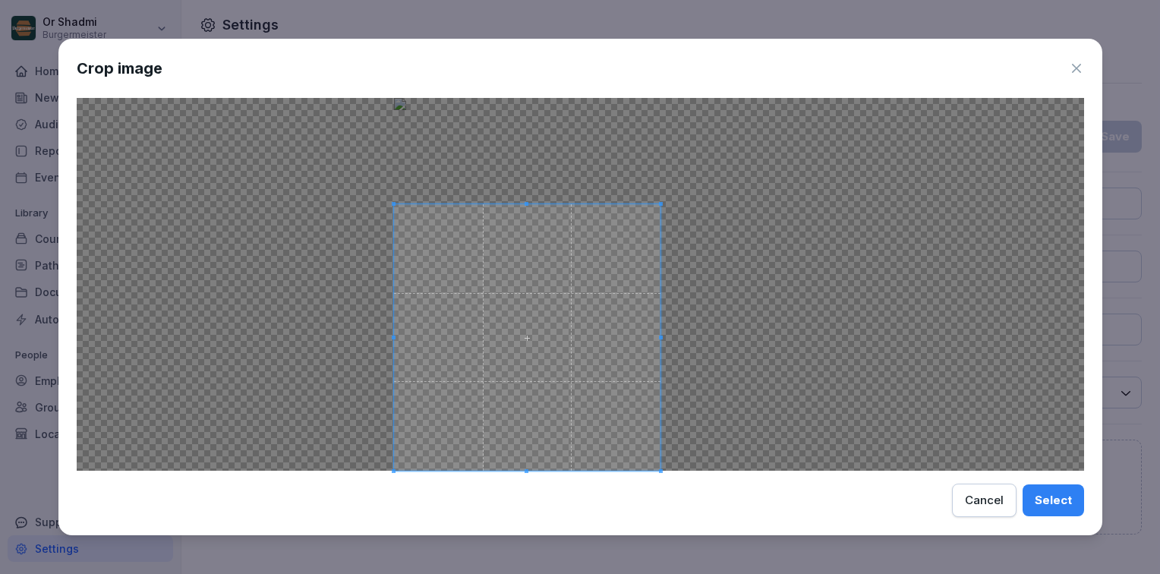
click at [721, 204] on div at bounding box center [581, 284] width 1008 height 373
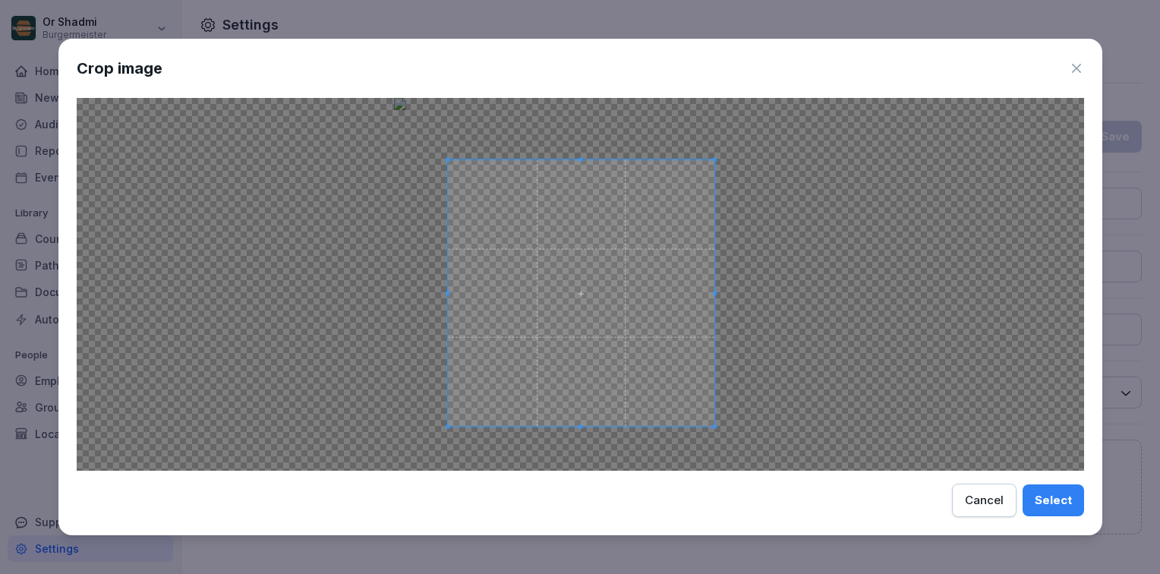
click at [676, 224] on span at bounding box center [581, 293] width 267 height 267
click at [1048, 497] on div "Select" at bounding box center [1053, 500] width 37 height 17
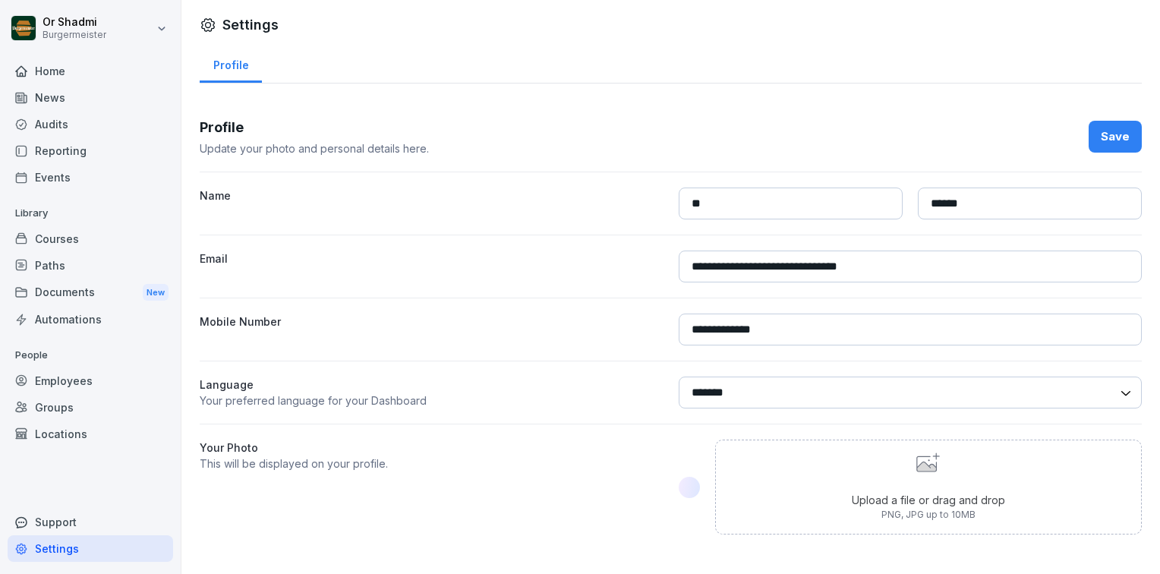
scroll to position [0, 0]
click at [1101, 130] on div "Save" at bounding box center [1115, 137] width 29 height 17
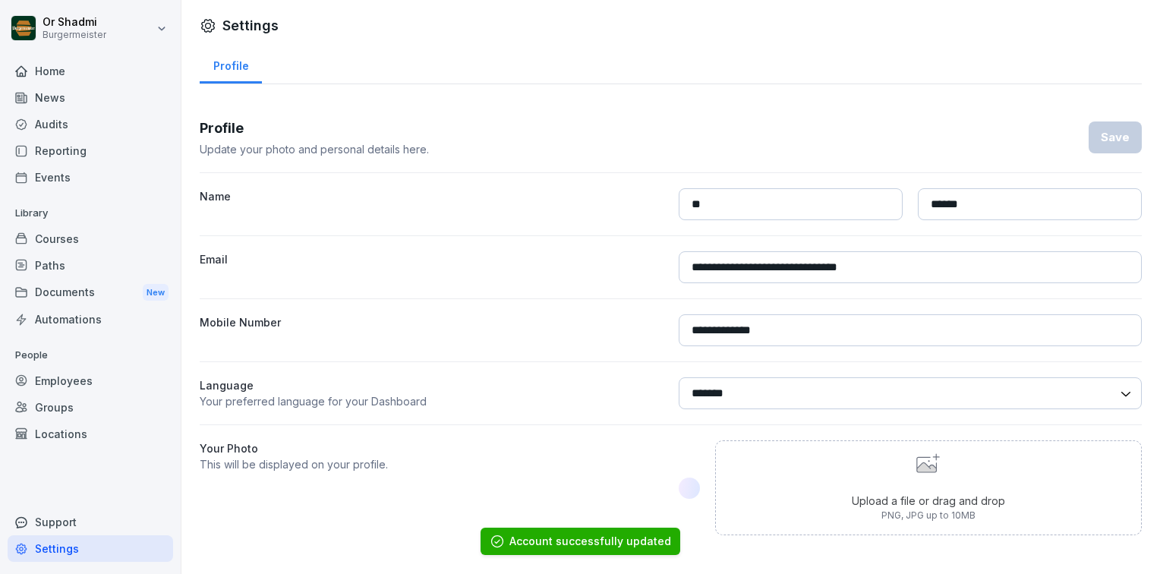
click at [100, 75] on div "Home" at bounding box center [91, 71] width 166 height 27
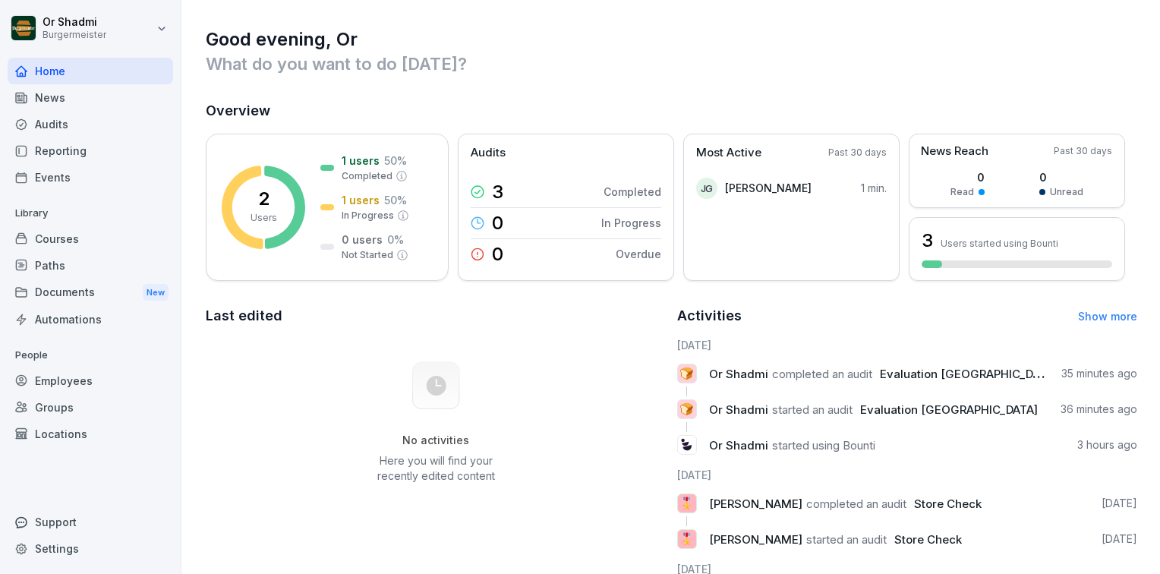
click at [59, 542] on div "Settings" at bounding box center [91, 548] width 166 height 27
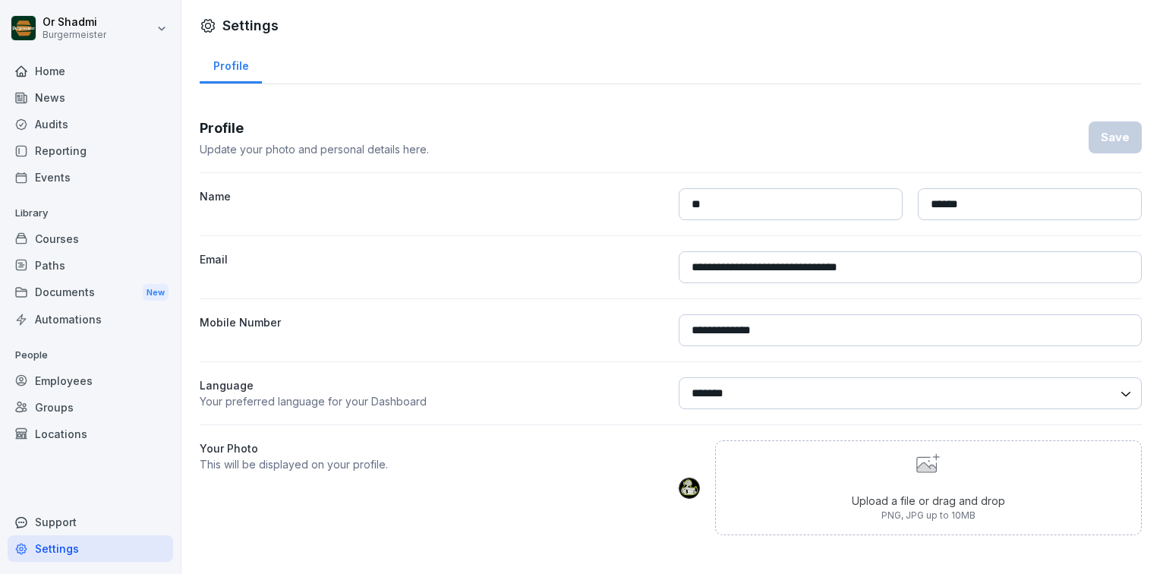
click at [680, 480] on img at bounding box center [689, 488] width 21 height 21
click at [122, 14] on html "**********" at bounding box center [580, 287] width 1160 height 574
click at [118, 21] on html "**********" at bounding box center [580, 287] width 1160 height 574
click at [77, 384] on div "Employees" at bounding box center [91, 381] width 166 height 27
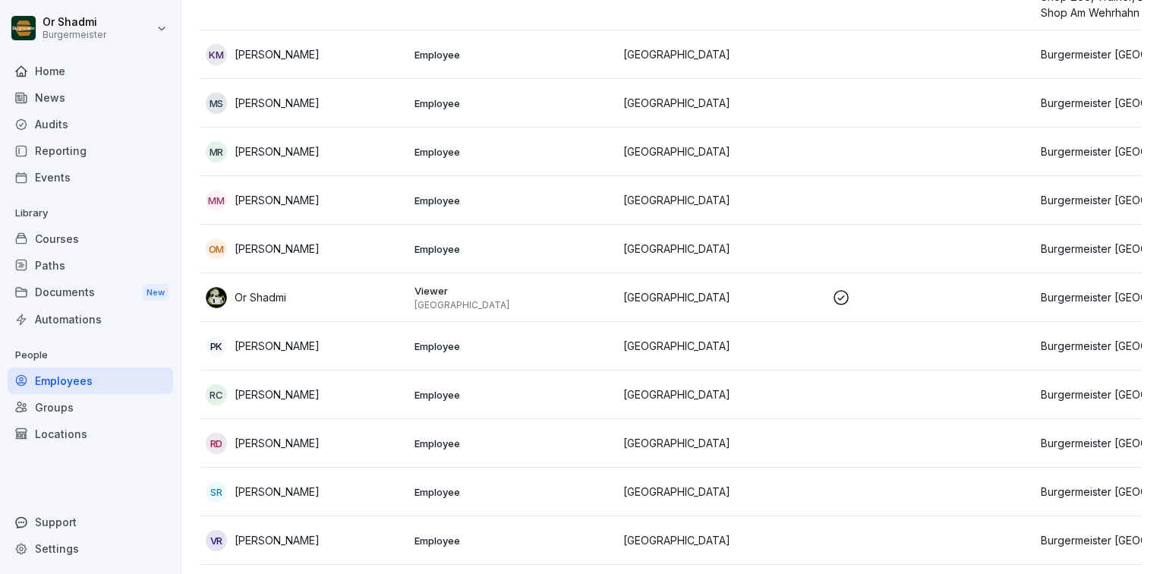
scroll to position [911, 0]
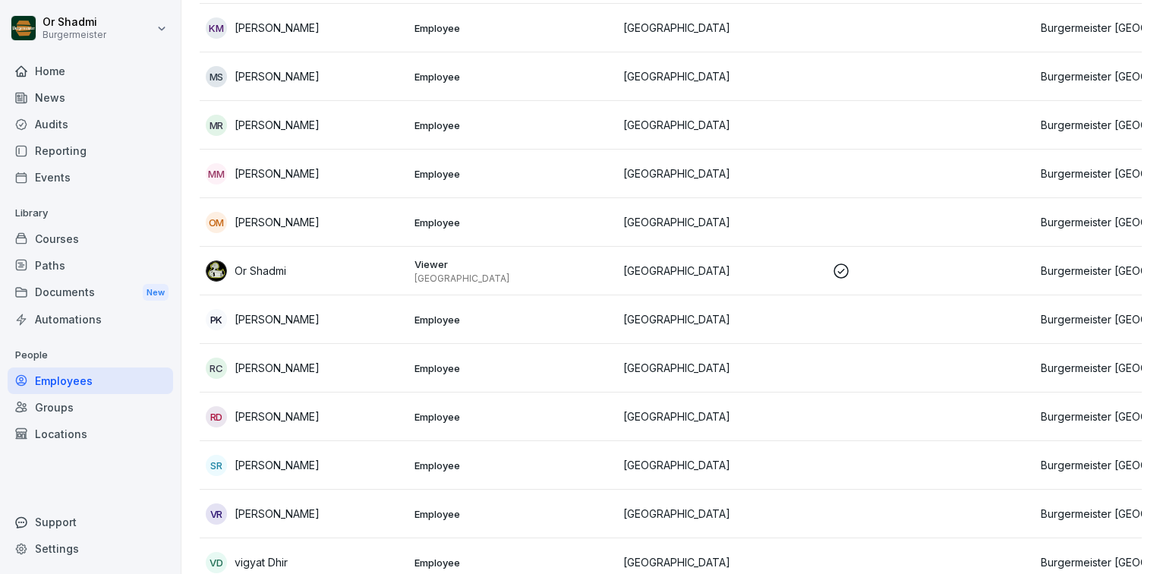
click at [231, 268] on div "Or Shadmi" at bounding box center [304, 270] width 197 height 21
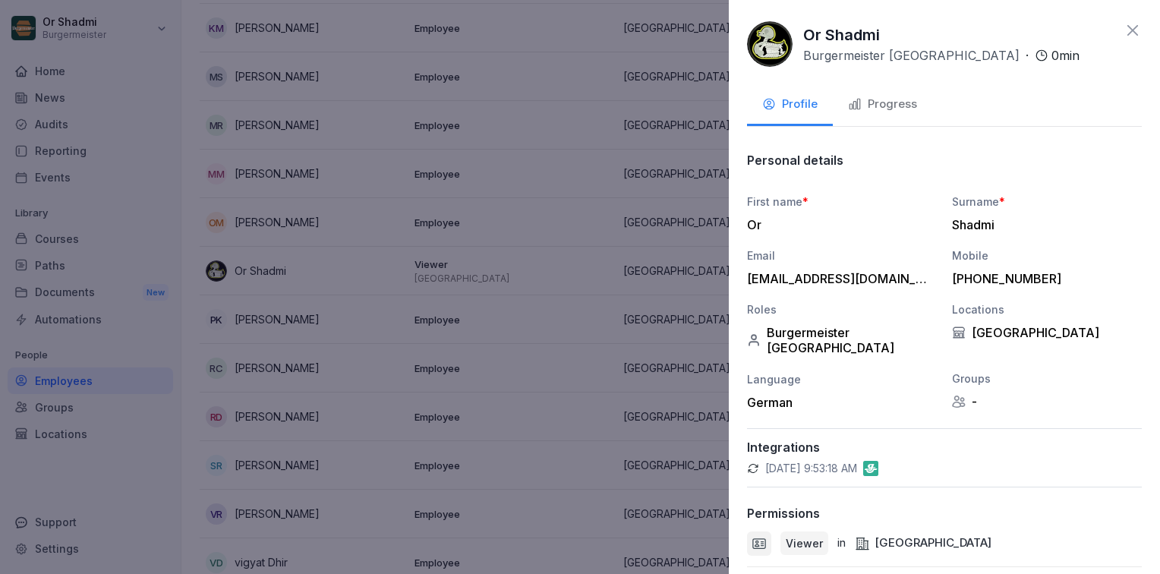
click at [772, 44] on img at bounding box center [770, 44] width 46 height 46
click at [879, 100] on div "Progress" at bounding box center [882, 104] width 69 height 17
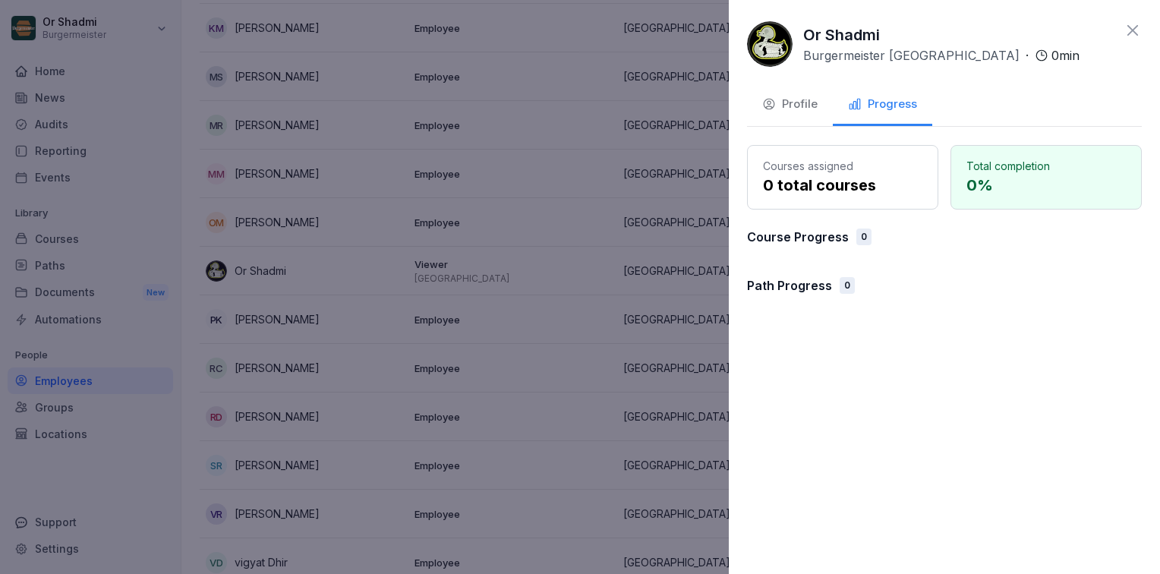
click at [772, 108] on icon "button" at bounding box center [769, 104] width 11 height 10
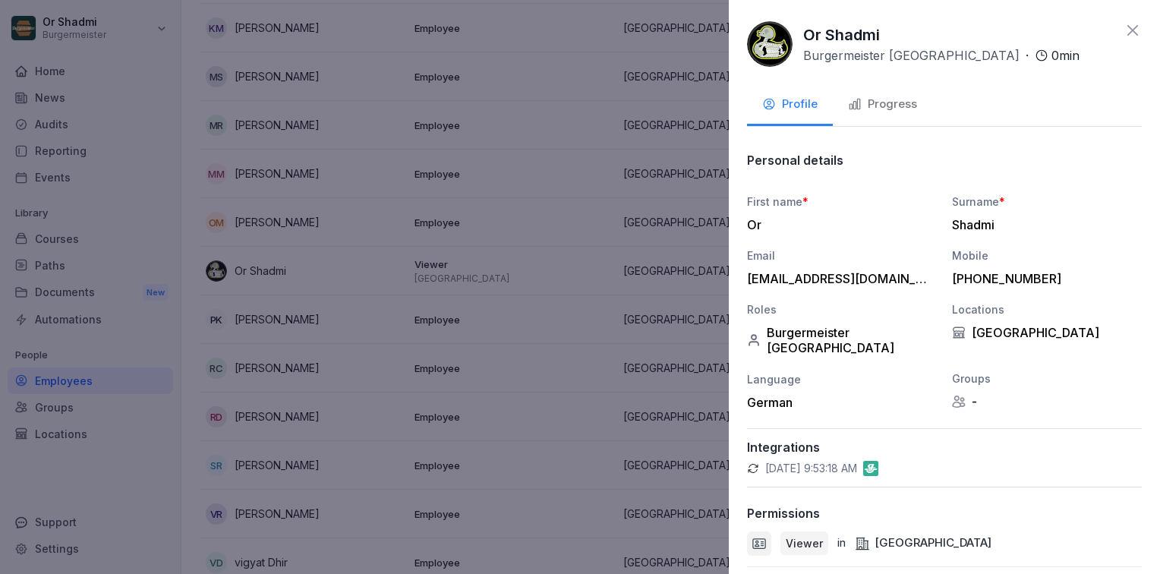
click at [869, 106] on div "Progress" at bounding box center [882, 104] width 69 height 17
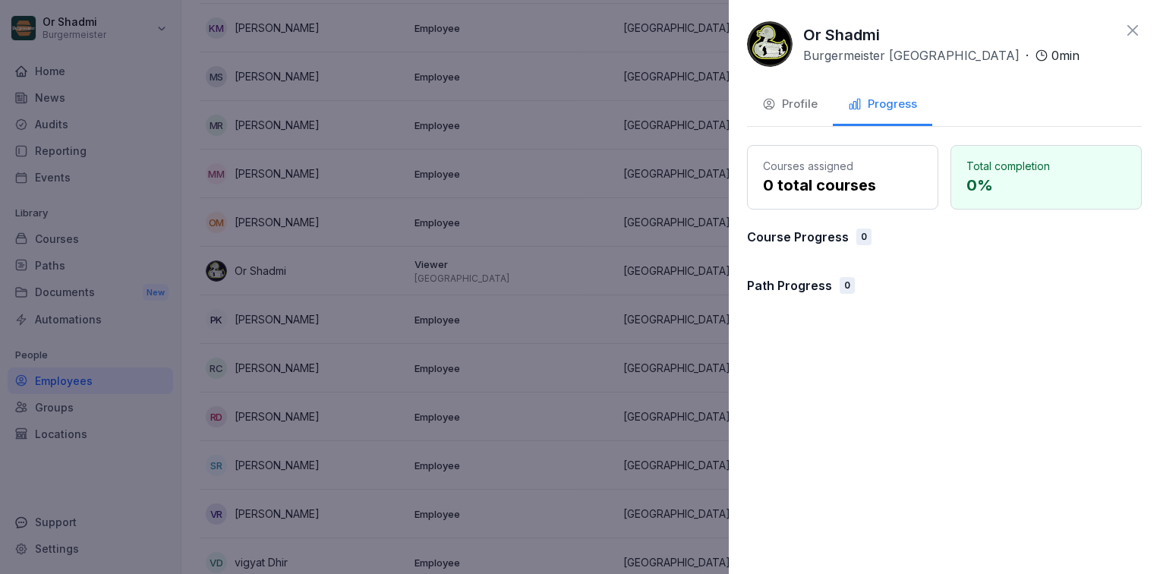
click at [769, 105] on icon "button" at bounding box center [770, 104] width 14 height 14
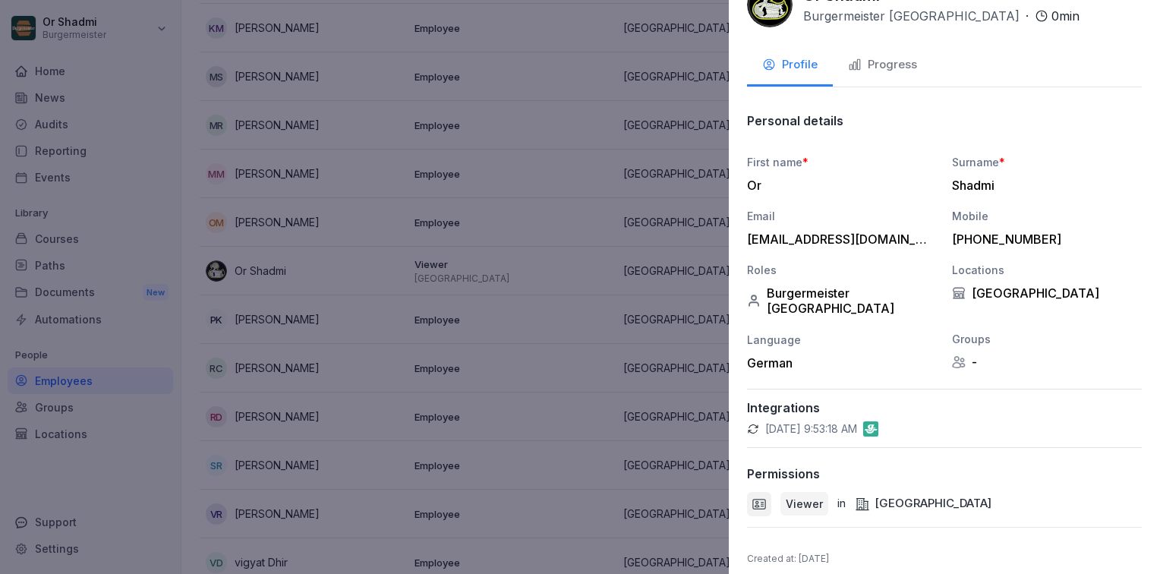
scroll to position [57, 0]
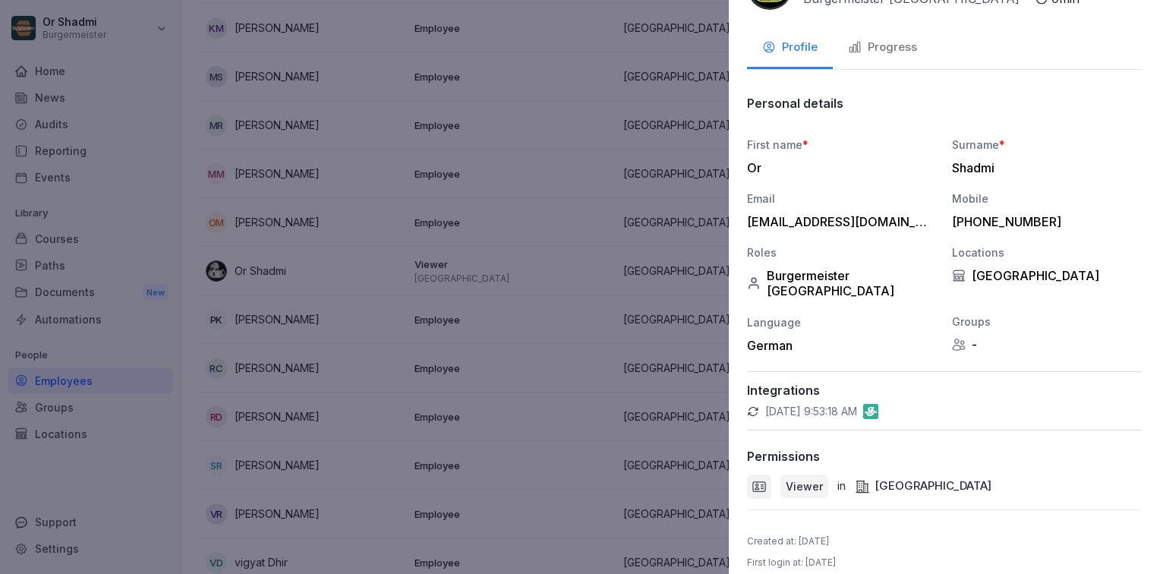
click at [778, 475] on div "Viewer in [GEOGRAPHIC_DATA]" at bounding box center [944, 487] width 395 height 24
click at [878, 478] on div "[GEOGRAPHIC_DATA]" at bounding box center [923, 486] width 137 height 17
click at [605, 418] on div at bounding box center [580, 287] width 1160 height 574
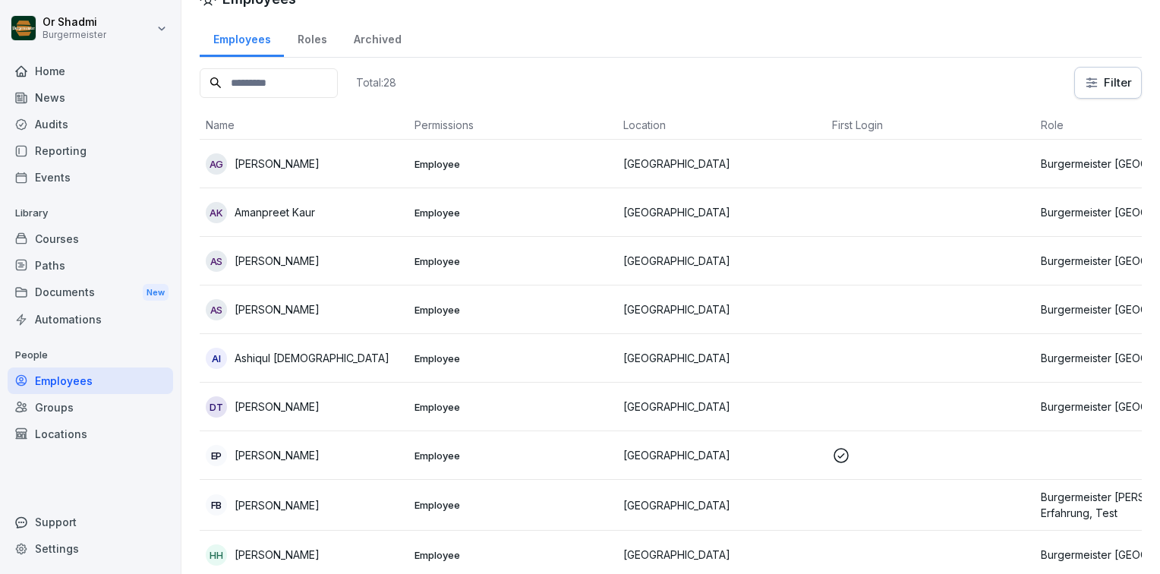
scroll to position [0, 0]
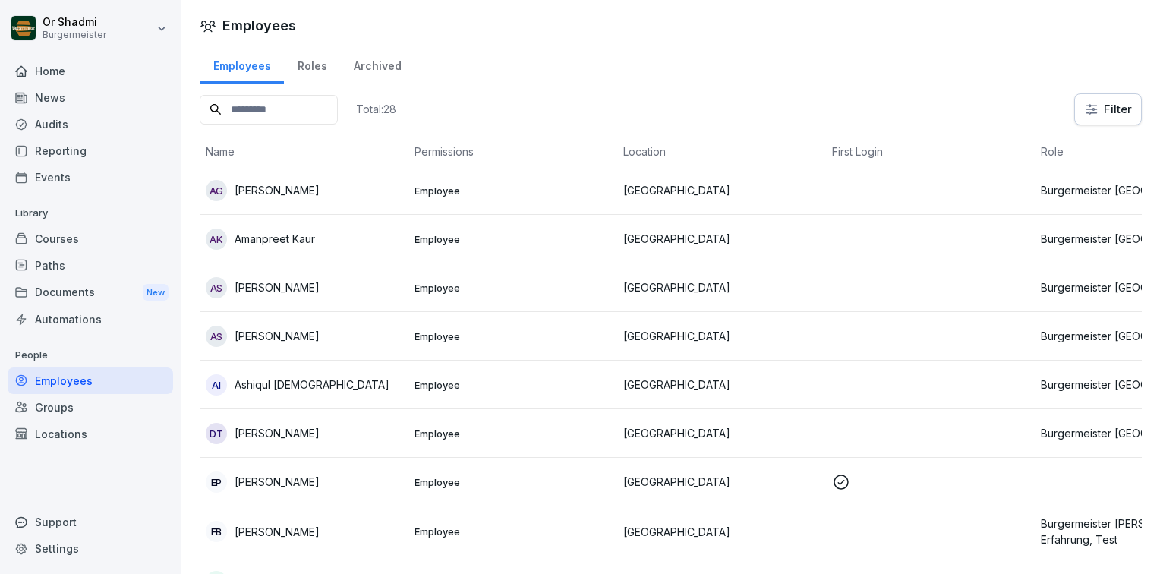
click at [302, 83] on div "Roles" at bounding box center [312, 64] width 56 height 39
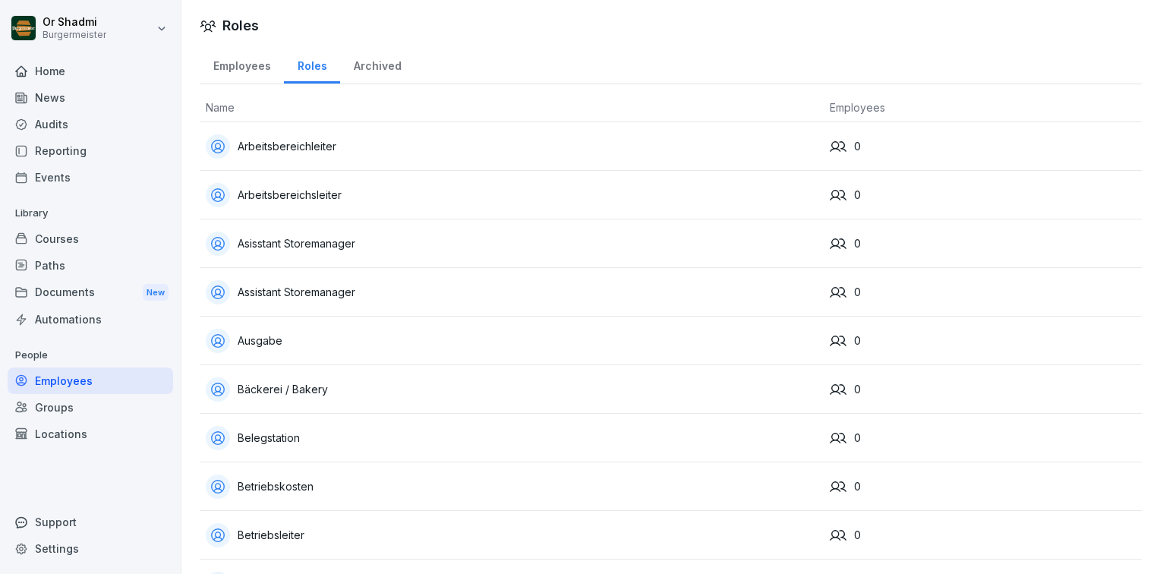
click at [351, 68] on div "Archived" at bounding box center [377, 64] width 74 height 39
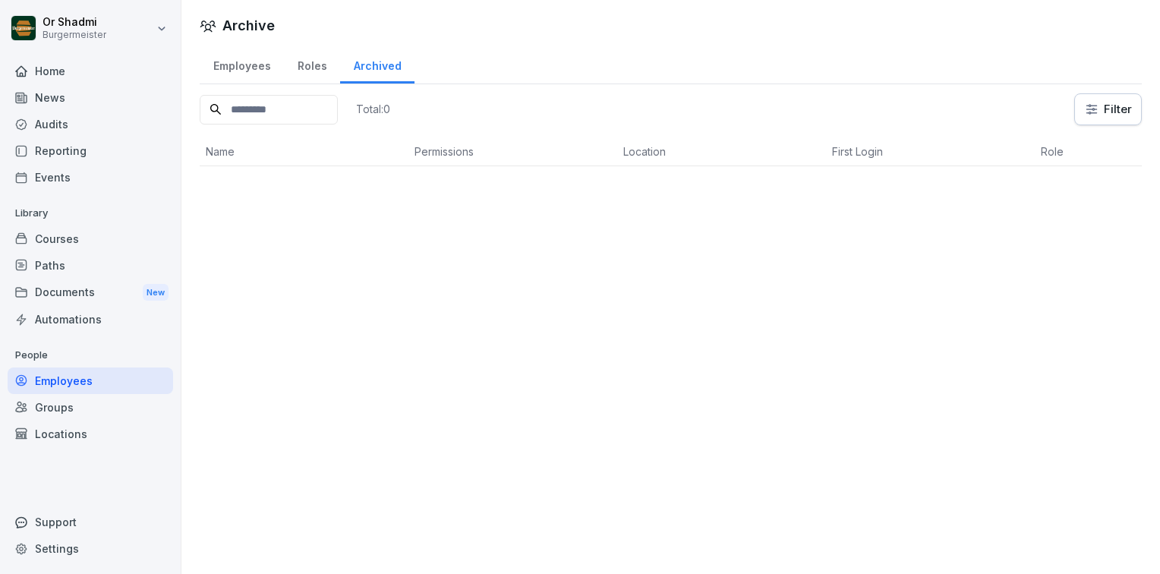
click at [233, 65] on div "Employees" at bounding box center [242, 64] width 84 height 39
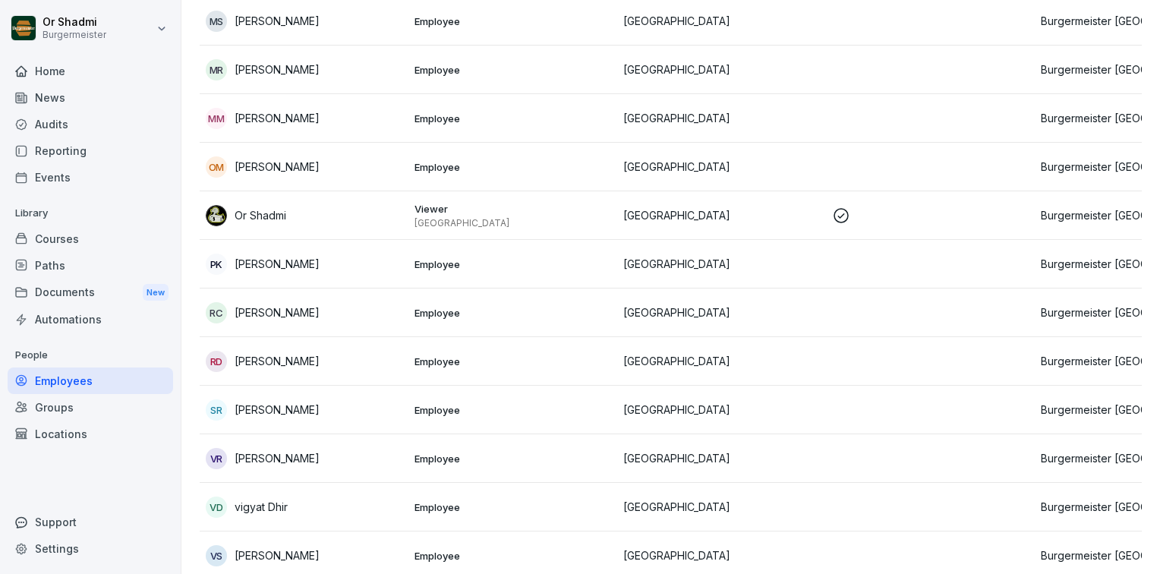
scroll to position [1056, 0]
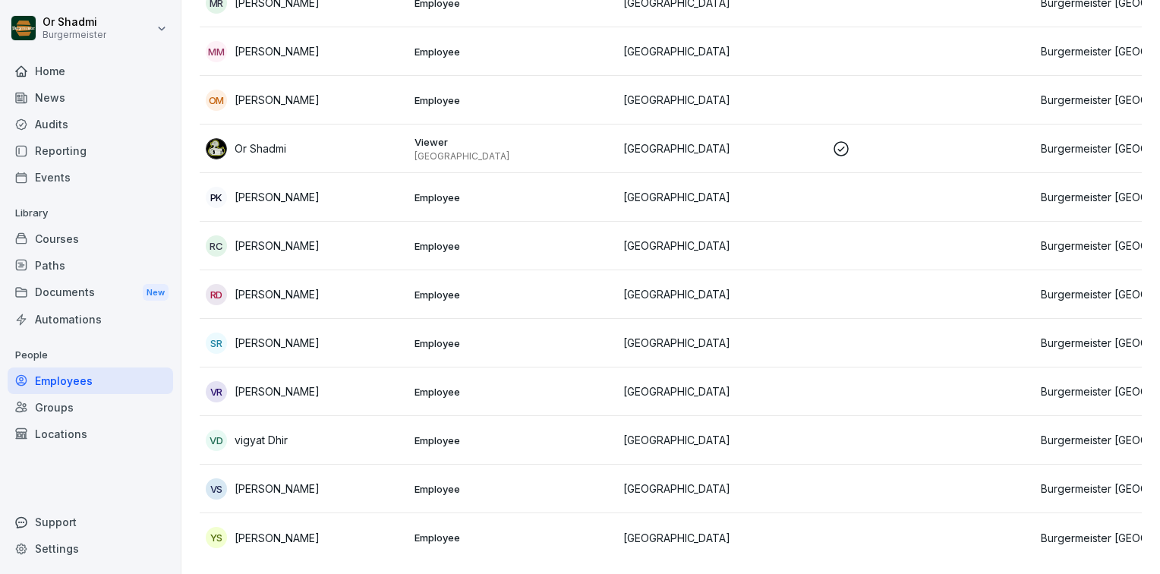
click at [287, 286] on p "[PERSON_NAME]" at bounding box center [277, 294] width 85 height 16
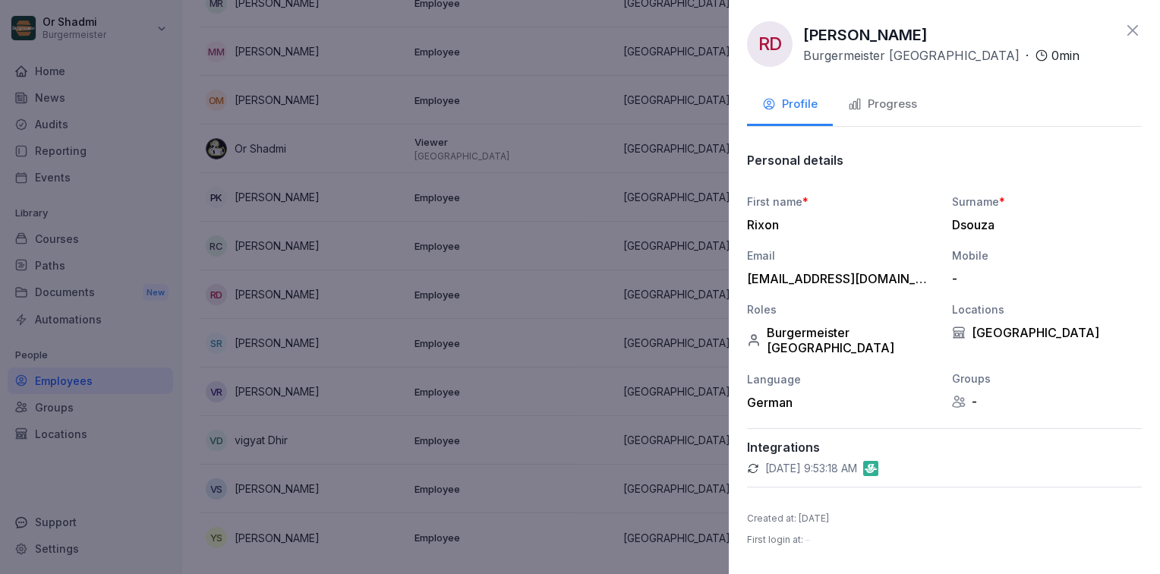
click at [872, 104] on div "Progress" at bounding box center [882, 104] width 69 height 17
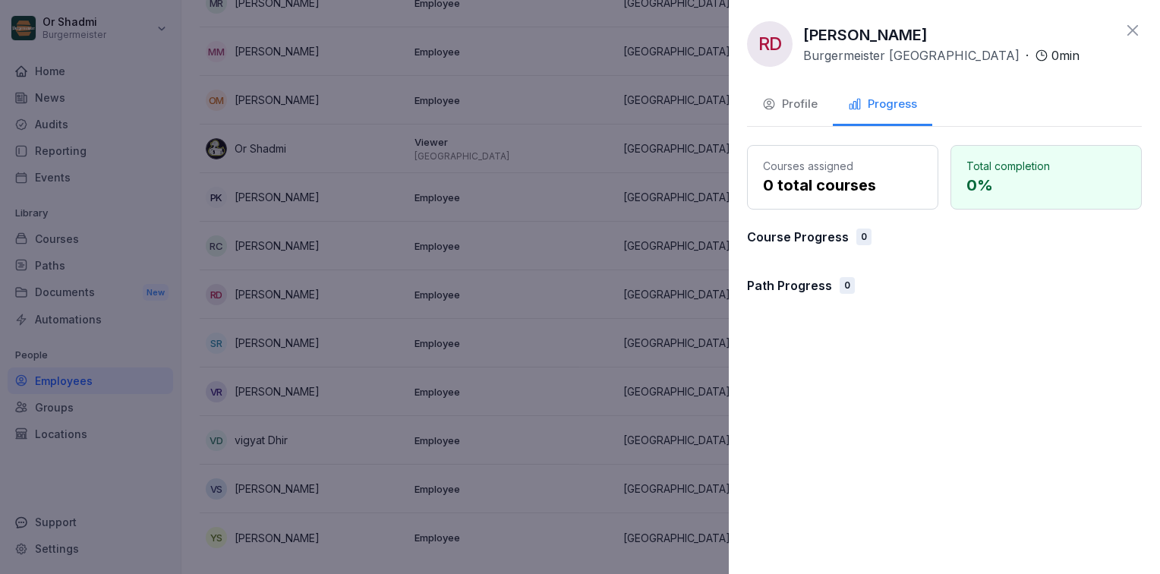
click at [1031, 194] on p "0 %" at bounding box center [1046, 185] width 159 height 23
click at [815, 263] on div "Courses assigned 0 total courses Total completion 0 % Course Progress 0 Path Pr…" at bounding box center [944, 226] width 395 height 162
click at [783, 77] on div "RD Rixon Dsouza Burgermeister Eberswalder · 0 min Profile Progress Courses assi…" at bounding box center [944, 287] width 431 height 574
click at [787, 90] on button "Profile" at bounding box center [790, 105] width 86 height 41
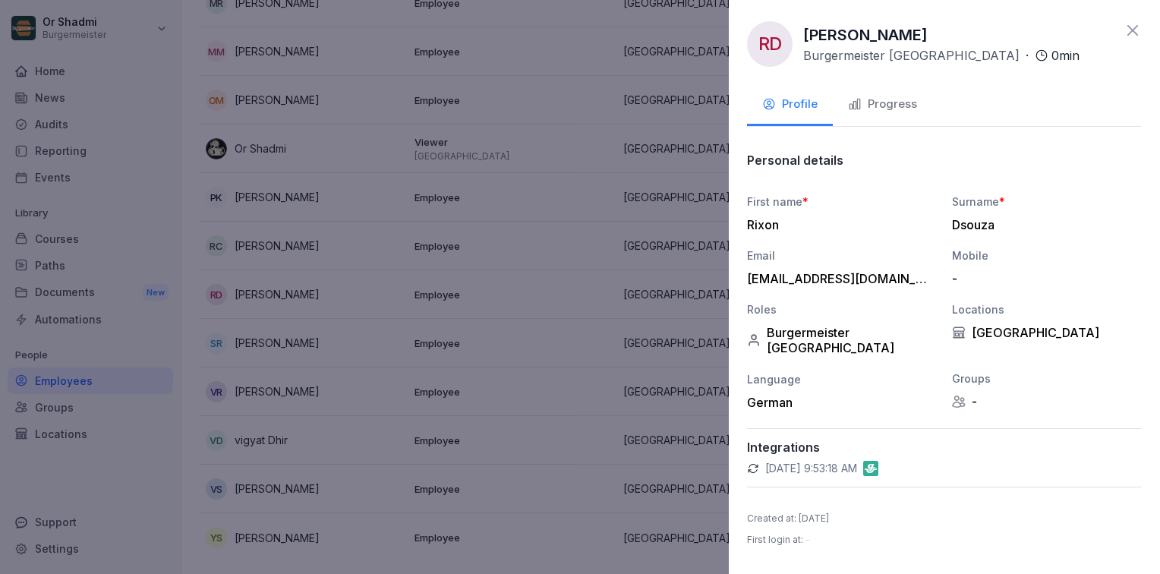
click at [567, 173] on div at bounding box center [580, 287] width 1160 height 574
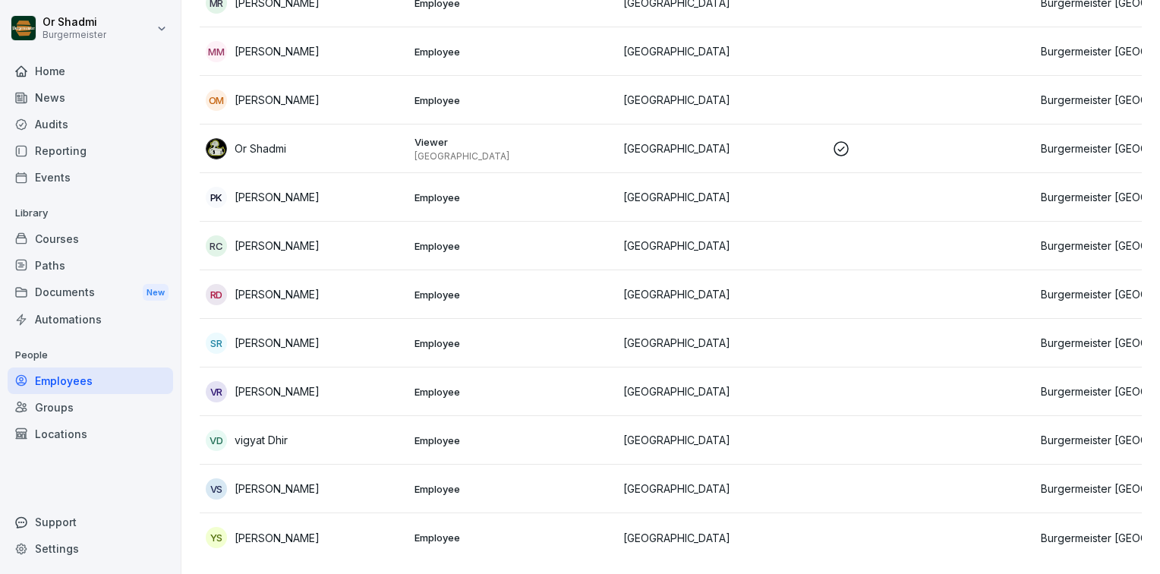
click at [83, 78] on div "Home" at bounding box center [91, 71] width 166 height 27
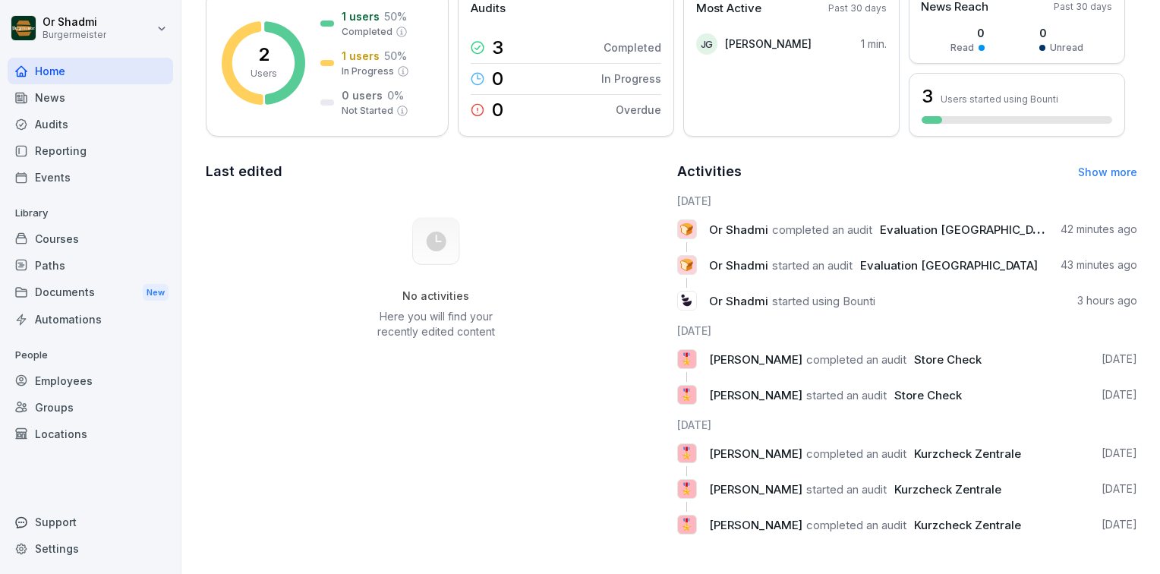
scroll to position [156, 0]
click at [1101, 166] on link "Show more" at bounding box center [1107, 172] width 59 height 13
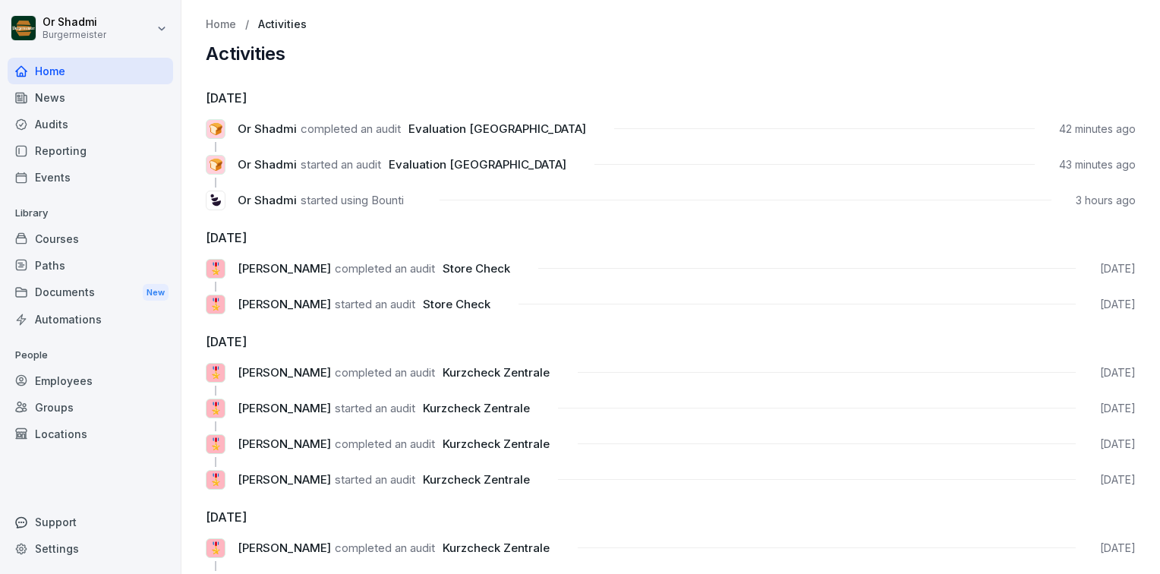
click at [49, 100] on div "News" at bounding box center [91, 97] width 166 height 27
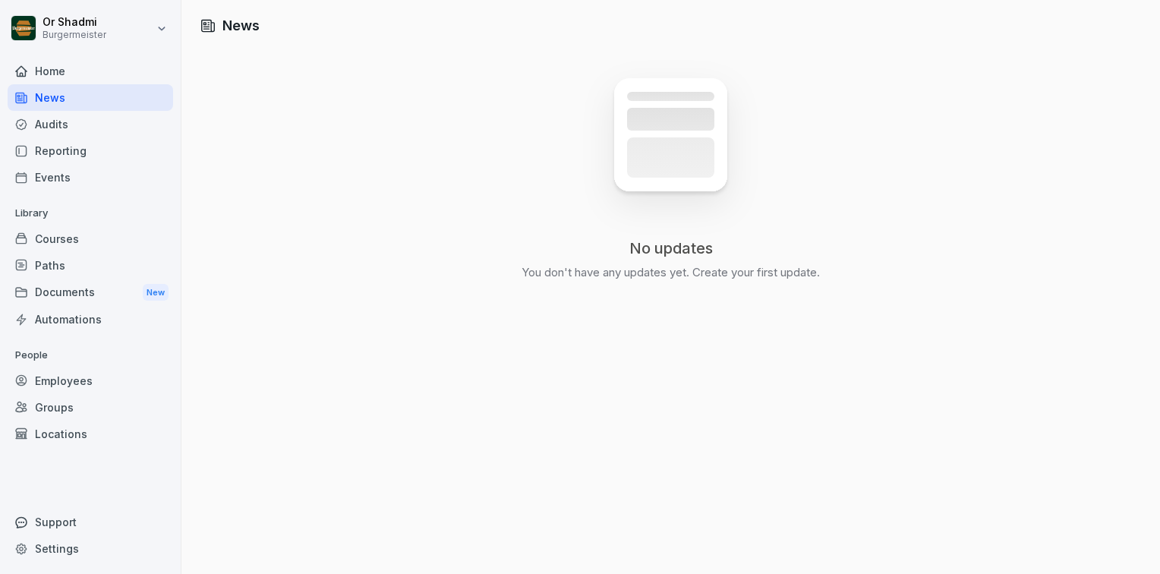
click at [60, 115] on div "Audits" at bounding box center [91, 124] width 166 height 27
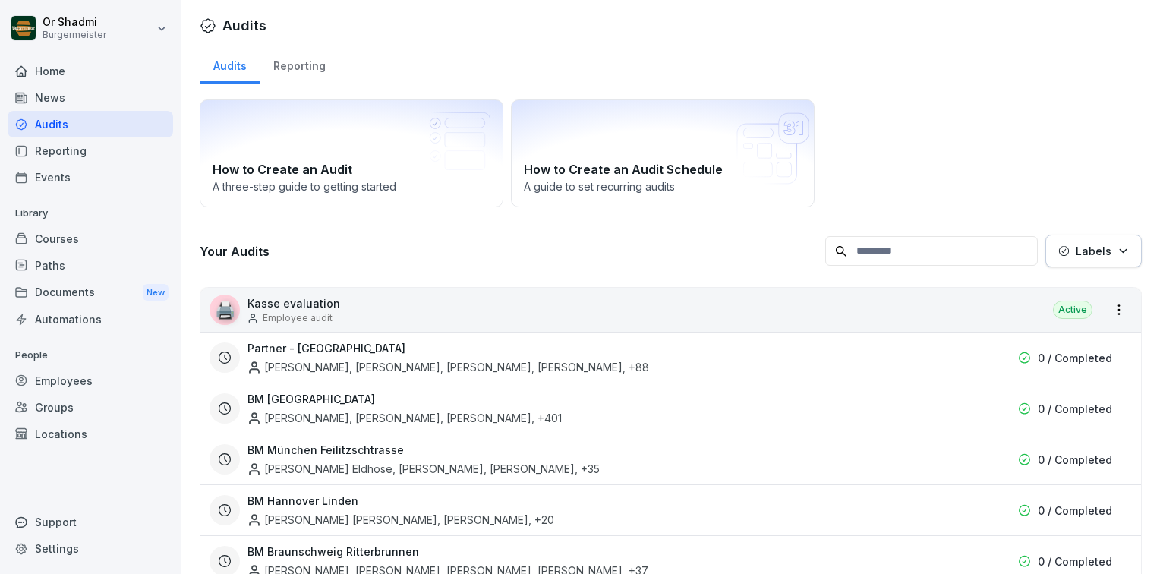
click at [284, 74] on div "Reporting" at bounding box center [299, 64] width 79 height 39
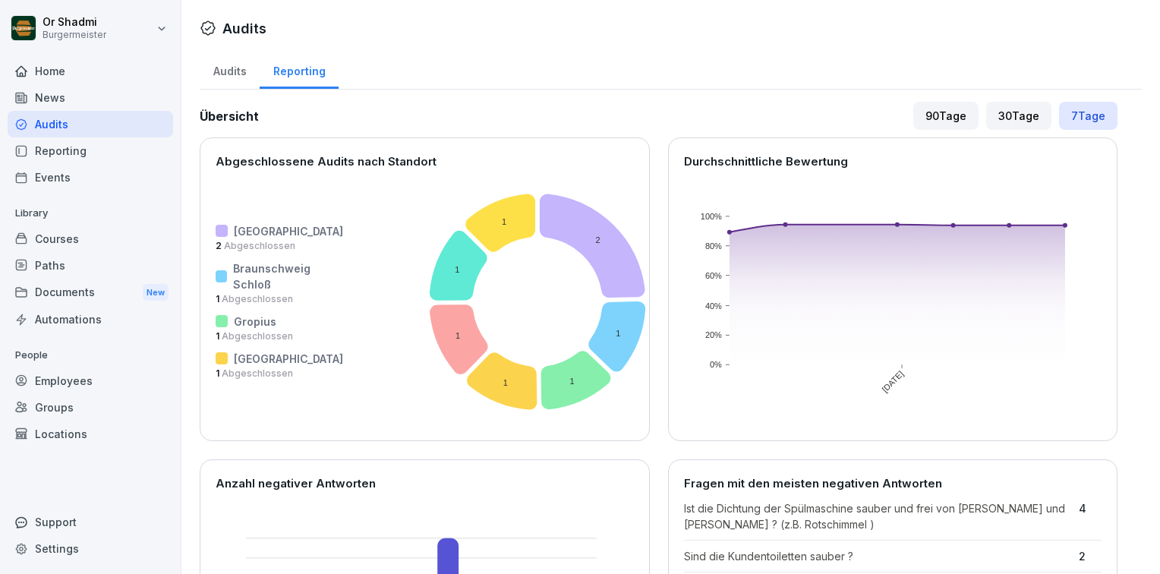
click at [256, 235] on p "[GEOGRAPHIC_DATA]" at bounding box center [288, 231] width 109 height 16
click at [466, 220] on icon at bounding box center [501, 223] width 70 height 58
click at [586, 222] on rect at bounding box center [553, 302] width 405 height 248
click at [249, 74] on div "Audits" at bounding box center [230, 69] width 60 height 39
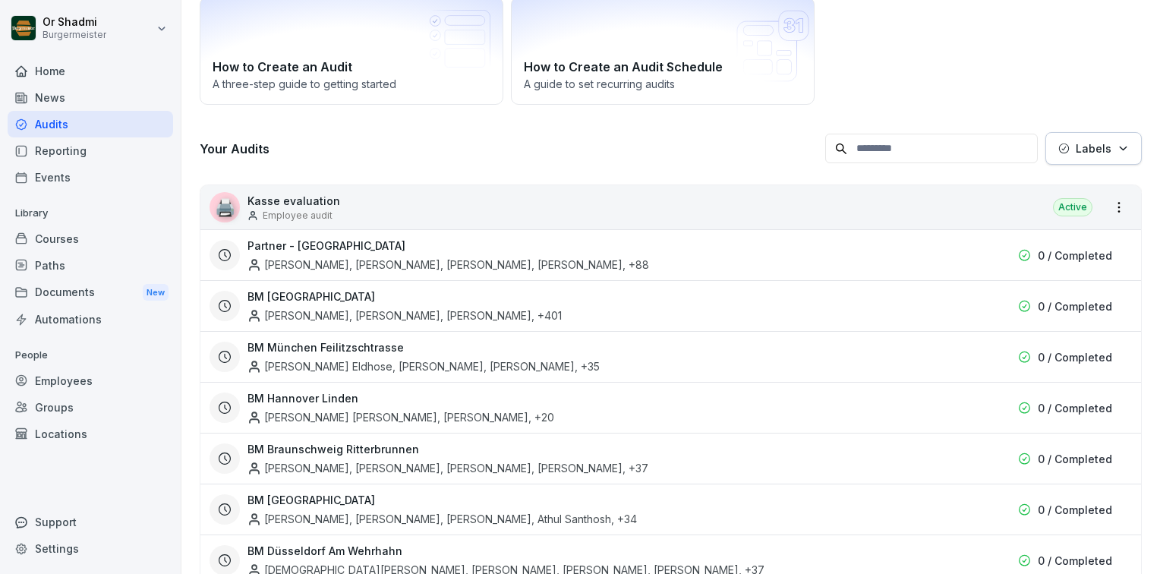
scroll to position [228, 0]
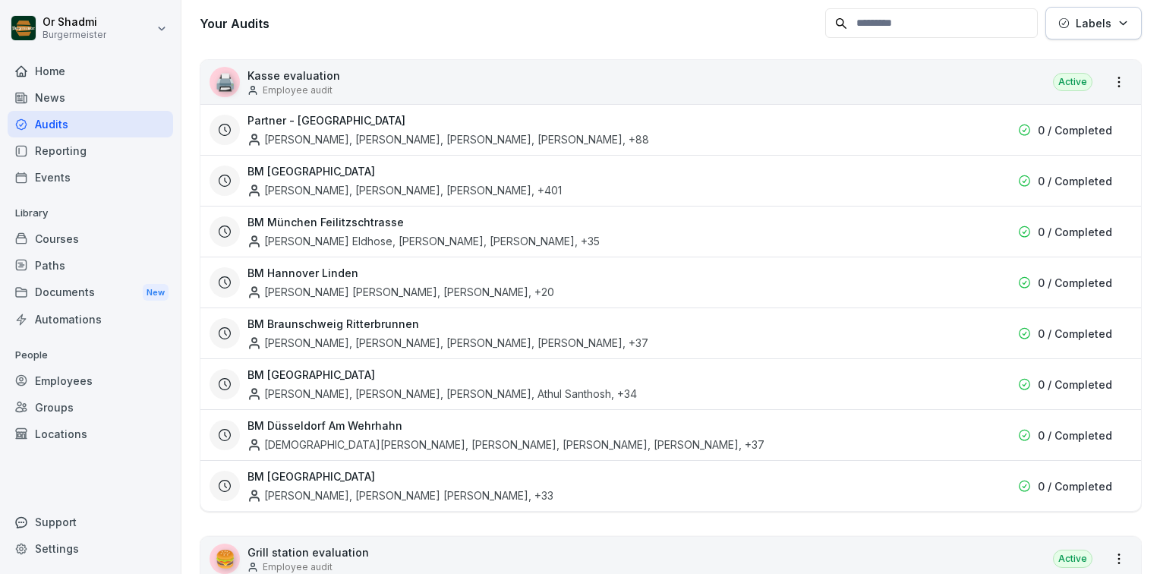
click at [358, 188] on div "[PERSON_NAME], [PERSON_NAME], [PERSON_NAME] , +401" at bounding box center [405, 190] width 314 height 16
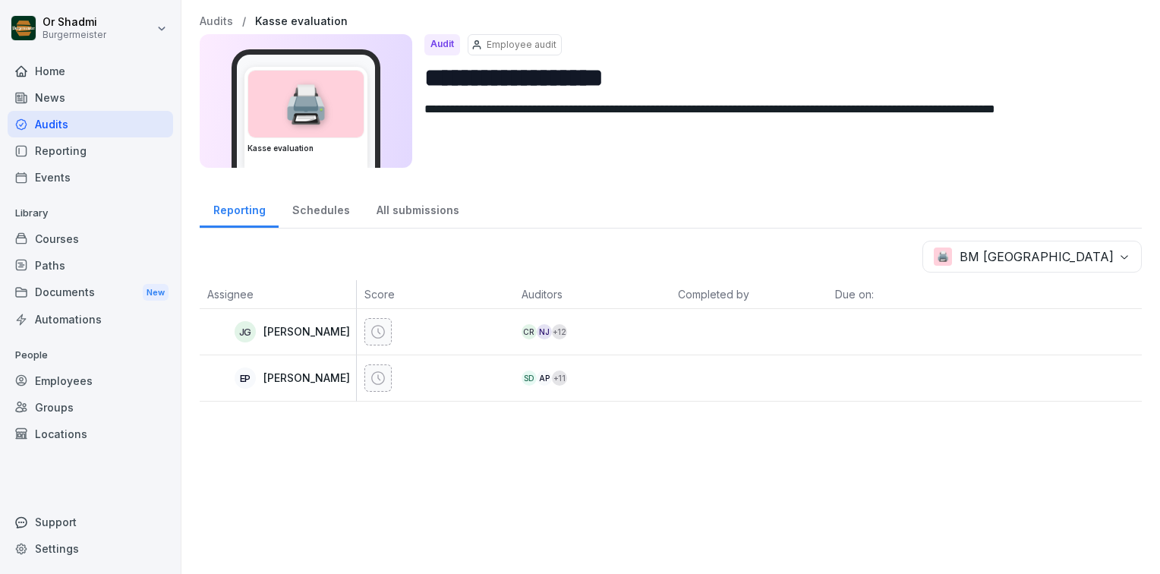
click at [320, 217] on div "Schedules" at bounding box center [321, 208] width 84 height 39
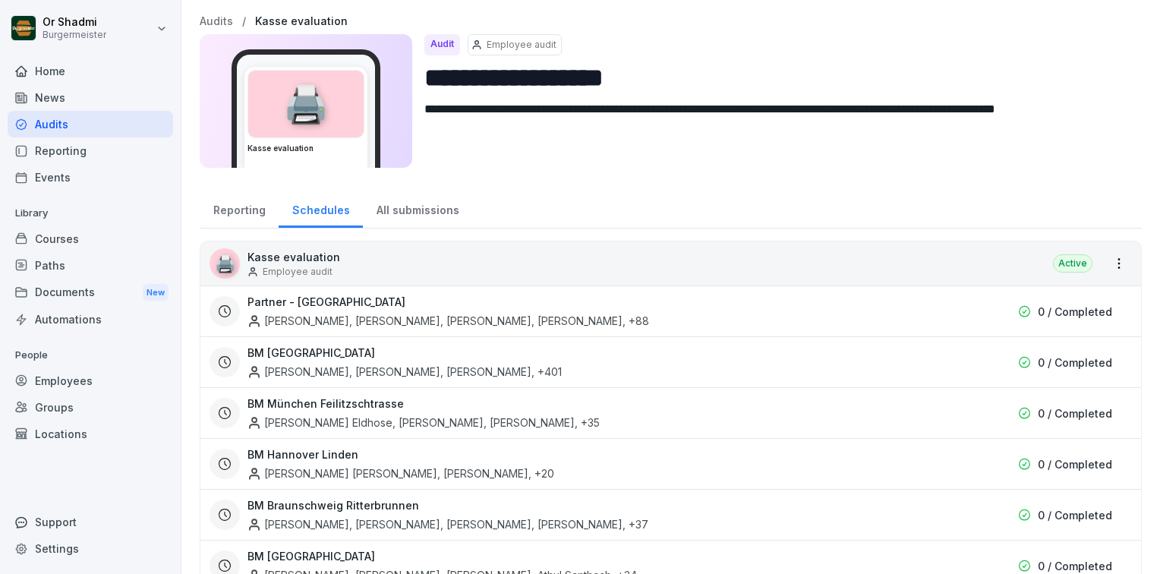
click at [407, 208] on div "All submissions" at bounding box center [417, 208] width 109 height 39
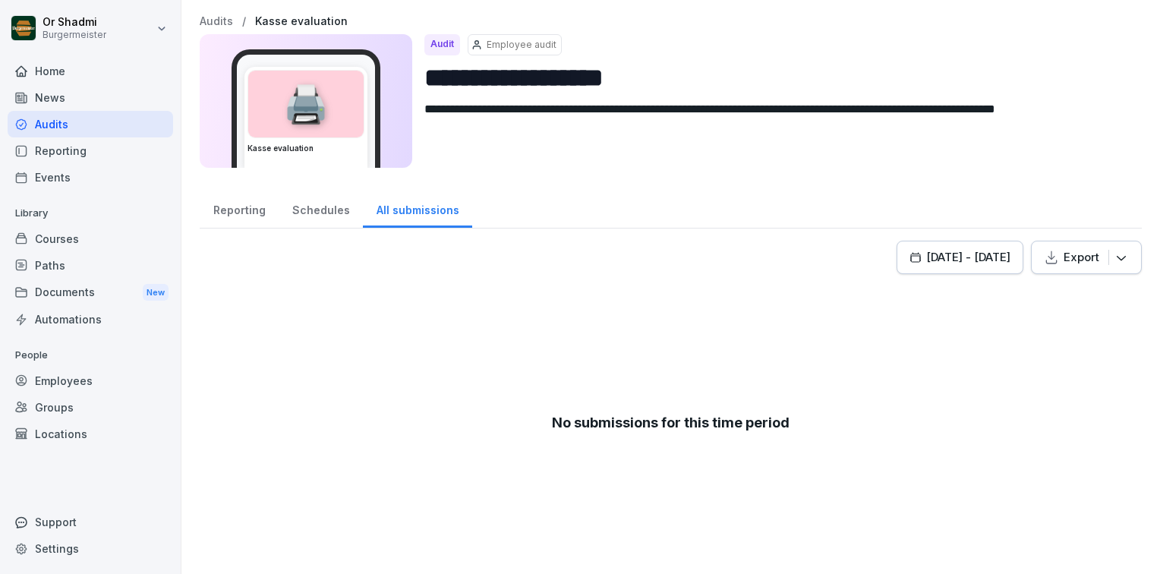
click at [910, 264] on div "[DATE] - [DATE]" at bounding box center [960, 257] width 101 height 17
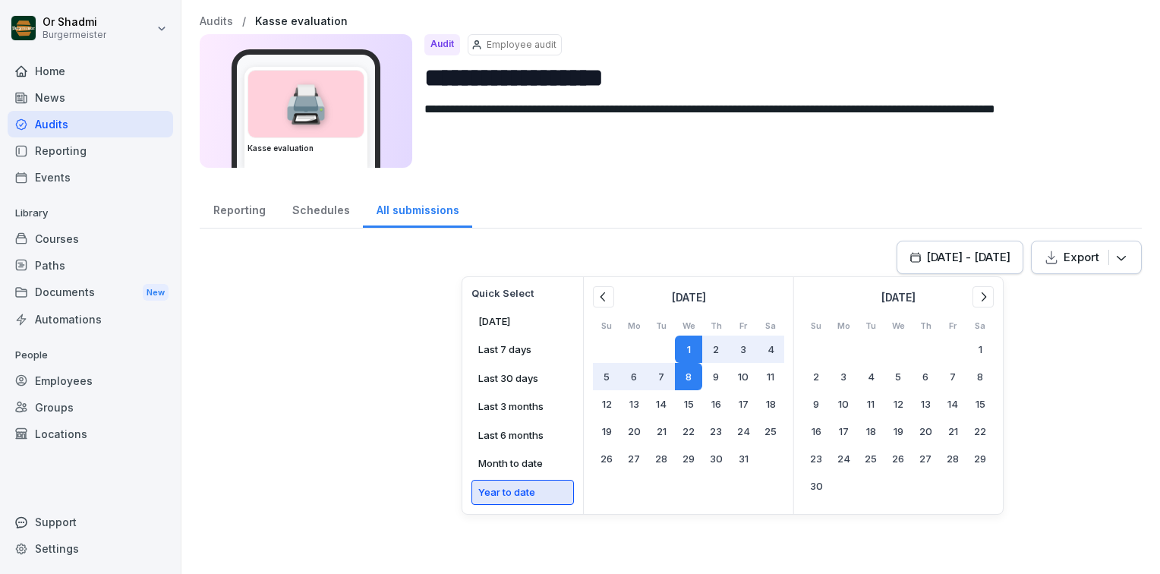
click at [512, 488] on button "Year to date" at bounding box center [523, 493] width 103 height 26
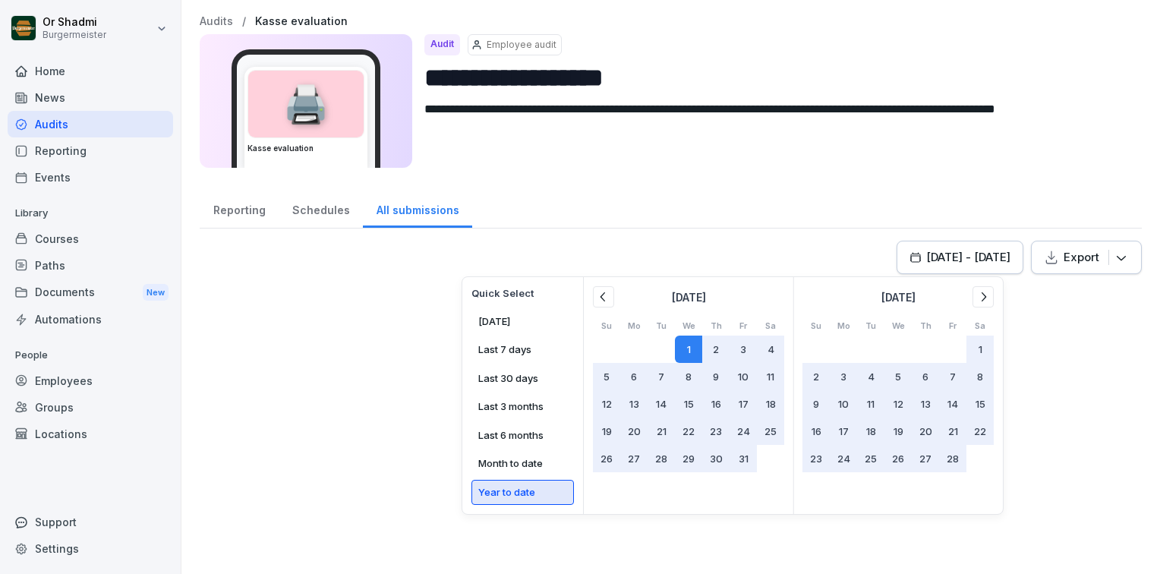
click at [713, 207] on div "Reporting Schedules All submissions" at bounding box center [671, 208] width 943 height 39
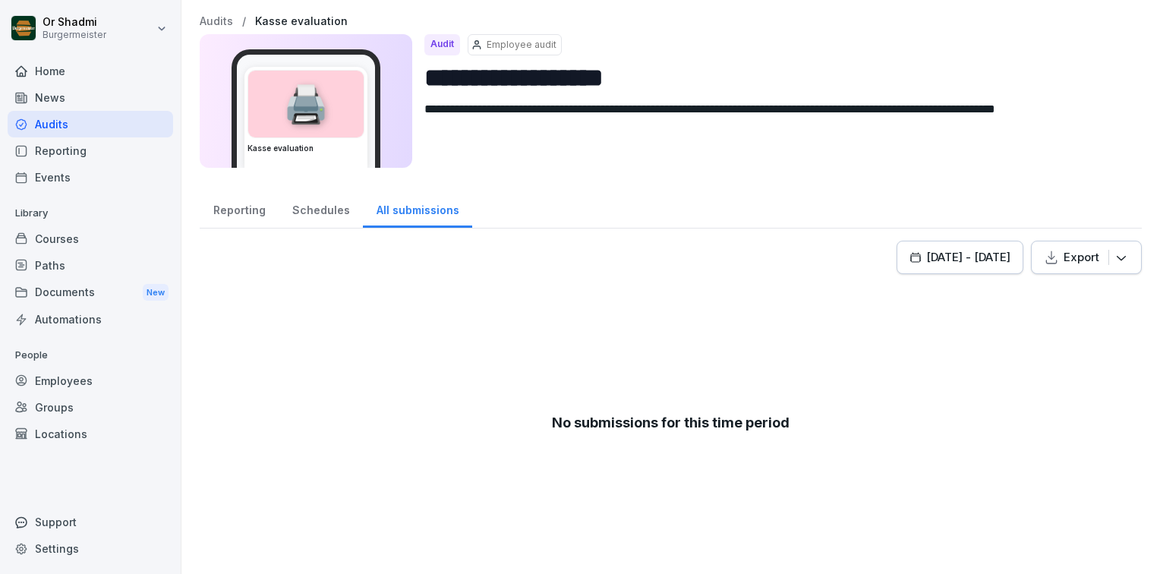
click at [313, 210] on div "Schedules" at bounding box center [321, 208] width 84 height 39
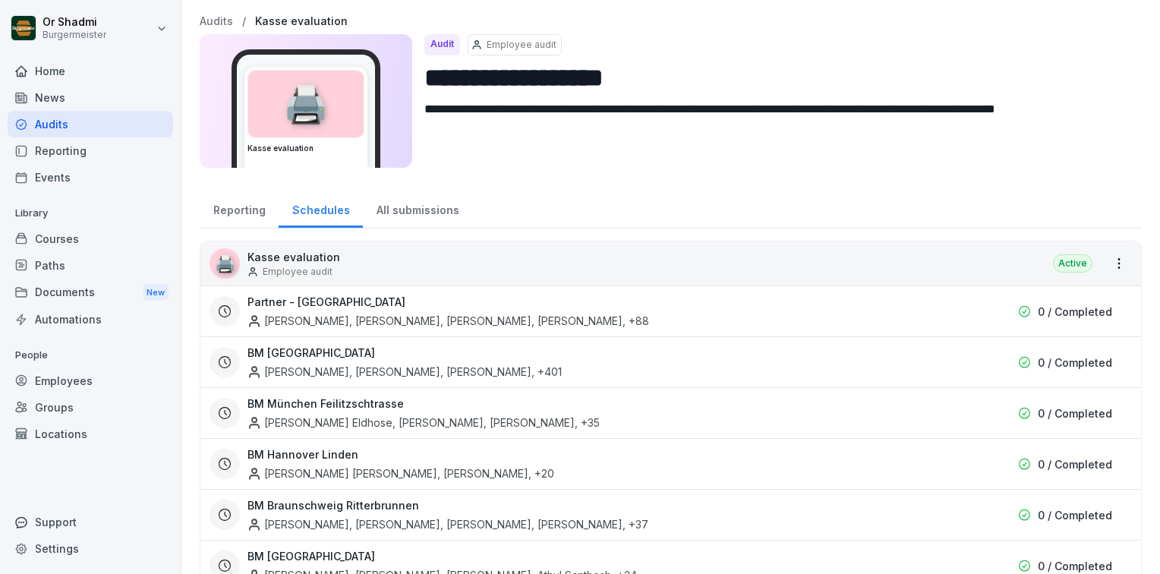
click at [219, 196] on div "Reporting" at bounding box center [239, 208] width 79 height 39
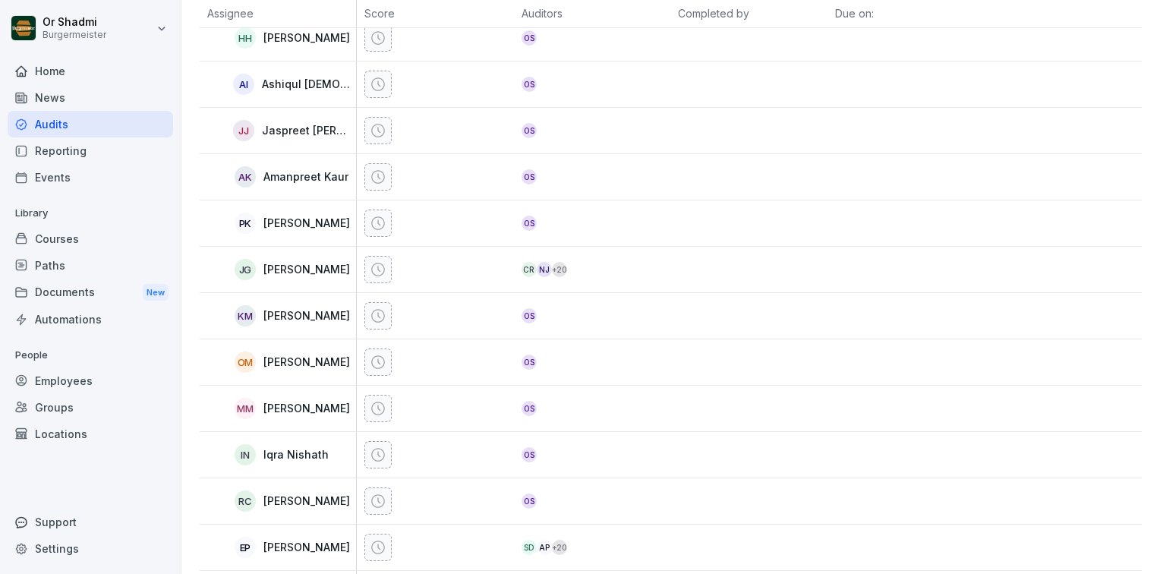
scroll to position [532, 0]
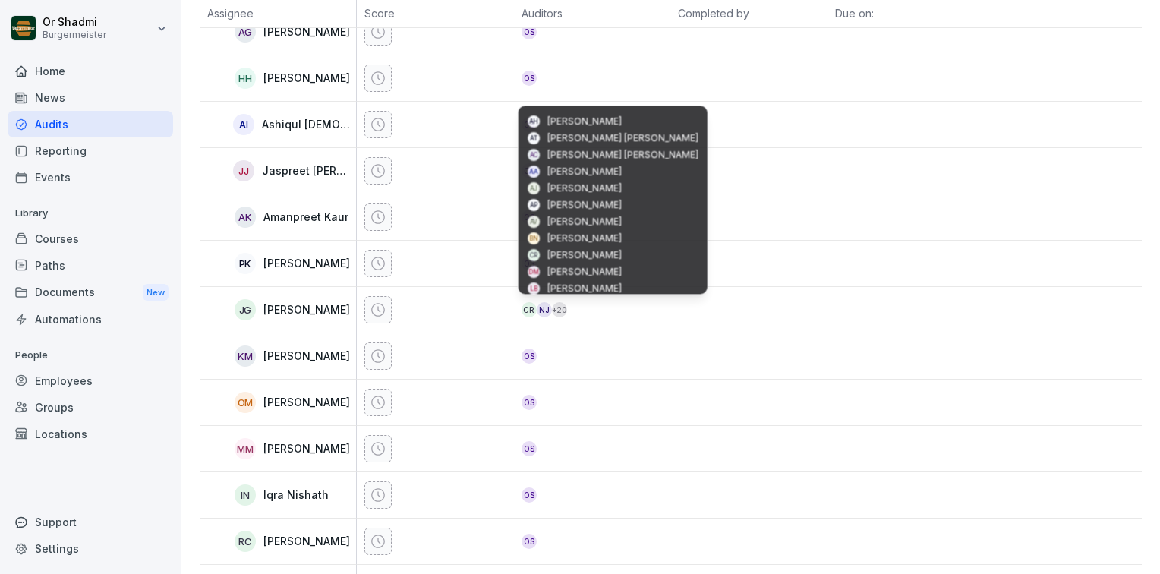
click at [522, 308] on div "CR" at bounding box center [529, 309] width 15 height 15
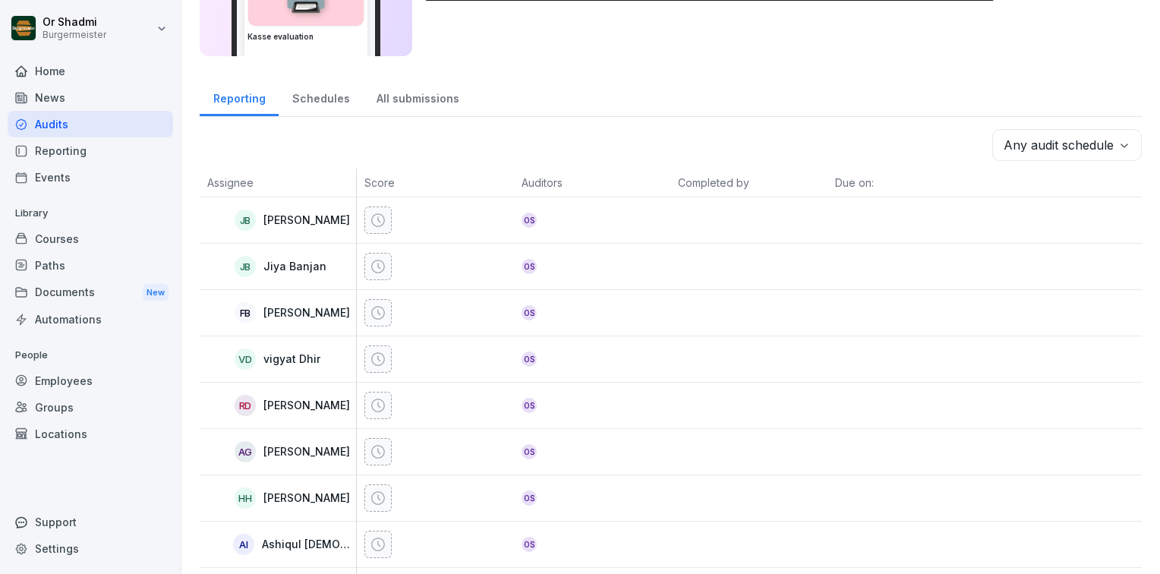
scroll to position [0, 0]
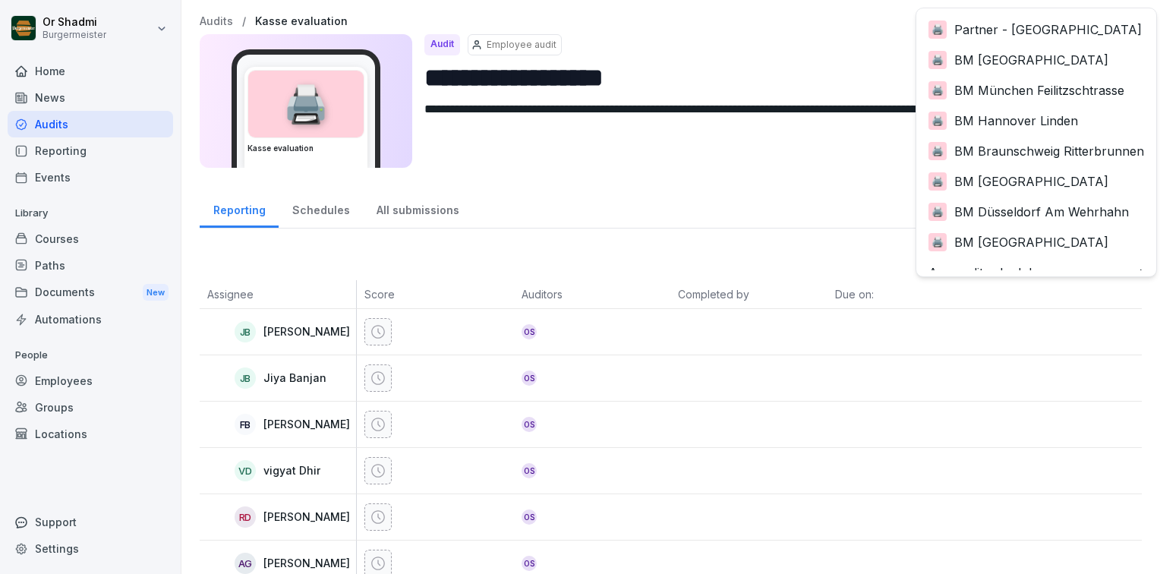
click at [1043, 264] on body "**********" at bounding box center [580, 287] width 1160 height 574
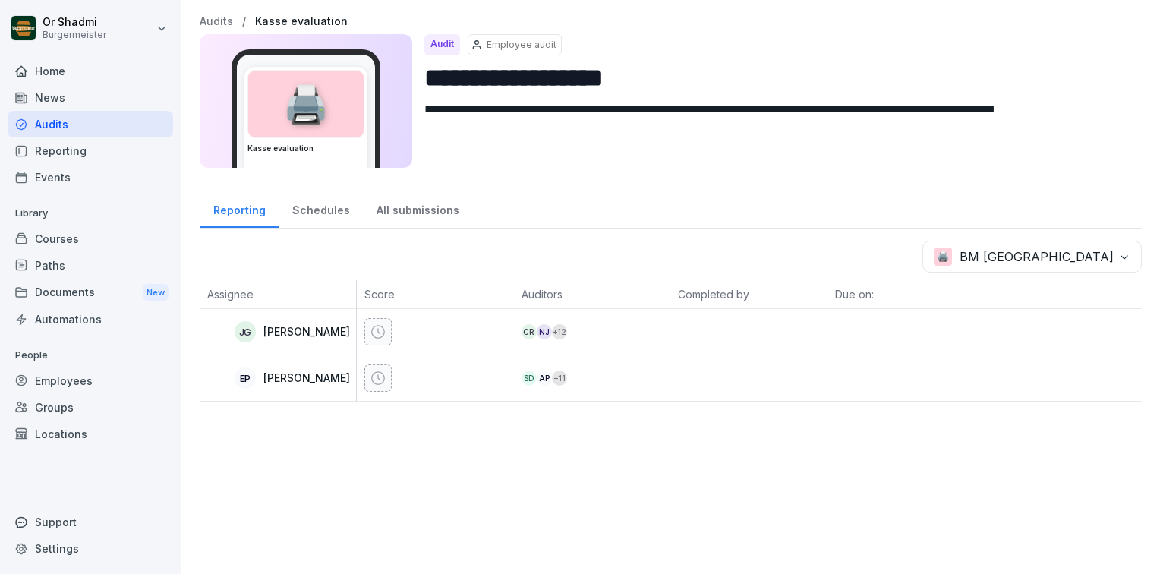
click at [267, 112] on div "🖨️" at bounding box center [305, 104] width 115 height 67
click at [52, 146] on div "Reporting" at bounding box center [91, 150] width 166 height 27
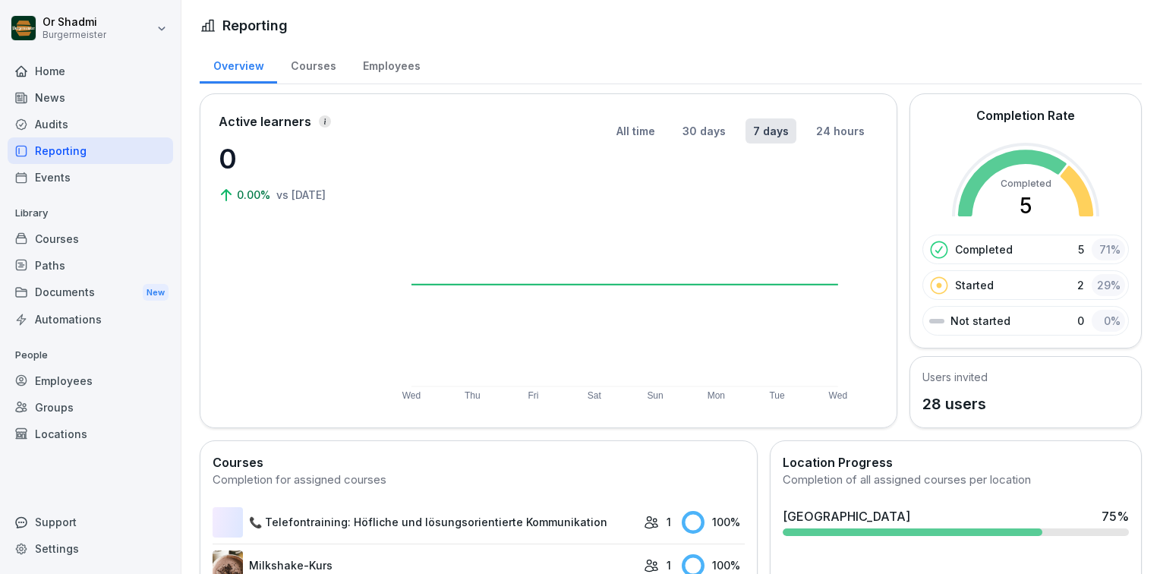
click at [39, 169] on div "Events" at bounding box center [91, 177] width 166 height 27
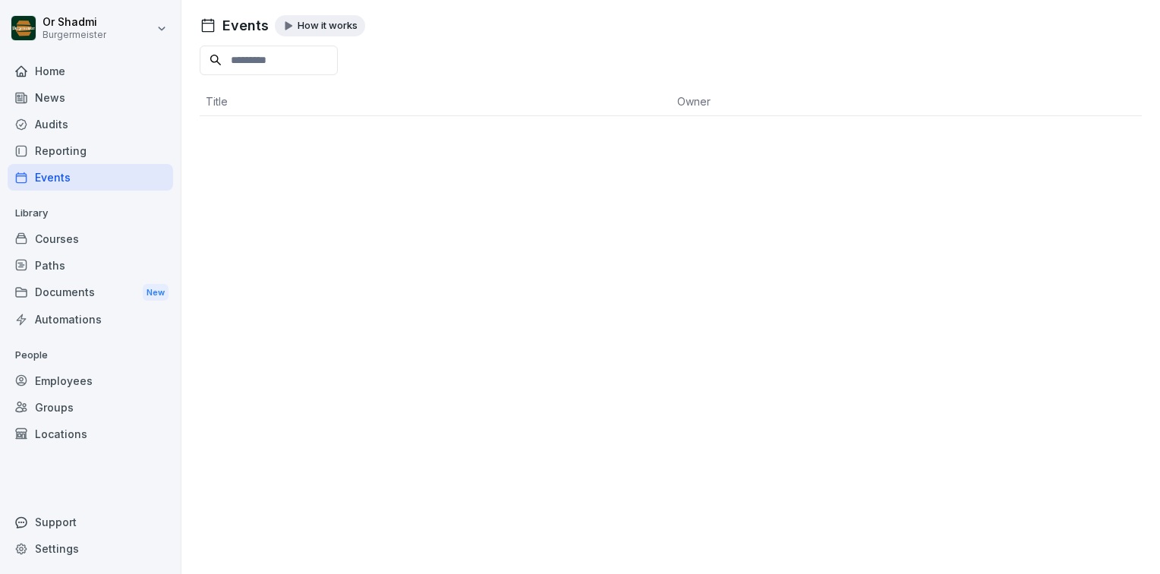
click at [219, 93] on th "Title" at bounding box center [436, 101] width 472 height 29
click at [79, 295] on div "Documents New" at bounding box center [91, 293] width 166 height 28
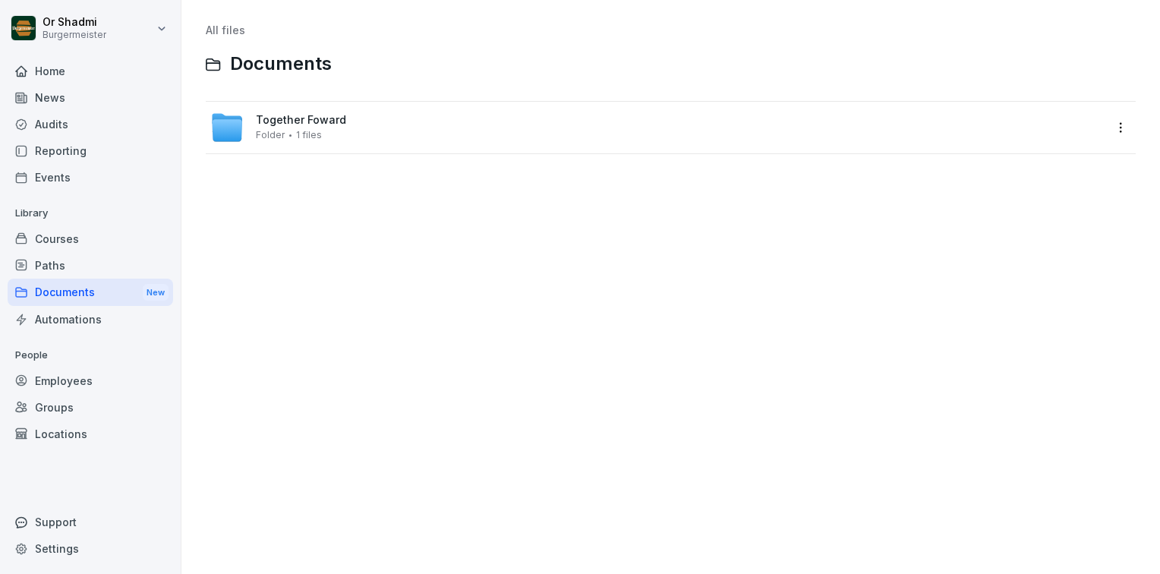
click at [52, 90] on div "News" at bounding box center [91, 97] width 166 height 27
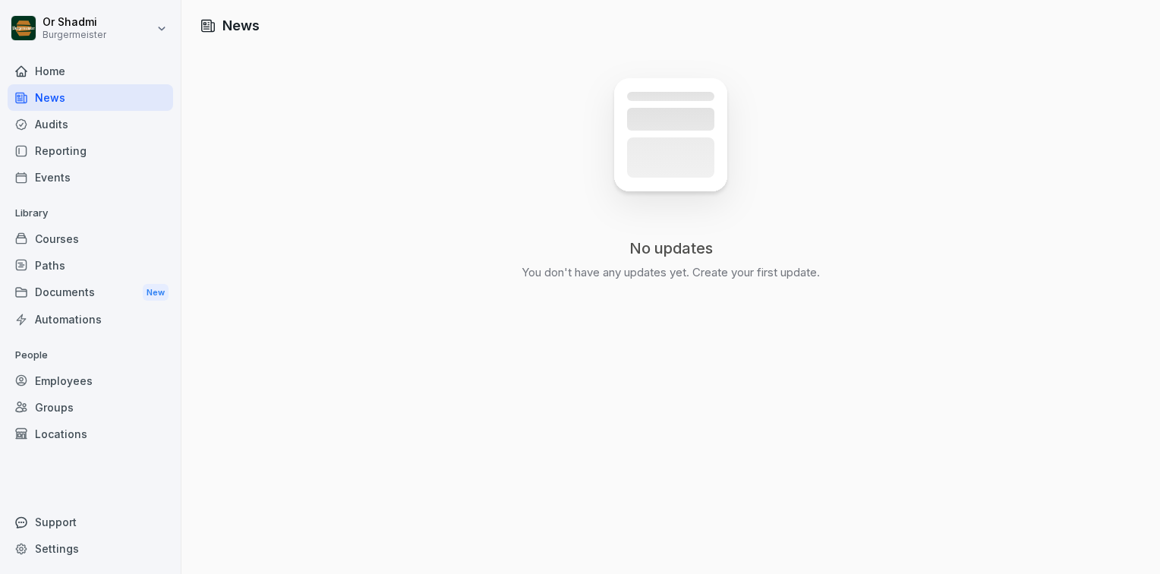
click at [48, 65] on div "Home" at bounding box center [91, 71] width 166 height 27
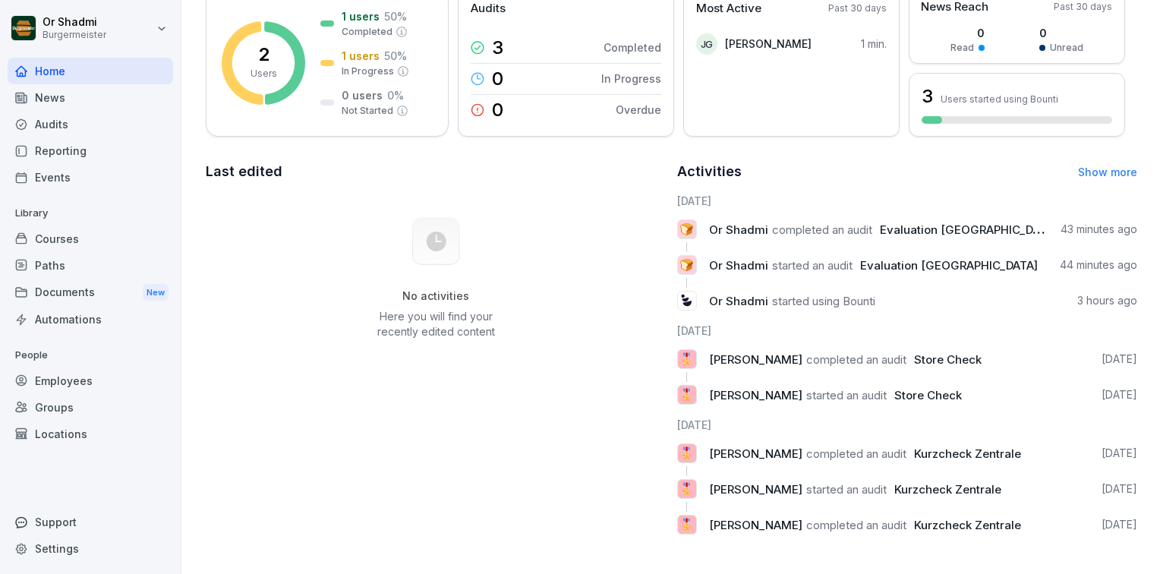
scroll to position [152, 0]
click at [98, 132] on div "Audits" at bounding box center [91, 124] width 166 height 27
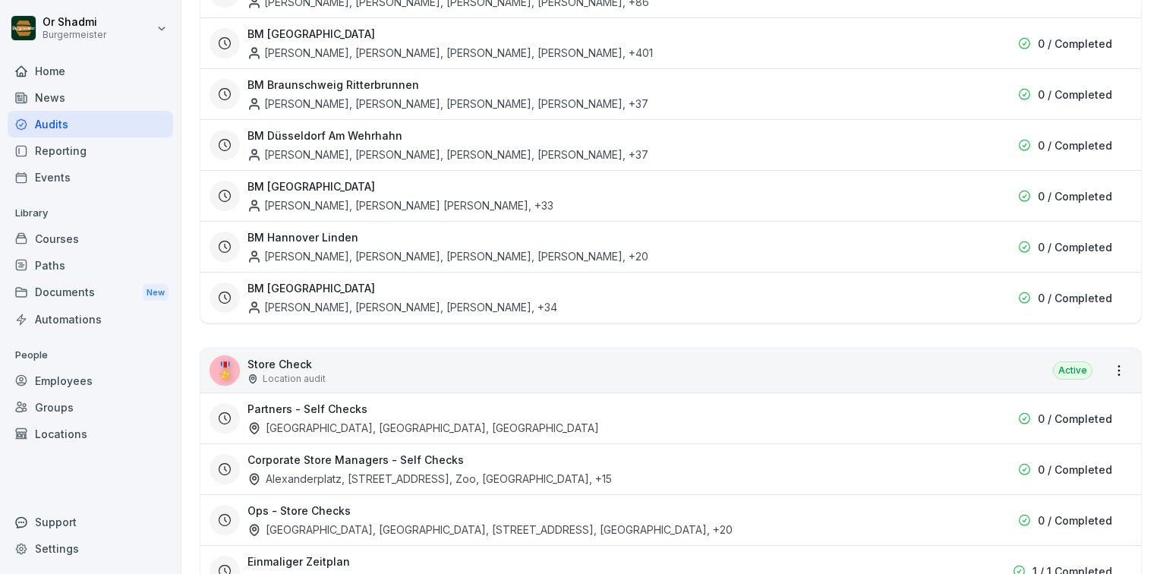
scroll to position [2658, 0]
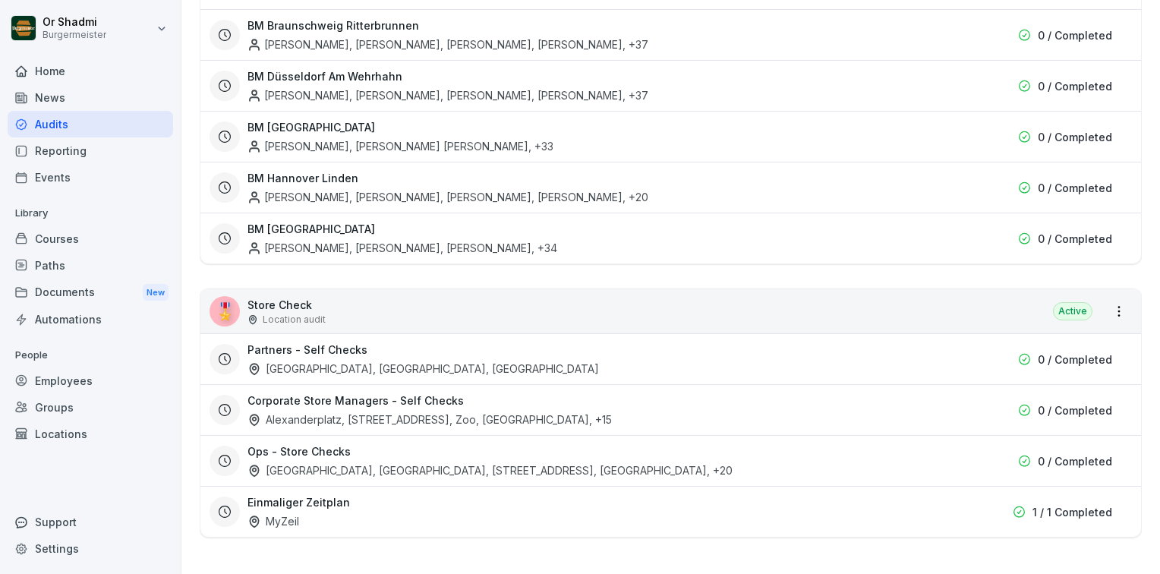
click at [341, 342] on h3 "Partners - Self Checks" at bounding box center [308, 350] width 120 height 16
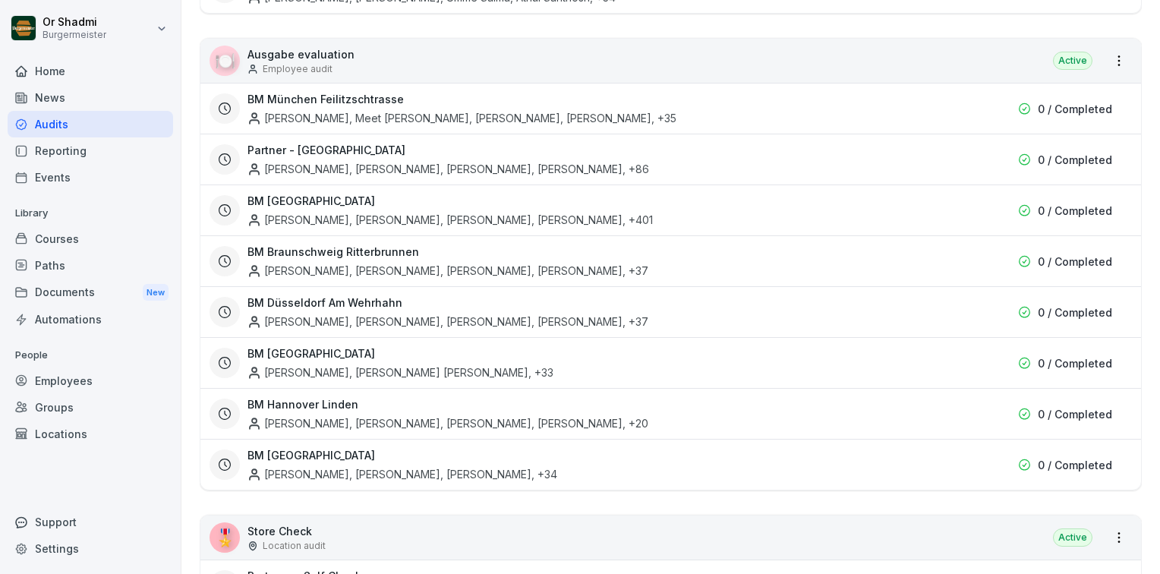
scroll to position [2658, 0]
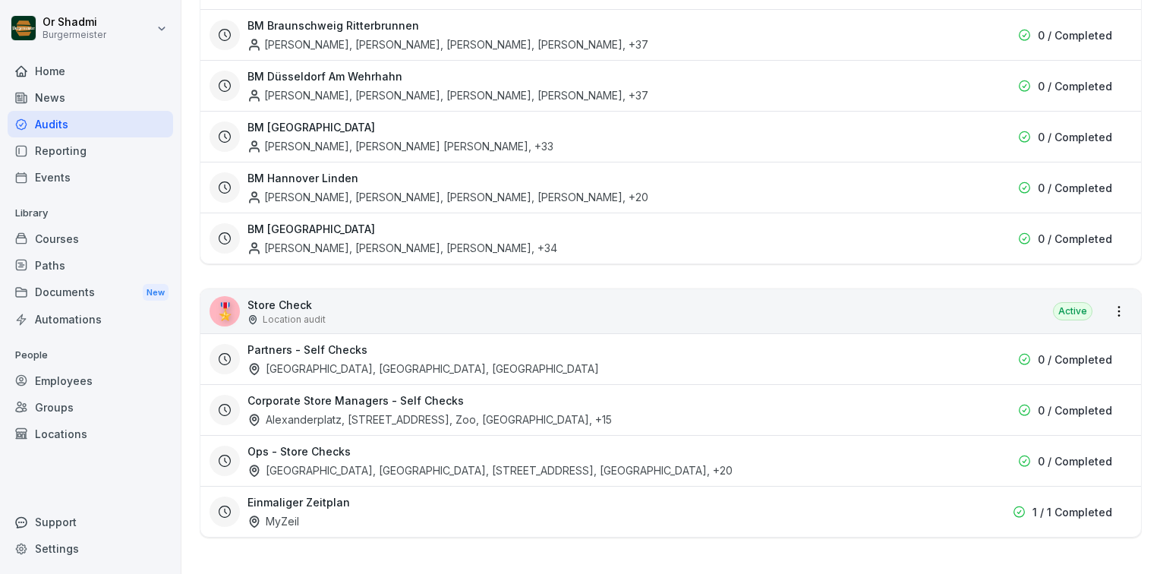
click at [459, 435] on div "Ops - Store Checks Potsdamer Platz, Konstanzer, Markt 4, Rotebühlplatz , +20 0 …" at bounding box center [670, 460] width 941 height 51
click at [413, 444] on div "Ops - Store Checks Potsdamer Platz, Konstanzer, Markt 4, Rotebühlplatz , +20" at bounding box center [585, 461] width 675 height 35
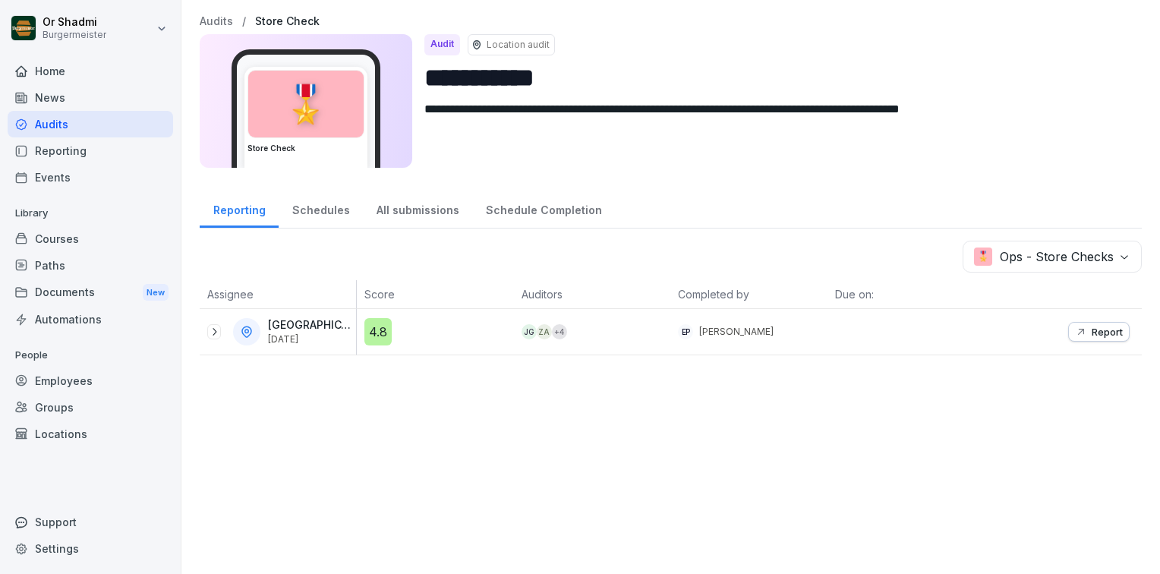
click at [210, 330] on icon at bounding box center [214, 332] width 12 height 12
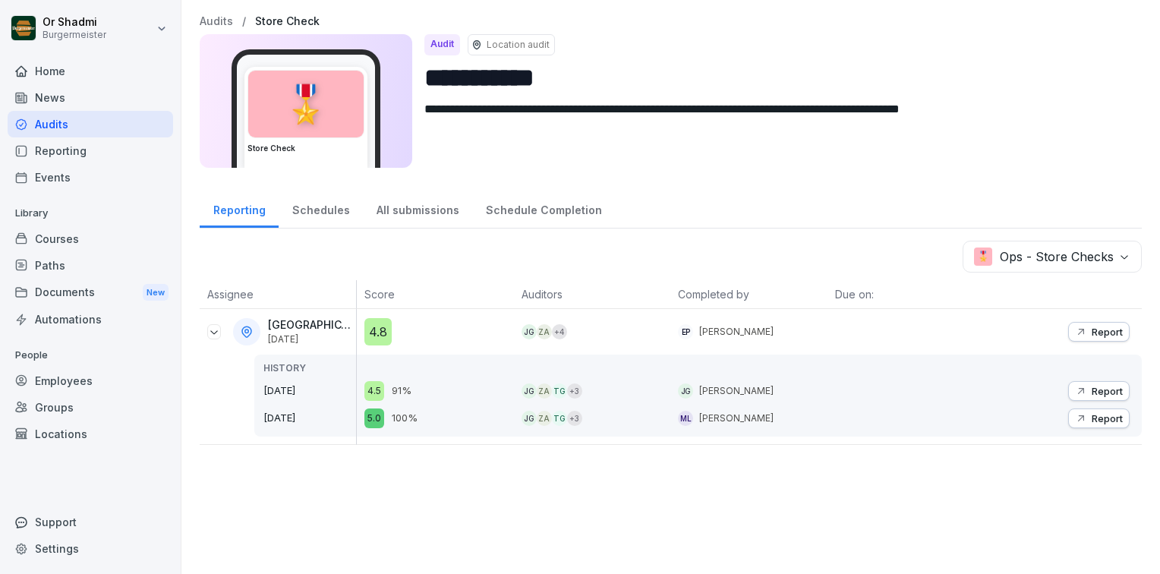
click at [1095, 391] on p "Report" at bounding box center [1107, 391] width 31 height 12
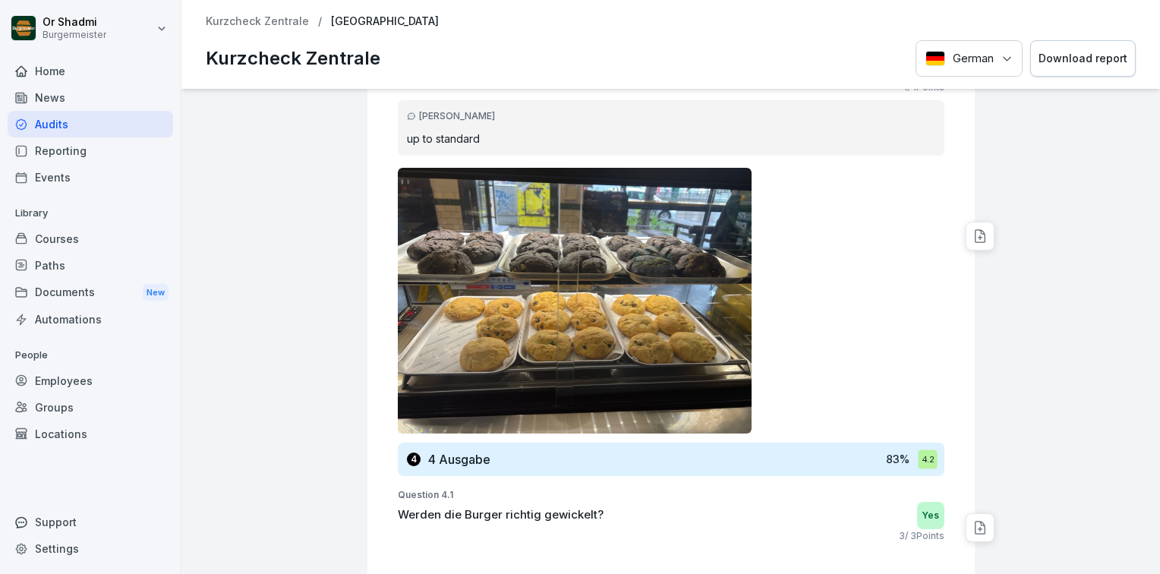
scroll to position [3379, 0]
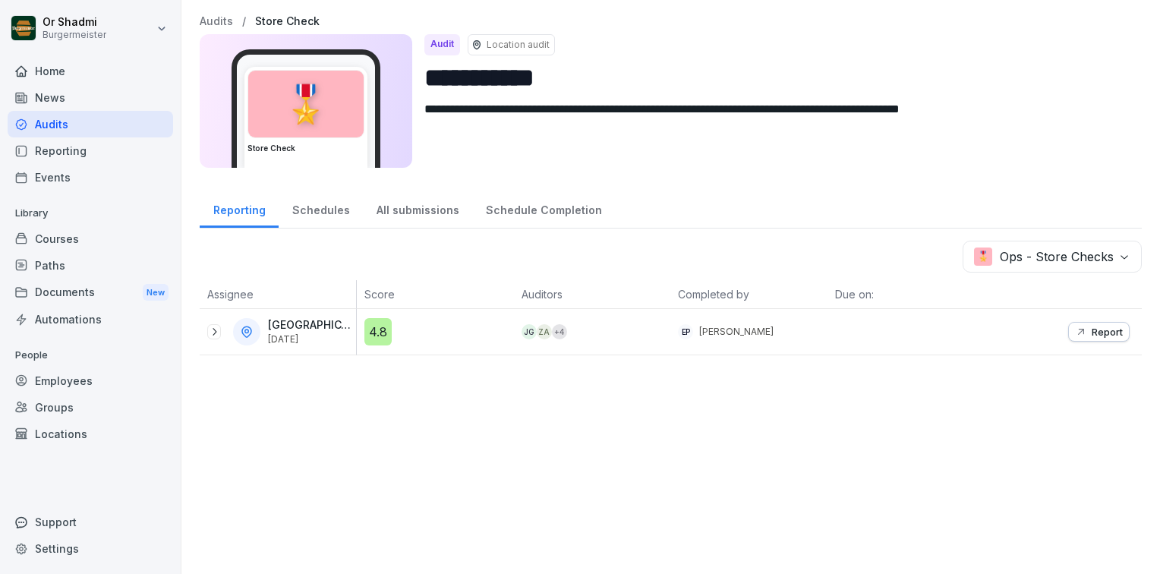
click at [302, 210] on div "Schedules" at bounding box center [321, 208] width 84 height 39
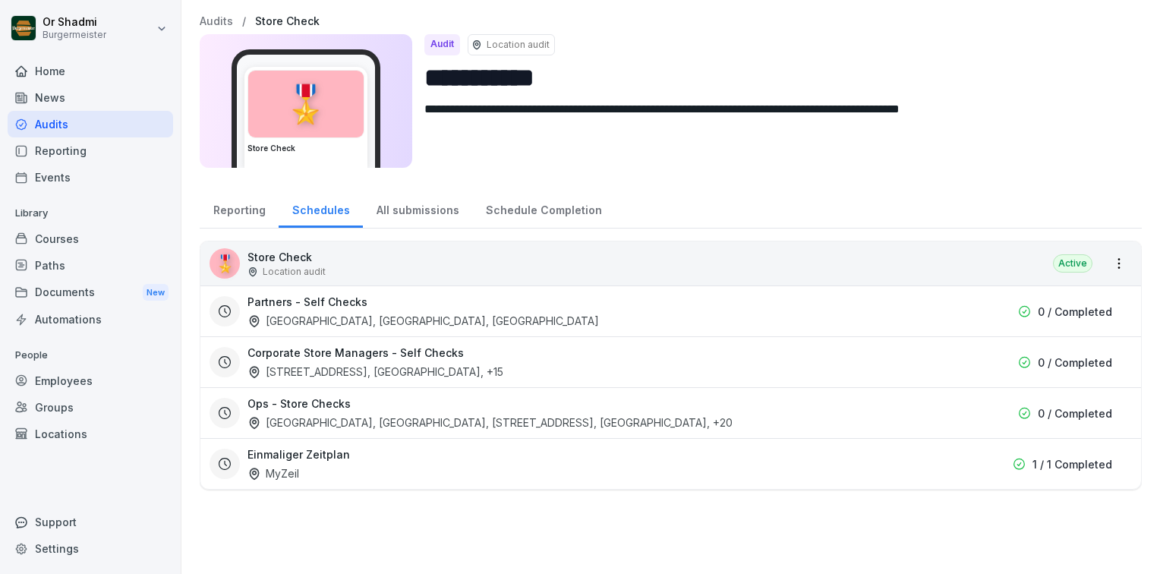
click at [394, 199] on div "All submissions" at bounding box center [417, 208] width 109 height 39
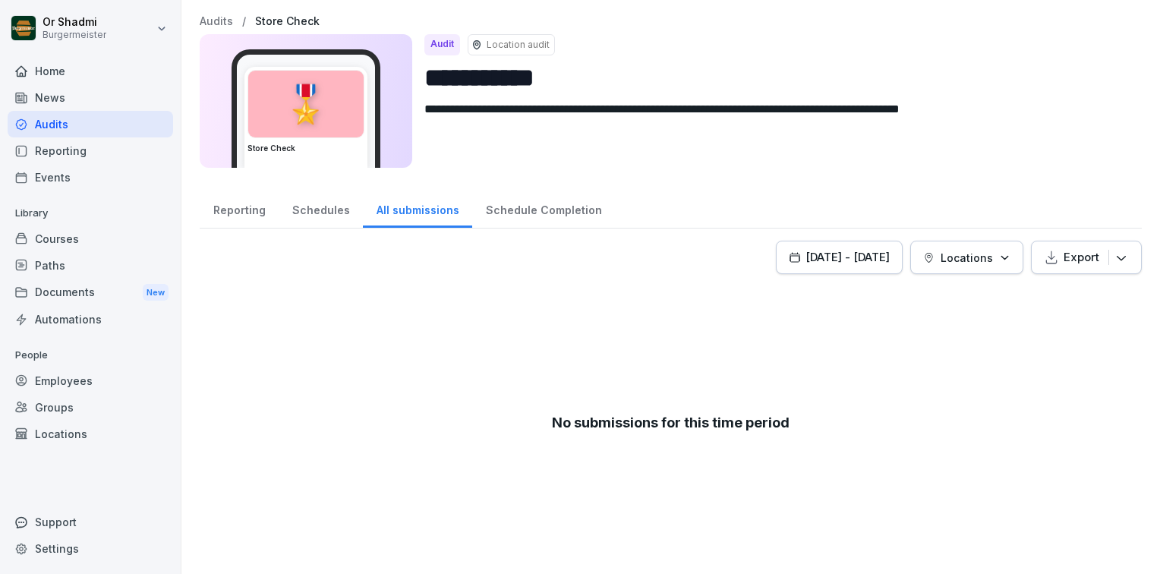
click at [578, 207] on div "Schedule Completion" at bounding box center [543, 208] width 143 height 39
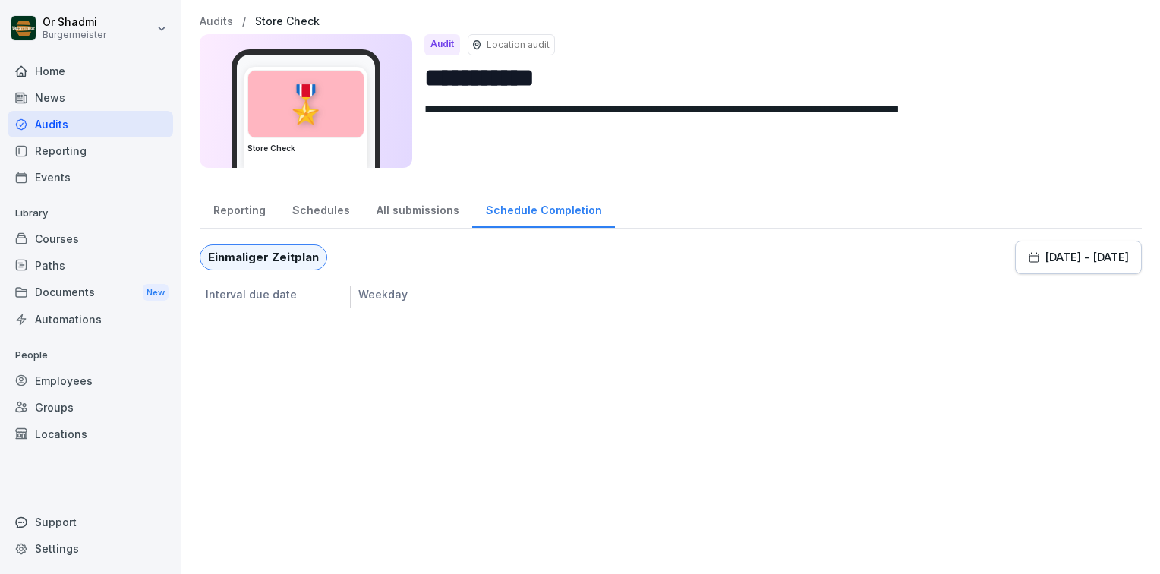
click at [227, 201] on div "Reporting" at bounding box center [239, 208] width 79 height 39
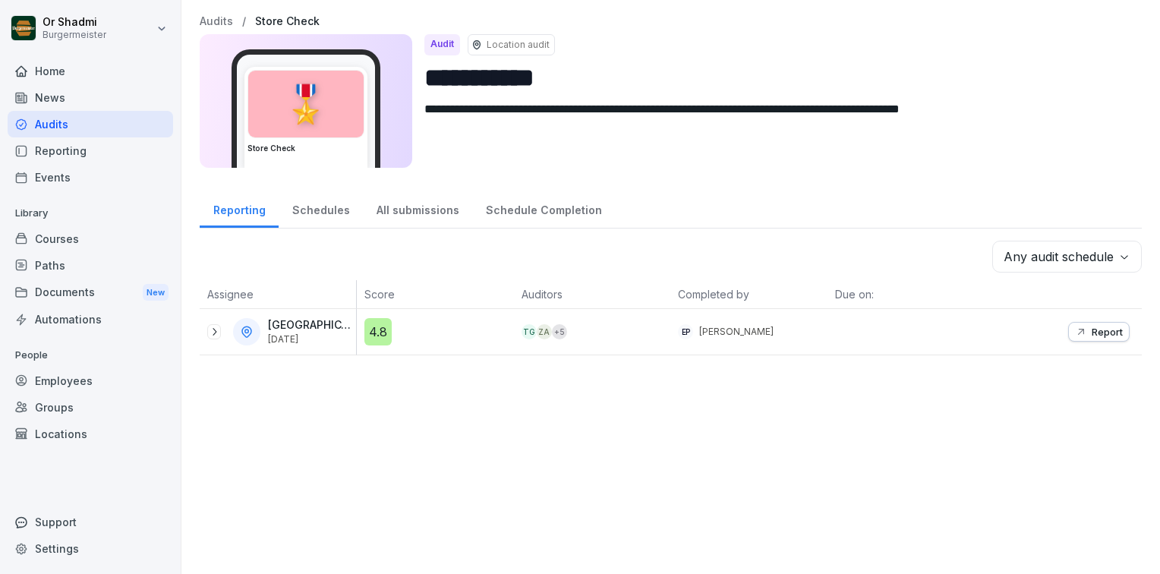
click at [548, 198] on div "Schedule Completion" at bounding box center [543, 208] width 143 height 39
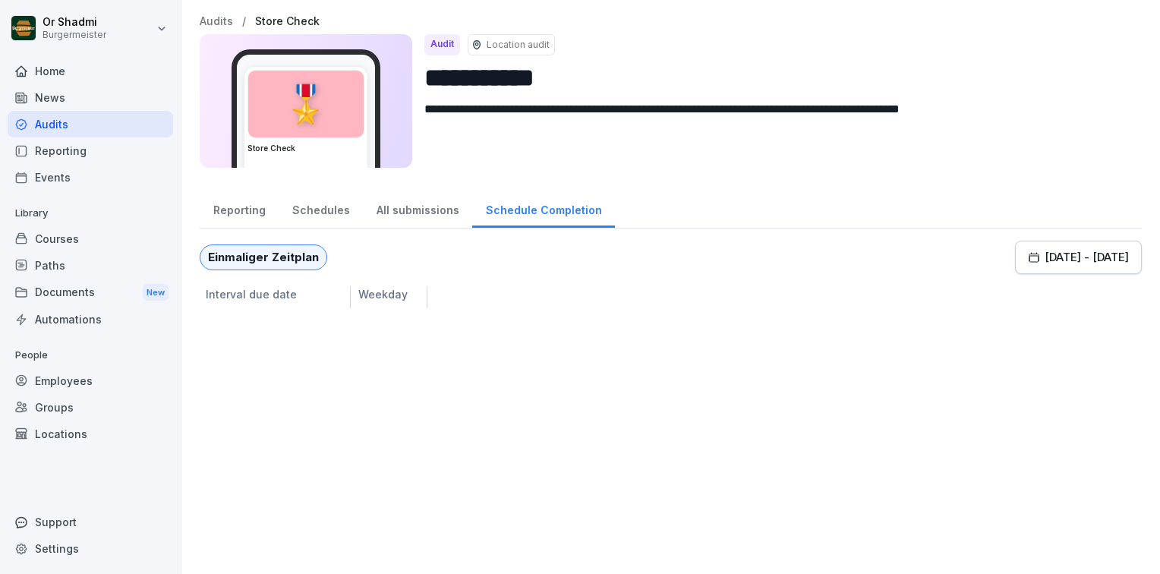
click at [286, 295] on p "Interval due date" at bounding box center [271, 297] width 143 height 22
click at [281, 261] on div "Einmaliger Zeitplan" at bounding box center [264, 258] width 128 height 26
click at [387, 292] on p "Weekday" at bounding box center [392, 297] width 68 height 22
click at [1028, 253] on div "Oct 1 - Oct 8, 2025" at bounding box center [1078, 257] width 101 height 17
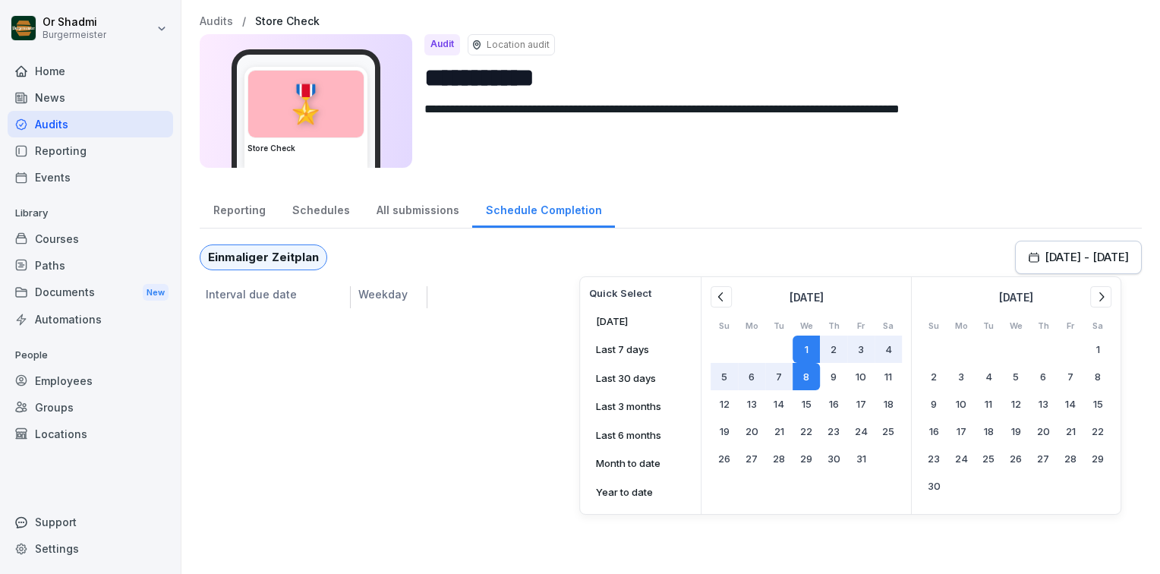
click at [812, 339] on button "1" at bounding box center [806, 349] width 27 height 27
click at [863, 463] on button "31" at bounding box center [861, 460] width 27 height 27
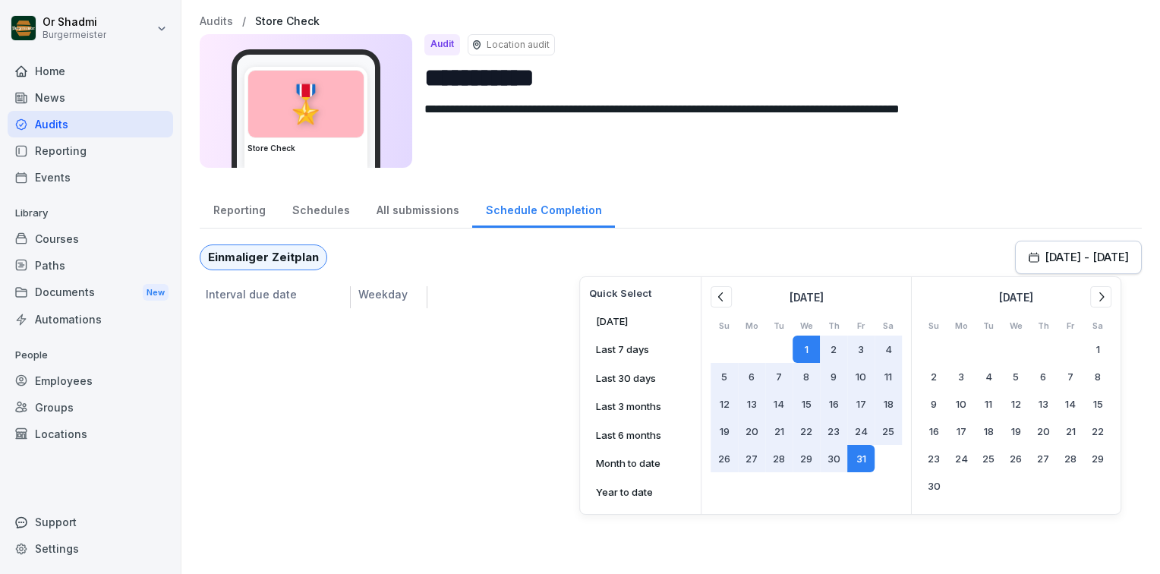
click at [828, 245] on div "Einmaliger Zeitplan Oct 1 - Oct 31, 2025 Quick Select Today Last 7 days Last 30…" at bounding box center [671, 257] width 943 height 33
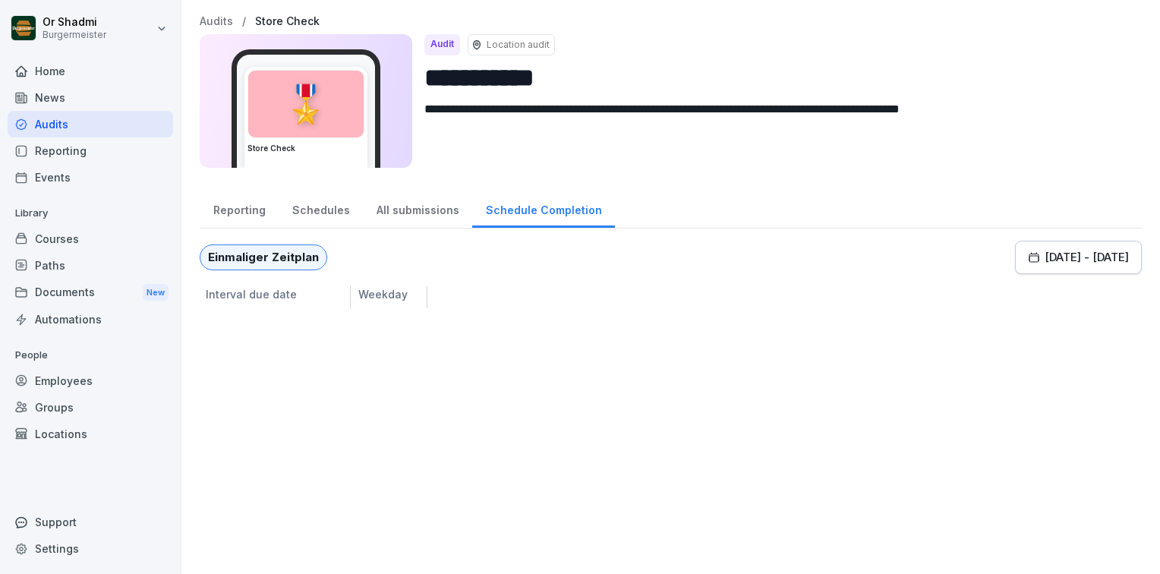
click at [1057, 260] on div "Oct 1 - Oct 31, 2025" at bounding box center [1078, 257] width 101 height 17
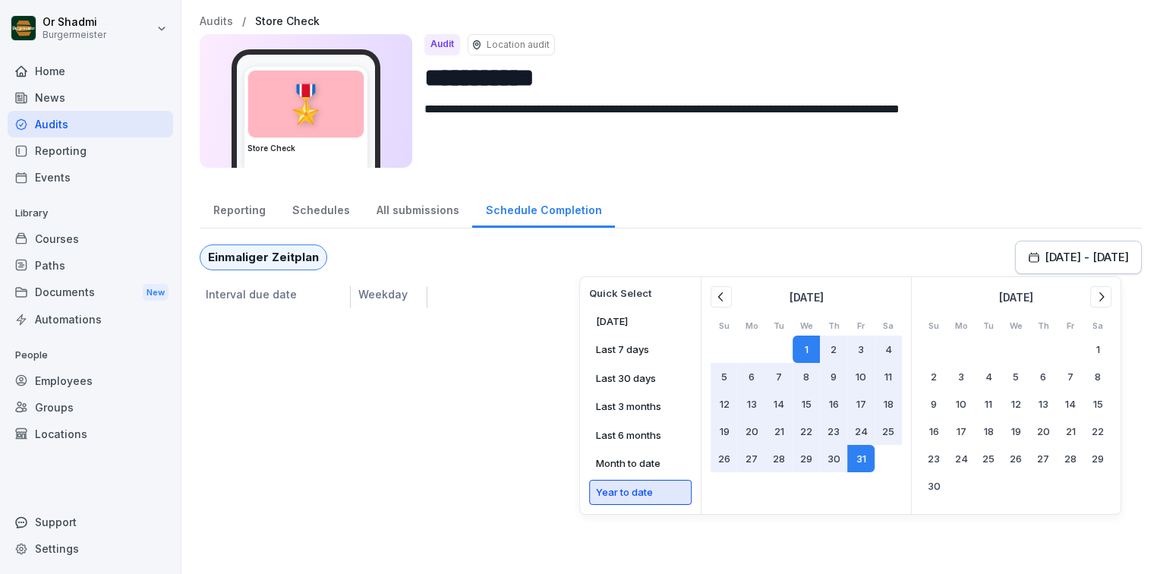
click at [641, 480] on button "Year to date" at bounding box center [640, 493] width 103 height 26
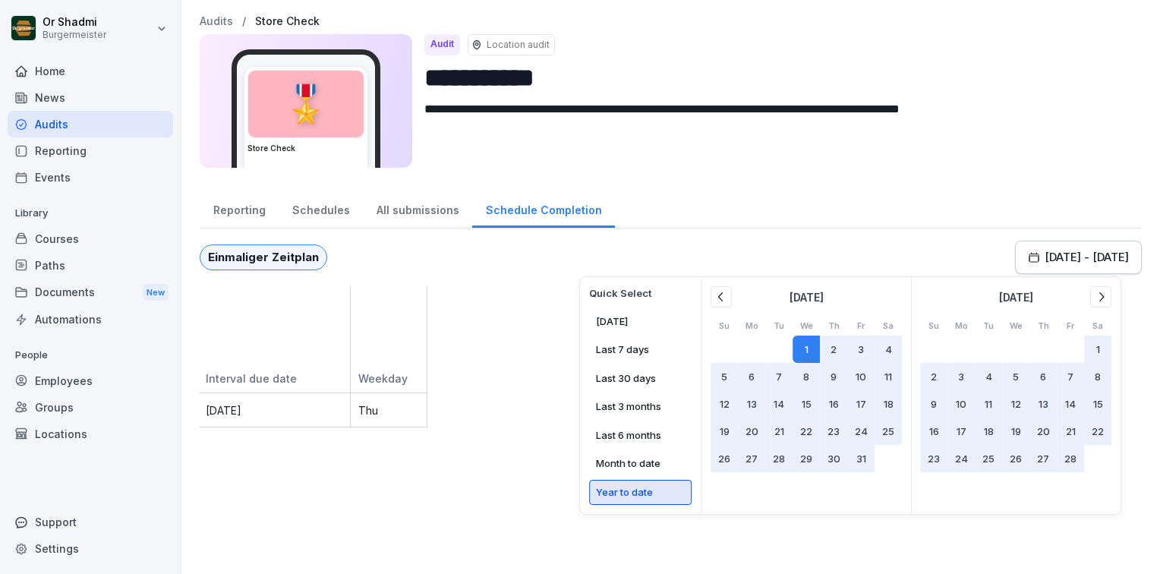
click at [658, 209] on div "Reporting Schedules All submissions Schedule Completion" at bounding box center [671, 208] width 943 height 39
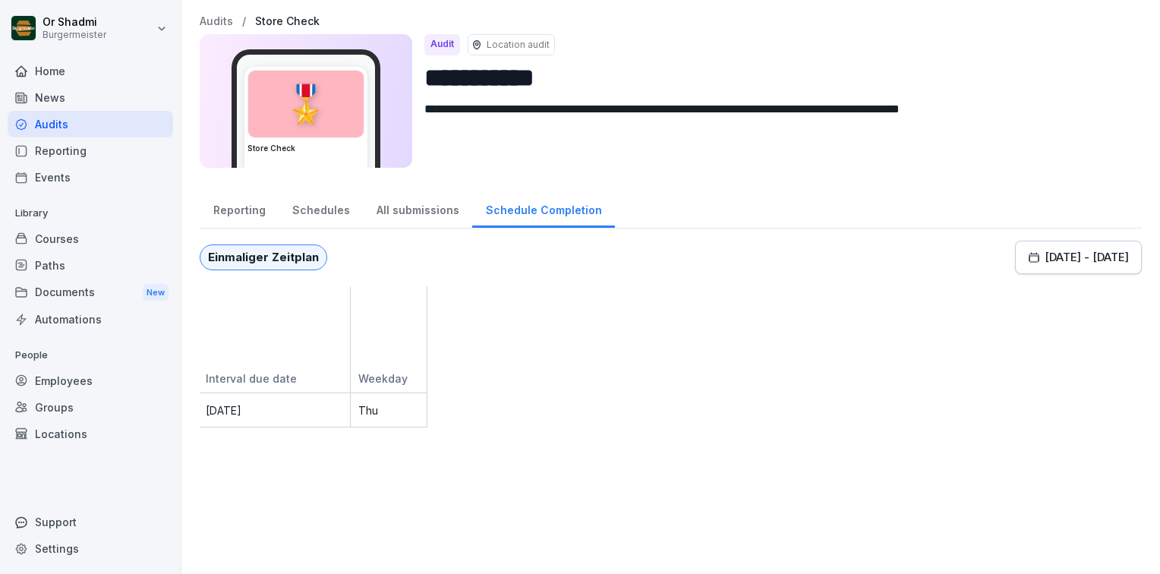
click at [258, 412] on p "Sep 4, 2025" at bounding box center [271, 411] width 143 height 16
click at [366, 415] on div "Sep 4, 2025 Thu" at bounding box center [314, 410] width 228 height 35
click at [375, 412] on div "Sep 4, 2025 Thu" at bounding box center [314, 410] width 228 height 35
click at [396, 211] on div "All submissions" at bounding box center [417, 208] width 109 height 39
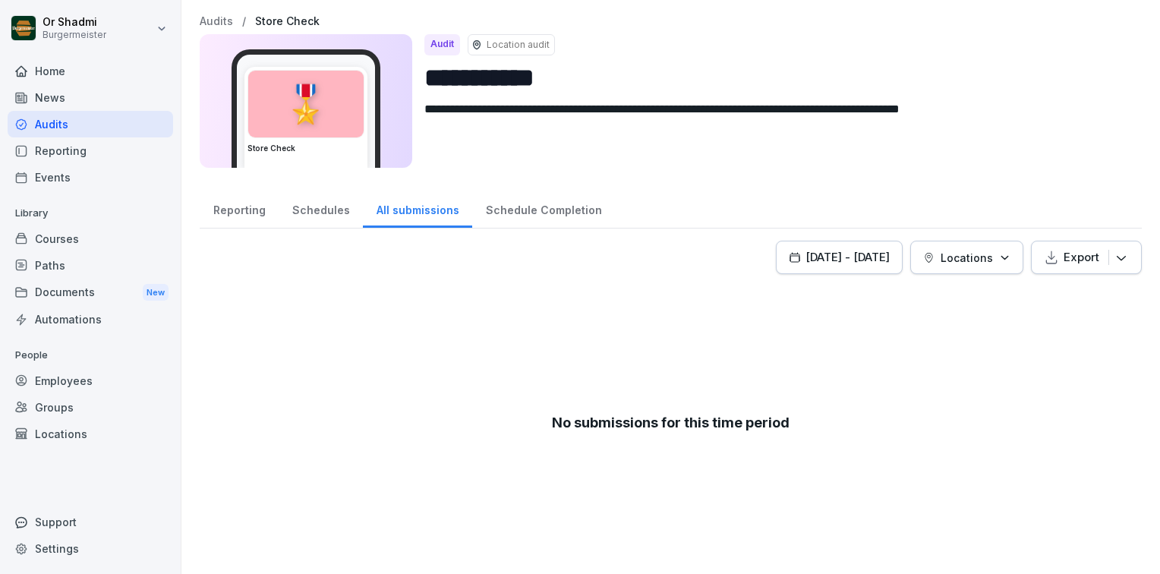
click at [320, 204] on div "Schedules" at bounding box center [321, 208] width 84 height 39
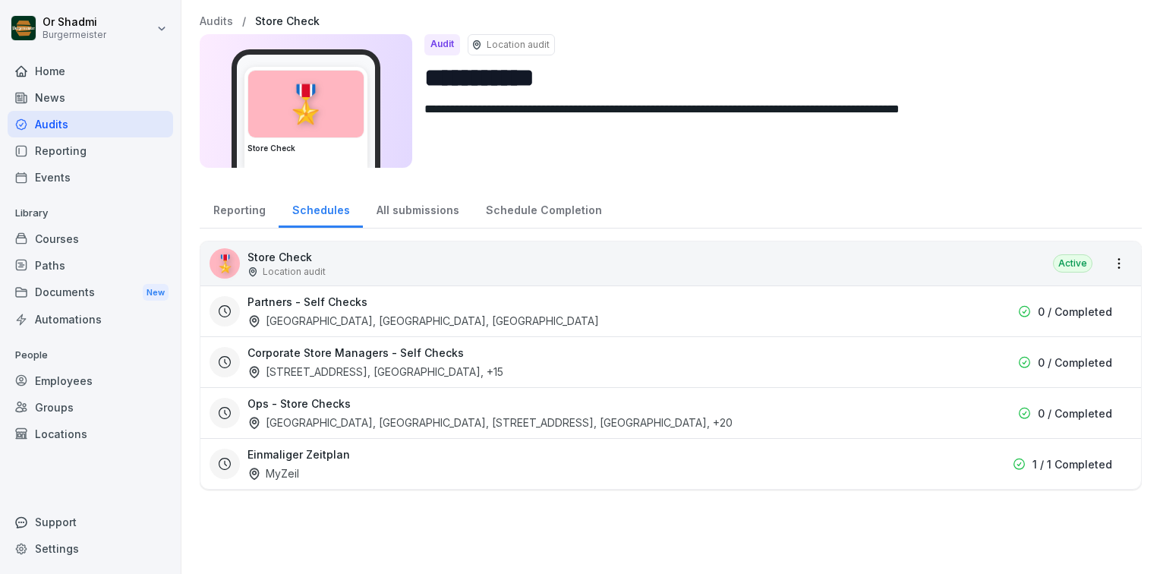
click at [317, 460] on h3 "Einmaliger Zeitplan" at bounding box center [299, 455] width 103 height 16
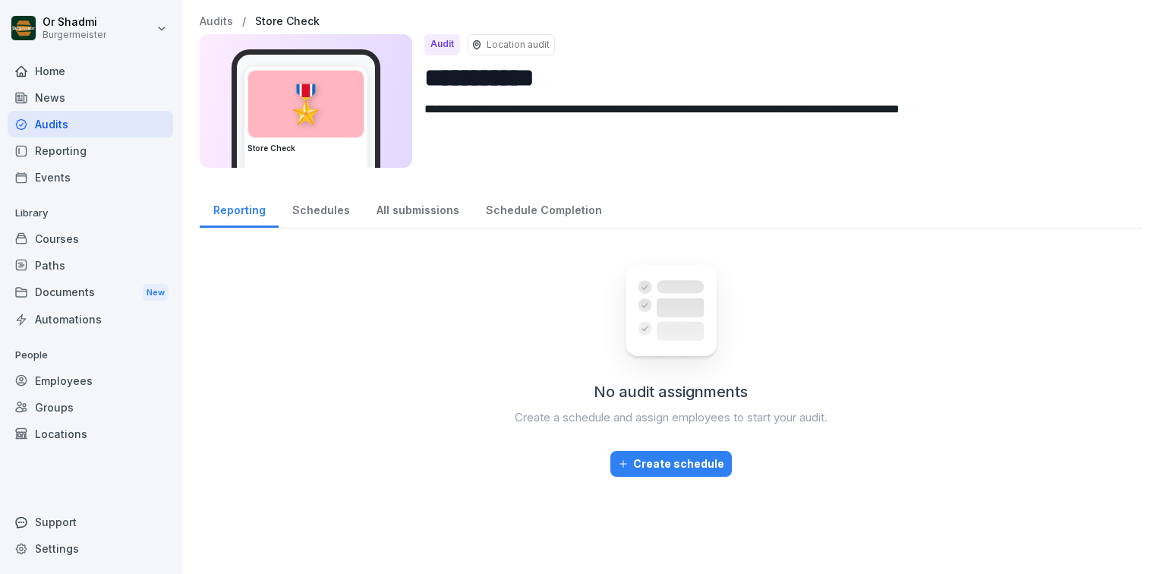
drag, startPoint x: 328, startPoint y: 226, endPoint x: 308, endPoint y: 217, distance: 21.7
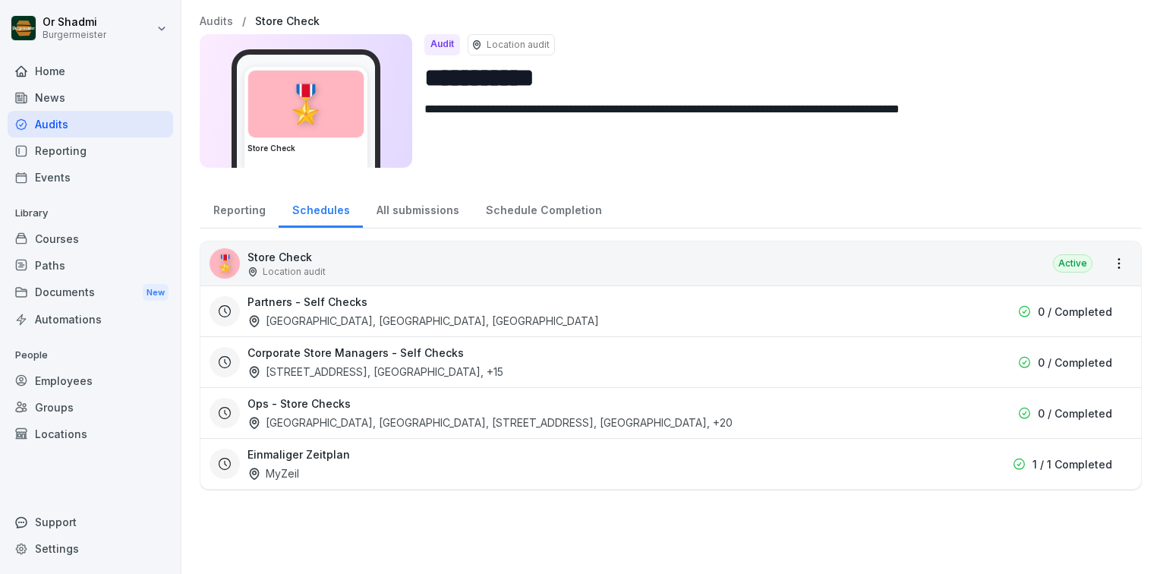
click at [384, 313] on div "Alexanderplatz, Warschauer, Eberswalder" at bounding box center [424, 321] width 352 height 16
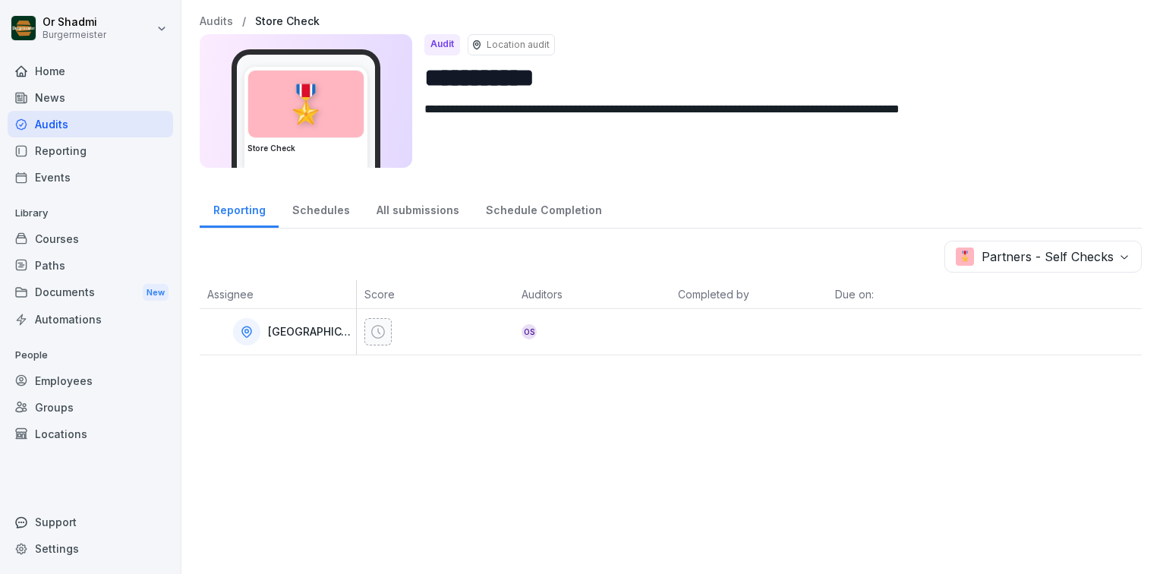
click at [380, 339] on div at bounding box center [378, 331] width 27 height 27
click at [292, 333] on p "Eberswalder" at bounding box center [310, 332] width 85 height 13
click at [283, 195] on div "Schedules" at bounding box center [321, 208] width 84 height 39
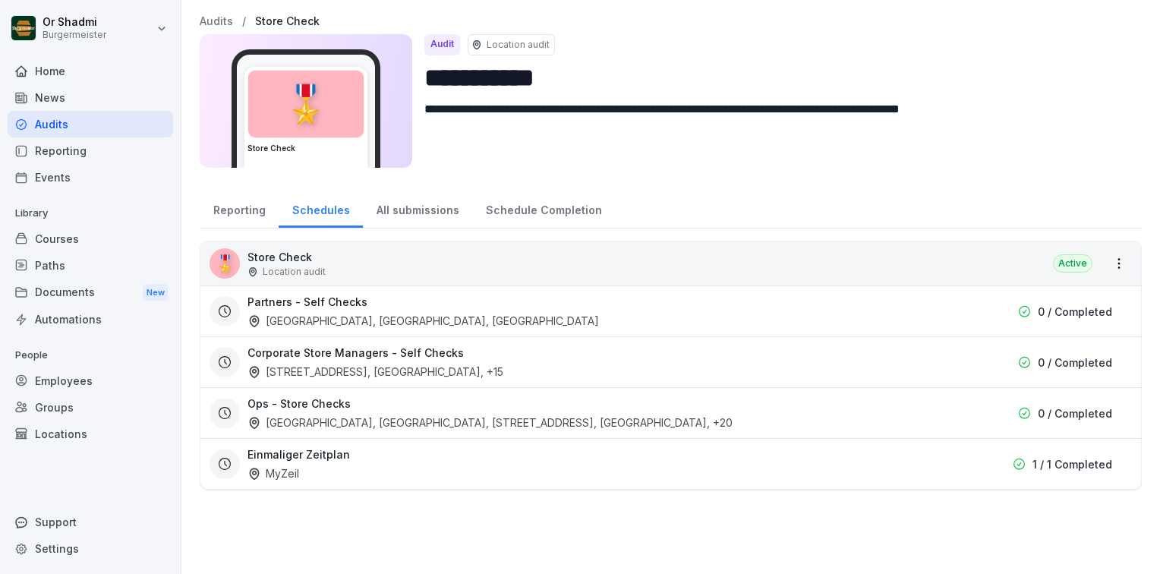
click at [238, 205] on div "Reporting" at bounding box center [239, 208] width 79 height 39
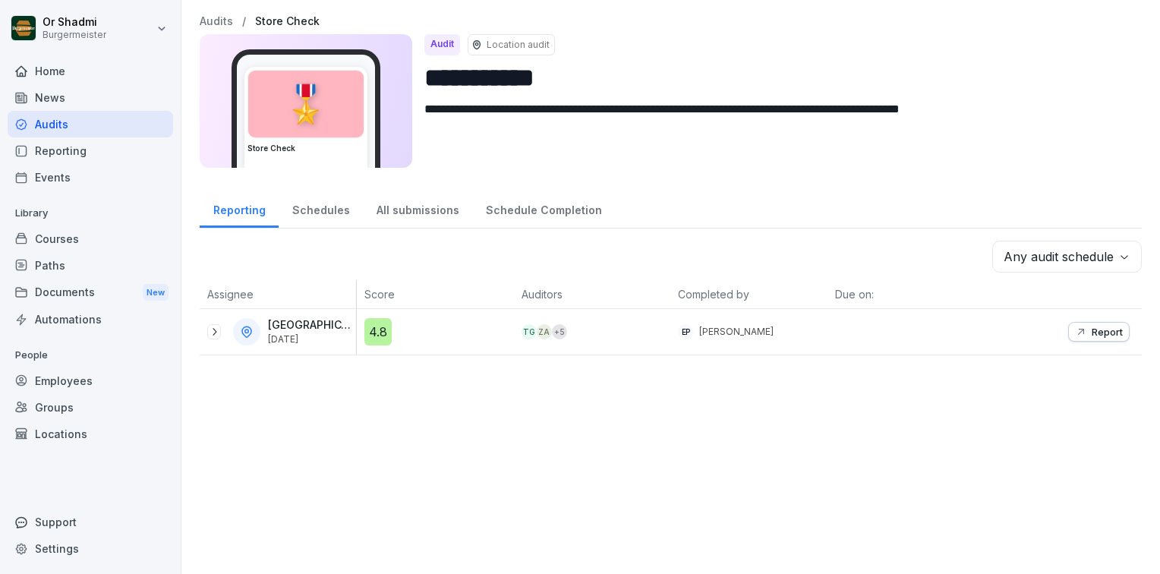
click at [78, 107] on div "News" at bounding box center [91, 97] width 166 height 27
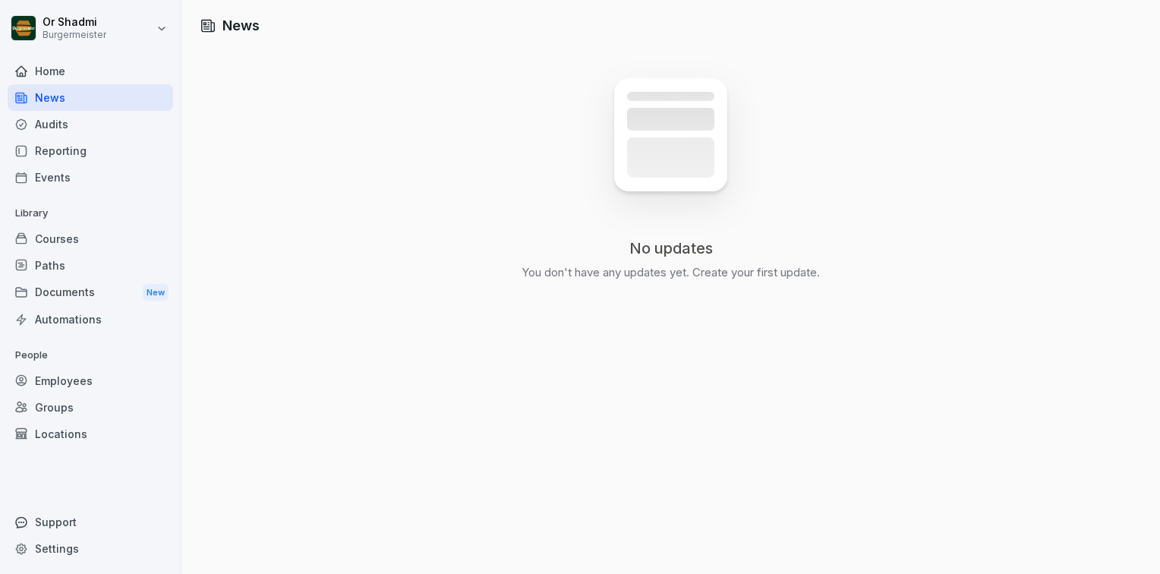
click at [87, 75] on div "Home" at bounding box center [91, 71] width 166 height 27
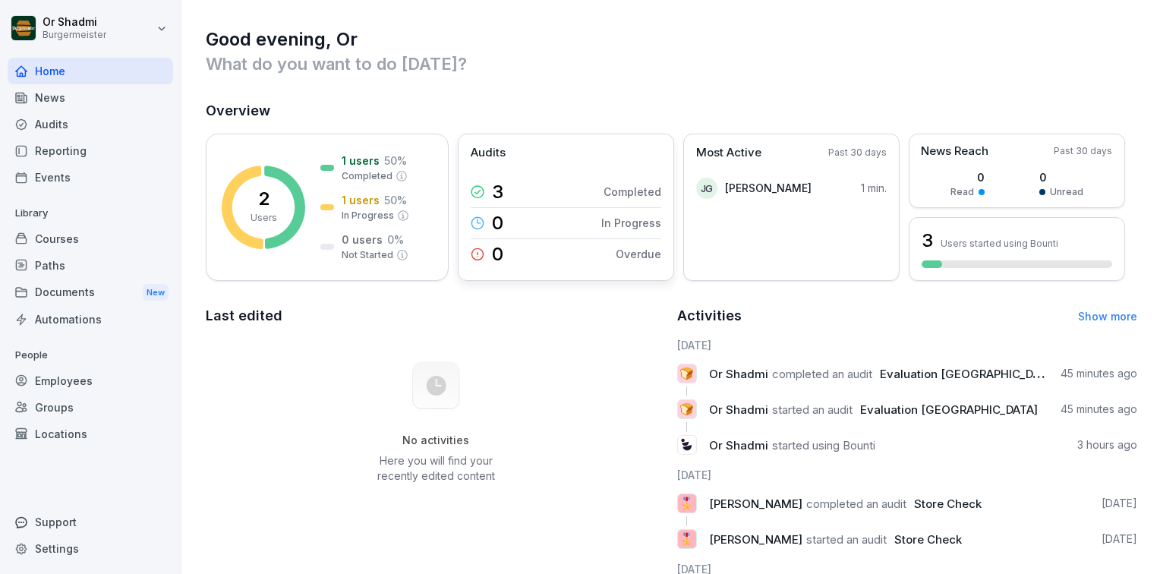
click at [483, 187] on icon at bounding box center [478, 192] width 14 height 14
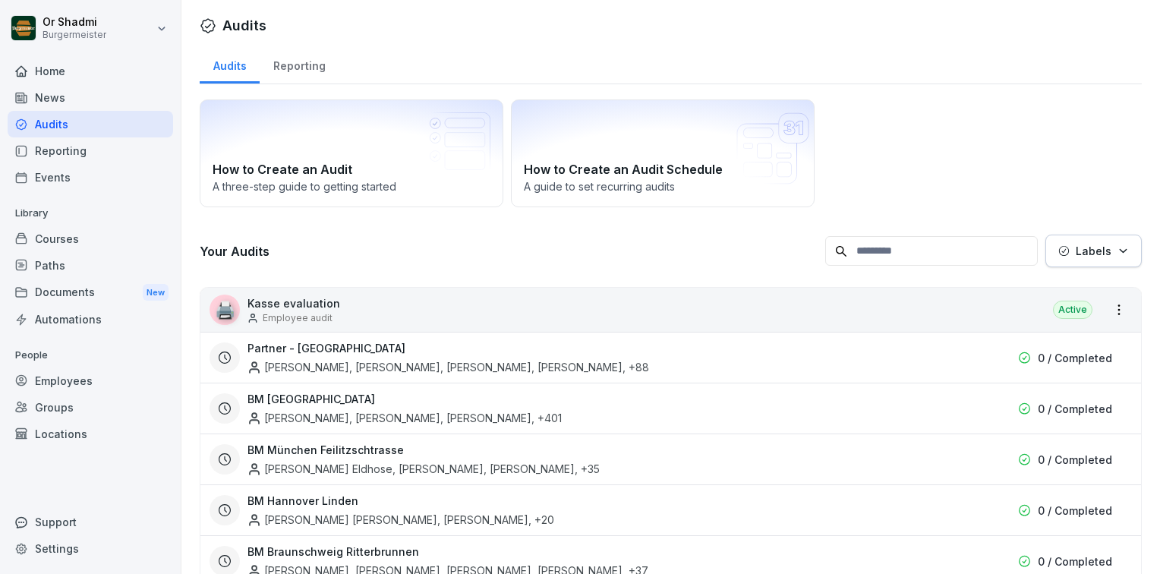
click at [303, 53] on div "Reporting" at bounding box center [299, 64] width 79 height 39
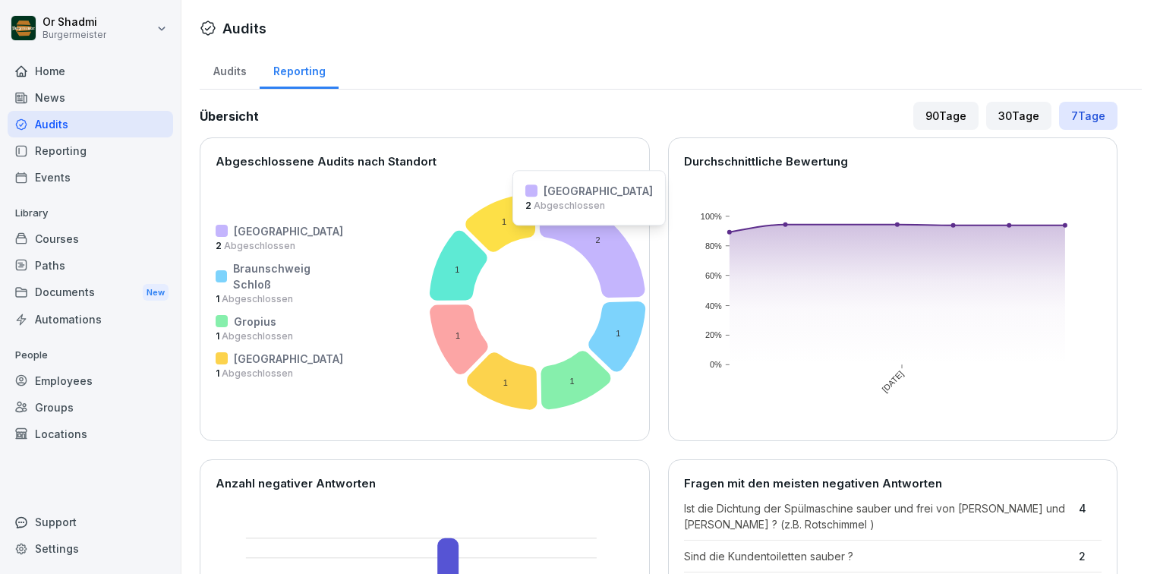
click at [541, 236] on icon at bounding box center [594, 246] width 106 height 104
click at [914, 118] on div "90 Tage" at bounding box center [946, 116] width 65 height 28
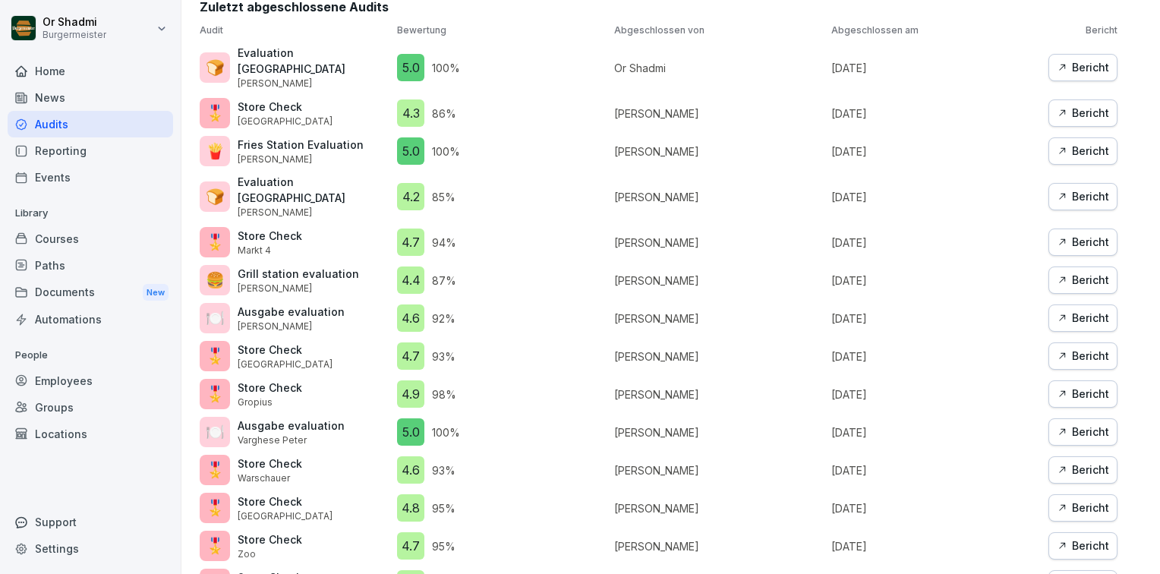
scroll to position [860, 0]
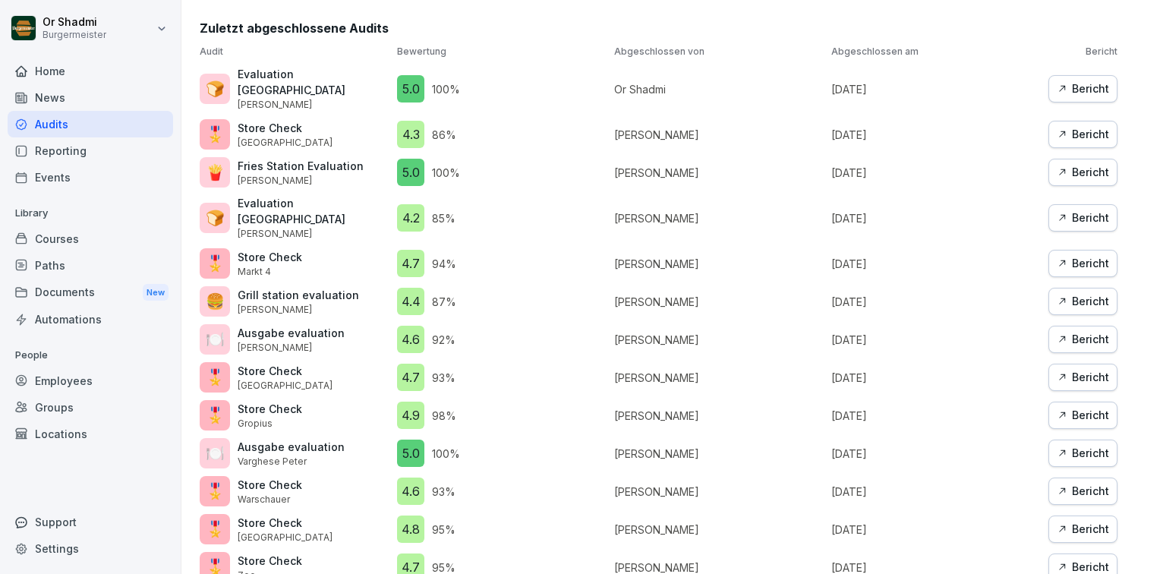
click at [1059, 126] on div "Bericht" at bounding box center [1083, 134] width 52 height 17
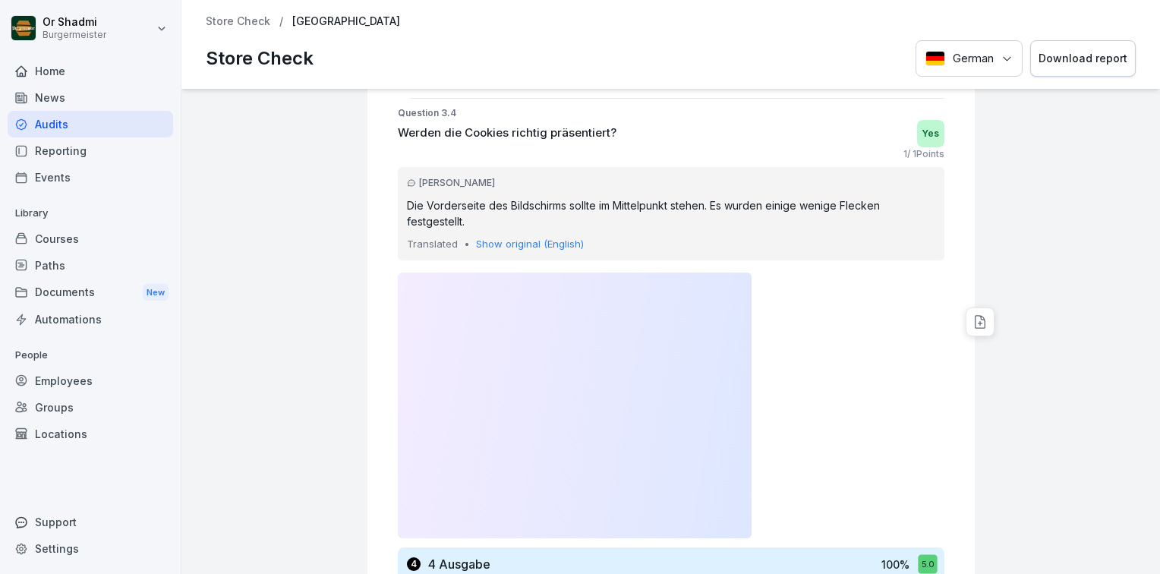
scroll to position [5012, 0]
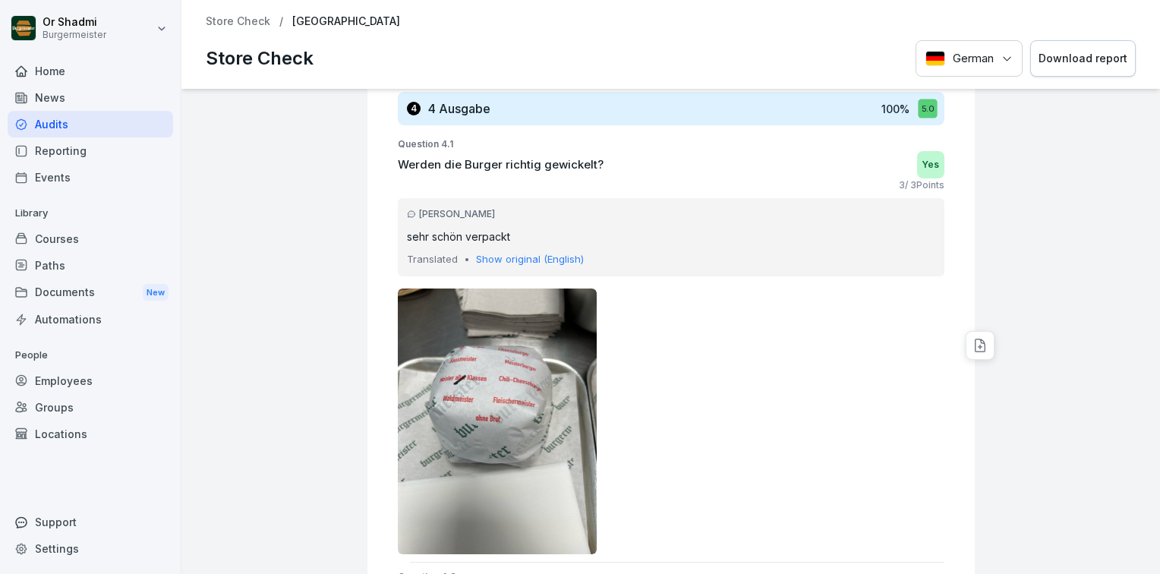
drag, startPoint x: 547, startPoint y: 339, endPoint x: 538, endPoint y: 336, distance: 9.6
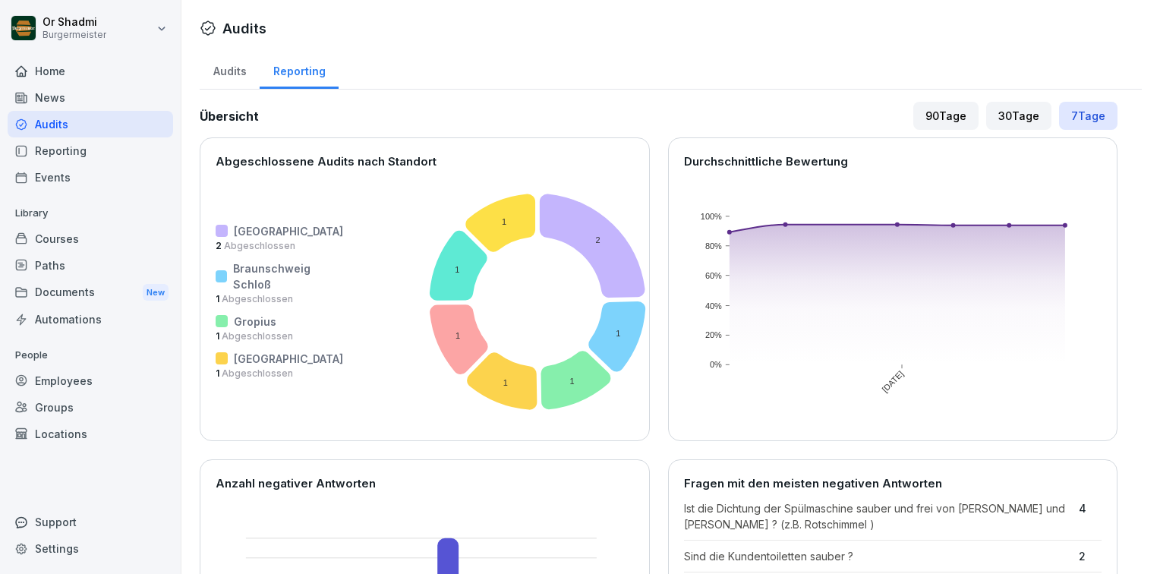
click at [922, 113] on div "90 Tage" at bounding box center [946, 116] width 65 height 28
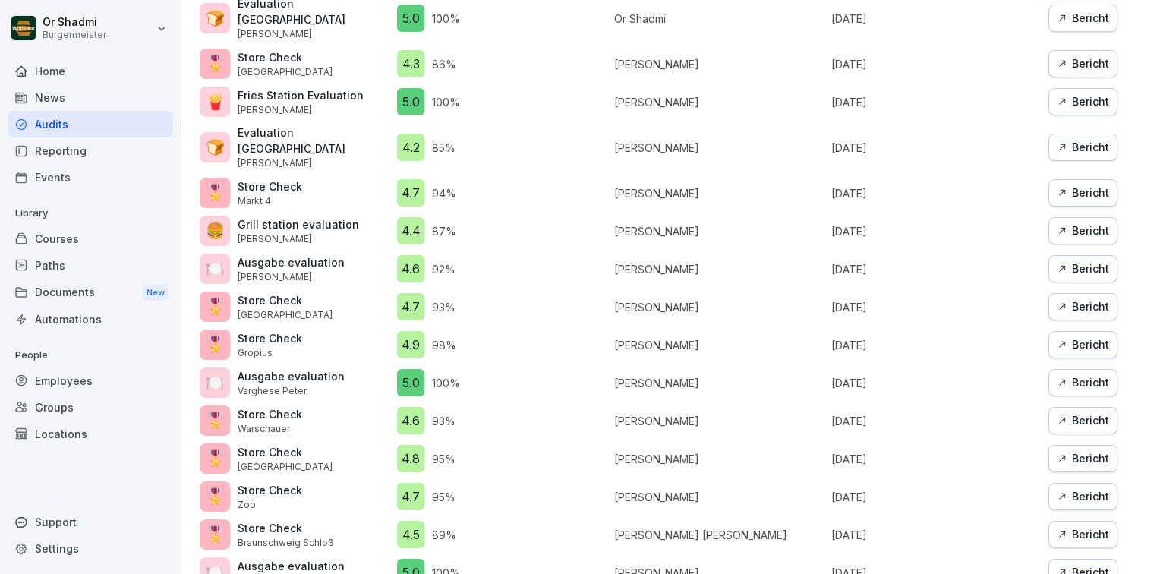
scroll to position [936, 0]
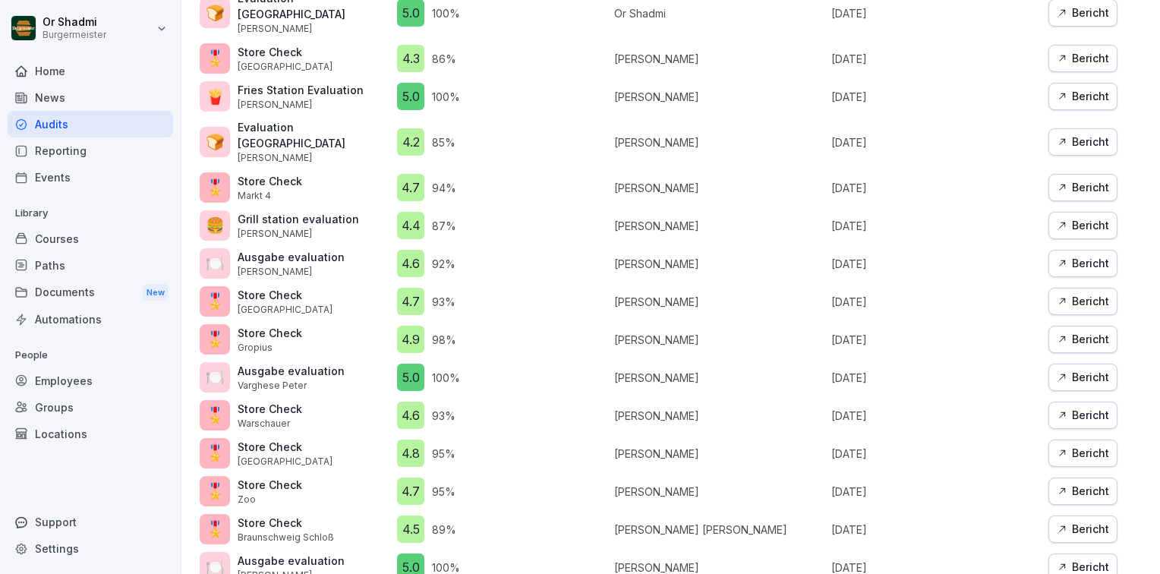
click at [1081, 407] on div "Bericht" at bounding box center [1083, 415] width 52 height 17
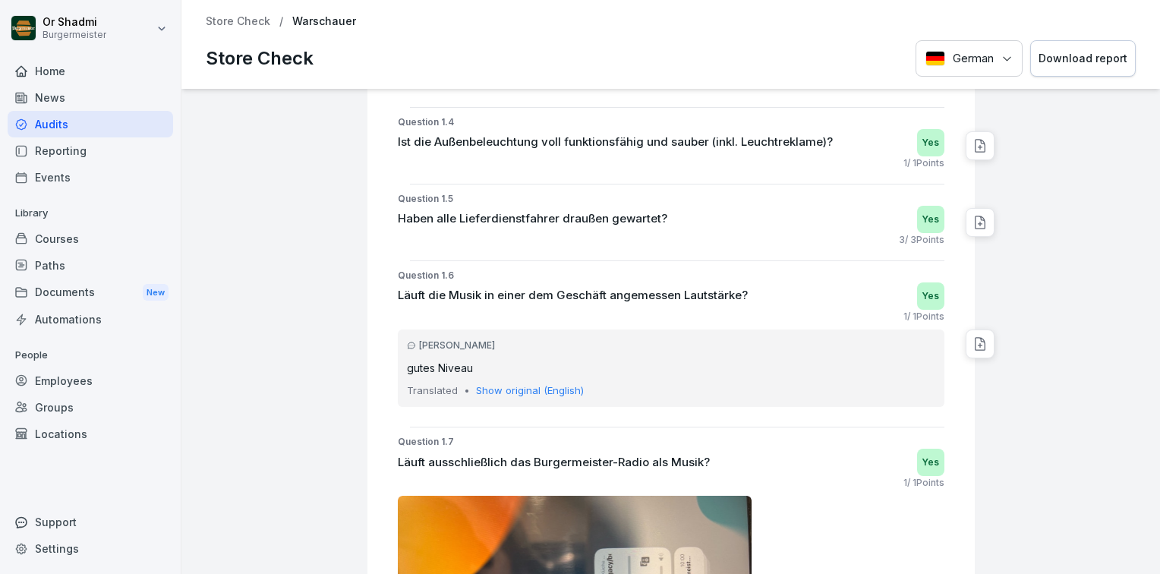
scroll to position [1823, 0]
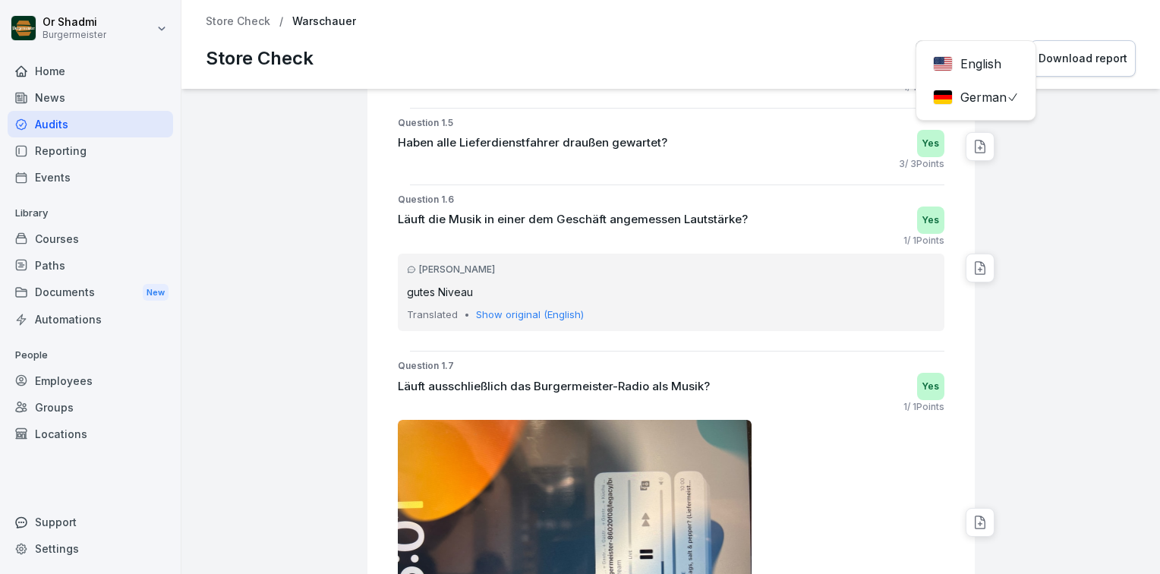
click at [937, 62] on div "German English German Download report" at bounding box center [1026, 58] width 220 height 37
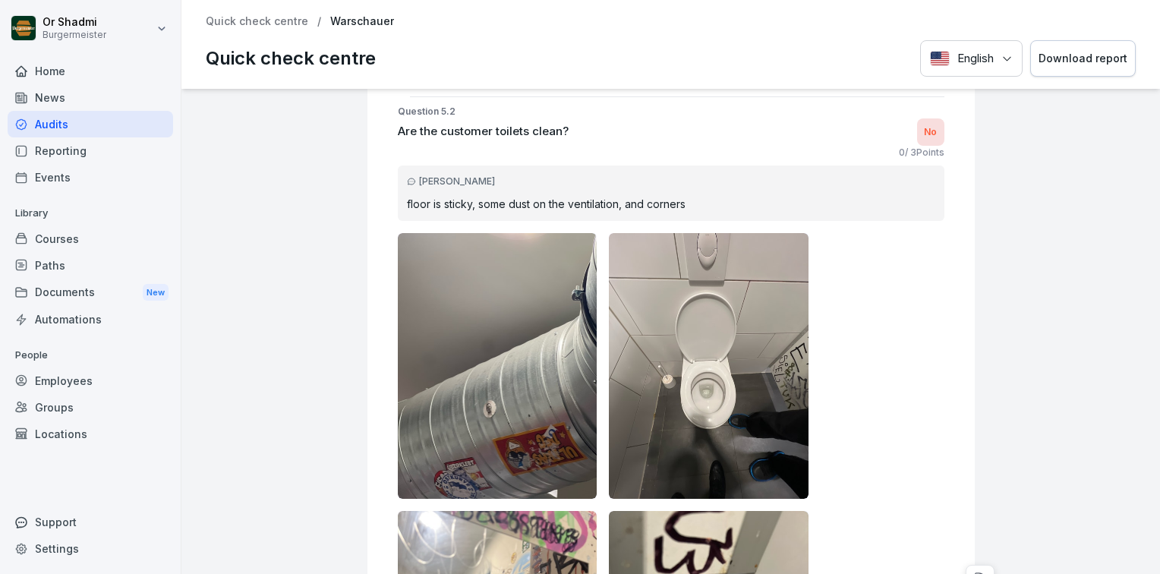
scroll to position [7139, 0]
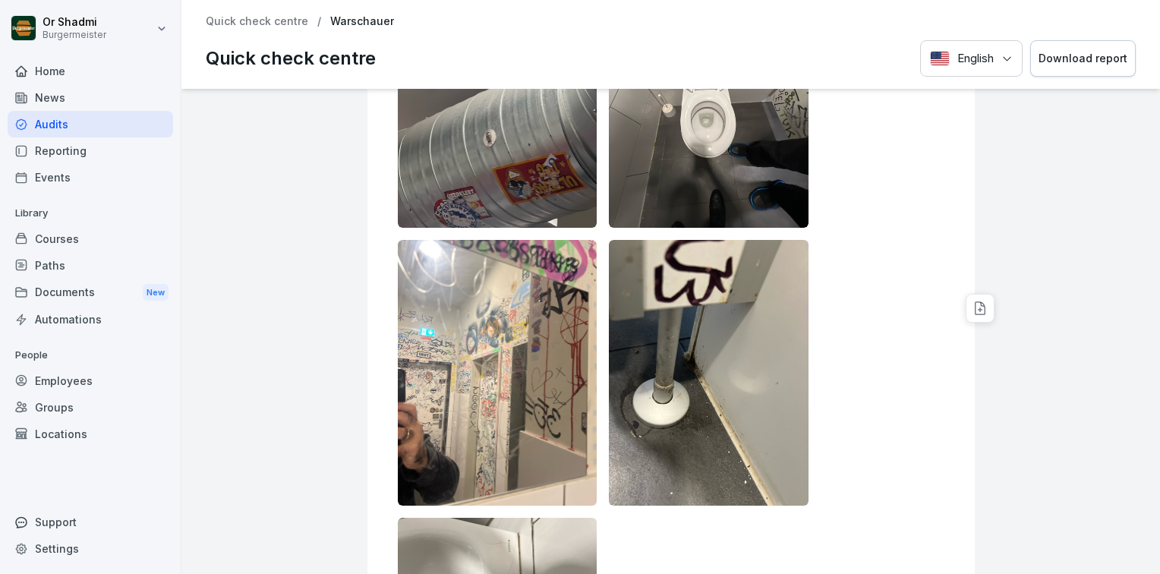
click at [715, 172] on img at bounding box center [709, 95] width 200 height 266
click at [705, 175] on img at bounding box center [709, 95] width 200 height 266
click at [703, 175] on img at bounding box center [709, 95] width 200 height 266
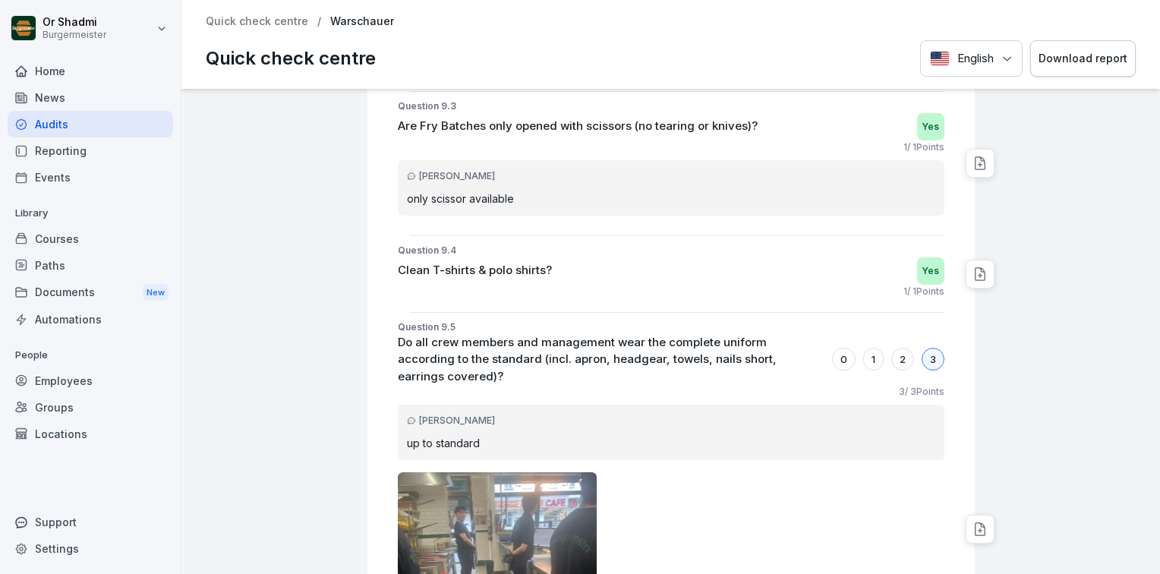
scroll to position [18917, 0]
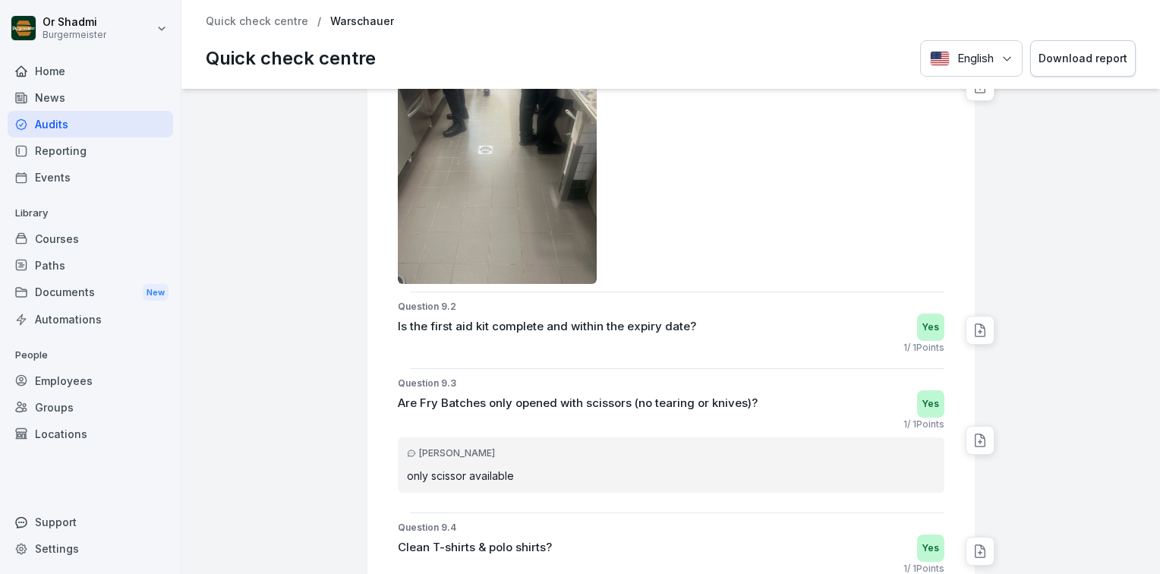
drag, startPoint x: 412, startPoint y: 90, endPoint x: 401, endPoint y: 77, distance: 16.1
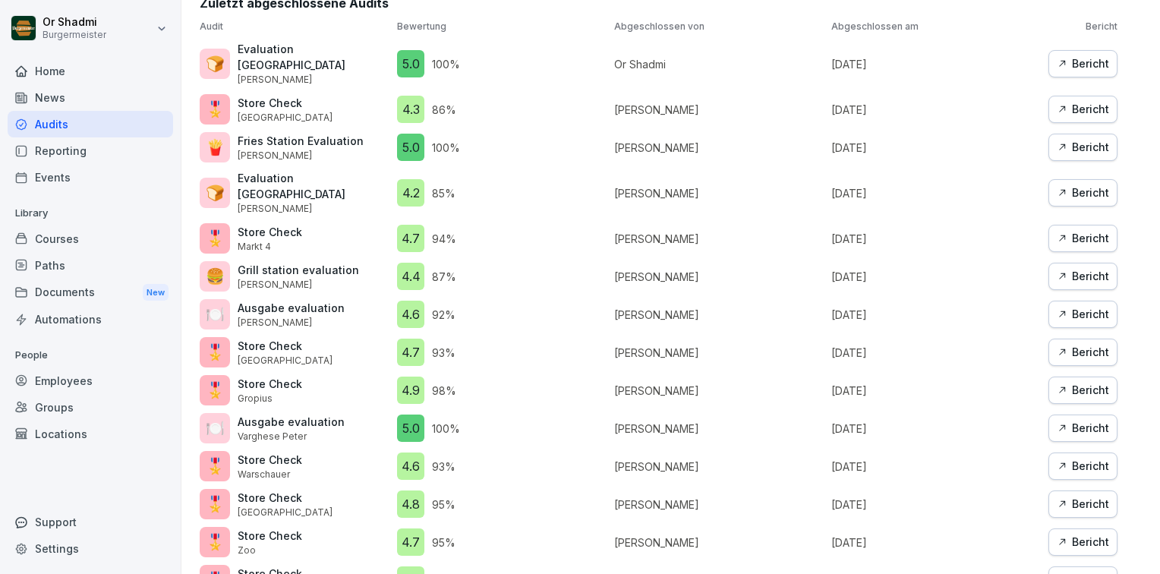
scroll to position [936, 0]
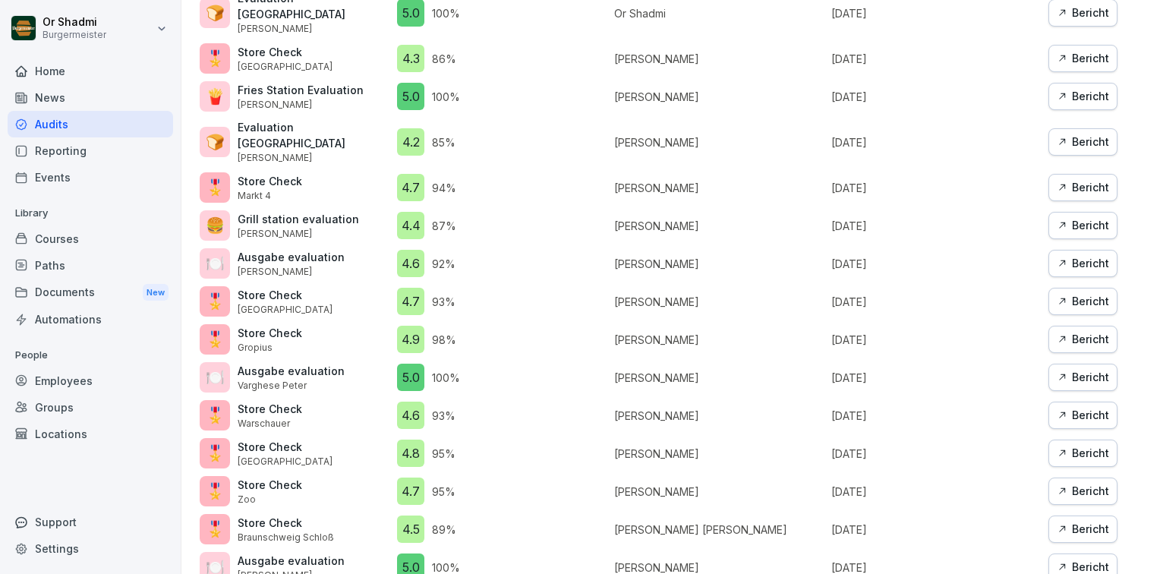
click at [665, 294] on p "Raphael Pleger" at bounding box center [719, 302] width 210 height 16
drag, startPoint x: 665, startPoint y: 270, endPoint x: 557, endPoint y: 284, distance: 108.8
click at [557, 284] on div "Audit Bewertung Abgeschlossen von Abgeschlossen am Bericht 🍞 Evaluation Bread S…" at bounding box center [659, 276] width 918 height 614
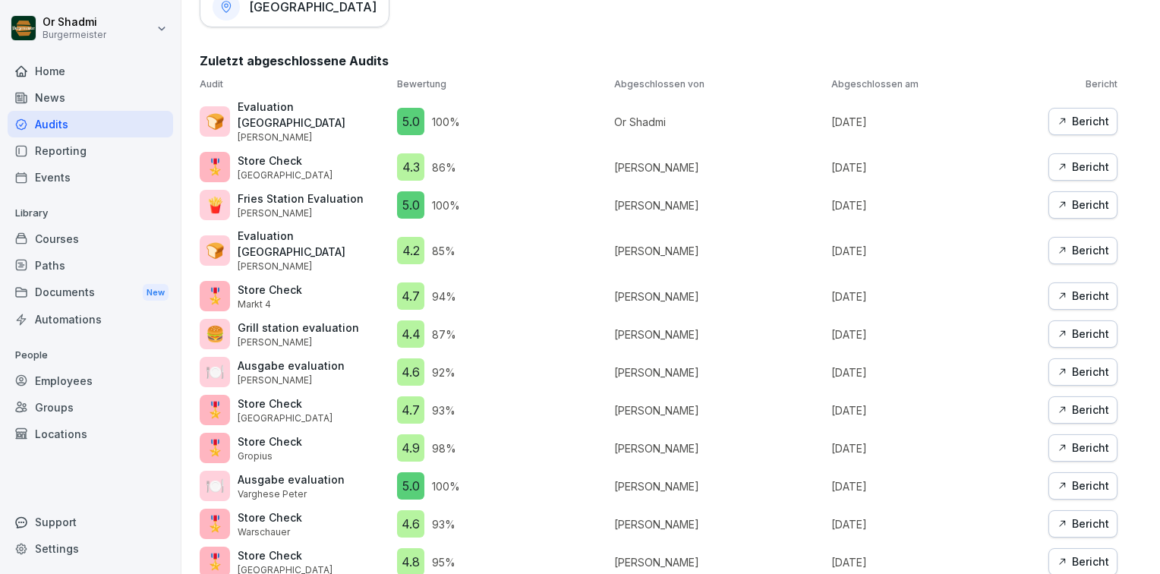
scroll to position [860, 0]
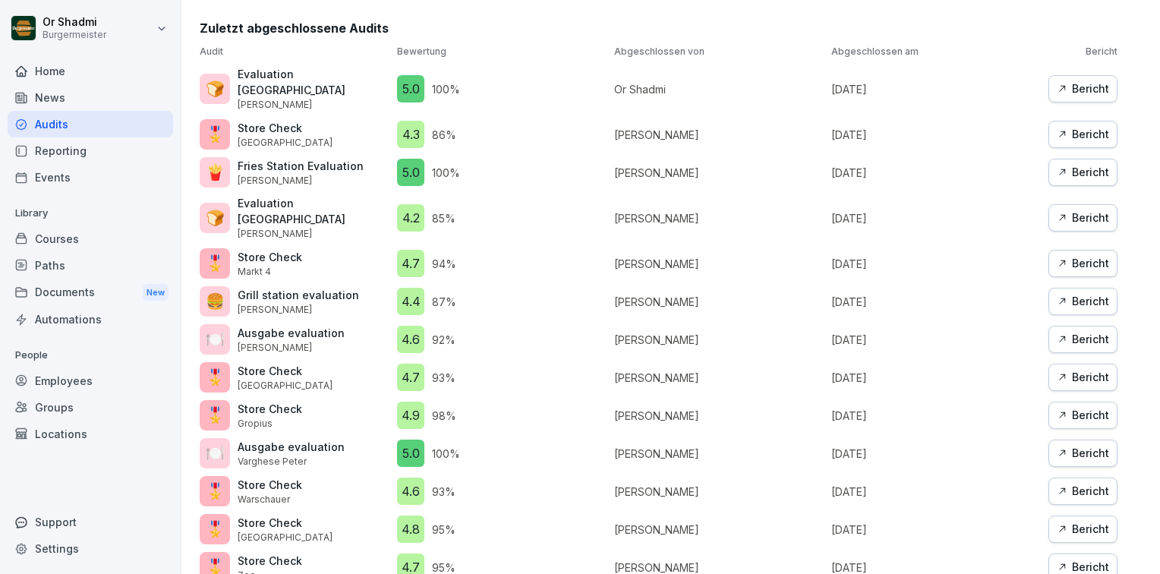
click at [646, 408] on p "Nikhil Tiwari" at bounding box center [719, 416] width 210 height 16
drag, startPoint x: 646, startPoint y: 381, endPoint x: 576, endPoint y: 384, distance: 69.2
click at [576, 402] on div "4.9 98 %" at bounding box center [502, 415] width 210 height 27
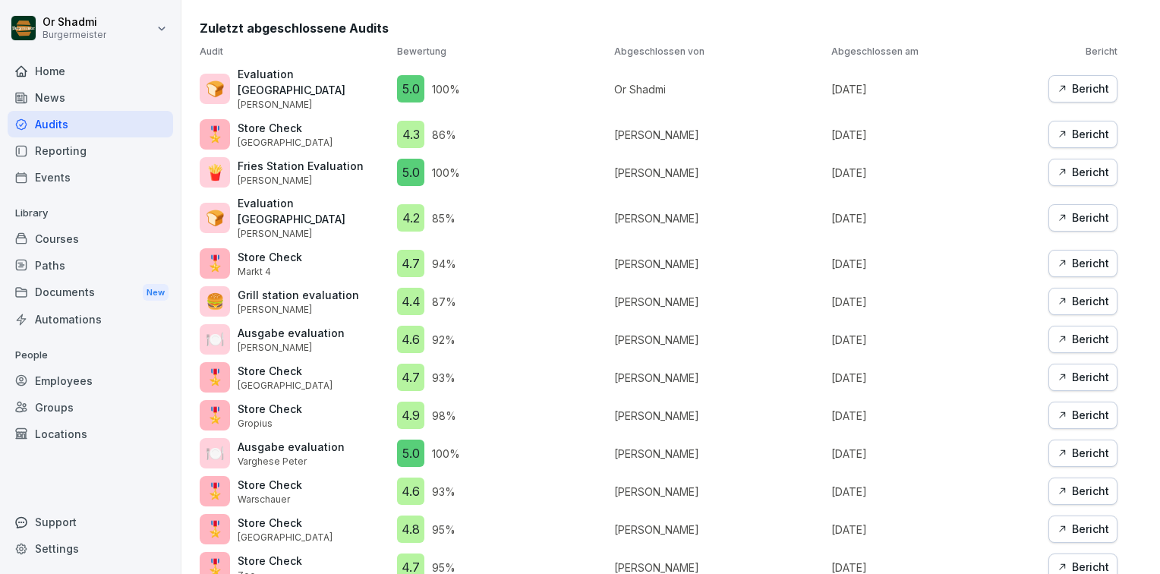
click at [655, 370] on p "Raphael Pleger" at bounding box center [719, 378] width 210 height 16
click at [637, 392] on div "Audit Bewertung Abgeschlossen von Abgeschlossen am Bericht 🍞 Evaluation Bread S…" at bounding box center [659, 352] width 918 height 614
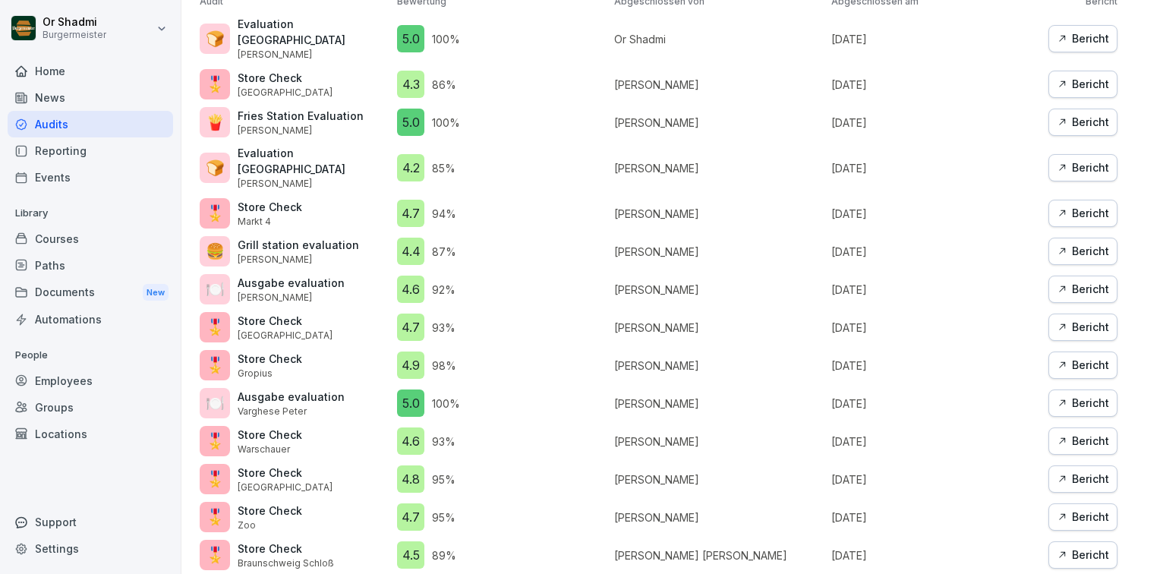
scroll to position [936, 0]
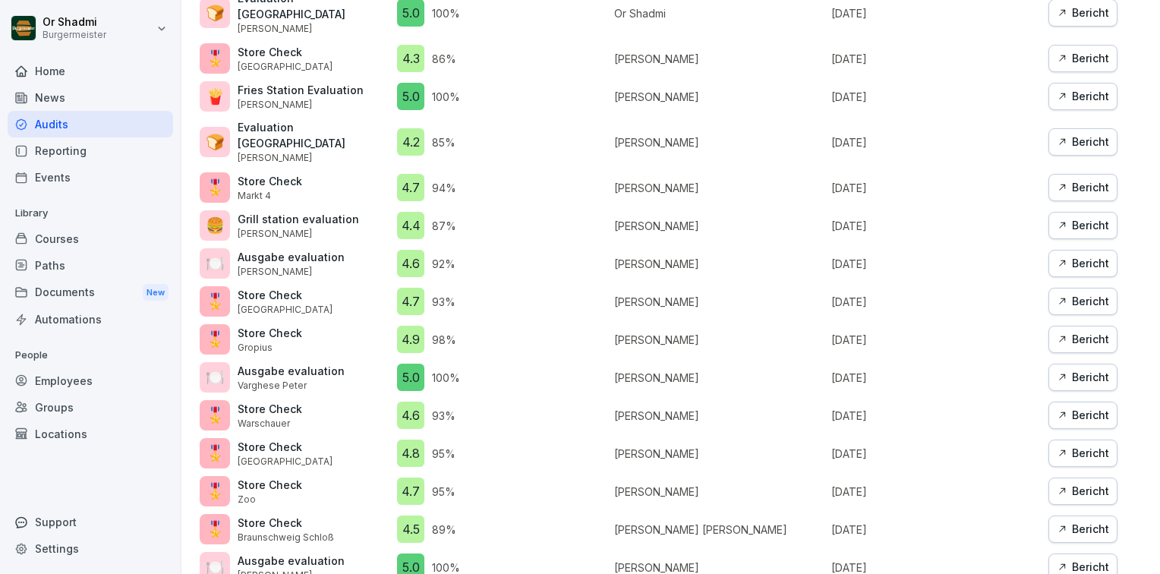
click at [249, 515] on p "Store Check" at bounding box center [286, 523] width 96 height 16
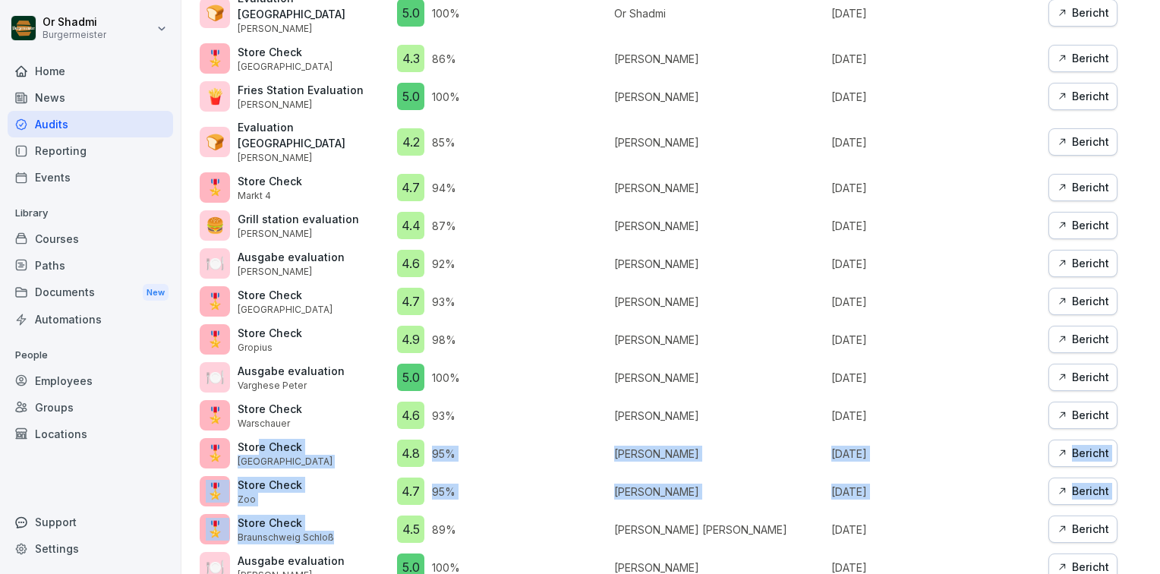
drag, startPoint x: 260, startPoint y: 403, endPoint x: 364, endPoint y: 512, distance: 151.0
click at [364, 512] on div "Audit Bewertung Abgeschlossen von Abgeschlossen am Bericht 🍞 Evaluation Bread S…" at bounding box center [659, 276] width 918 height 614
drag, startPoint x: 364, startPoint y: 512, endPoint x: 319, endPoint y: 454, distance: 73.1
click at [319, 476] on div "🎖️ Store Check Zoo" at bounding box center [295, 491] width 190 height 30
click at [305, 476] on div "🎖️ Store Check Zoo" at bounding box center [295, 491] width 190 height 30
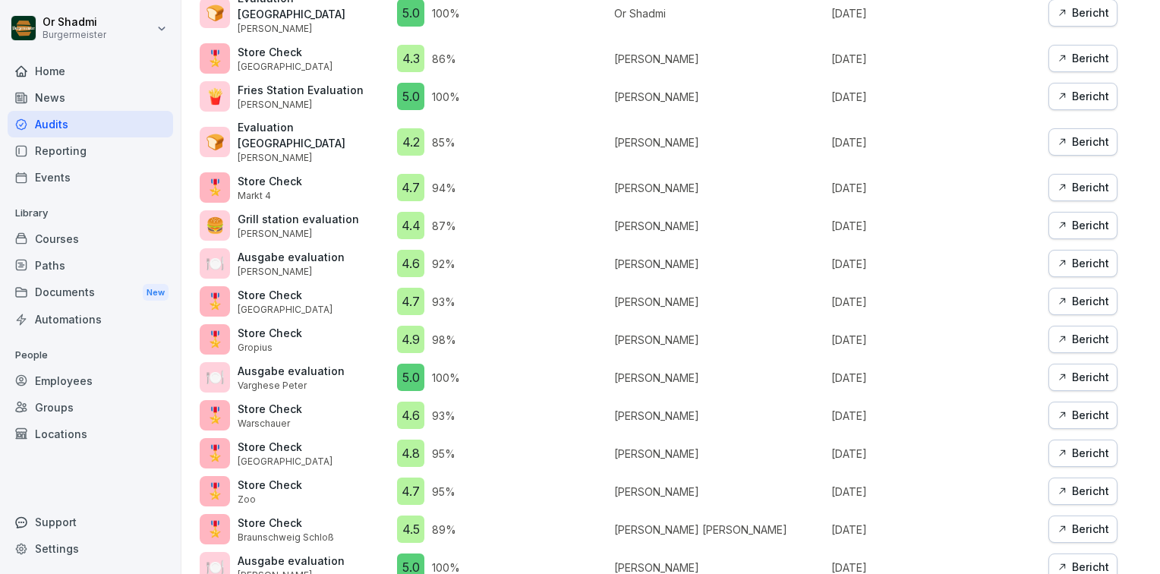
click at [212, 328] on p "🎖️" at bounding box center [215, 339] width 19 height 23
click at [1075, 331] on div "Bericht" at bounding box center [1083, 339] width 52 height 17
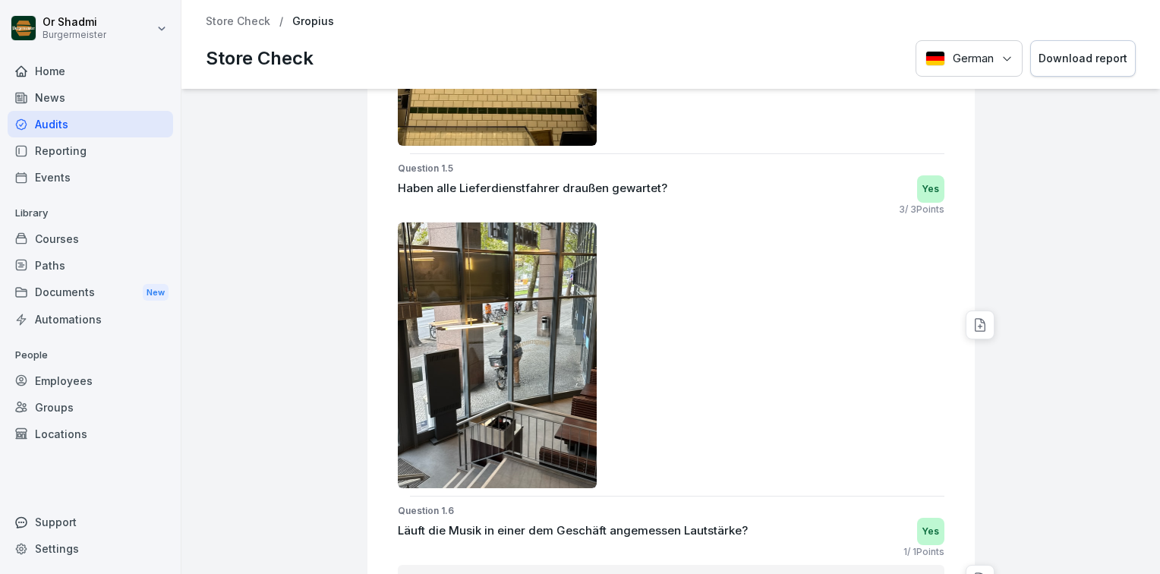
scroll to position [2145, 0]
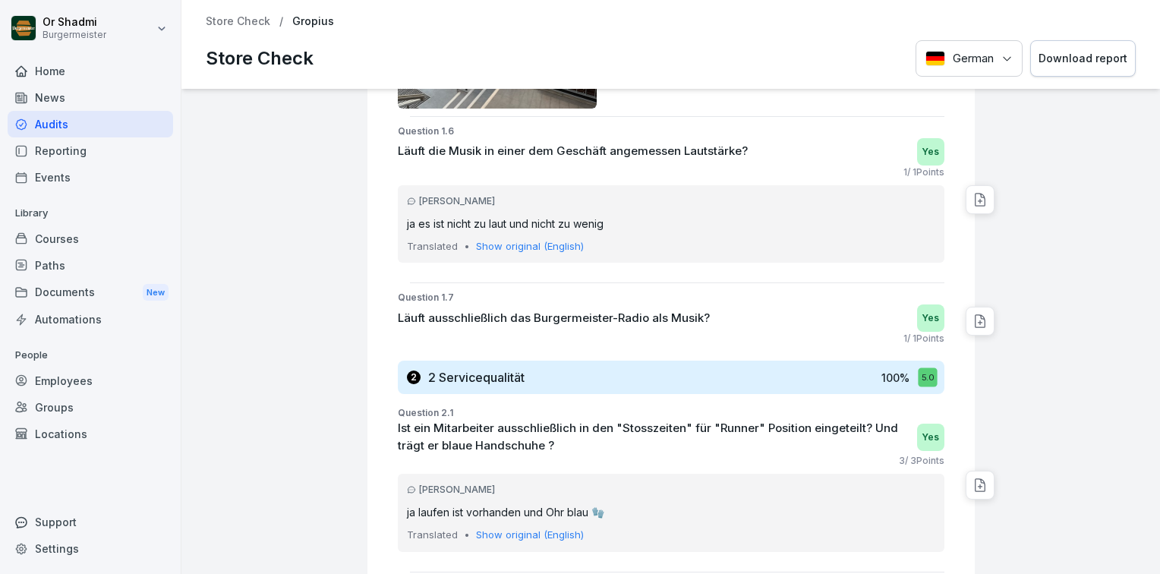
click at [963, 65] on div "German Download report" at bounding box center [1026, 58] width 220 height 37
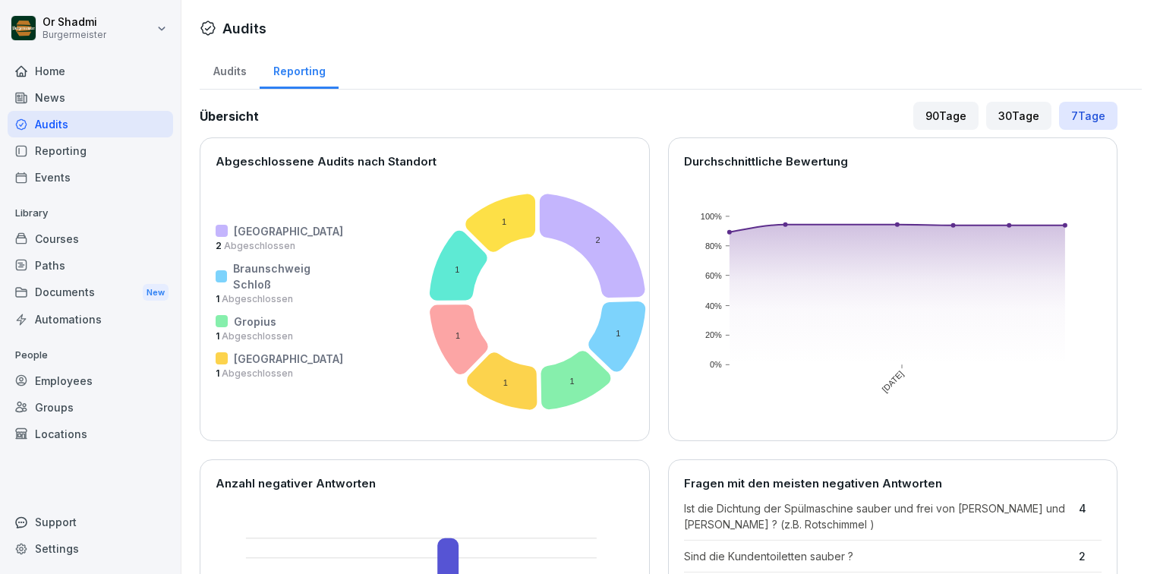
click at [924, 117] on div "90 Tage" at bounding box center [946, 116] width 65 height 28
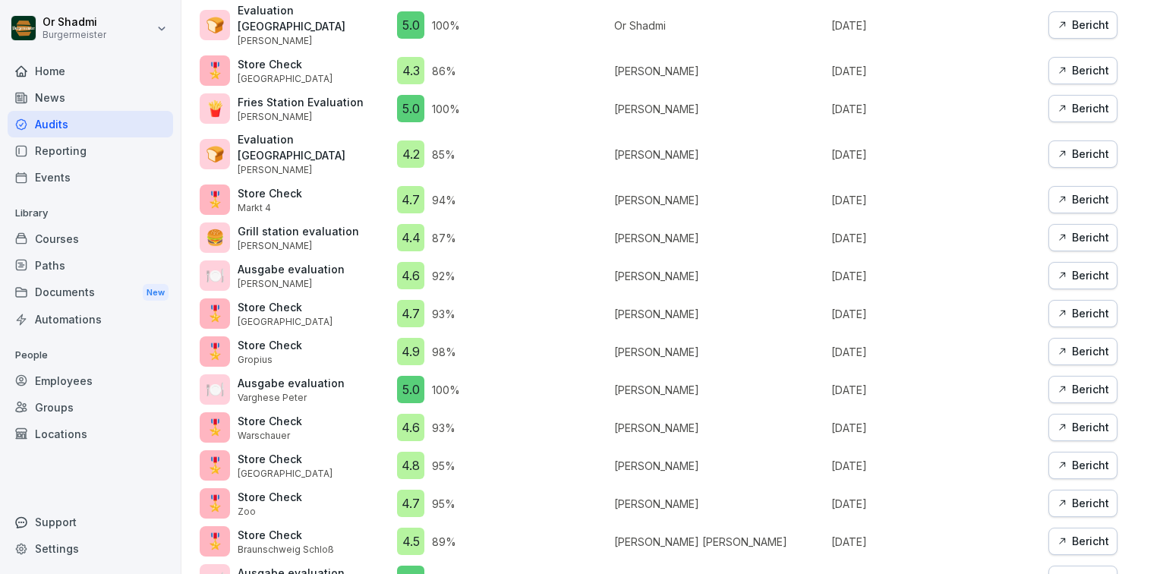
scroll to position [936, 0]
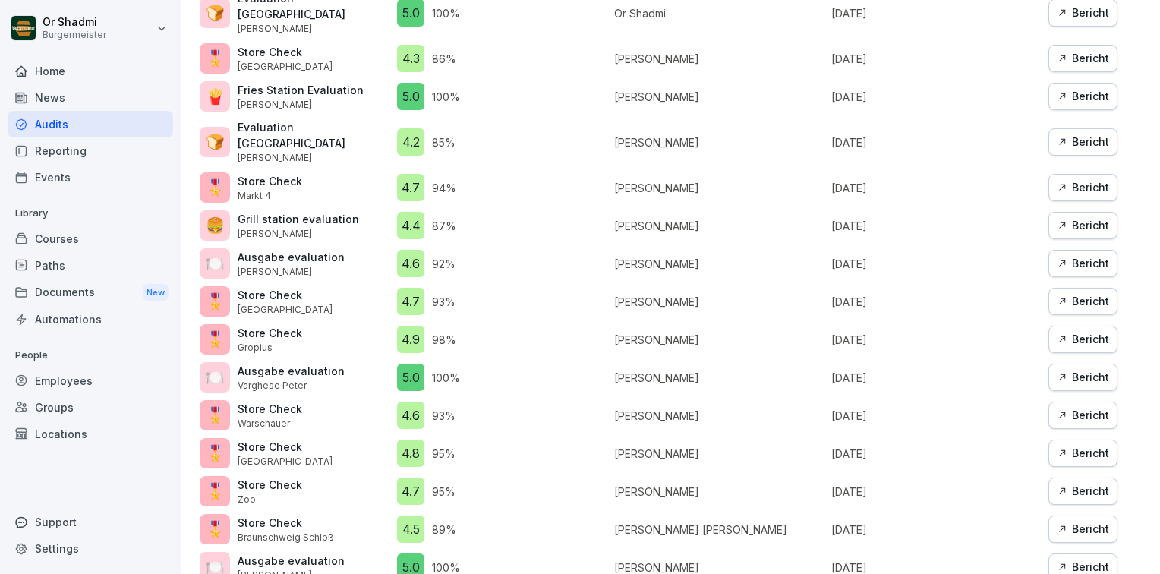
click at [494, 288] on div "4.7 93 %" at bounding box center [502, 301] width 210 height 27
drag, startPoint x: 494, startPoint y: 269, endPoint x: 447, endPoint y: 269, distance: 47.1
click at [447, 294] on p "93 %" at bounding box center [444, 302] width 24 height 16
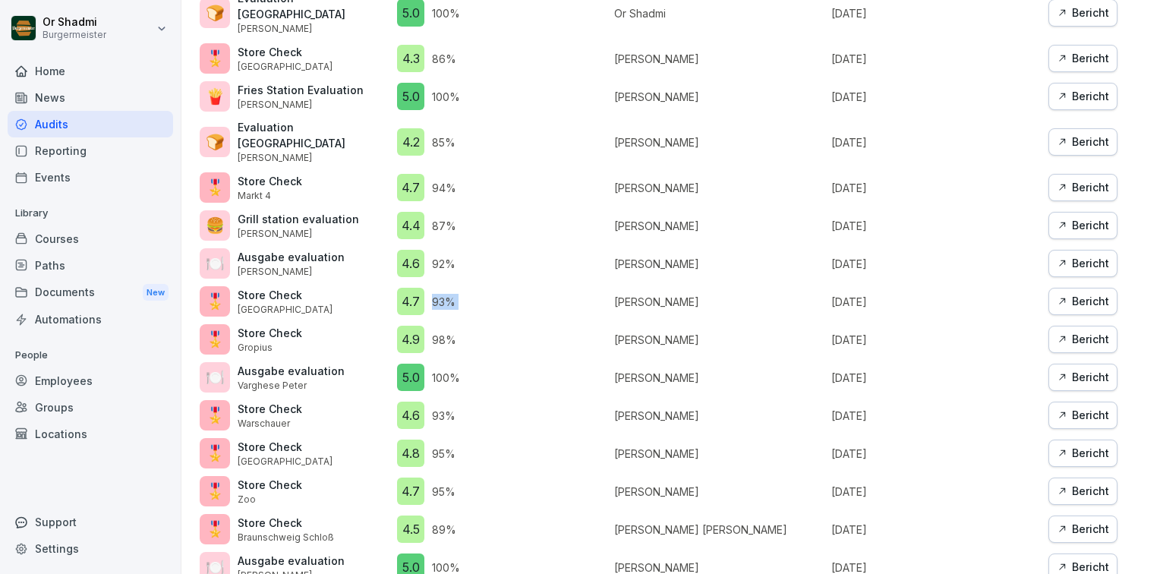
click at [447, 294] on p "93 %" at bounding box center [444, 302] width 24 height 16
drag, startPoint x: 447, startPoint y: 269, endPoint x: 451, endPoint y: 260, distance: 10.2
click at [451, 288] on div "4.7 93 %" at bounding box center [502, 301] width 210 height 27
click at [444, 256] on p "92 %" at bounding box center [444, 264] width 24 height 16
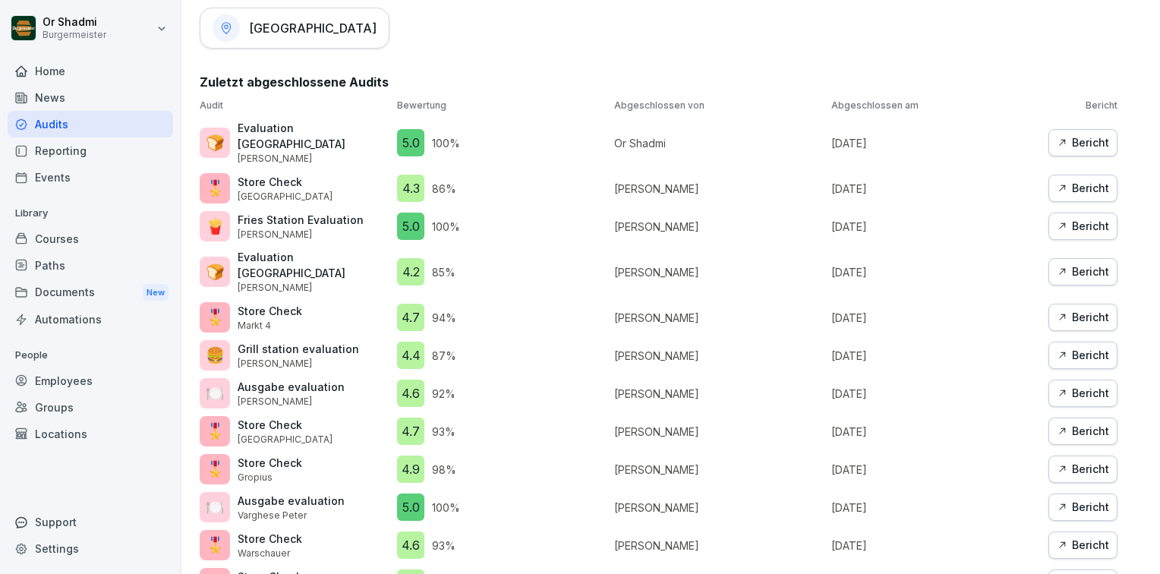
scroll to position [708, 0]
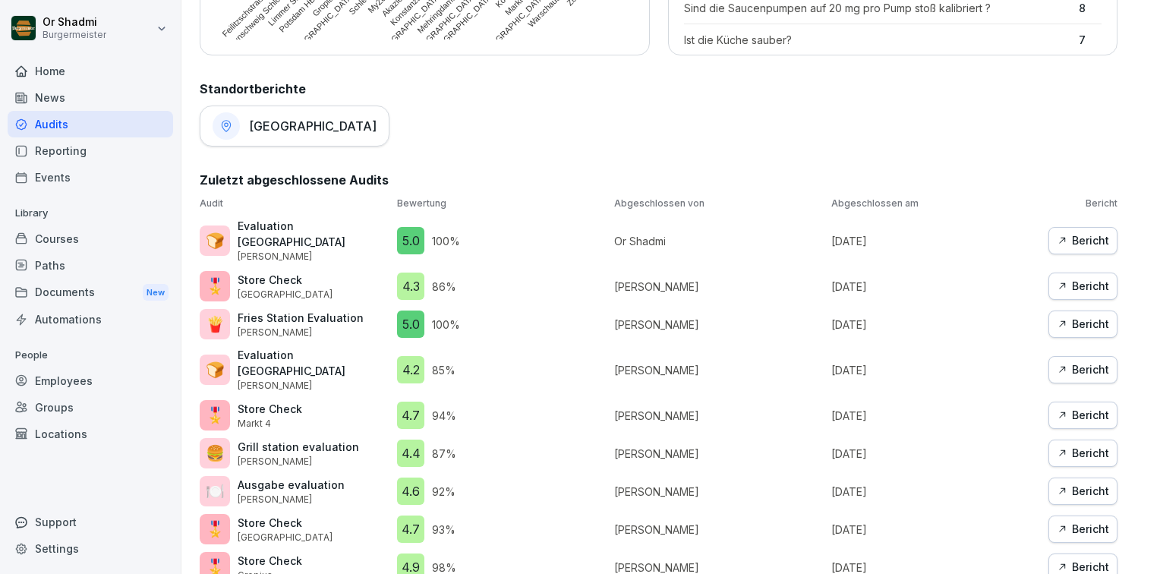
click at [48, 397] on div "Groups" at bounding box center [91, 407] width 166 height 27
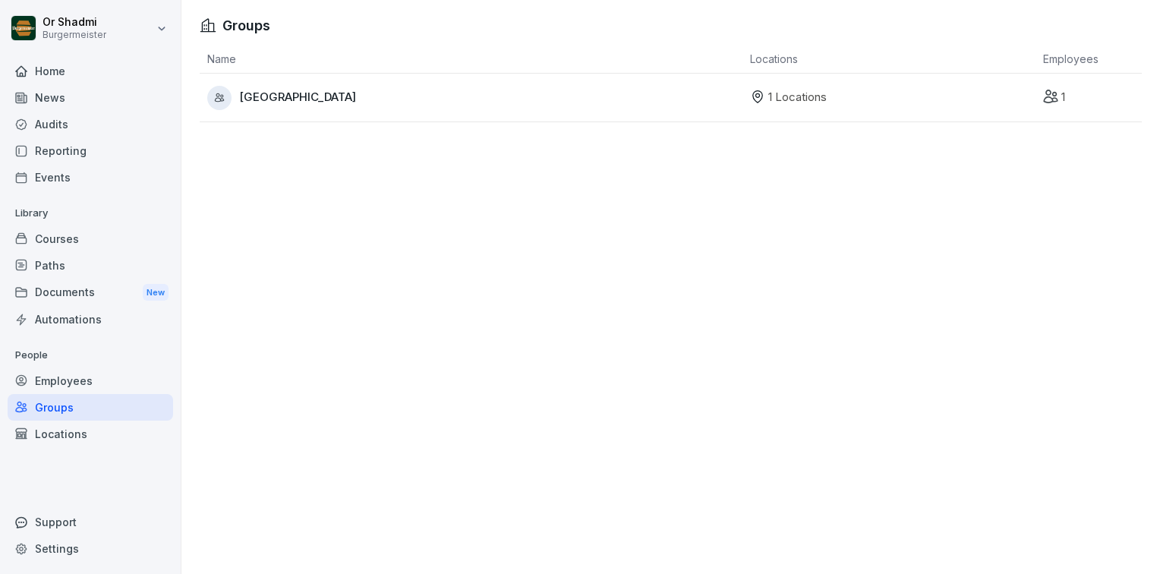
click at [93, 380] on div "Employees" at bounding box center [91, 381] width 166 height 27
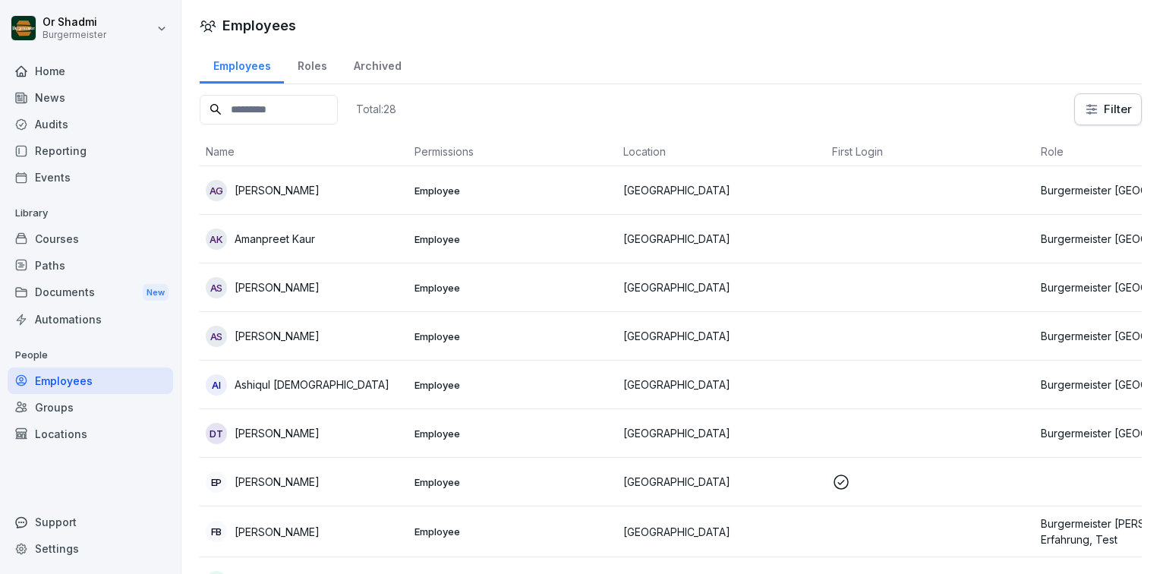
click at [84, 396] on div "Groups" at bounding box center [91, 407] width 166 height 27
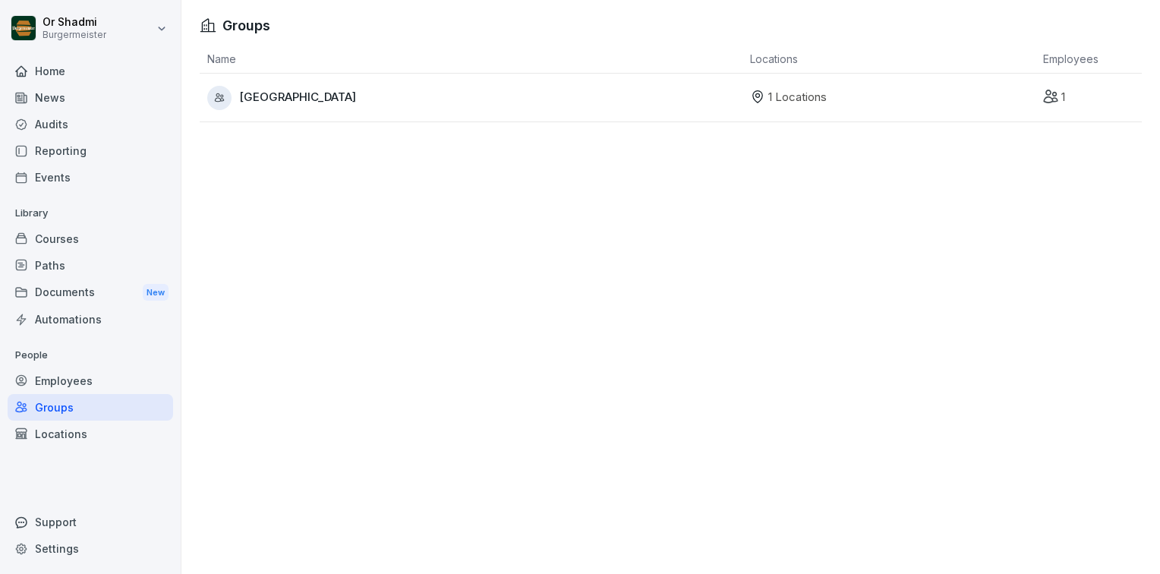
click at [79, 379] on div "Employees" at bounding box center [91, 381] width 166 height 27
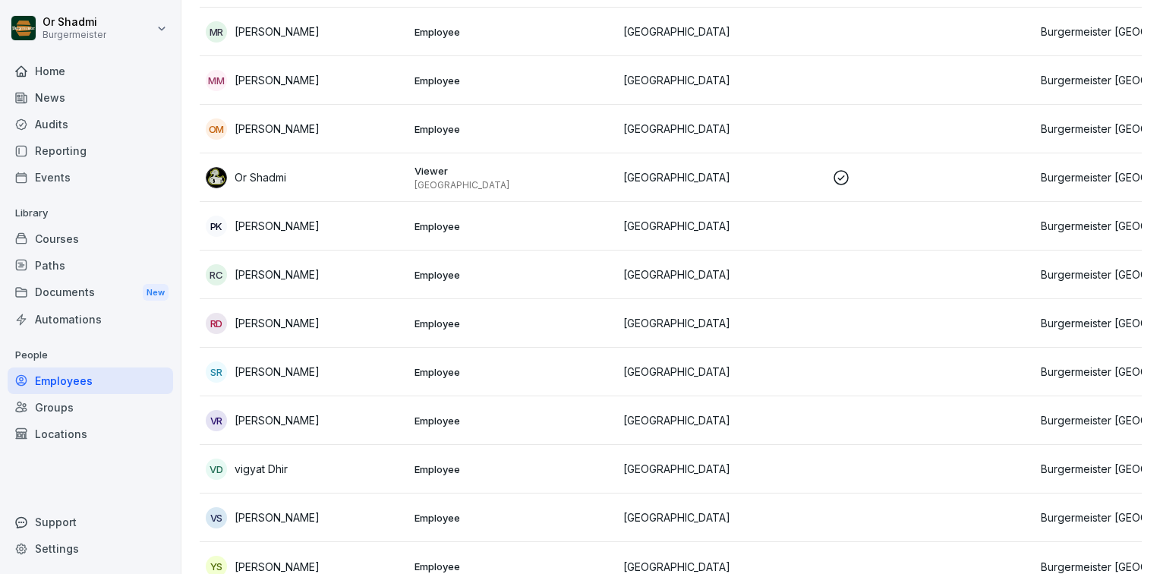
scroll to position [980, 0]
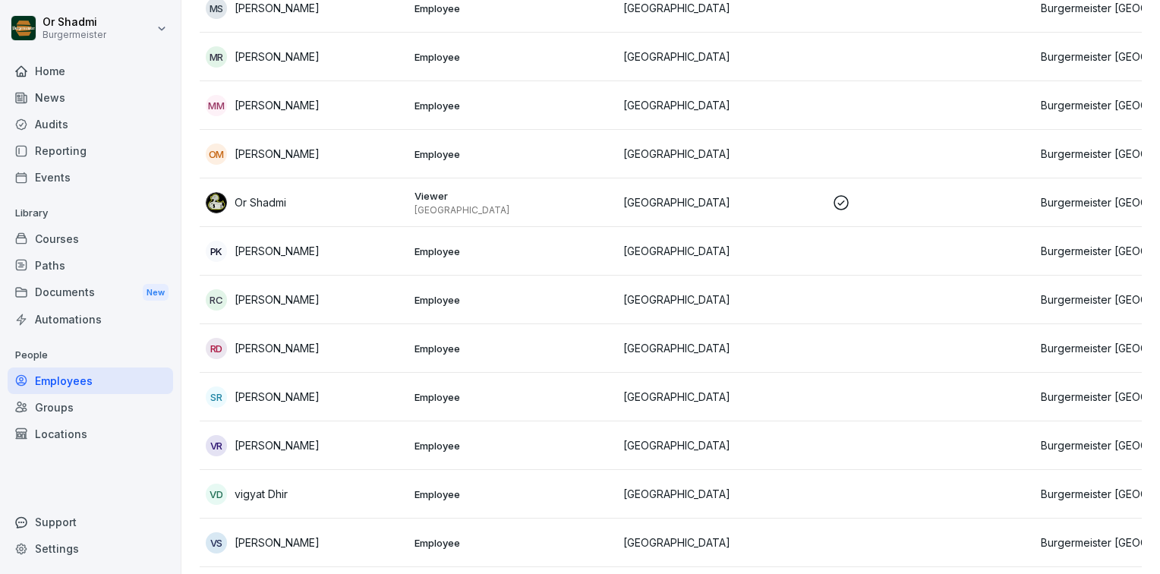
click at [215, 202] on img at bounding box center [216, 202] width 21 height 21
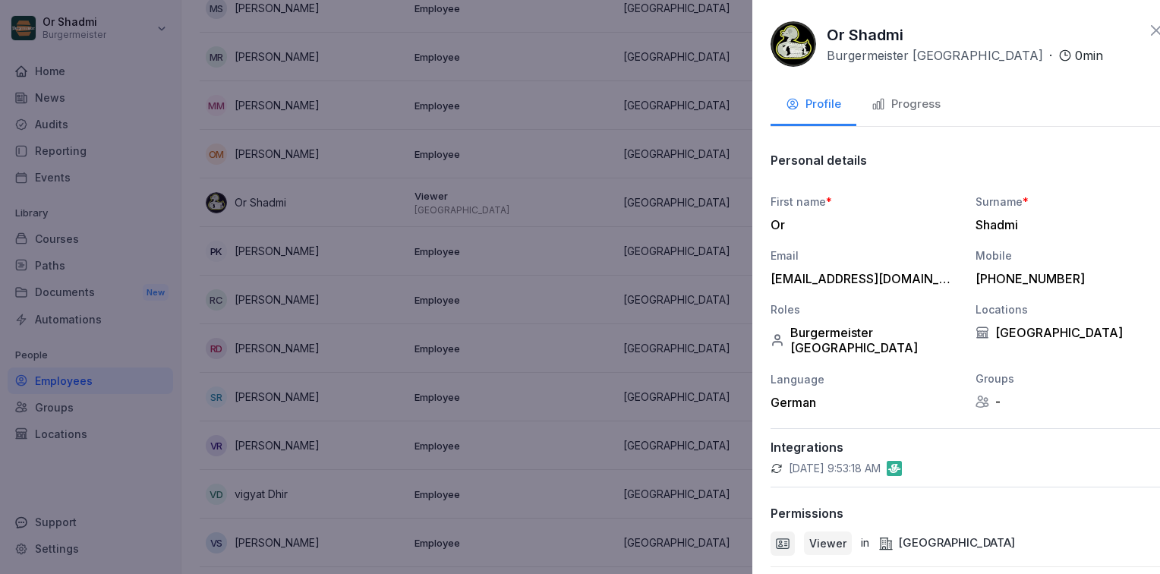
click at [422, 251] on div at bounding box center [580, 287] width 1160 height 574
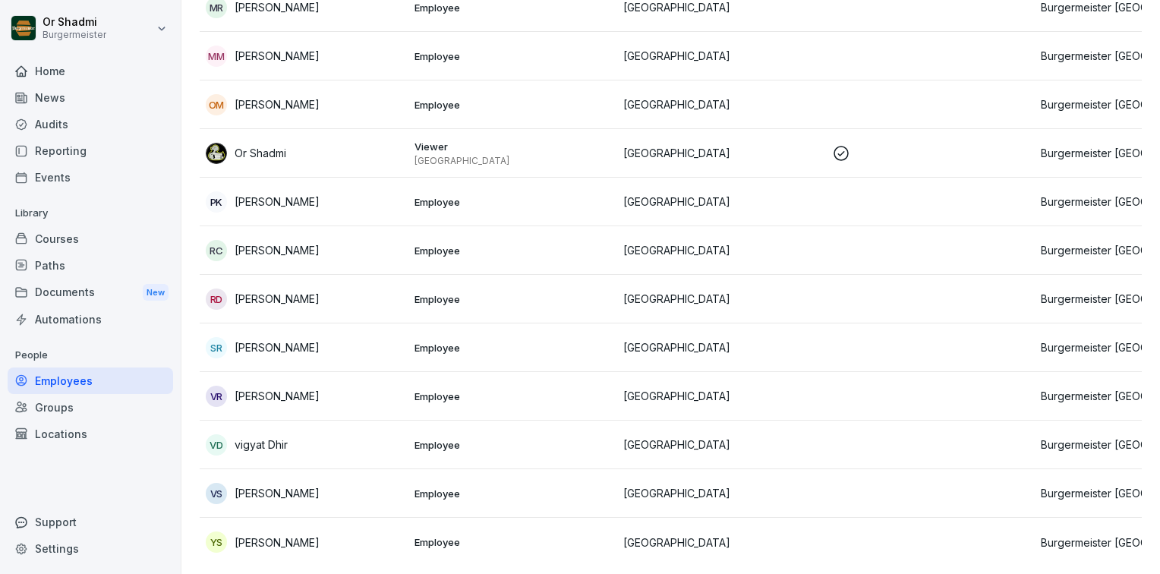
scroll to position [1056, 0]
